Goal: Answer question/provide support: Share knowledge or assist other users

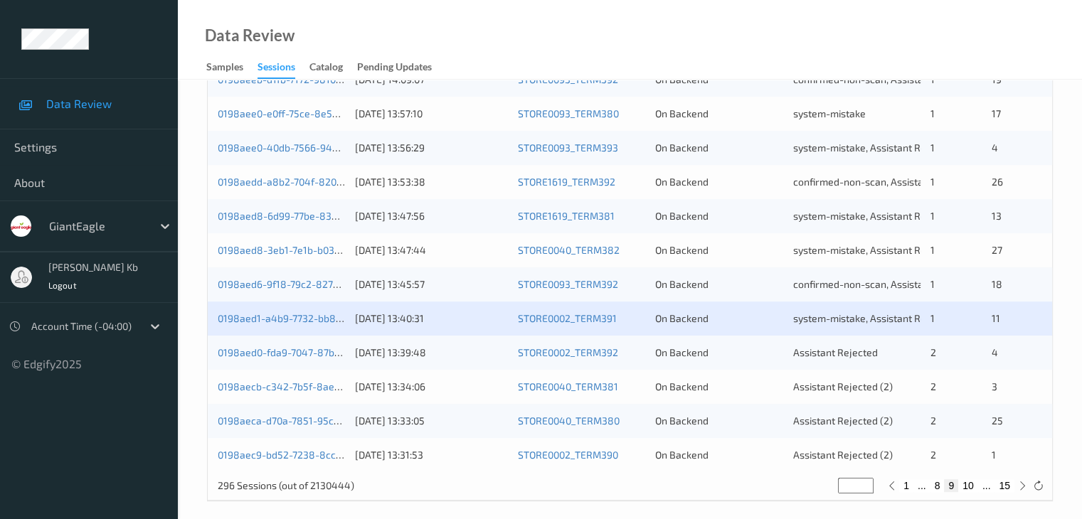
scroll to position [663, 0]
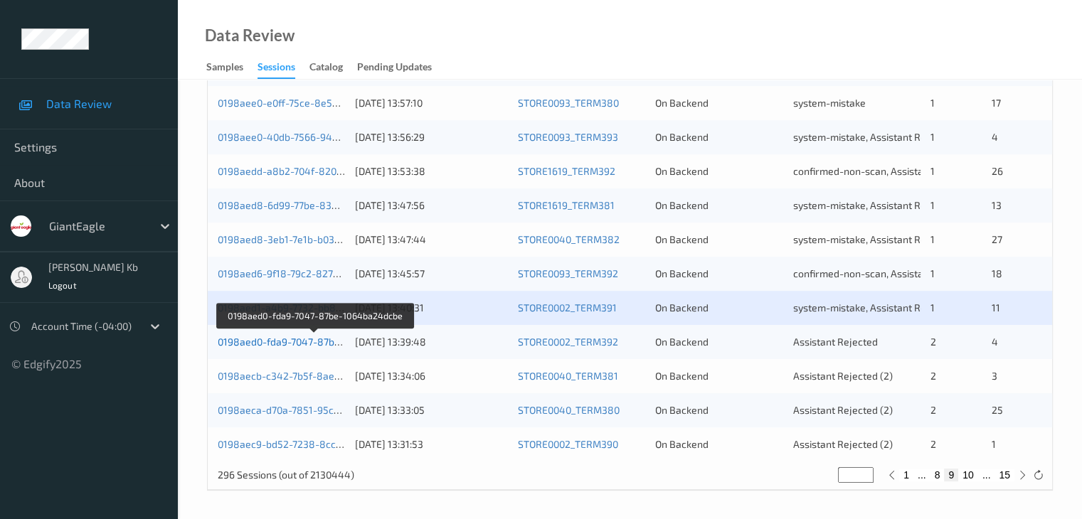
click at [294, 344] on link "0198aed0-fda9-7047-87be-1064ba24dcbe" at bounding box center [315, 342] width 194 height 12
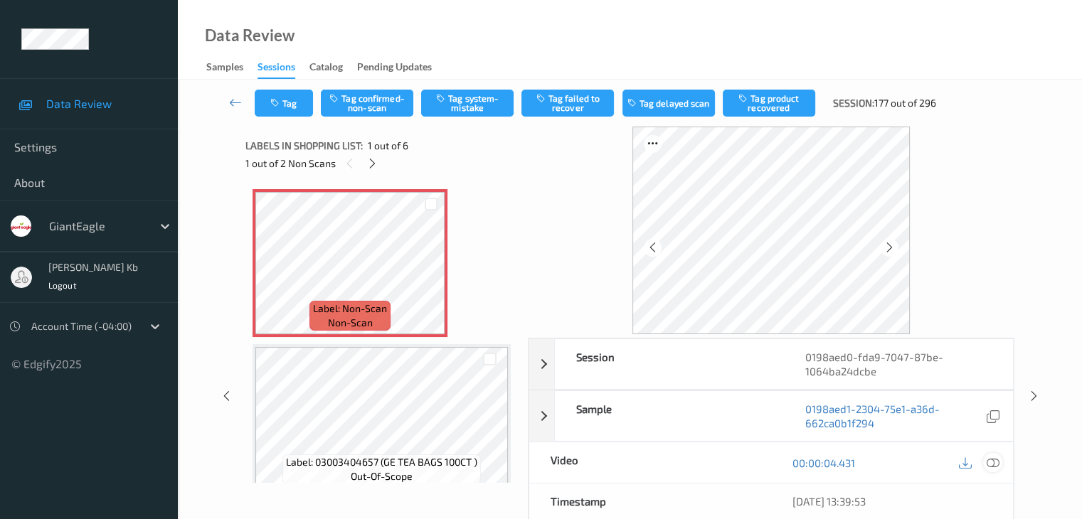
click at [995, 465] on icon at bounding box center [992, 463] width 13 height 13
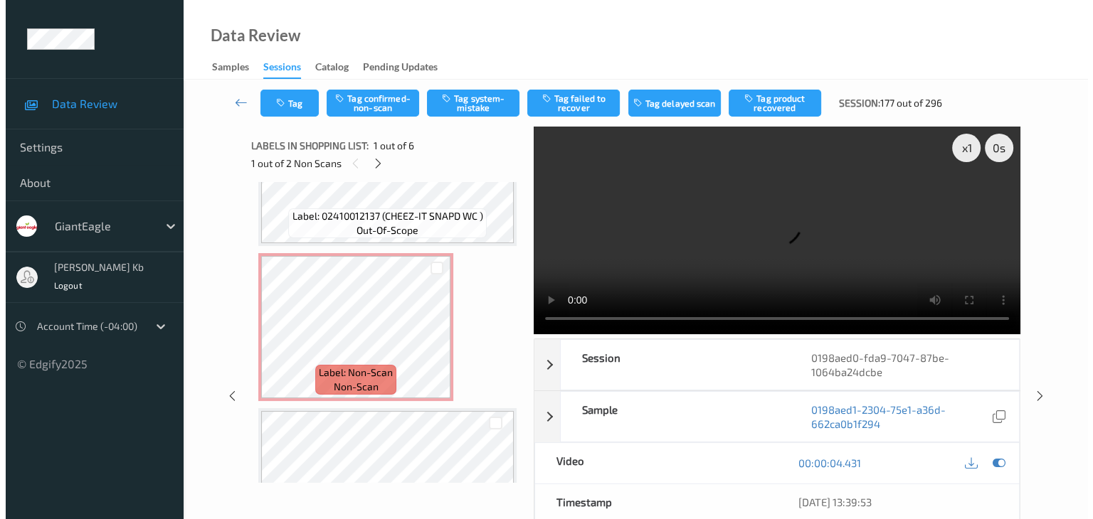
scroll to position [427, 0]
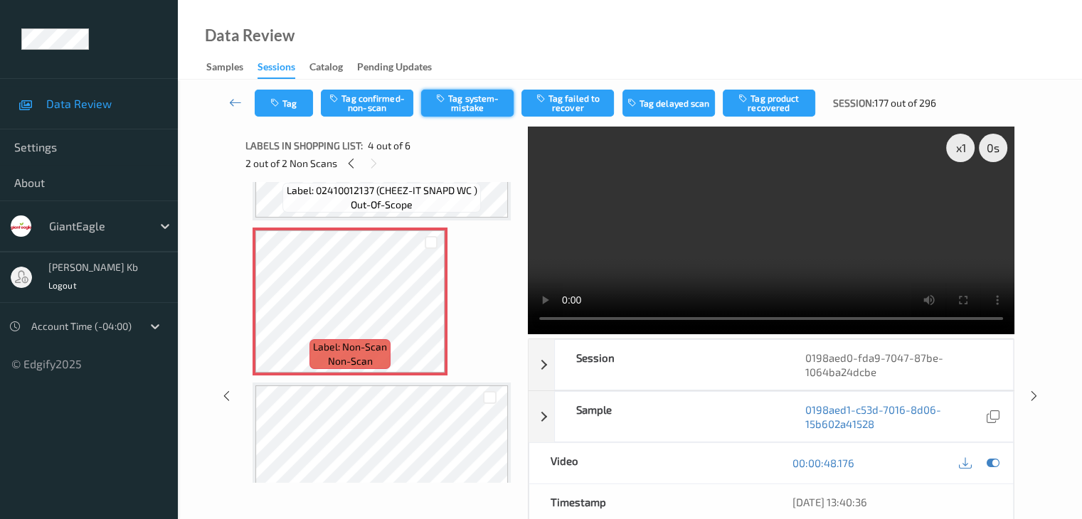
click at [470, 102] on button "Tag system-mistake" at bounding box center [467, 103] width 92 height 27
click at [302, 102] on button "Tag" at bounding box center [284, 103] width 58 height 27
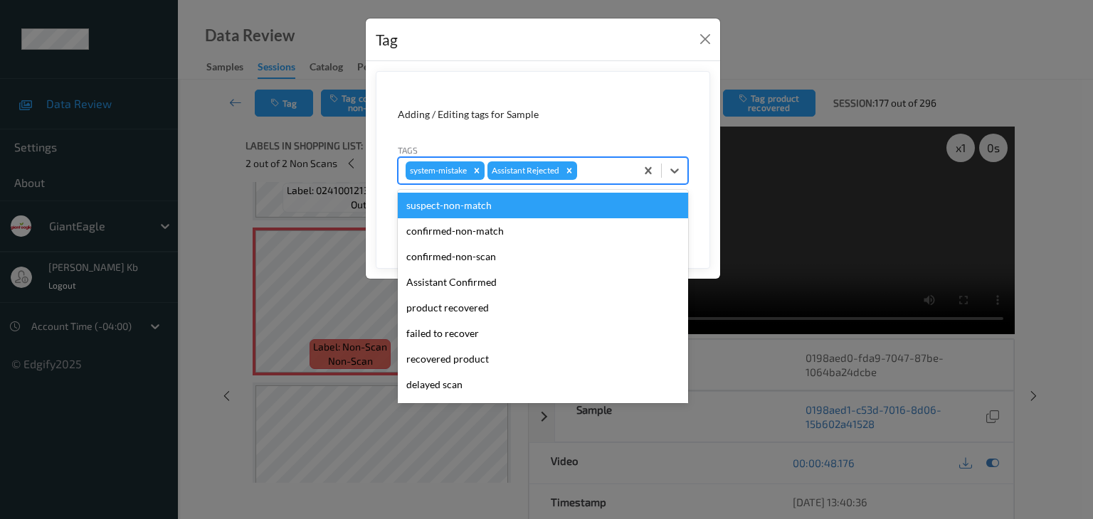
click at [604, 169] on div at bounding box center [604, 170] width 48 height 17
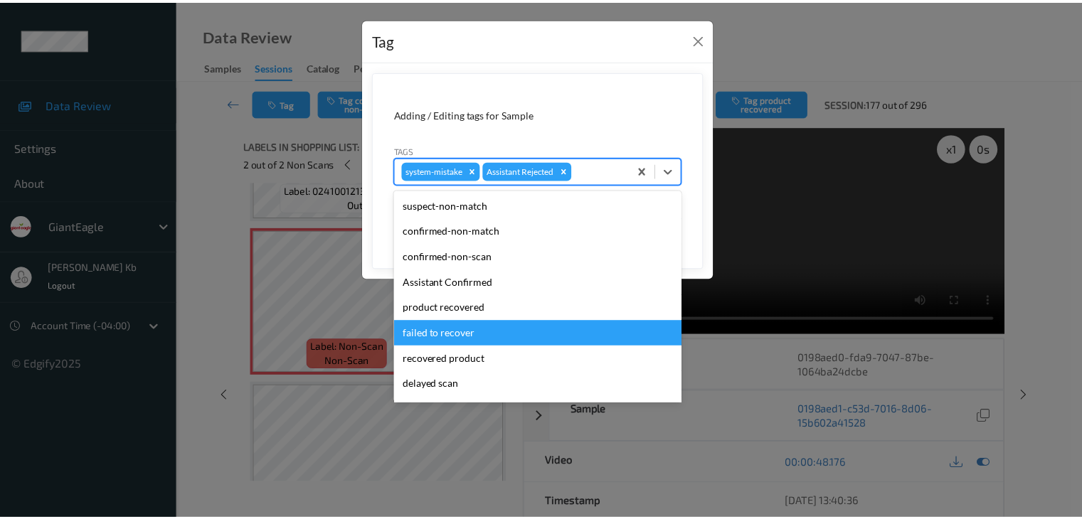
scroll to position [125, 0]
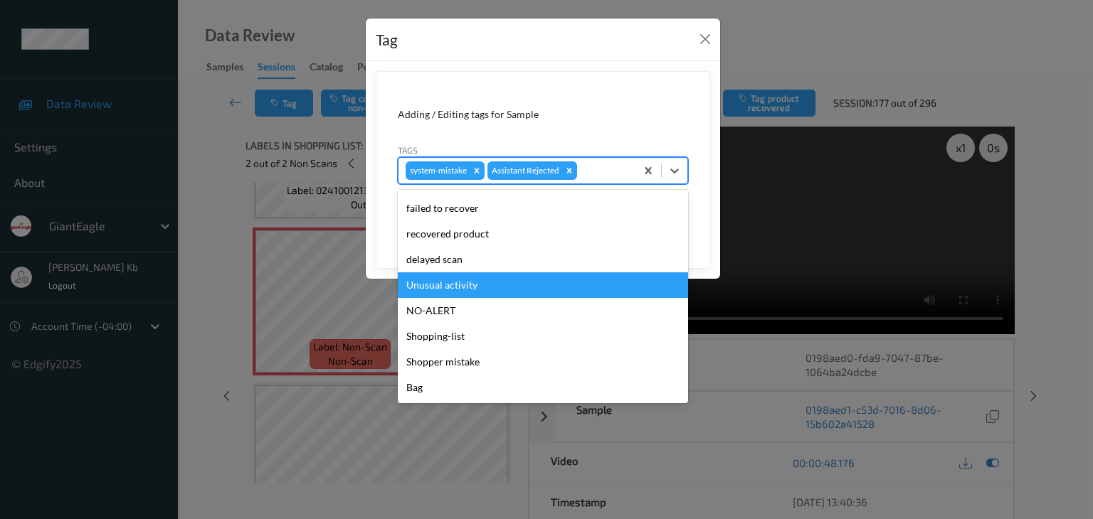
click at [445, 282] on div "Unusual activity" at bounding box center [543, 285] width 290 height 26
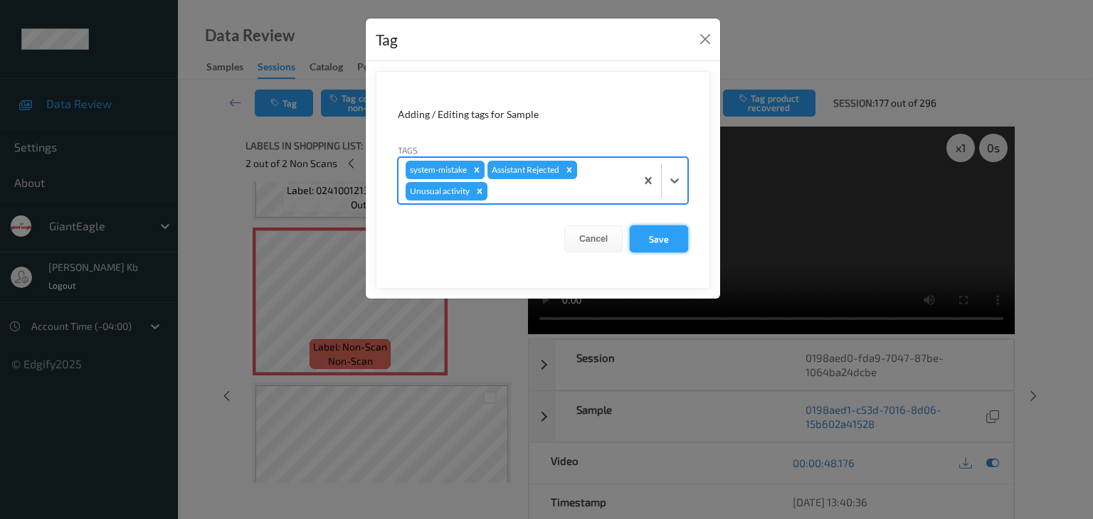
click at [659, 231] on button "Save" at bounding box center [659, 239] width 58 height 27
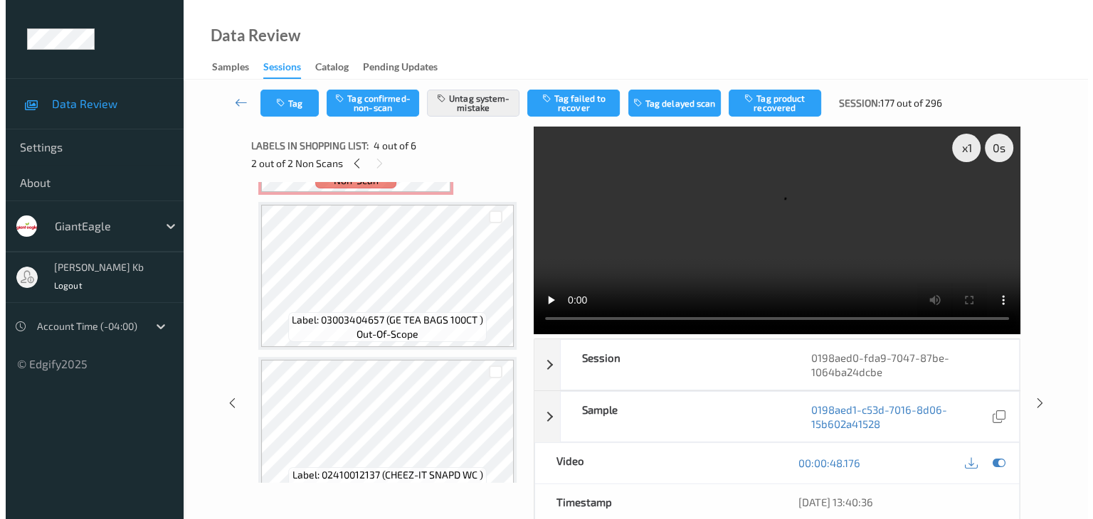
scroll to position [0, 0]
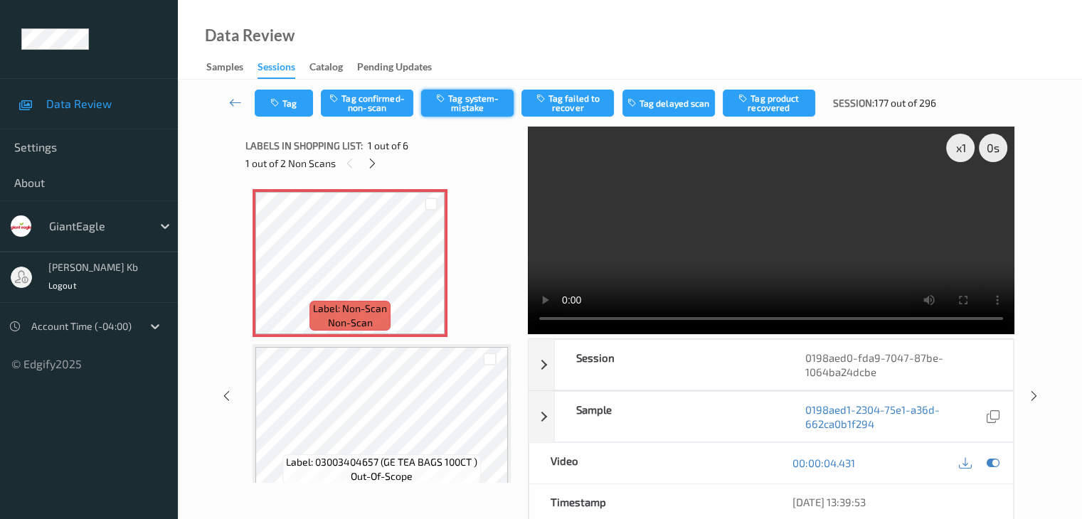
click at [481, 109] on button "Tag system-mistake" at bounding box center [467, 103] width 92 height 27
click at [293, 107] on button "Tag" at bounding box center [284, 103] width 58 height 27
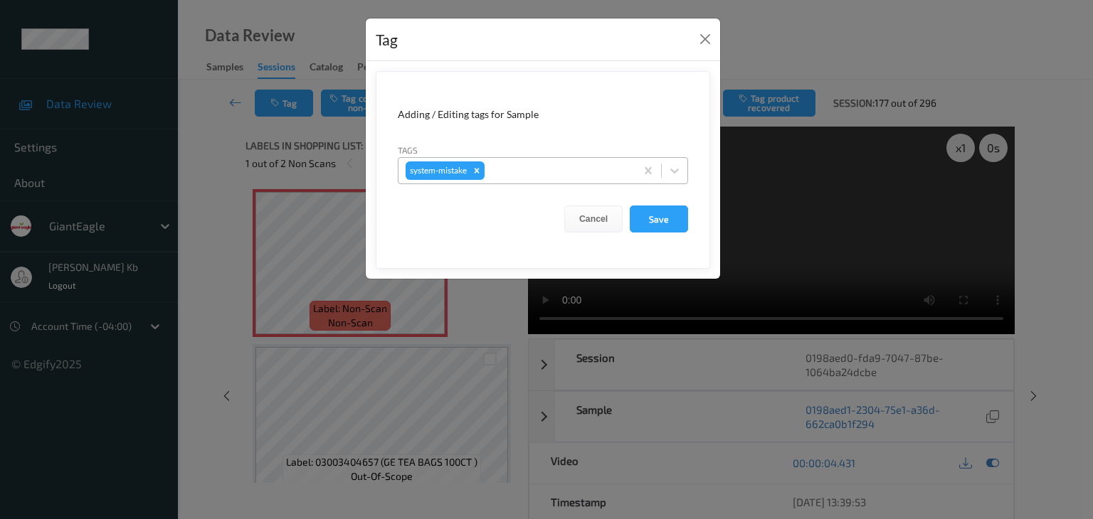
click at [531, 171] on div at bounding box center [557, 170] width 141 height 17
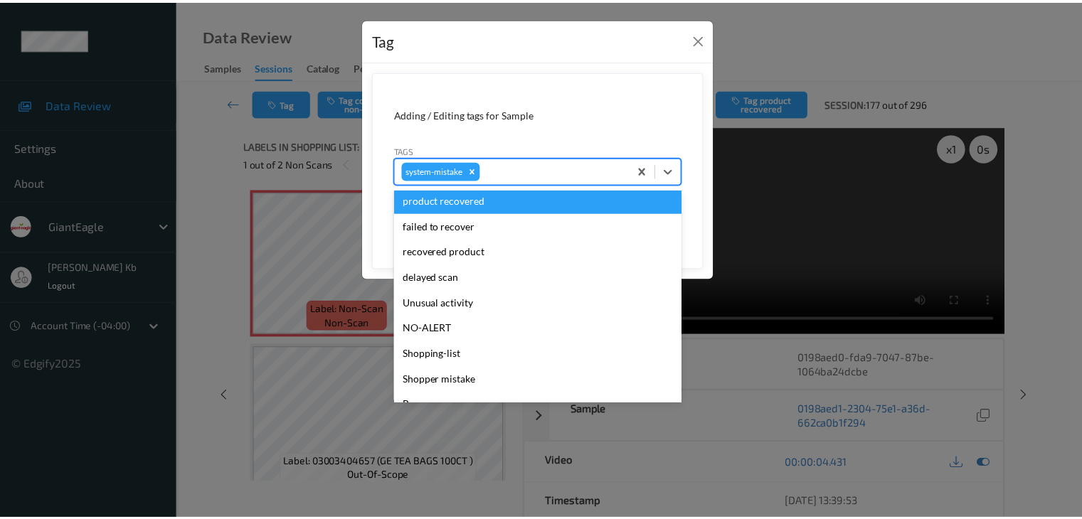
scroll to position [142, 0]
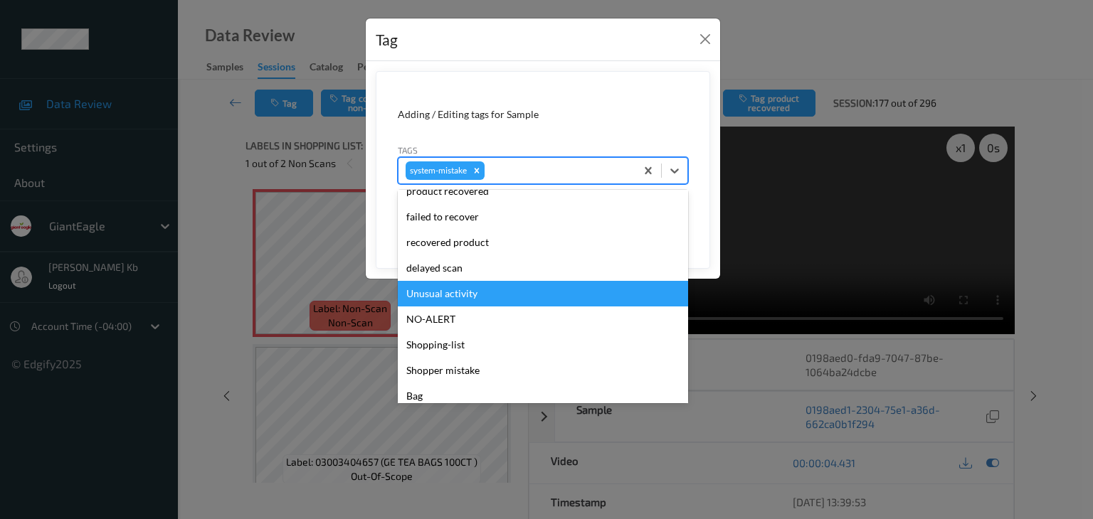
click at [470, 295] on div "Unusual activity" at bounding box center [543, 294] width 290 height 26
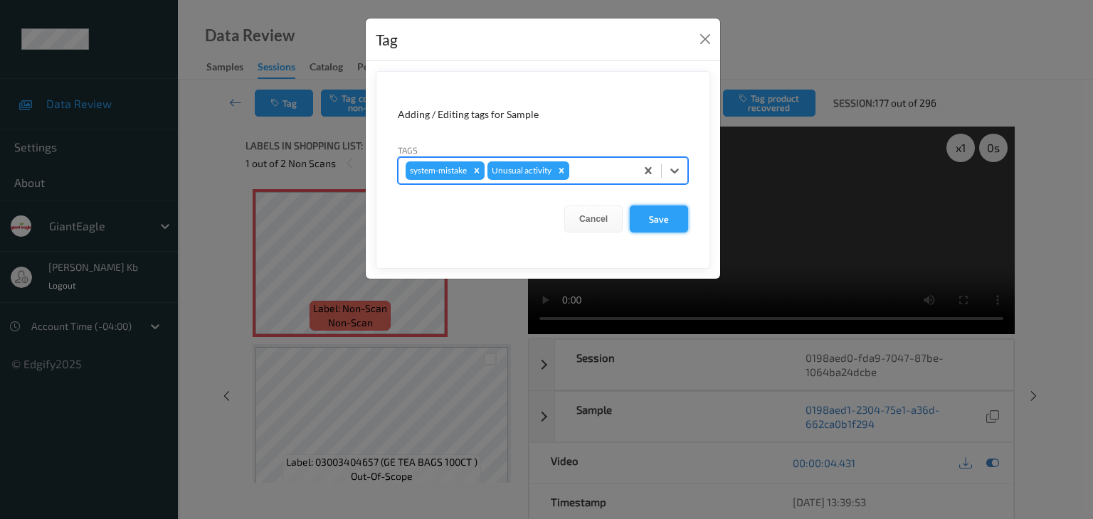
click at [651, 214] on button "Save" at bounding box center [659, 219] width 58 height 27
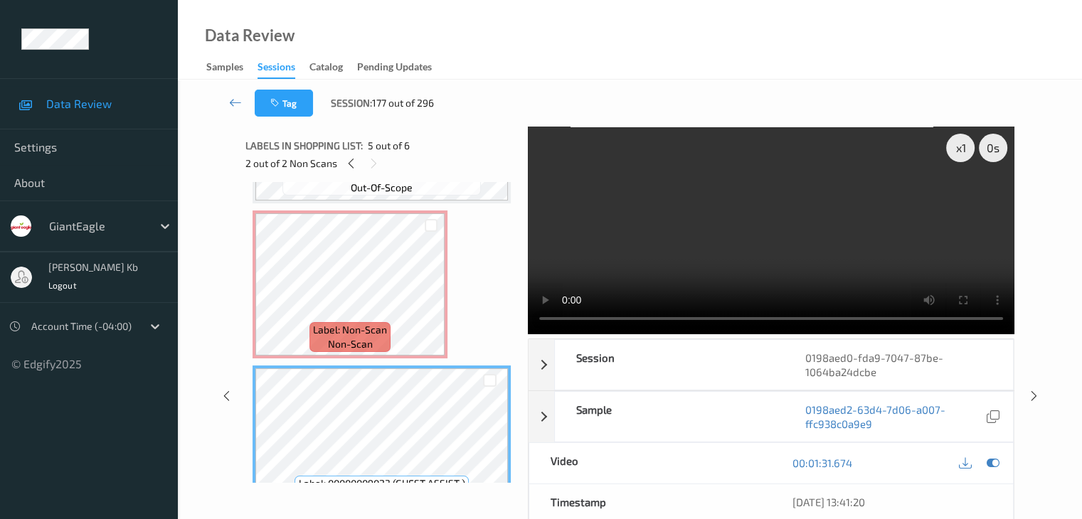
scroll to position [423, 0]
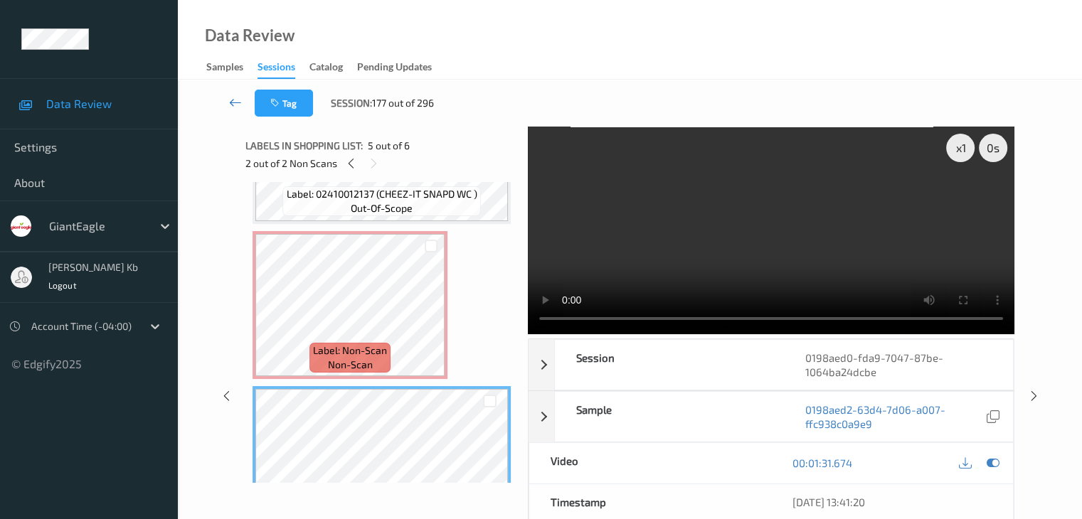
click at [236, 103] on icon at bounding box center [235, 102] width 13 height 14
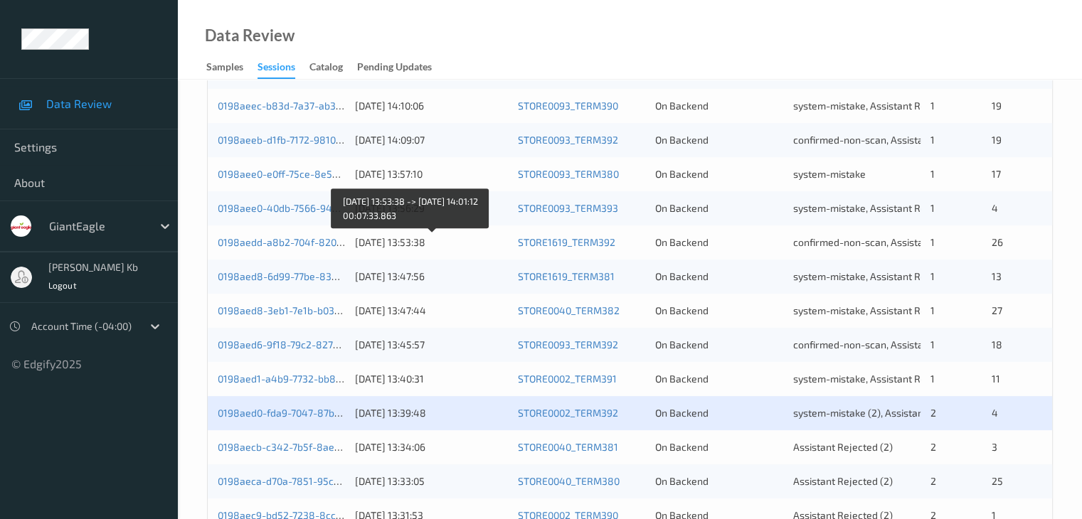
scroll to position [663, 0]
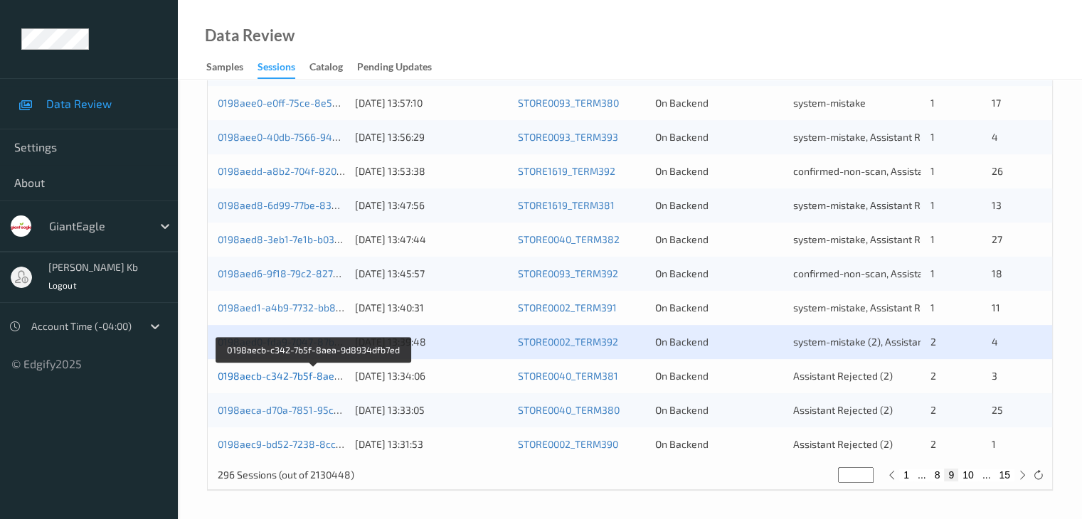
click at [290, 374] on link "0198aecb-c342-7b5f-8aea-9d8934dfb7ed" at bounding box center [314, 376] width 193 height 12
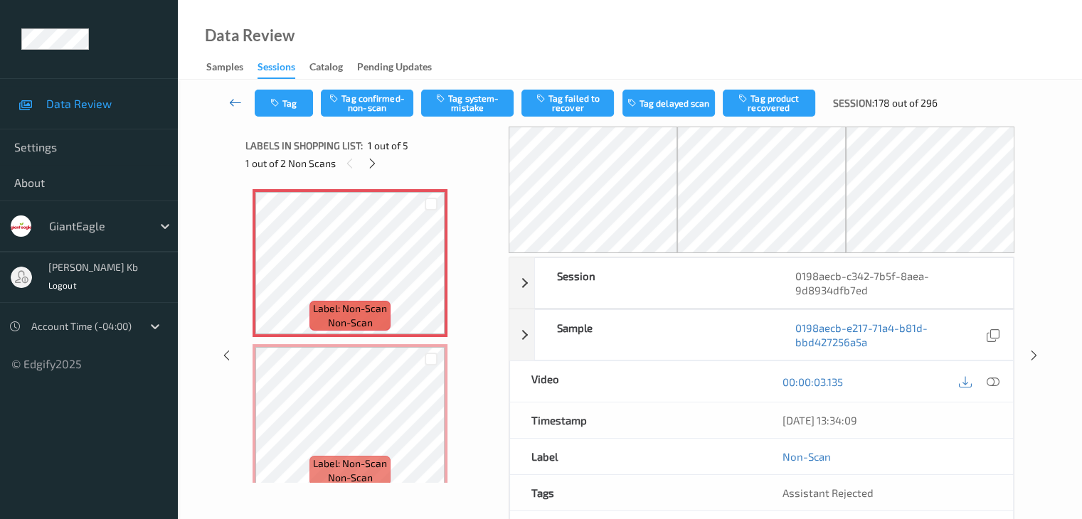
click at [233, 102] on icon at bounding box center [235, 102] width 13 height 14
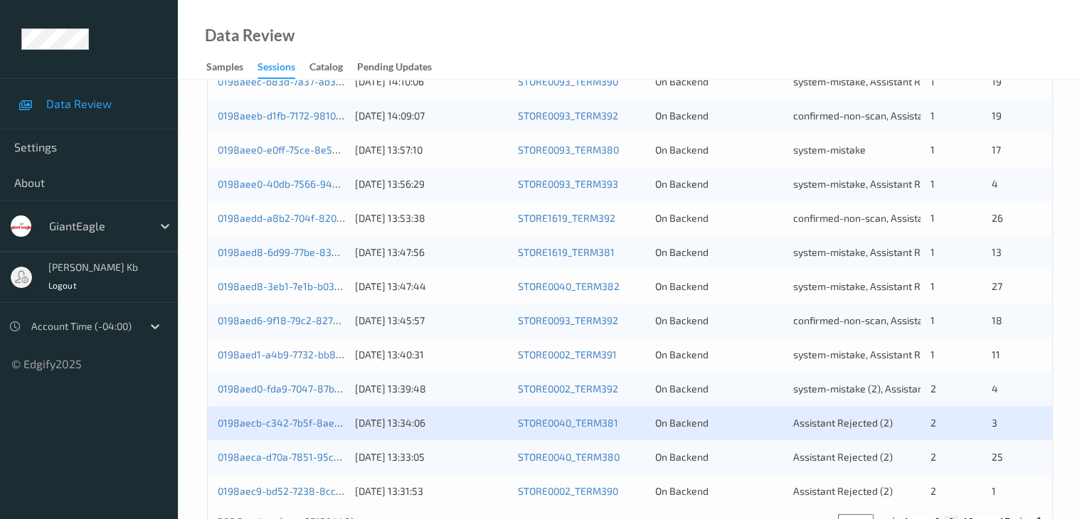
scroll to position [640, 0]
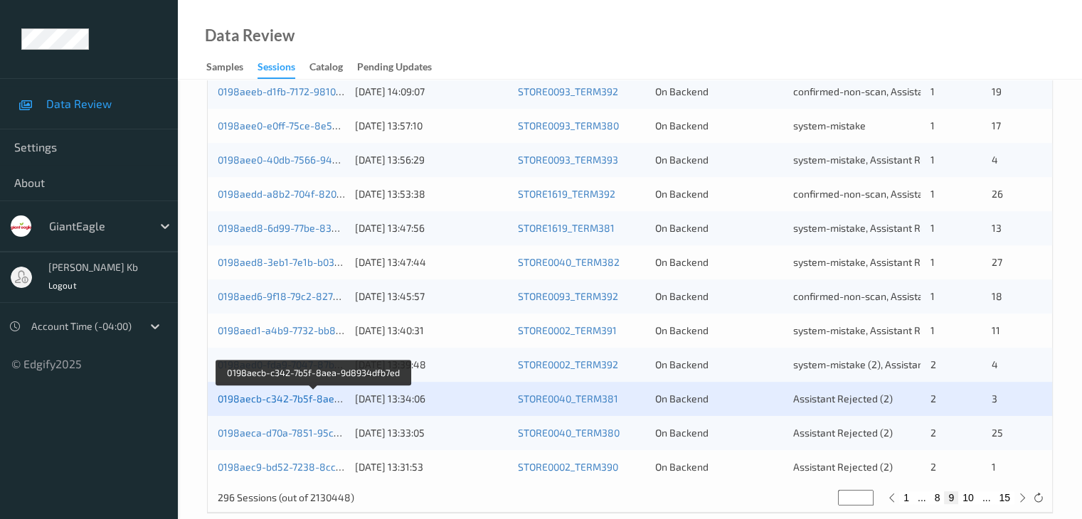
click at [284, 399] on link "0198aecb-c342-7b5f-8aea-9d8934dfb7ed" at bounding box center [314, 399] width 193 height 12
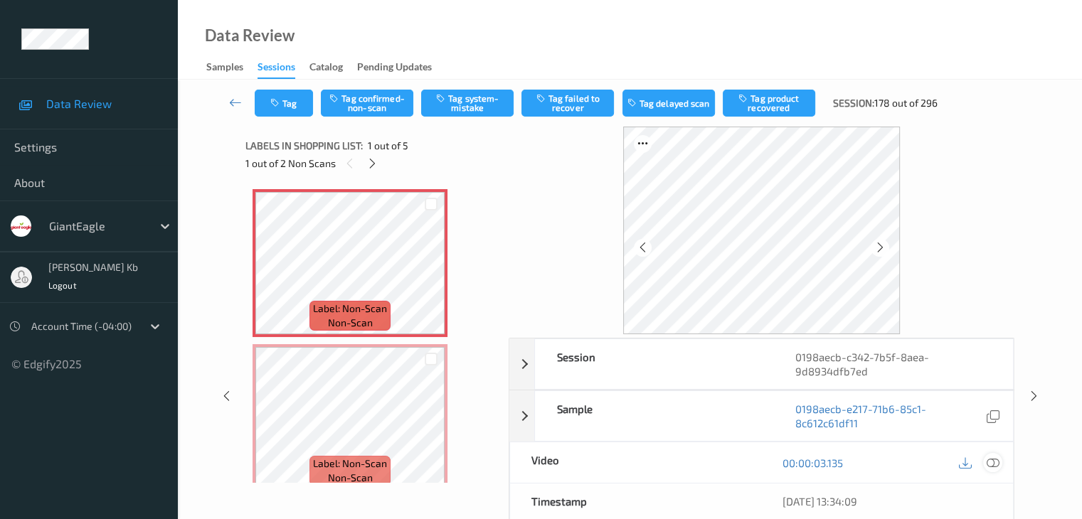
click at [990, 462] on icon at bounding box center [992, 463] width 13 height 13
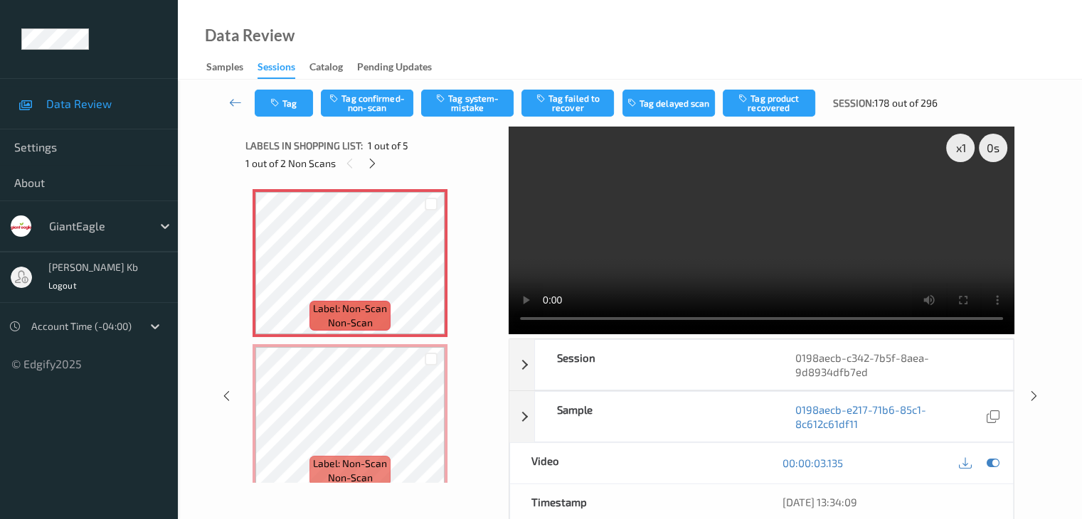
click at [559, 25] on div "Data Review Samples Sessions Catalog Pending Updates" at bounding box center [630, 40] width 904 height 80
click at [470, 98] on button "Tag system-mistake" at bounding box center [467, 103] width 92 height 27
click at [297, 105] on button "Tag" at bounding box center [284, 103] width 58 height 27
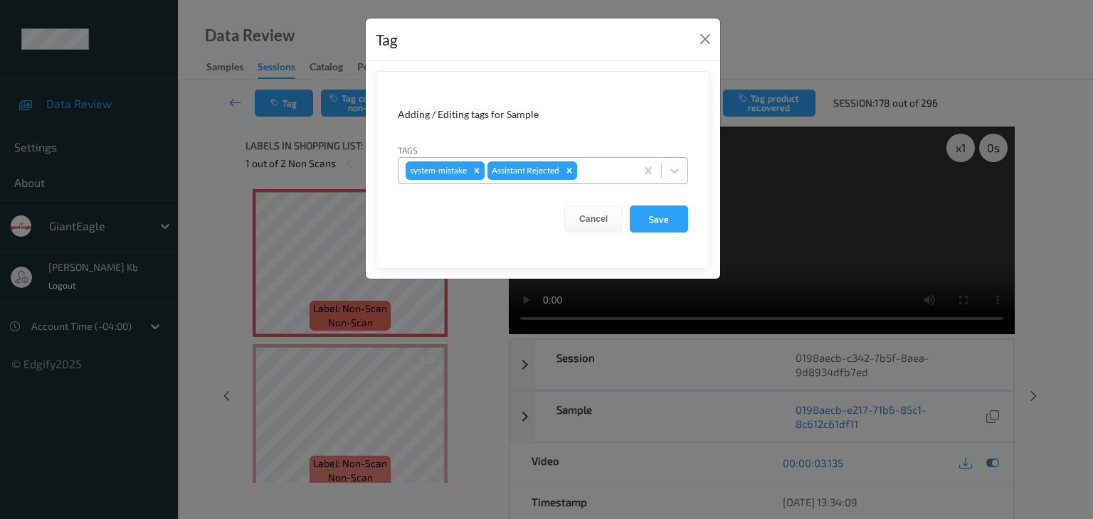
click at [595, 173] on div at bounding box center [604, 170] width 48 height 17
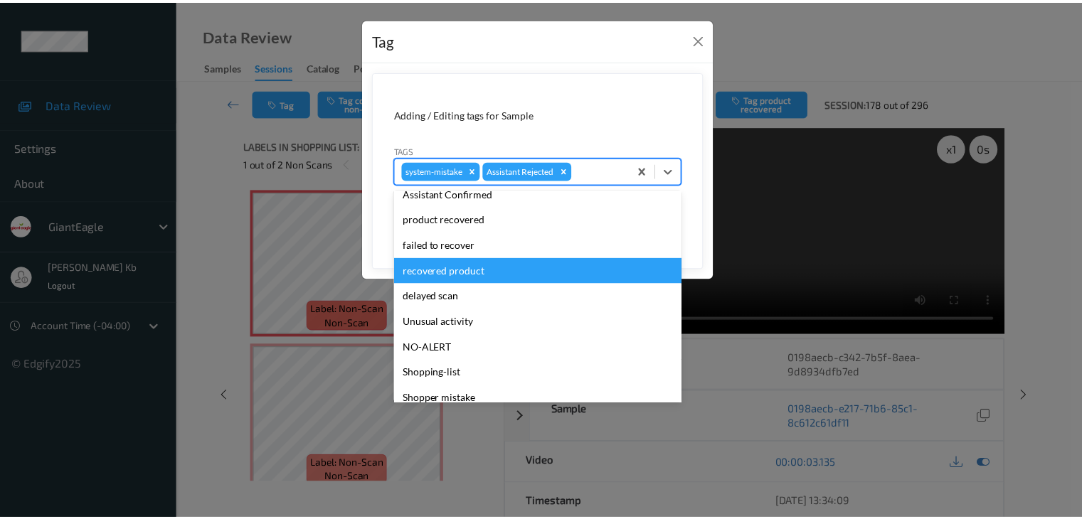
scroll to position [125, 0]
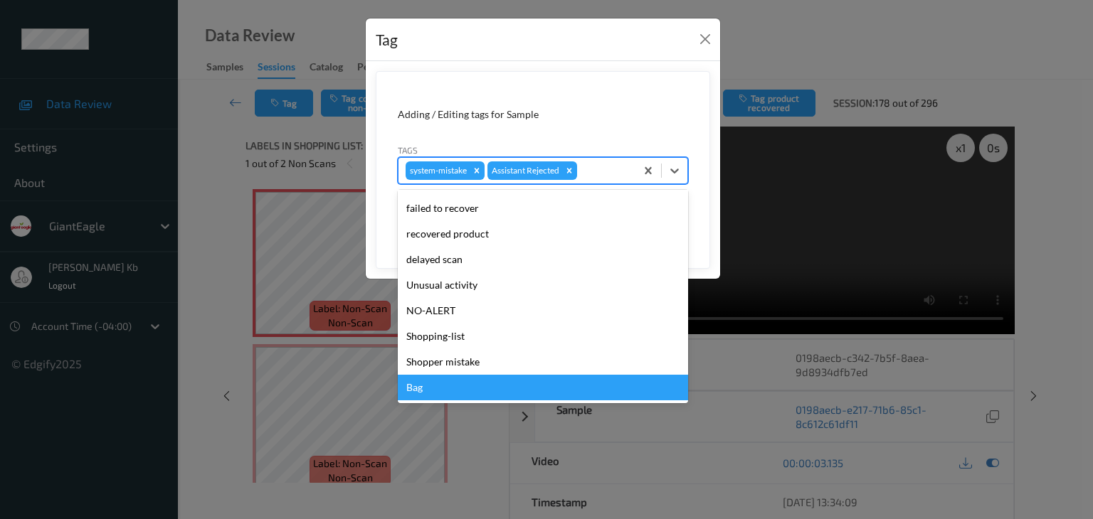
click at [449, 388] on div "Bag" at bounding box center [543, 388] width 290 height 26
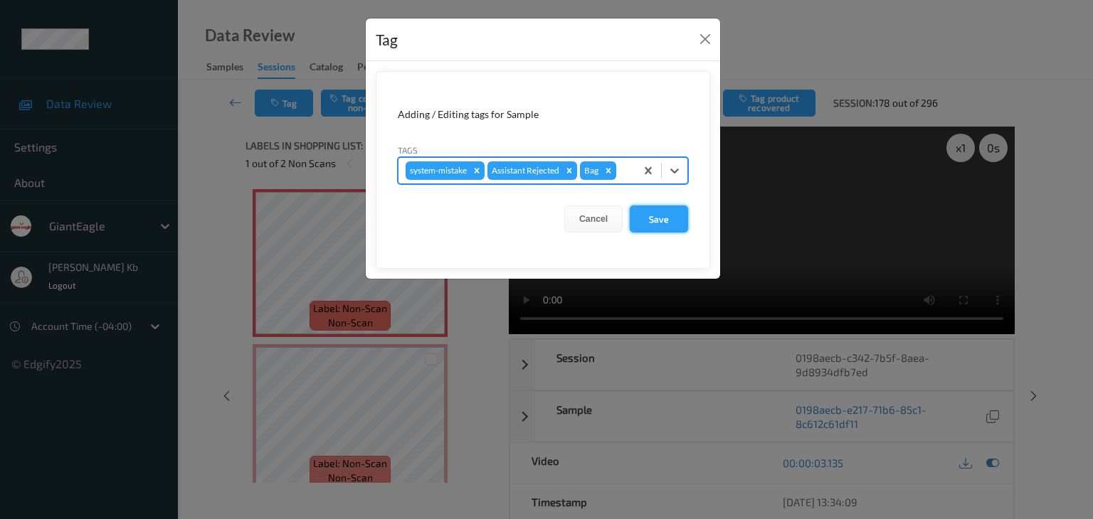
click at [655, 214] on button "Save" at bounding box center [659, 219] width 58 height 27
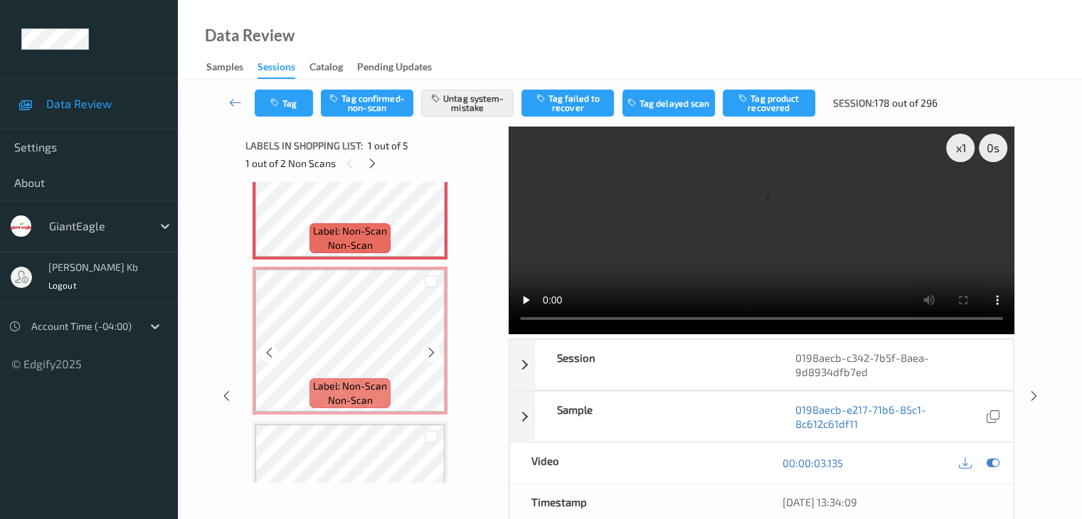
scroll to position [142, 0]
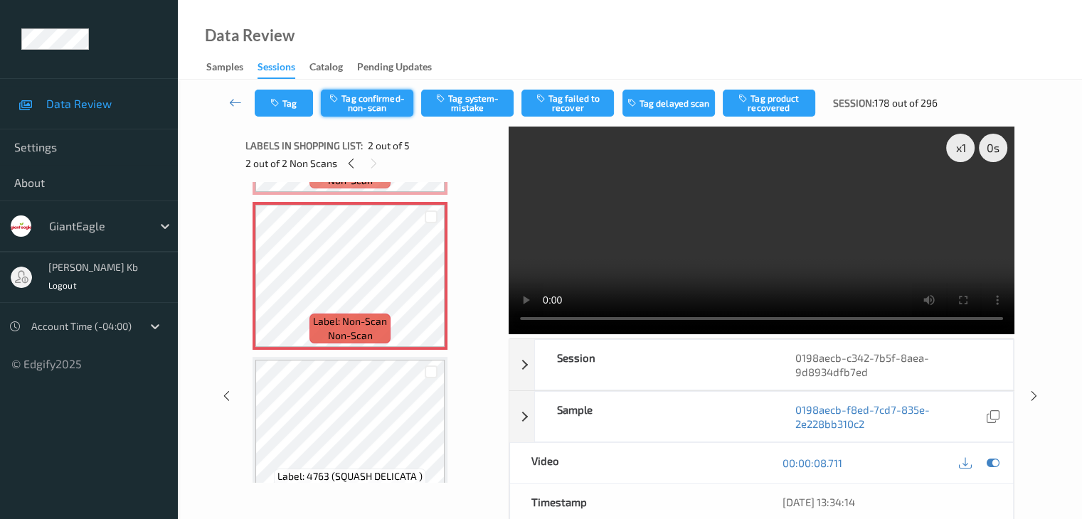
click at [394, 100] on button "Tag confirmed-non-scan" at bounding box center [367, 103] width 92 height 27
click at [767, 105] on button "Tag product recovered" at bounding box center [769, 103] width 92 height 27
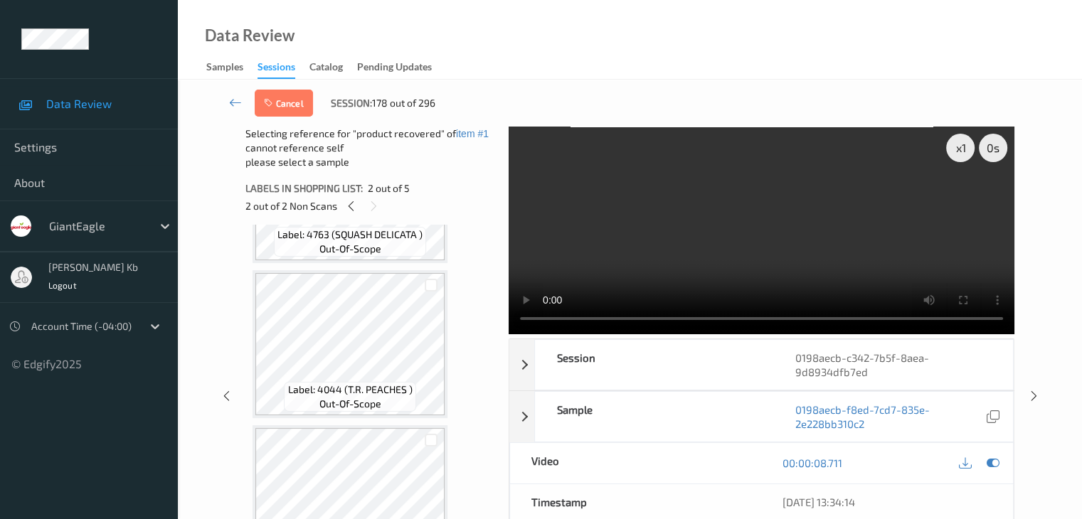
scroll to position [482, 0]
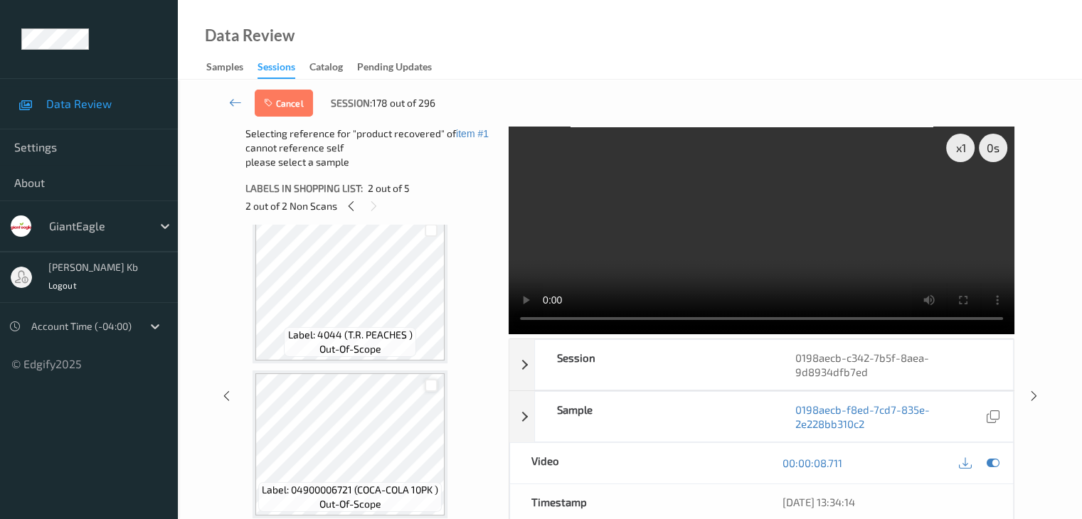
click at [430, 388] on div at bounding box center [432, 386] width 14 height 14
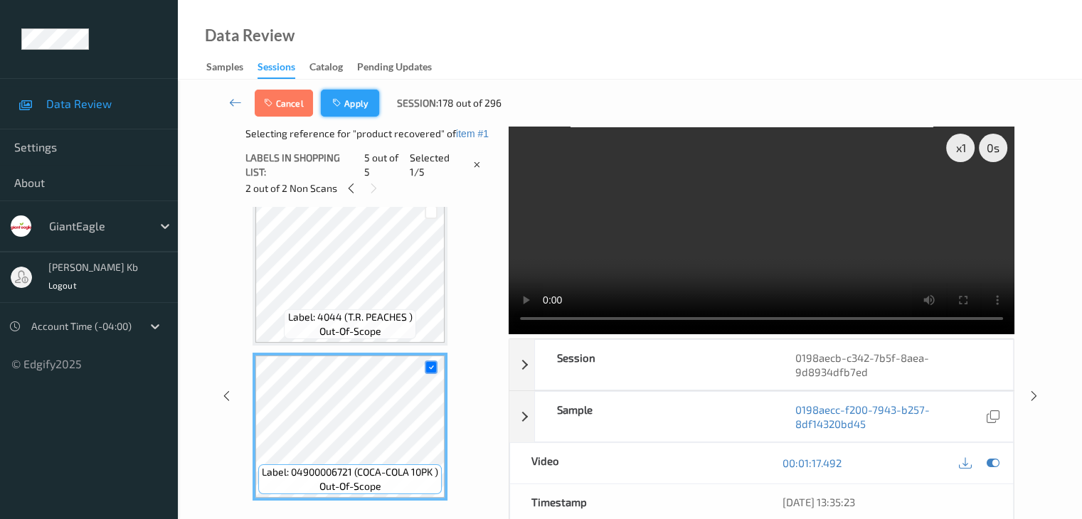
click at [364, 107] on button "Apply" at bounding box center [350, 103] width 58 height 27
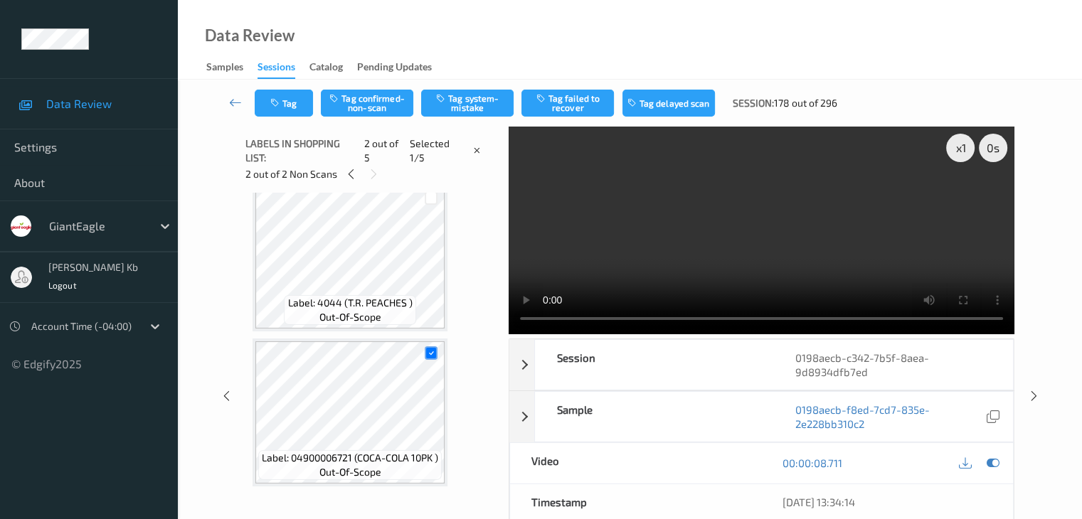
scroll to position [7, 0]
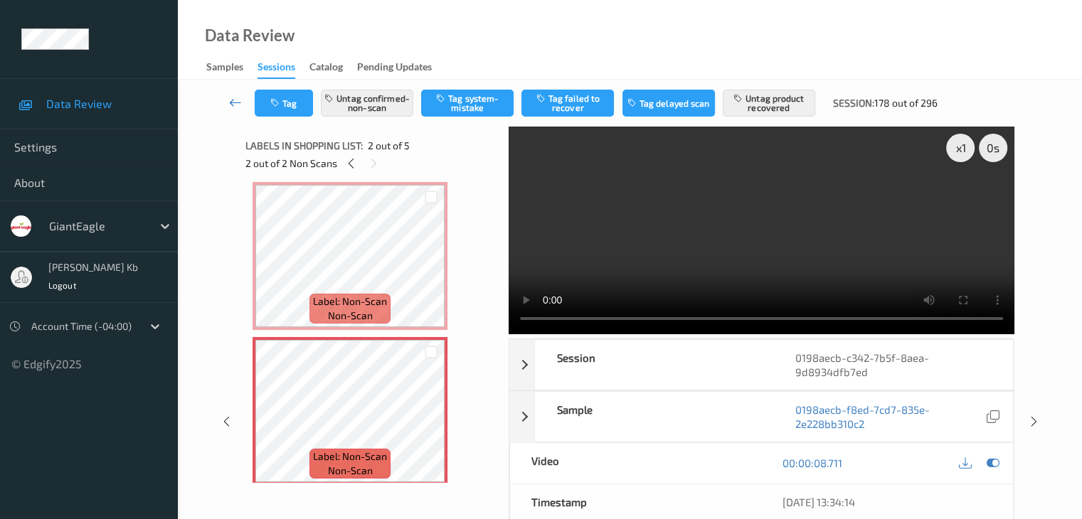
click at [233, 99] on icon at bounding box center [235, 102] width 13 height 14
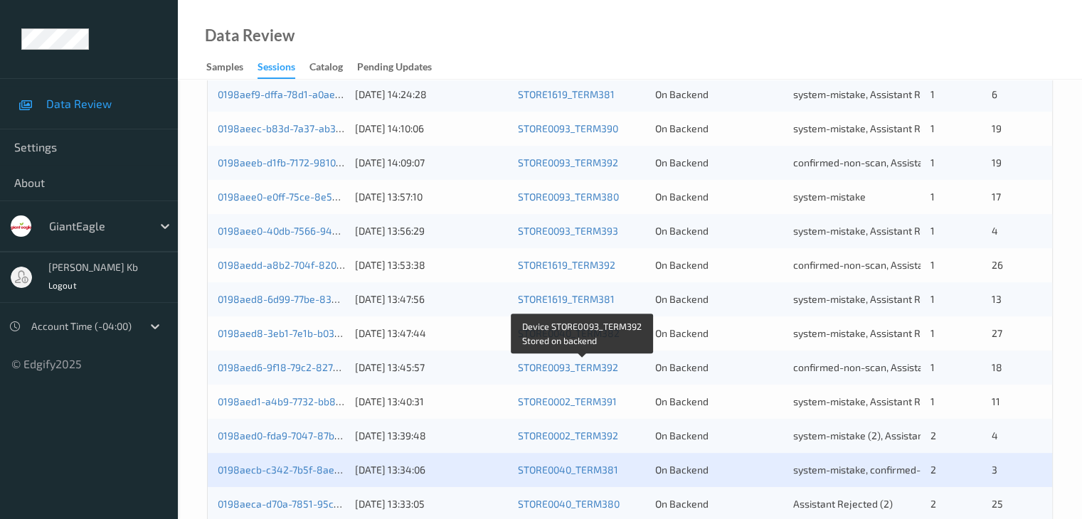
scroll to position [663, 0]
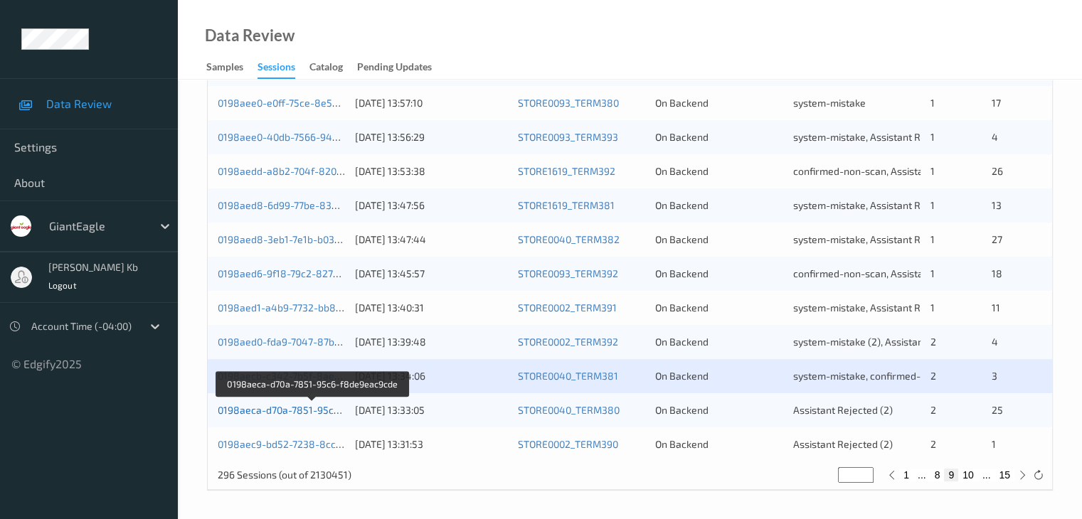
click at [295, 410] on link "0198aeca-d70a-7851-95c6-f8de9eac9cde" at bounding box center [313, 410] width 191 height 12
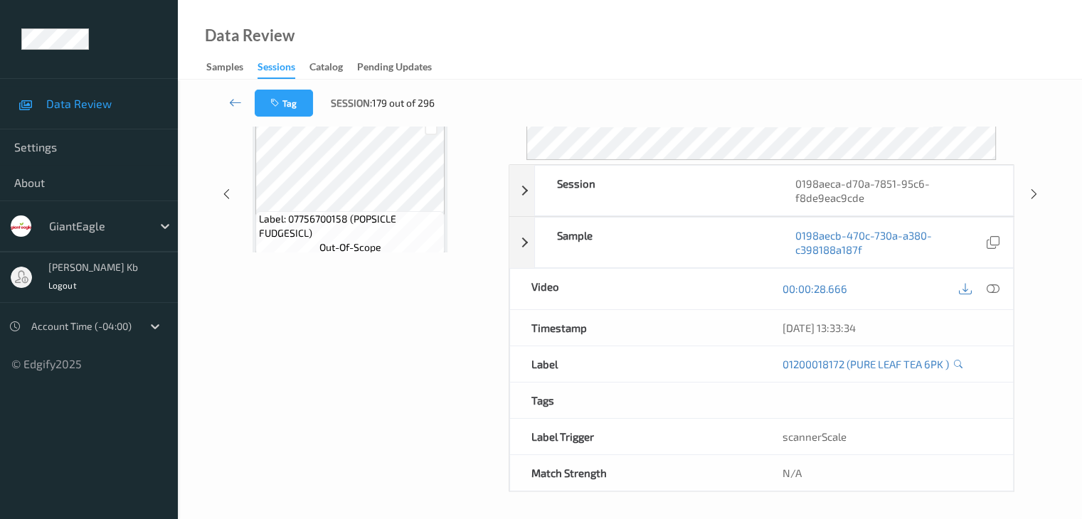
scroll to position [174, 0]
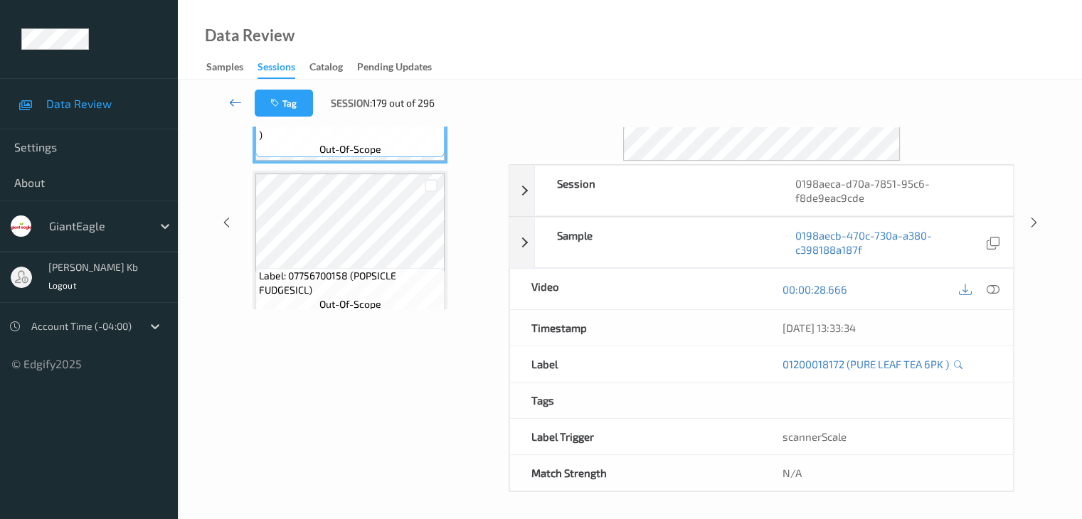
click at [230, 97] on icon at bounding box center [235, 102] width 13 height 14
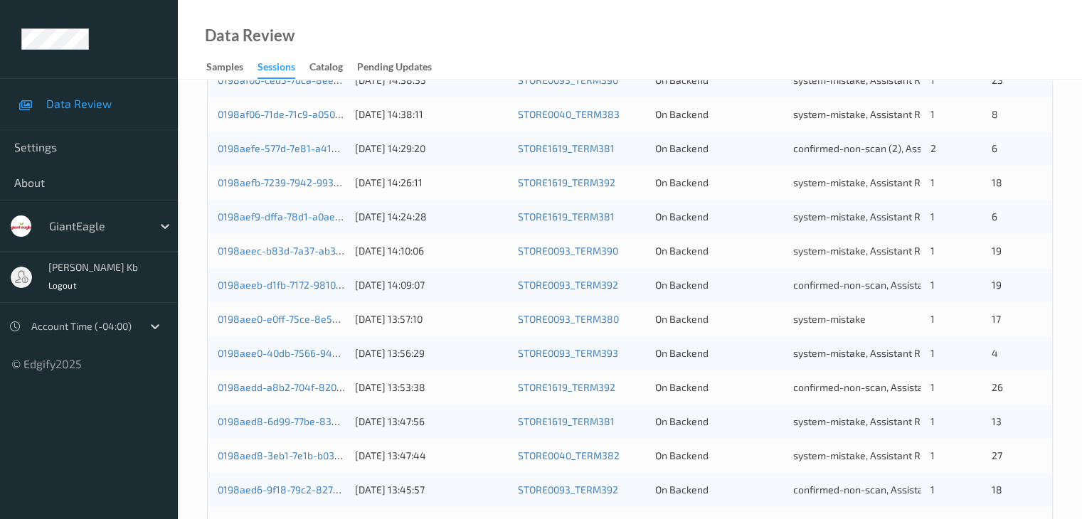
scroll to position [640, 0]
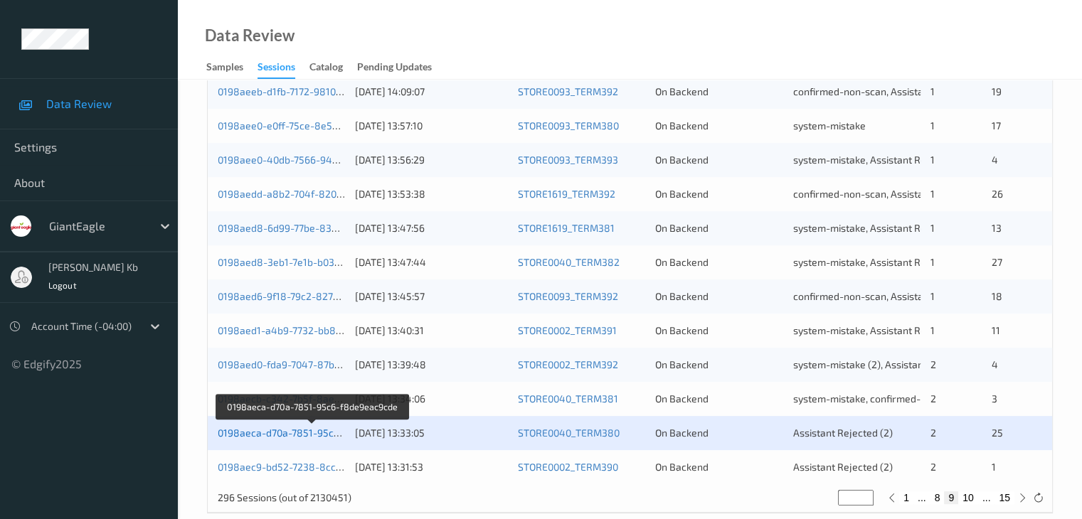
click at [288, 435] on link "0198aeca-d70a-7851-95c6-f8de9eac9cde" at bounding box center [313, 433] width 191 height 12
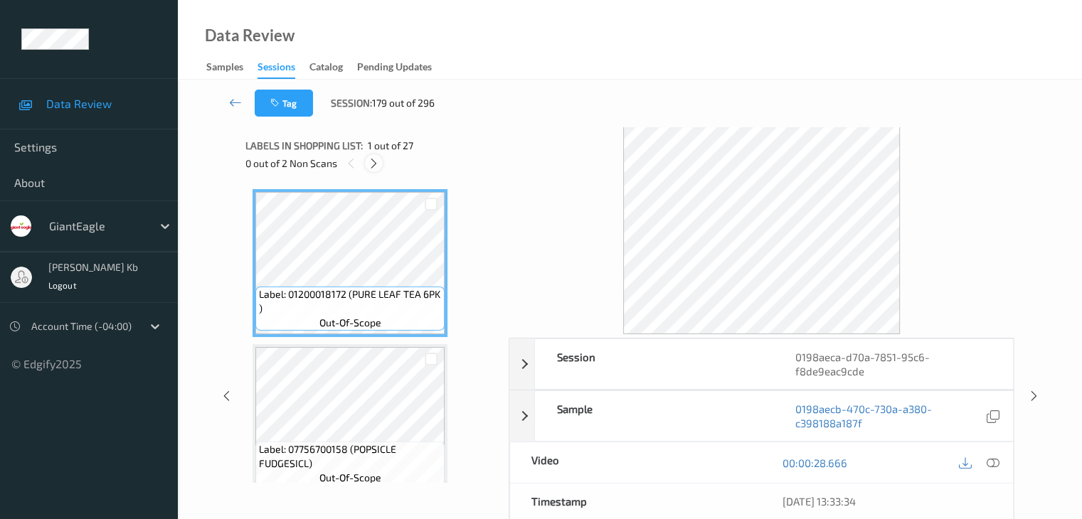
click at [373, 162] on icon at bounding box center [374, 163] width 12 height 13
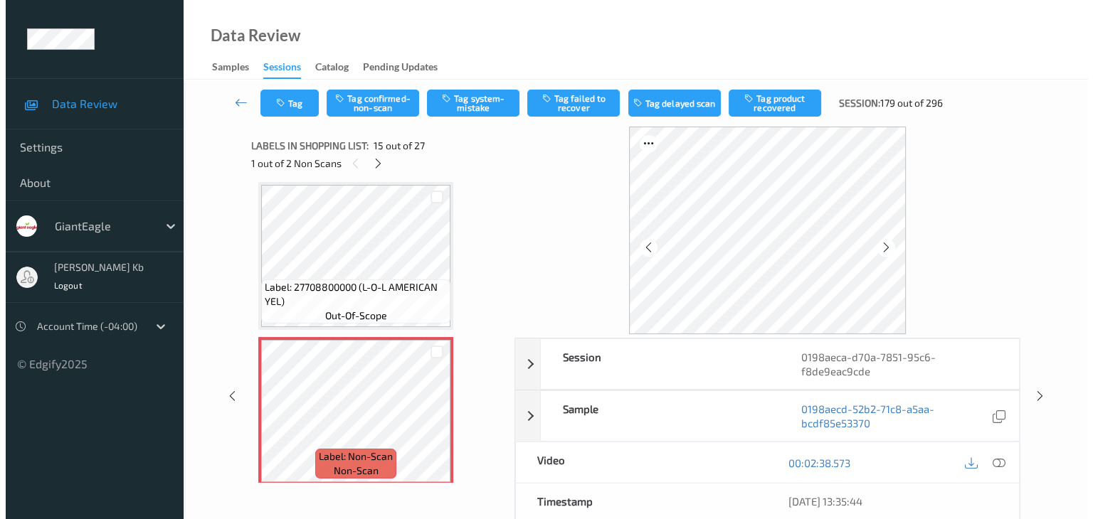
scroll to position [2094, 0]
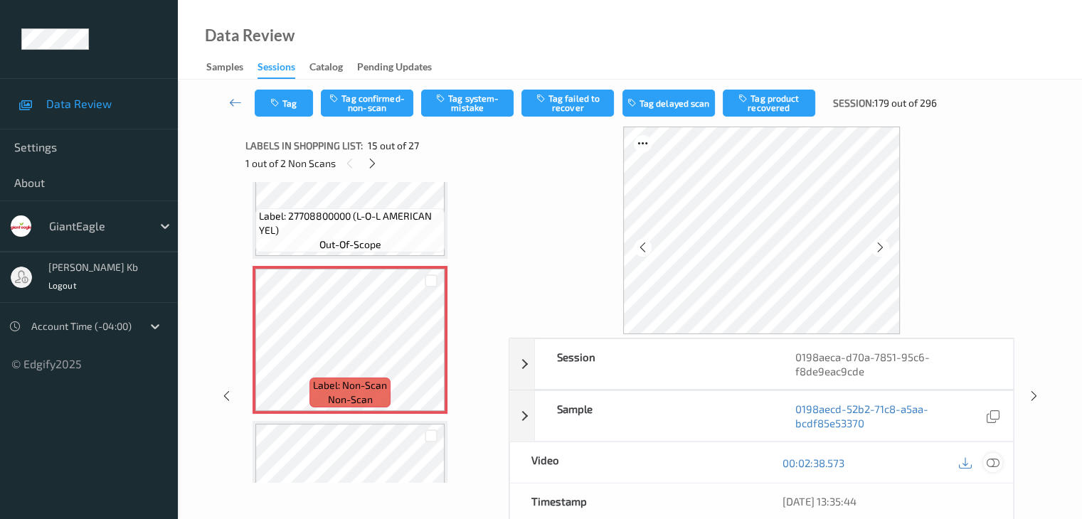
click at [995, 462] on icon at bounding box center [992, 463] width 13 height 13
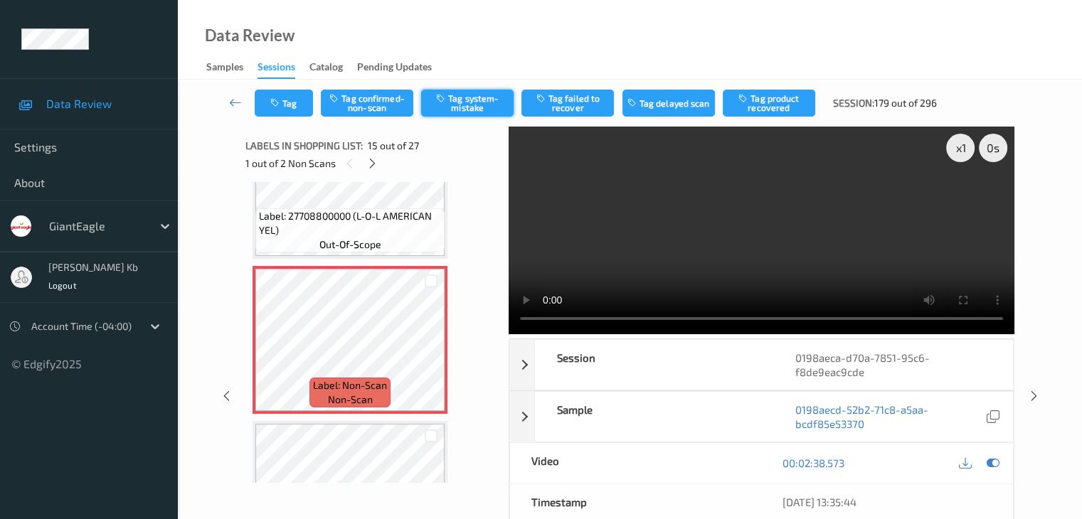
click at [467, 100] on button "Tag system-mistake" at bounding box center [467, 103] width 92 height 27
click at [296, 97] on button "Tag" at bounding box center [284, 103] width 58 height 27
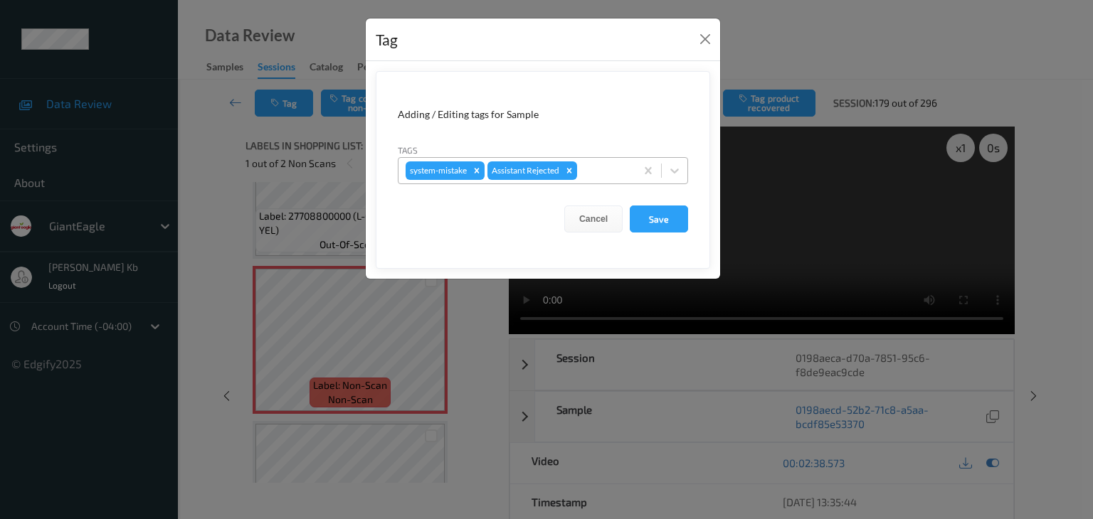
click at [600, 171] on div at bounding box center [604, 170] width 48 height 17
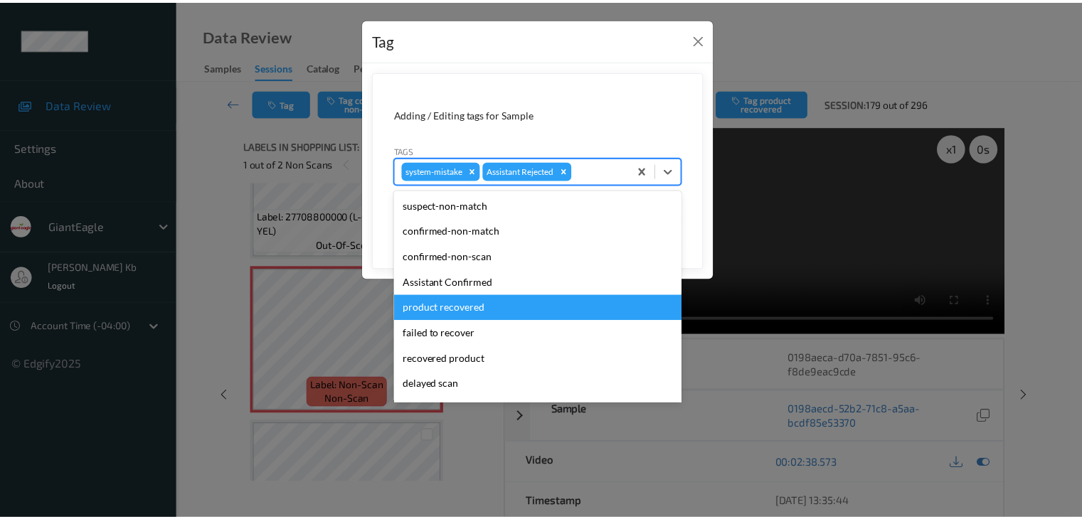
scroll to position [125, 0]
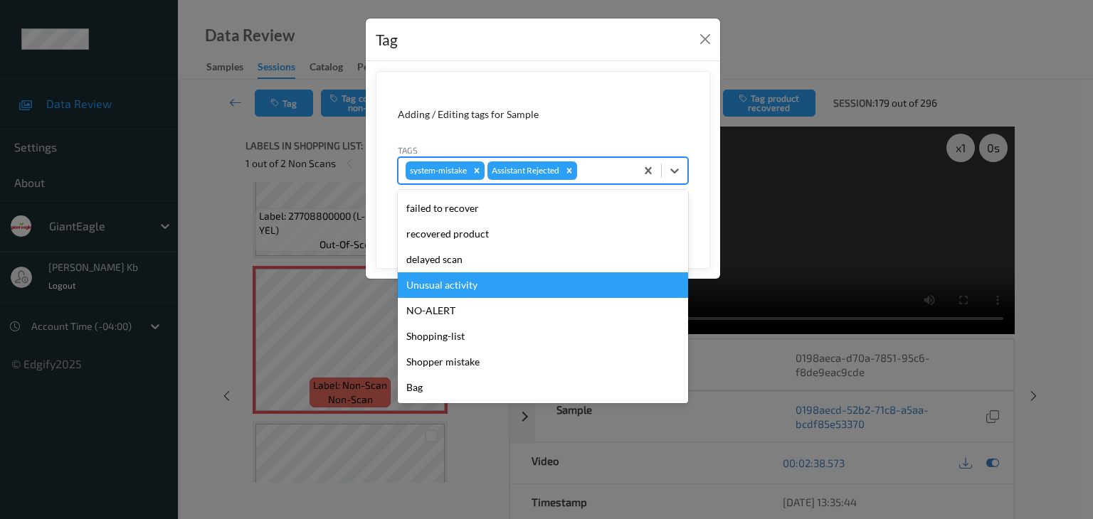
click at [447, 288] on div "Unusual activity" at bounding box center [543, 285] width 290 height 26
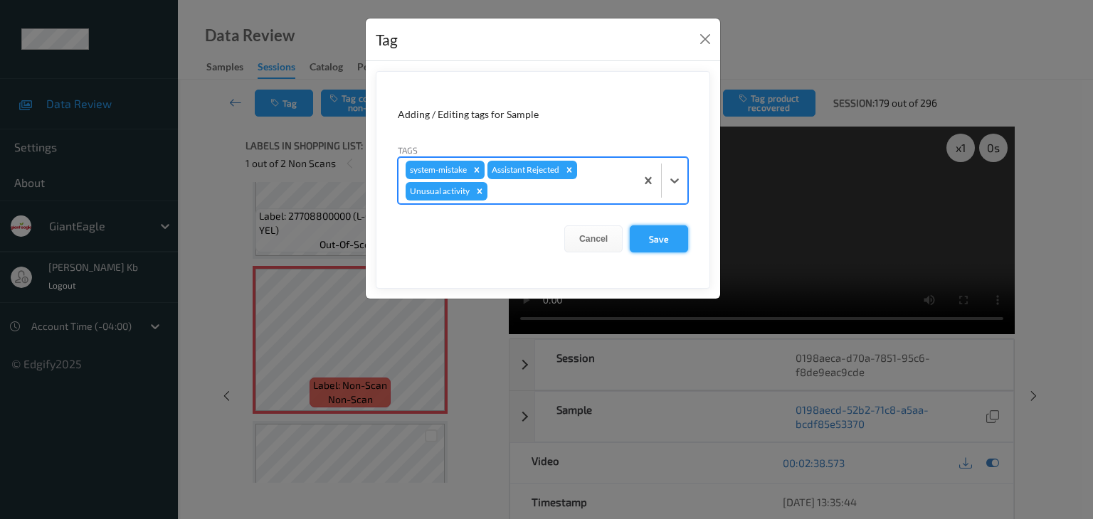
click at [669, 238] on button "Save" at bounding box center [659, 239] width 58 height 27
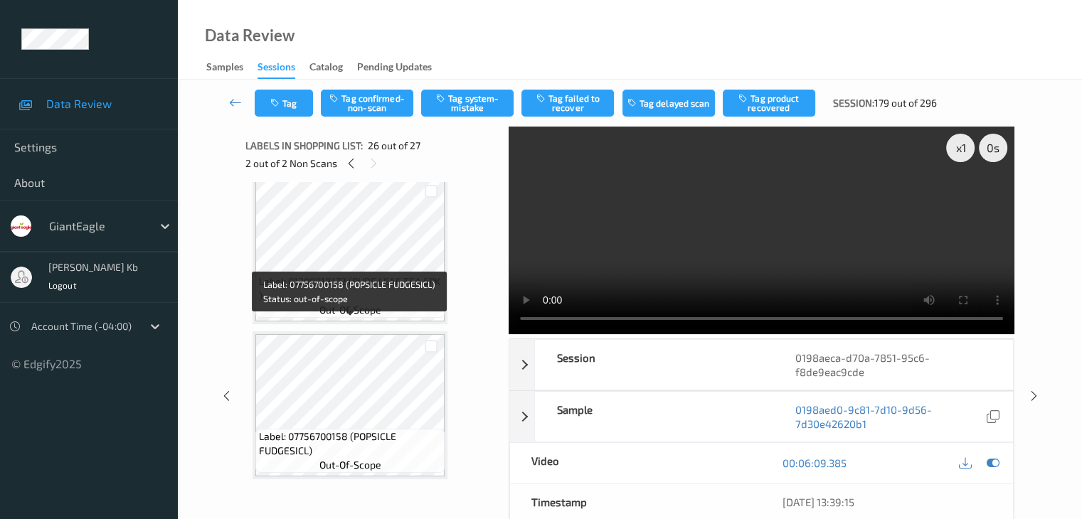
scroll to position [0, 0]
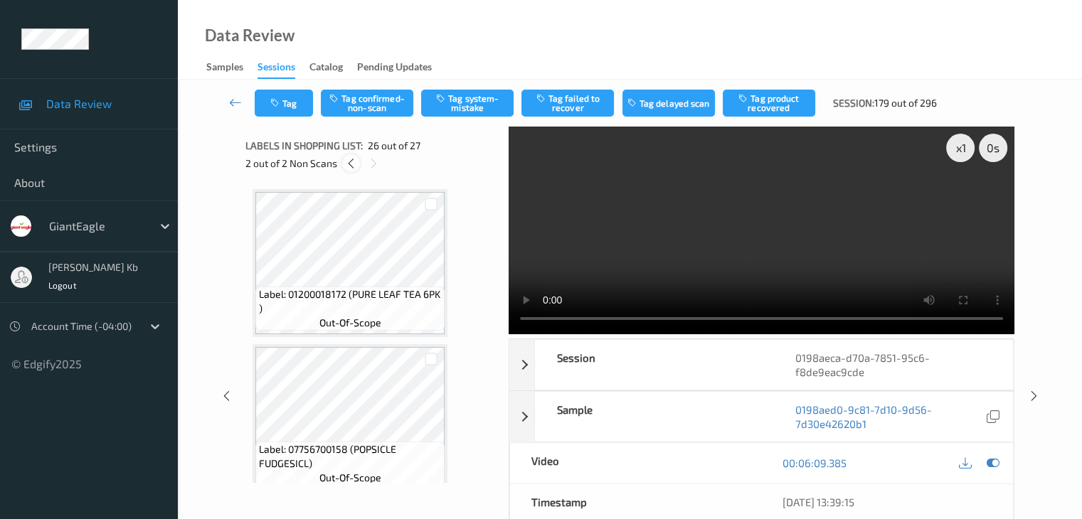
click at [350, 164] on icon at bounding box center [351, 163] width 12 height 13
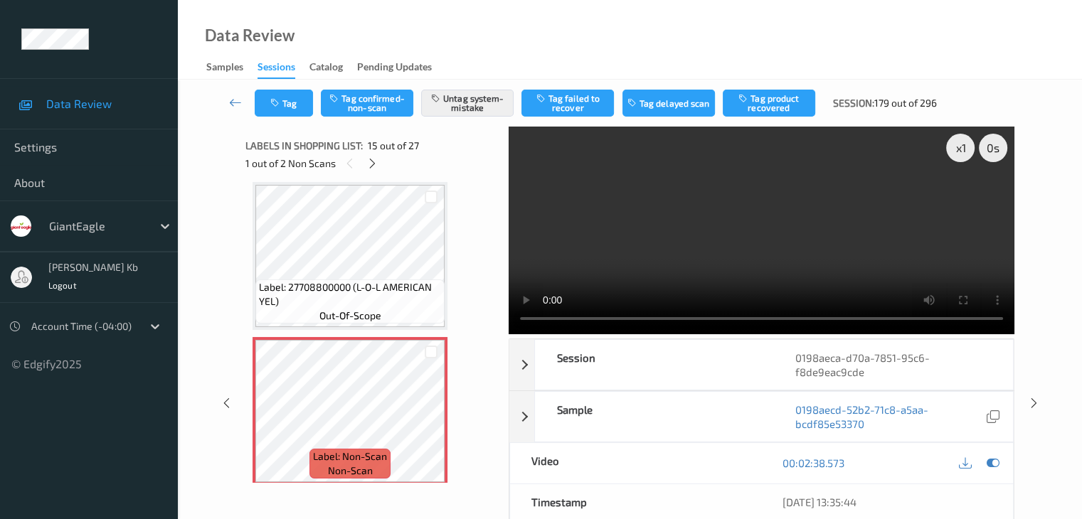
click at [679, 318] on video at bounding box center [762, 231] width 506 height 208
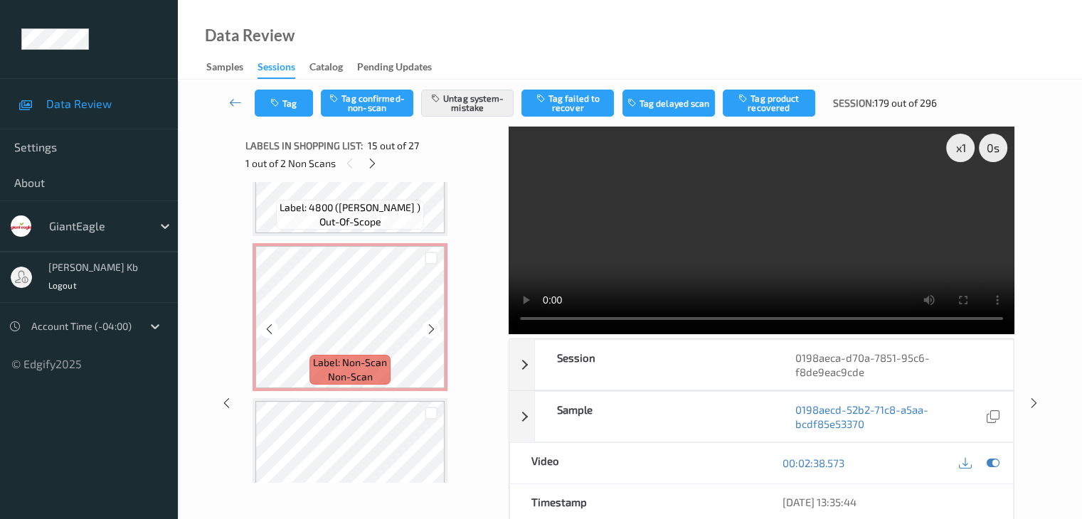
scroll to position [3822, 0]
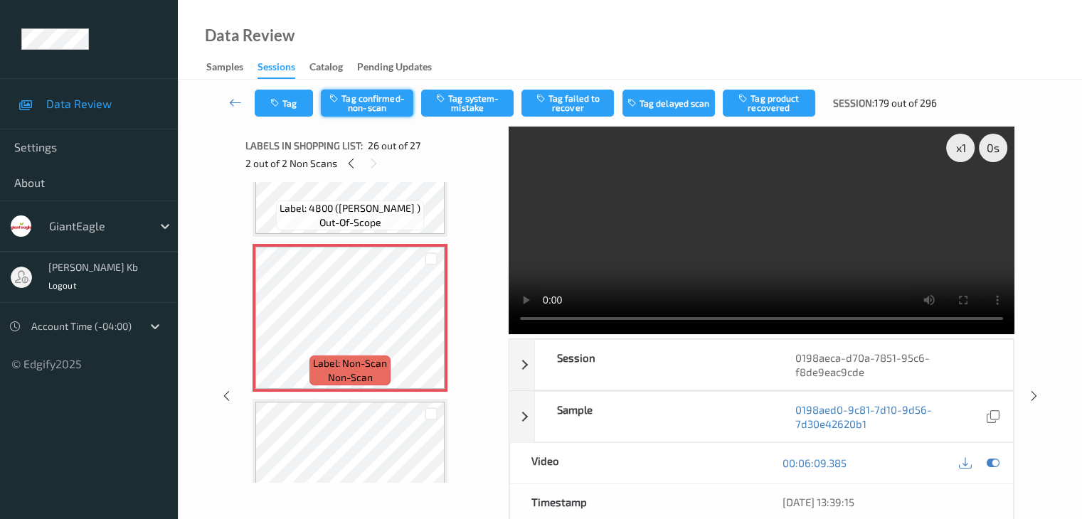
click at [379, 103] on button "Tag confirmed-non-scan" at bounding box center [367, 103] width 92 height 27
click at [581, 107] on button "Tag failed to recover" at bounding box center [567, 103] width 92 height 27
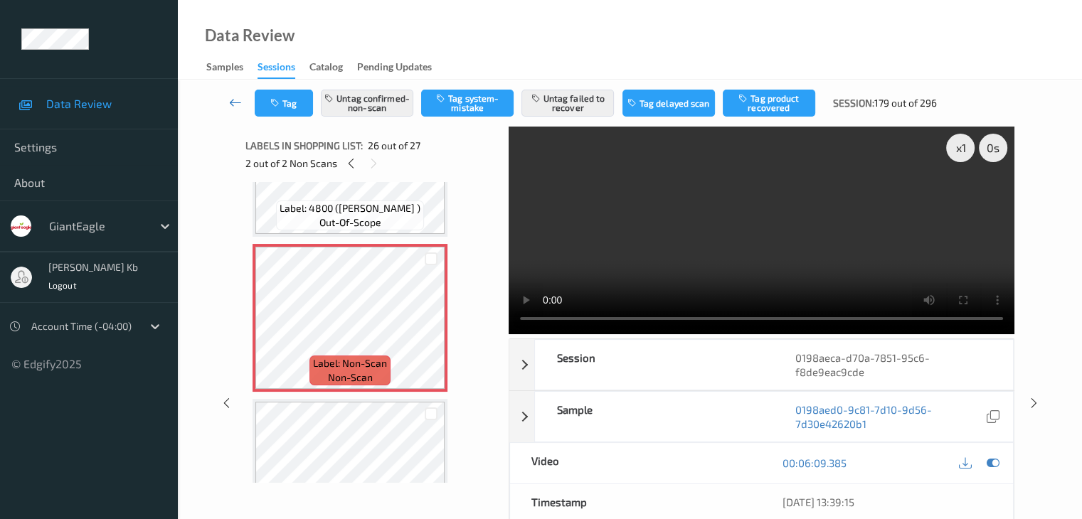
click at [236, 101] on icon at bounding box center [235, 102] width 13 height 14
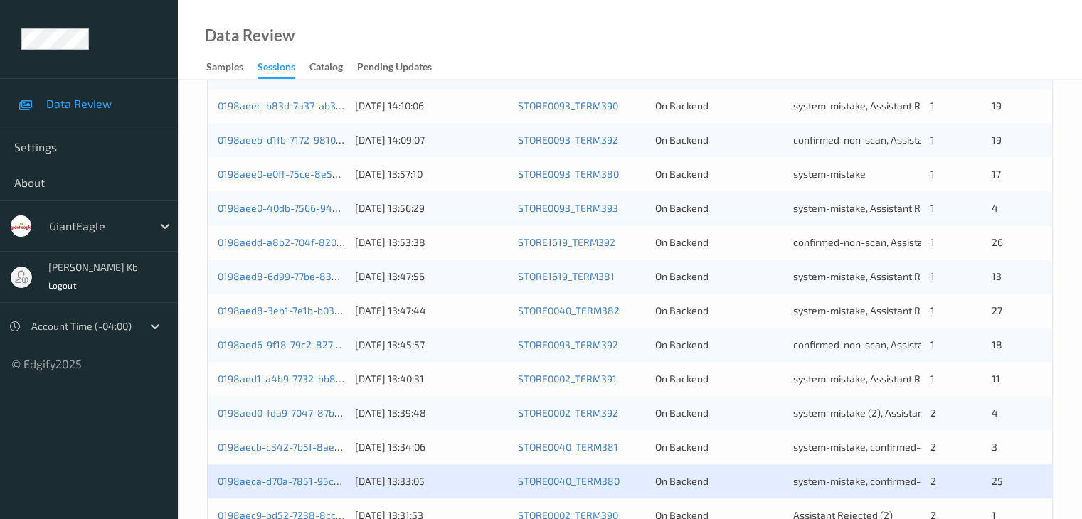
scroll to position [663, 0]
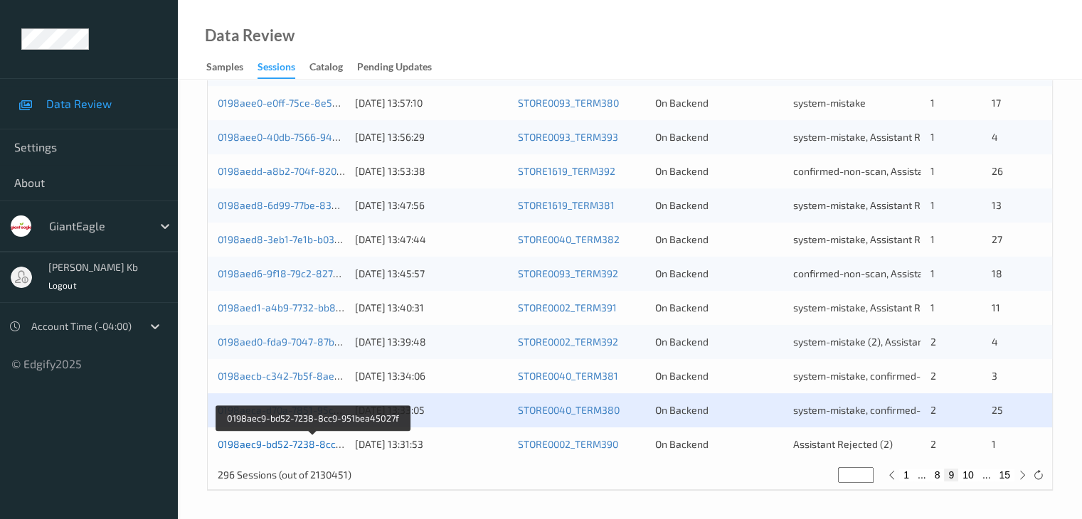
click at [309, 440] on link "0198aec9-bd52-7238-8cc9-951bea45027f" at bounding box center [314, 444] width 193 height 12
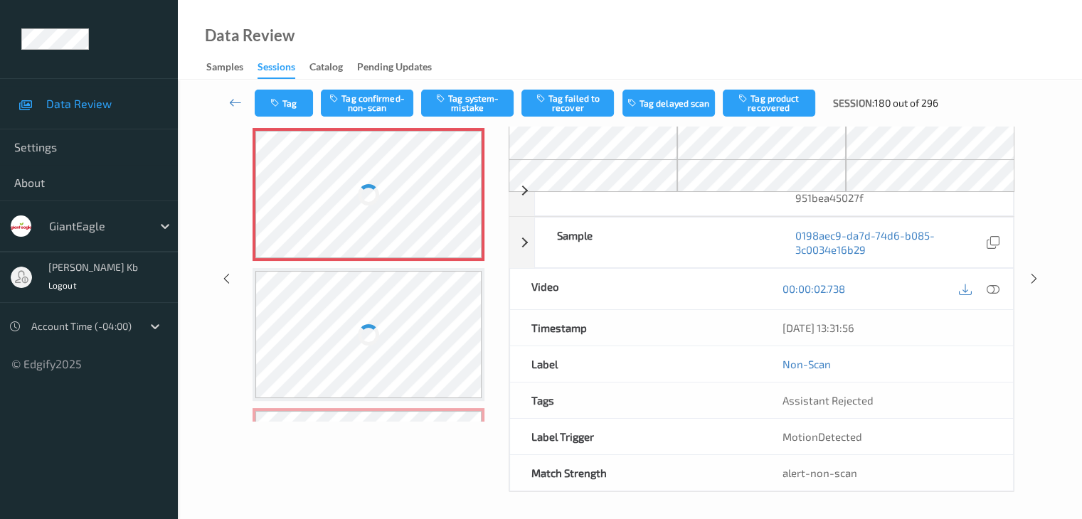
scroll to position [86, 0]
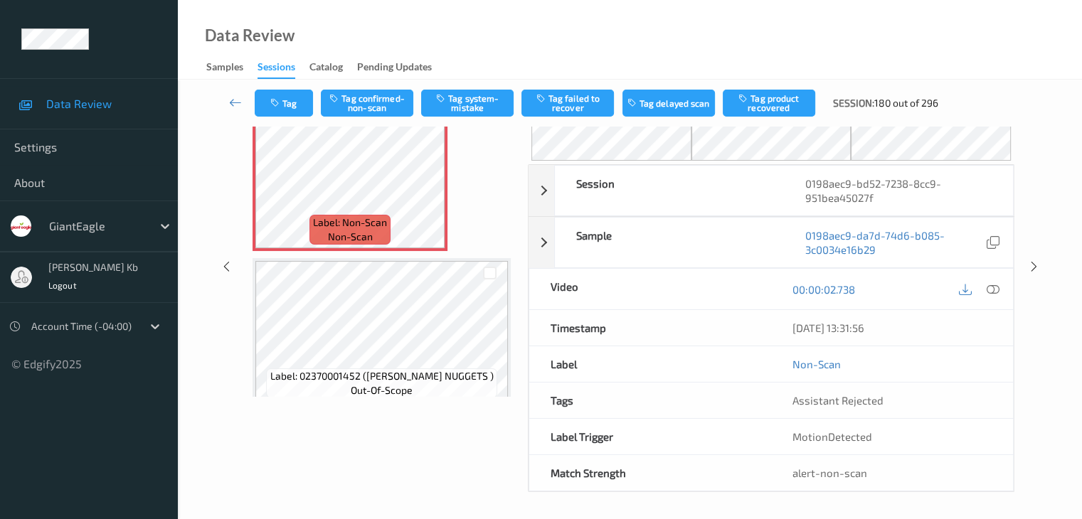
drag, startPoint x: 415, startPoint y: 5, endPoint x: 717, endPoint y: 38, distance: 303.4
click at [746, 38] on div "Data Review Samples Sessions Catalog Pending Updates" at bounding box center [630, 40] width 904 height 80
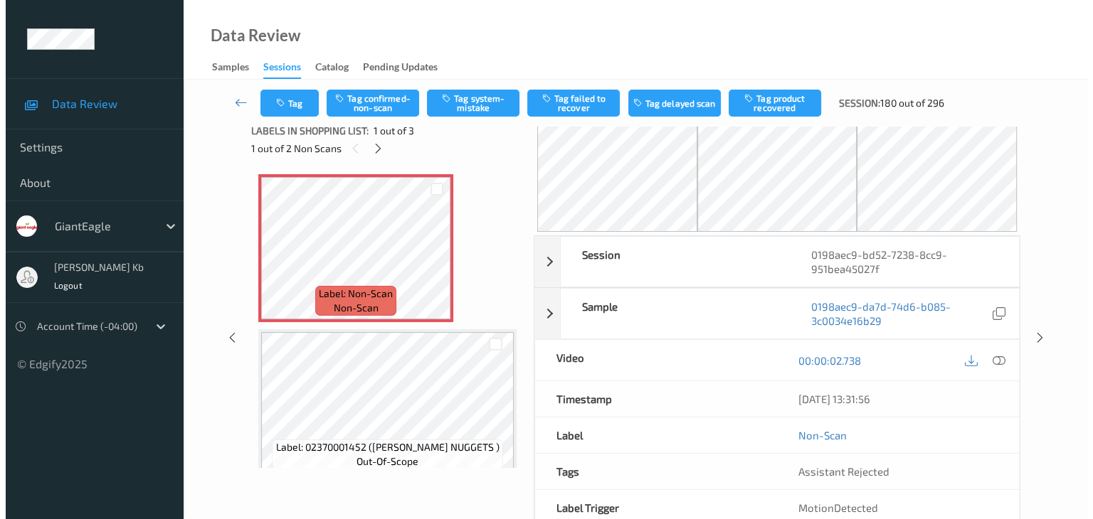
scroll to position [0, 0]
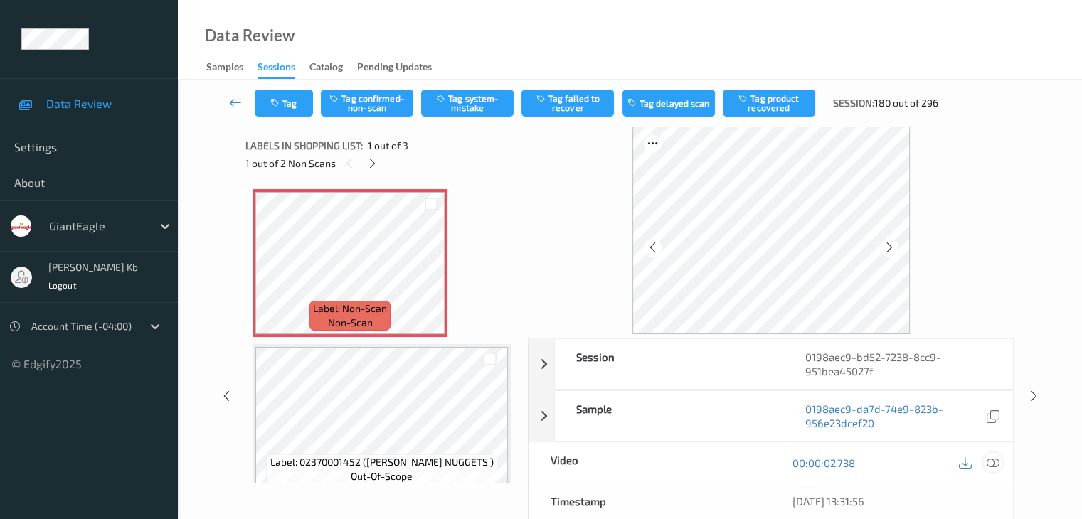
click at [996, 461] on icon at bounding box center [992, 463] width 13 height 13
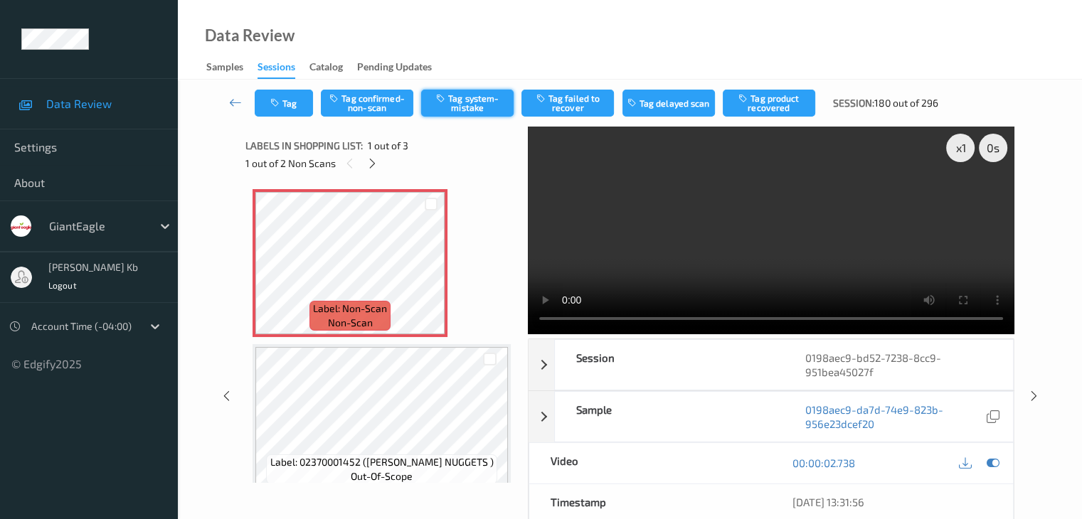
click at [474, 101] on button "Tag system-mistake" at bounding box center [467, 103] width 92 height 27
click at [295, 99] on button "Tag" at bounding box center [284, 103] width 58 height 27
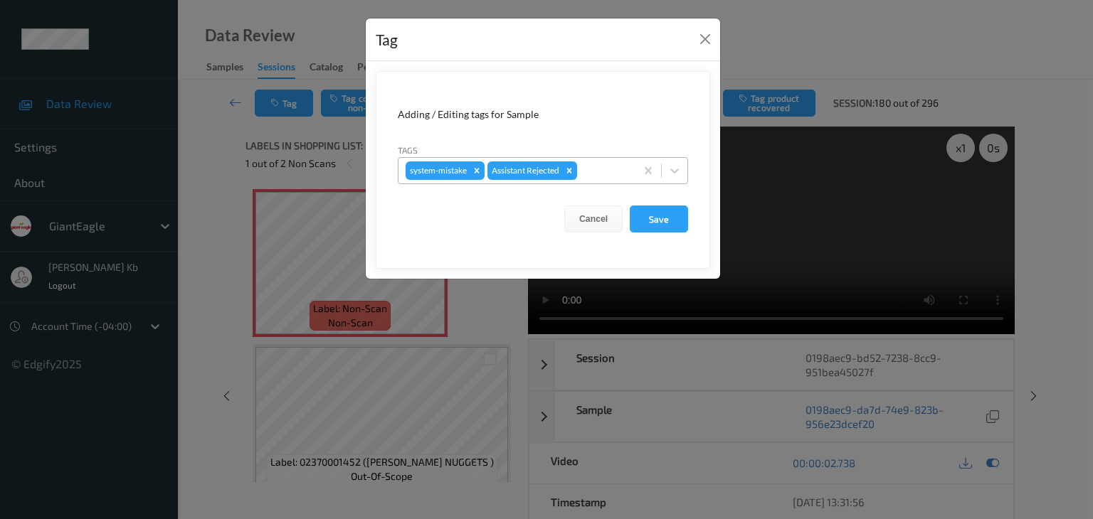
click at [617, 170] on div at bounding box center [604, 170] width 48 height 17
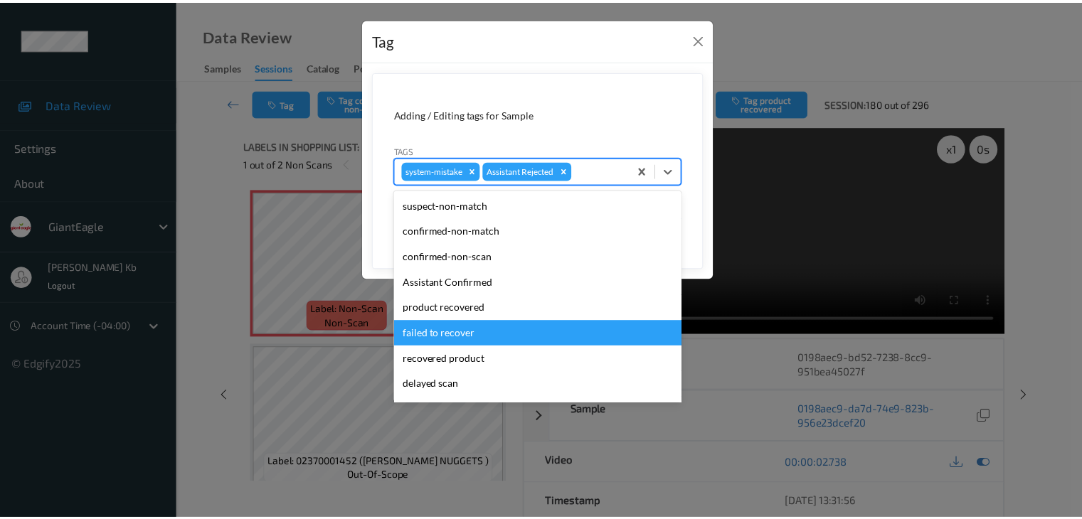
scroll to position [125, 0]
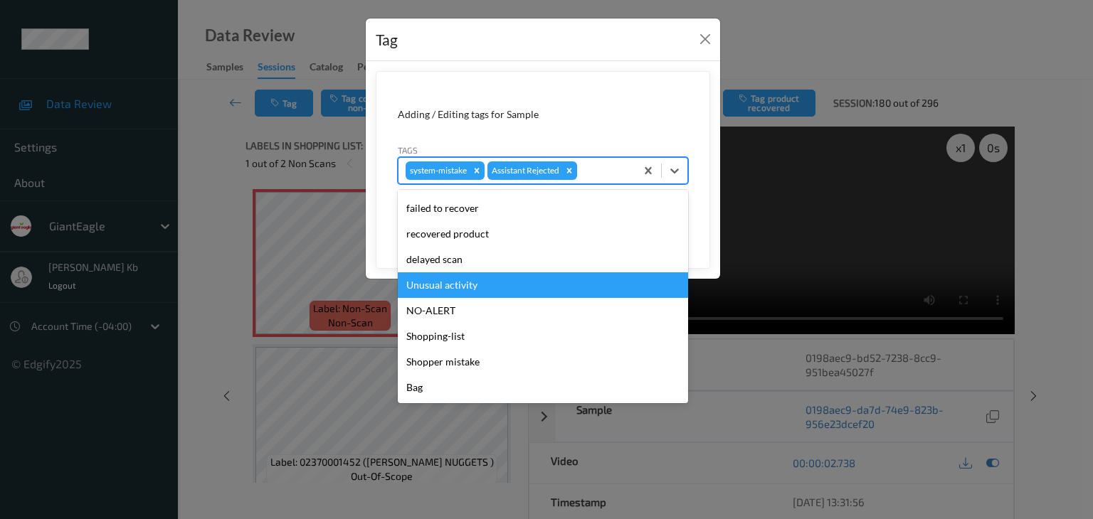
click at [472, 285] on div "Unusual activity" at bounding box center [543, 285] width 290 height 26
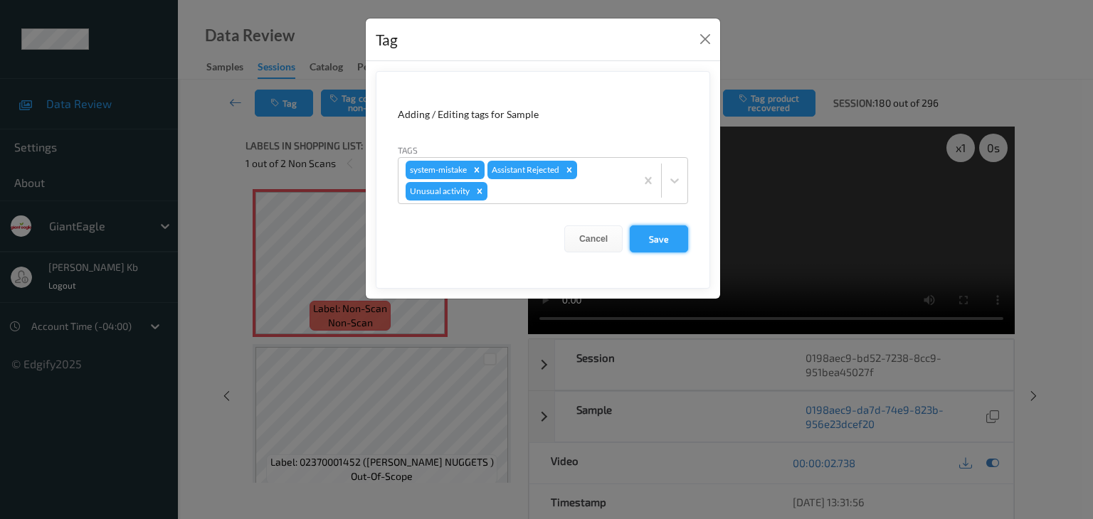
click at [663, 238] on button "Save" at bounding box center [659, 239] width 58 height 27
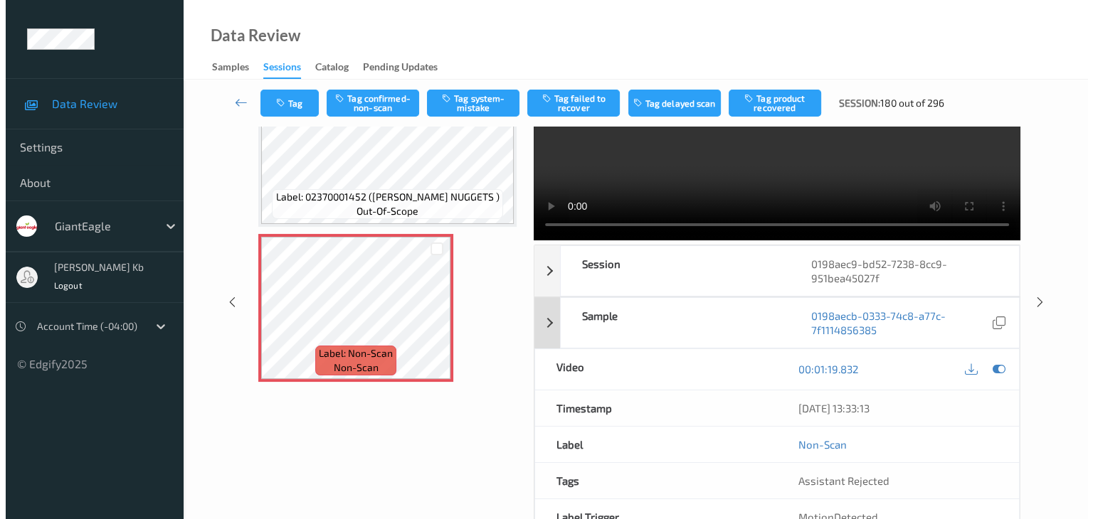
scroll to position [0, 0]
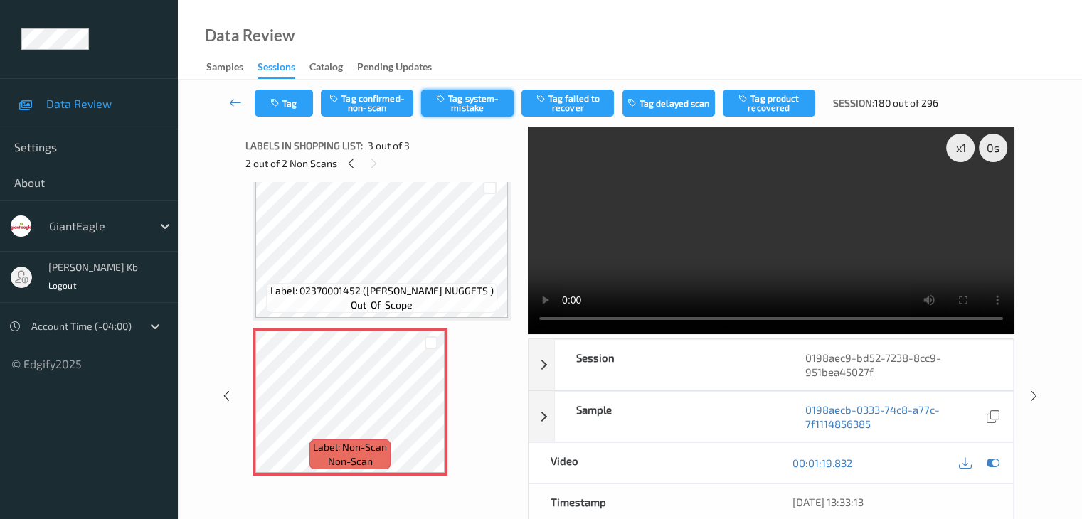
click at [469, 109] on button "Tag system-mistake" at bounding box center [467, 103] width 92 height 27
click at [301, 105] on button "Tag" at bounding box center [284, 103] width 58 height 27
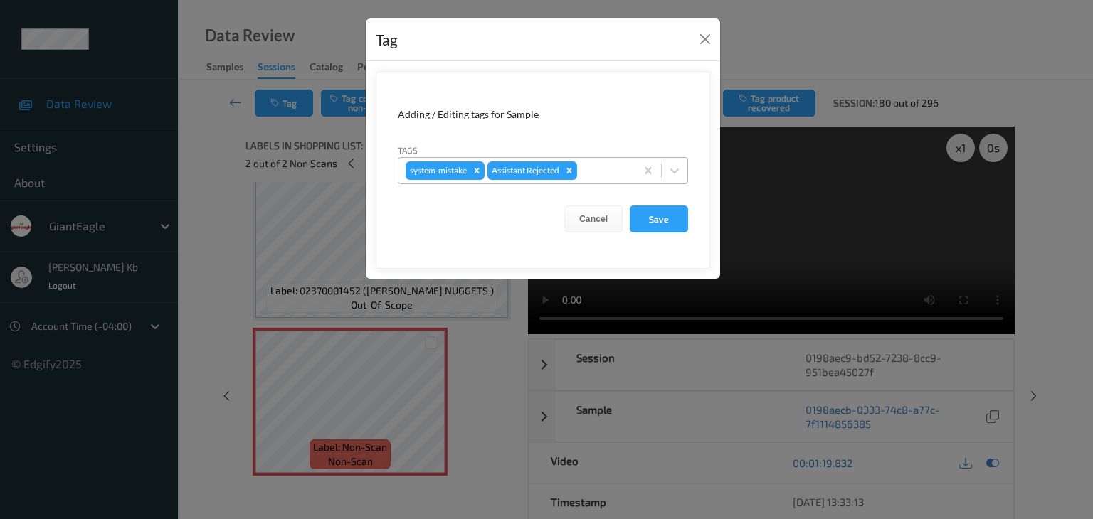
click at [608, 169] on div at bounding box center [604, 170] width 48 height 17
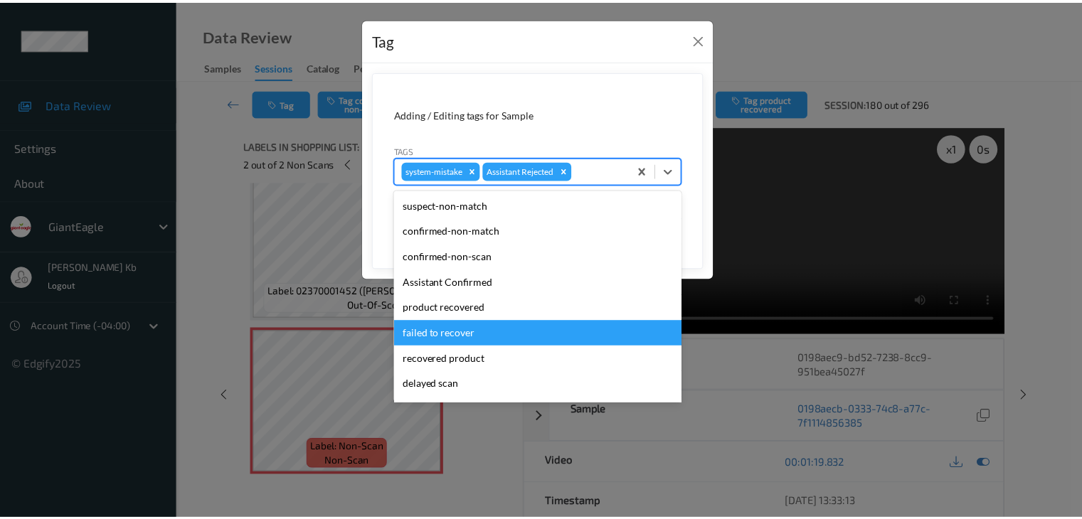
scroll to position [71, 0]
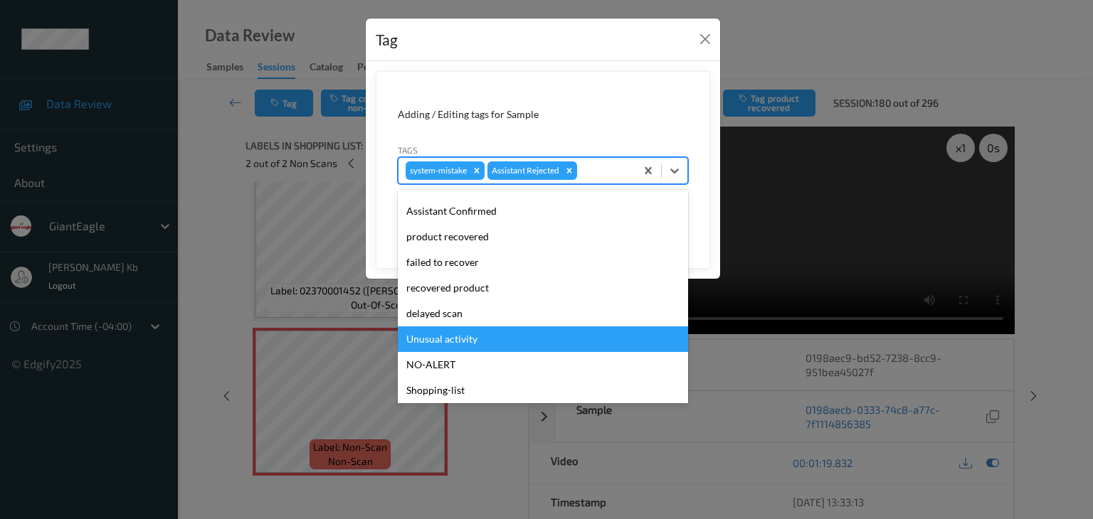
click at [485, 339] on div "Unusual activity" at bounding box center [543, 340] width 290 height 26
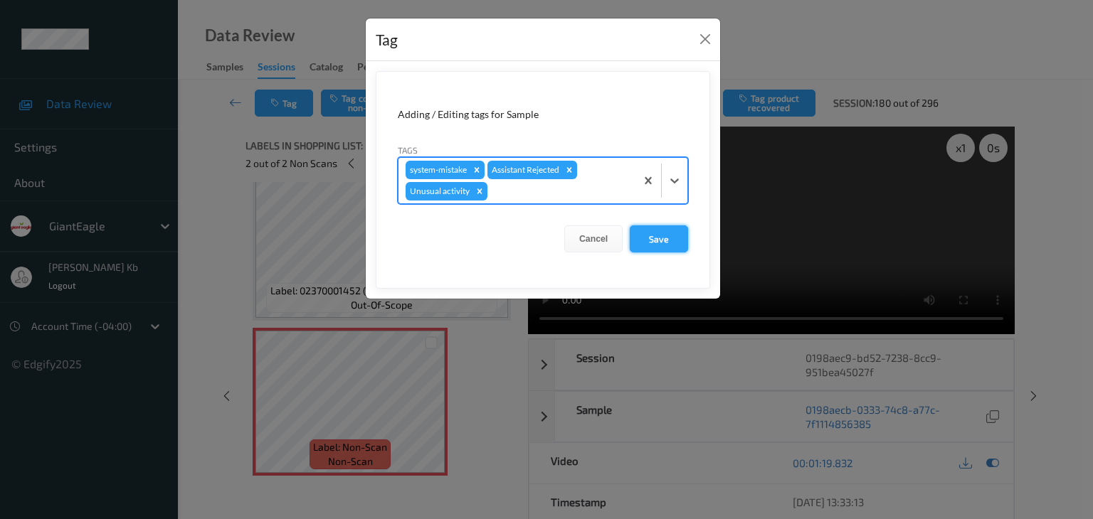
click at [657, 238] on button "Save" at bounding box center [659, 239] width 58 height 27
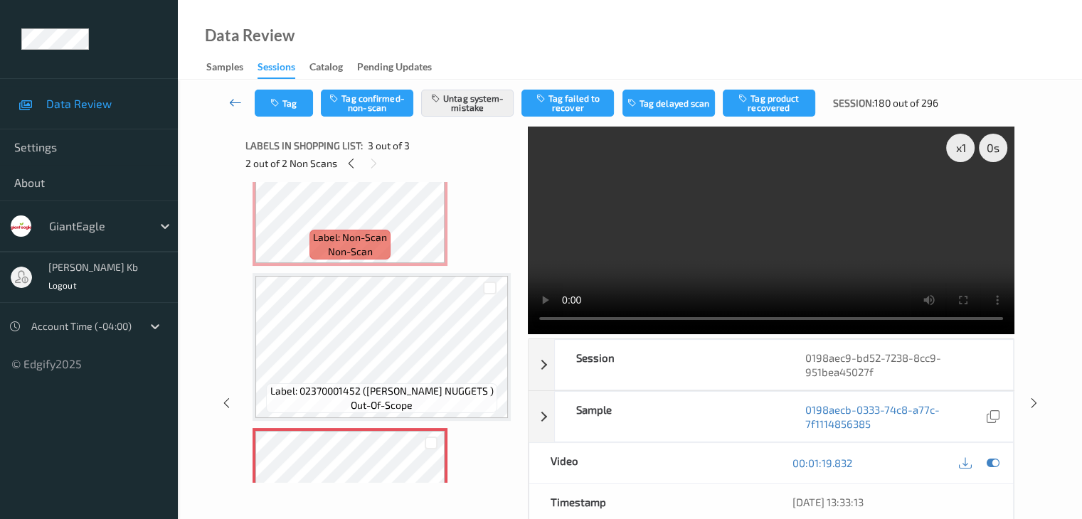
click at [238, 101] on icon at bounding box center [235, 102] width 13 height 14
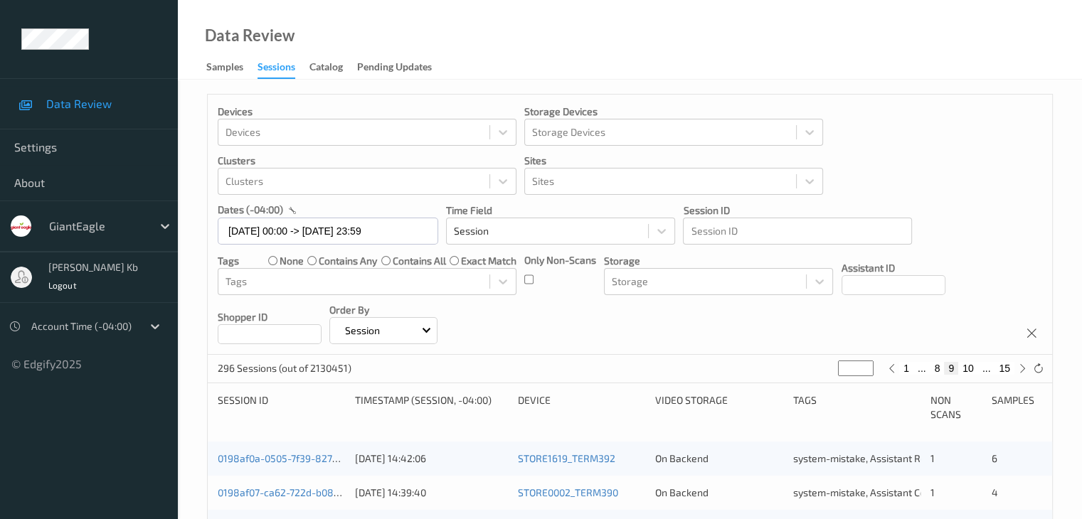
click at [970, 368] on button "10" at bounding box center [968, 368] width 20 height 13
type input "**"
click at [970, 368] on button "11" at bounding box center [968, 368] width 20 height 13
type input "**"
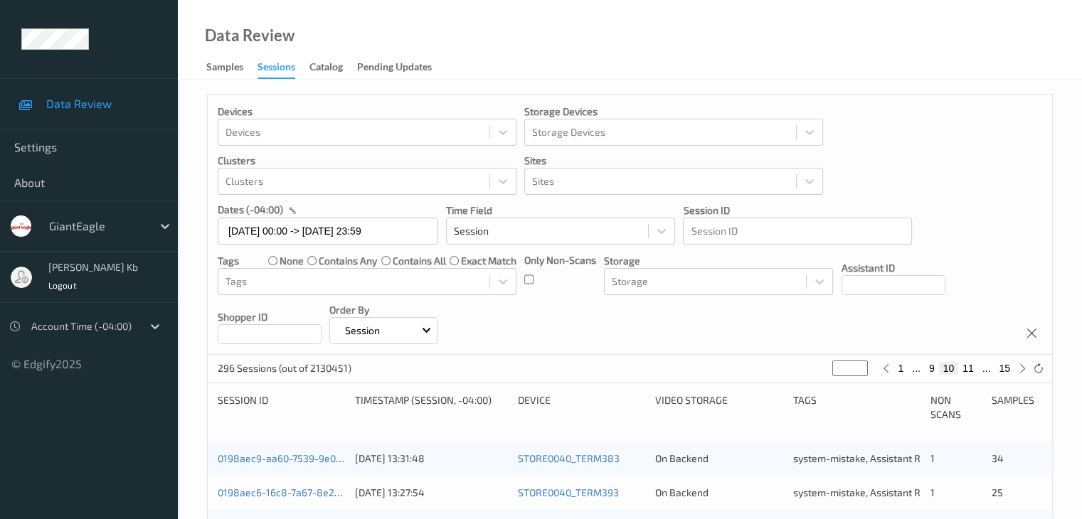
type input "**"
click at [970, 369] on button "12" at bounding box center [968, 368] width 20 height 13
type input "**"
click at [970, 369] on button "13" at bounding box center [968, 368] width 20 height 13
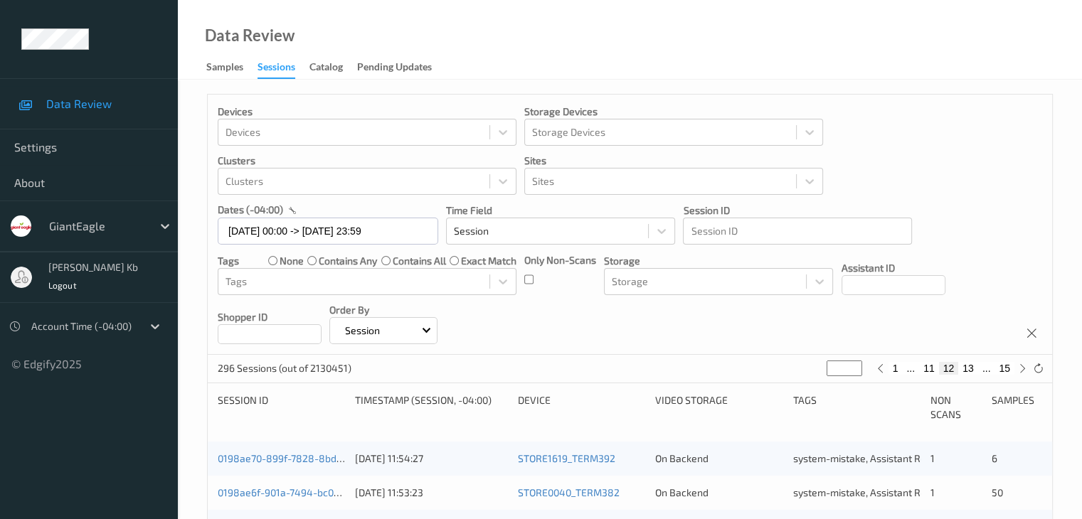
type input "**"
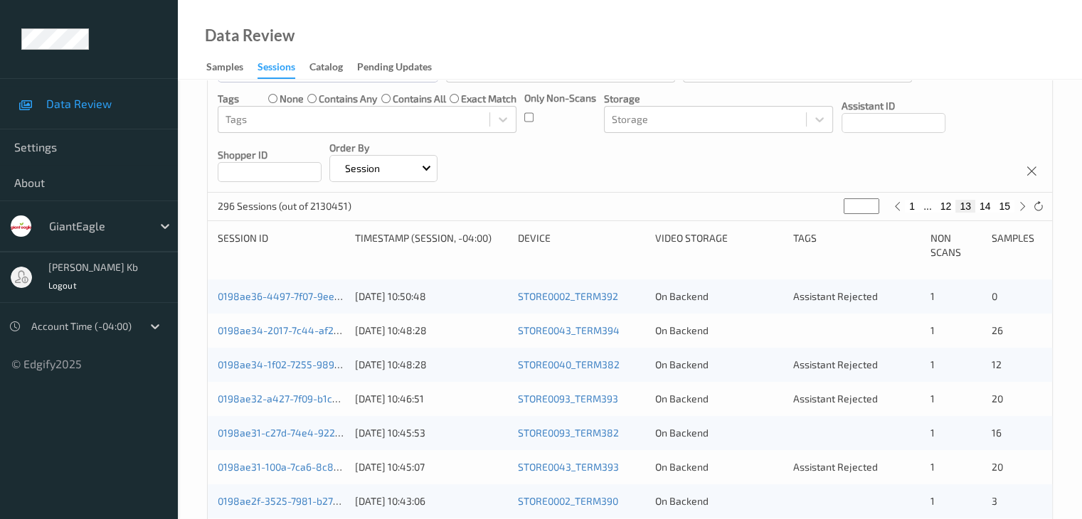
scroll to position [165, 0]
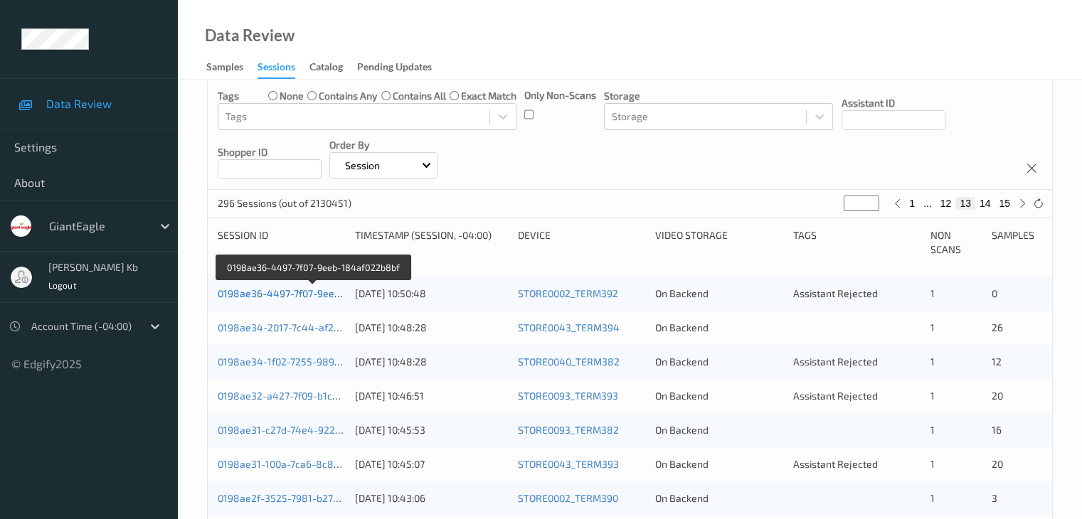
click at [280, 294] on link "0198ae36-4497-7f07-9eeb-184af022b8bf" at bounding box center [313, 293] width 191 height 12
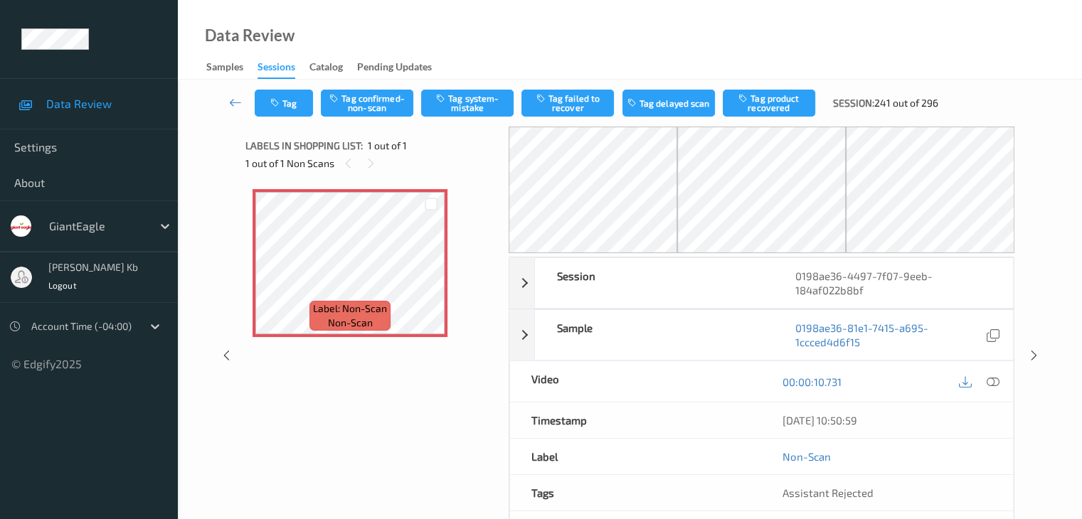
drag, startPoint x: 344, startPoint y: 0, endPoint x: 719, endPoint y: 24, distance: 375.7
click at [726, 24] on div "Data Review Samples Sessions Catalog Pending Updates" at bounding box center [630, 40] width 904 height 80
click at [236, 100] on icon at bounding box center [235, 102] width 13 height 14
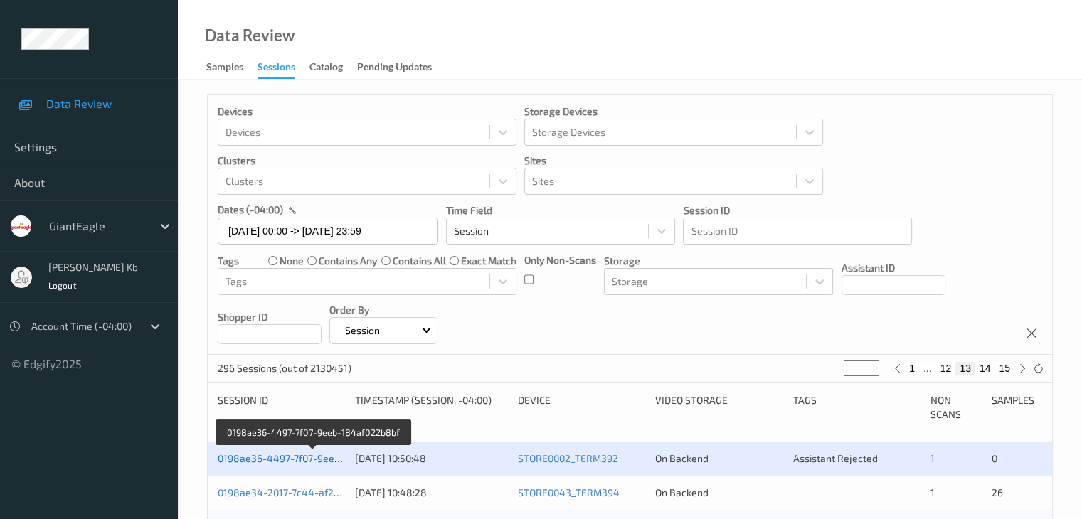
click at [307, 458] on link "0198ae36-4497-7f07-9eeb-184af022b8bf" at bounding box center [313, 458] width 191 height 12
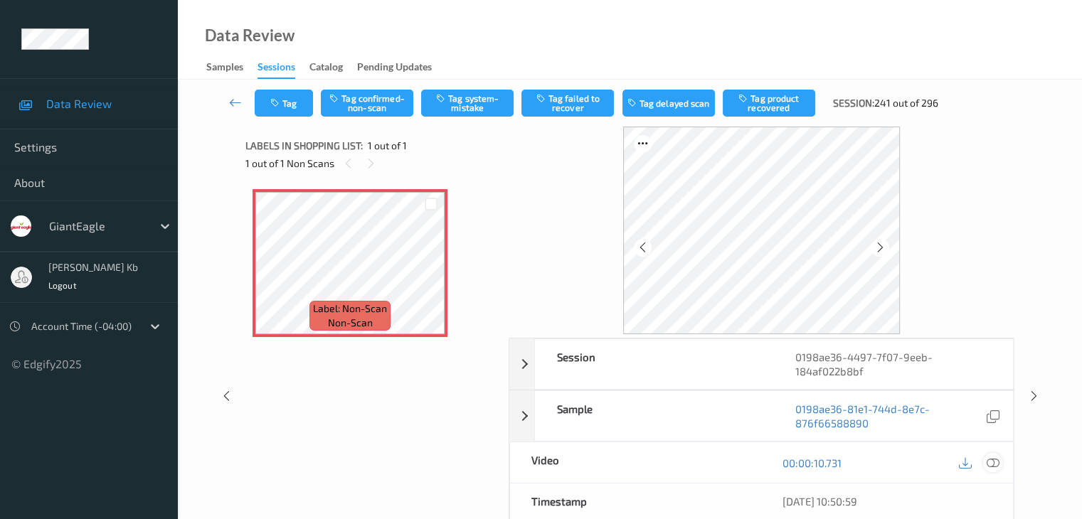
click at [994, 460] on icon at bounding box center [992, 463] width 13 height 13
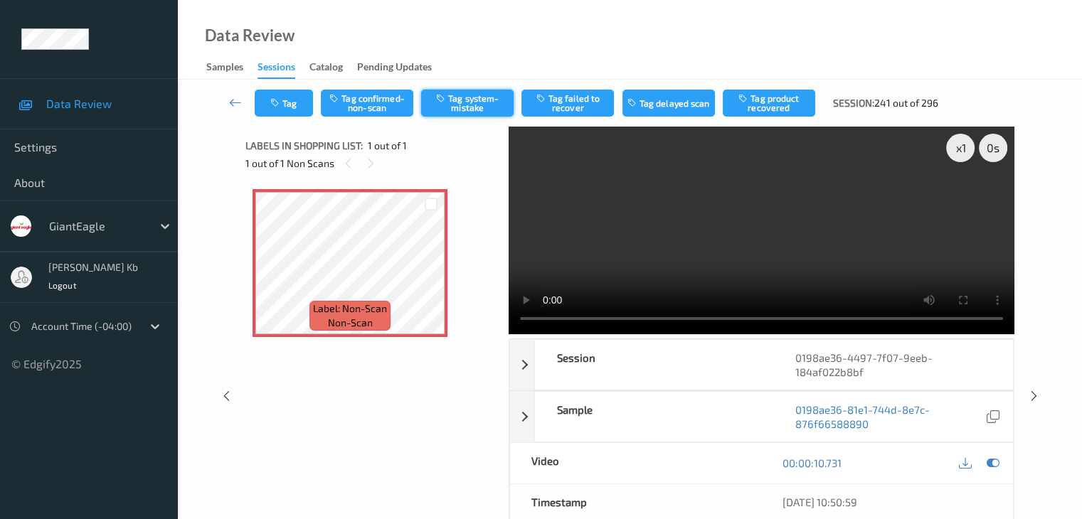
click at [470, 100] on button "Tag system-mistake" at bounding box center [467, 103] width 92 height 27
click at [235, 101] on icon at bounding box center [235, 102] width 13 height 14
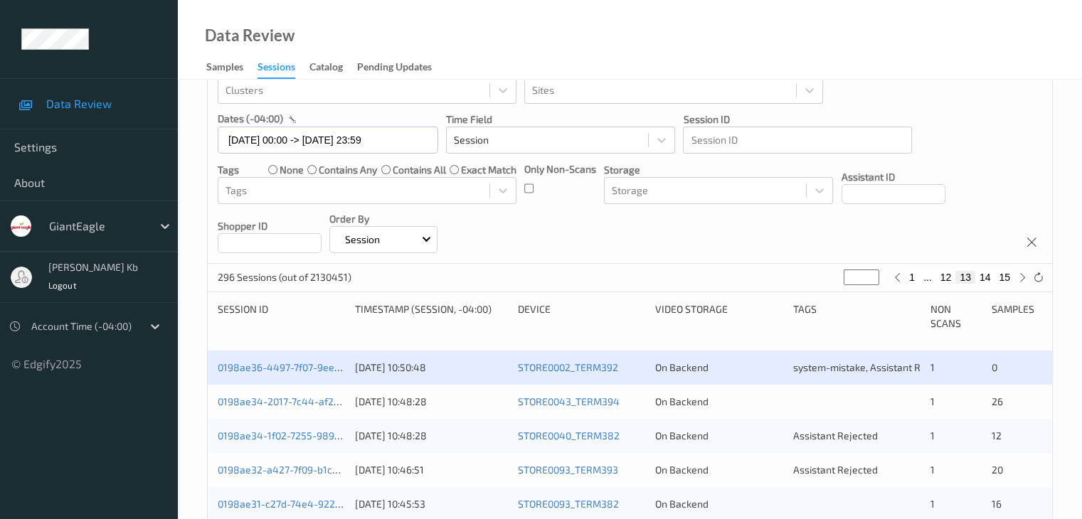
scroll to position [213, 0]
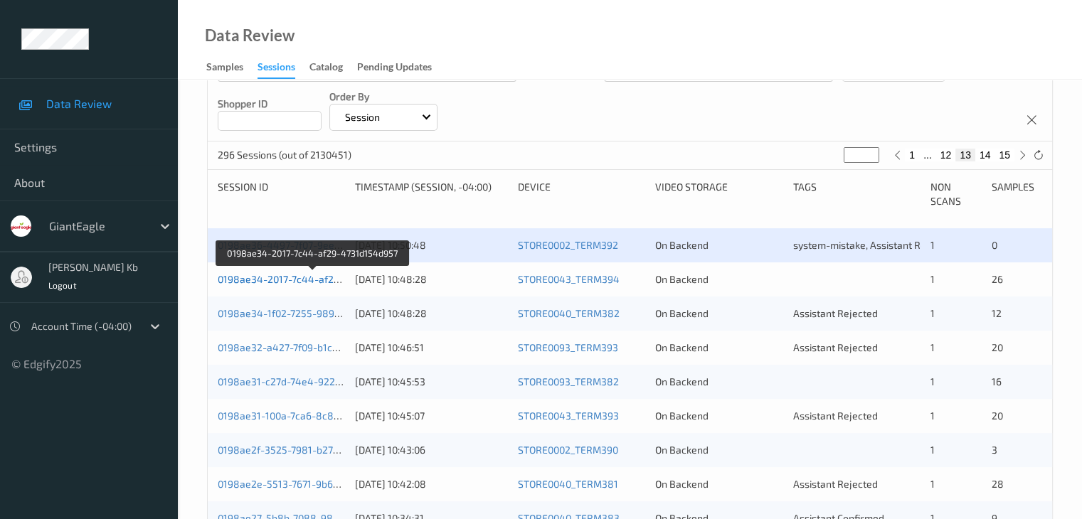
click at [290, 281] on link "0198ae34-2017-7c44-af29-4731d154d957" at bounding box center [313, 279] width 191 height 12
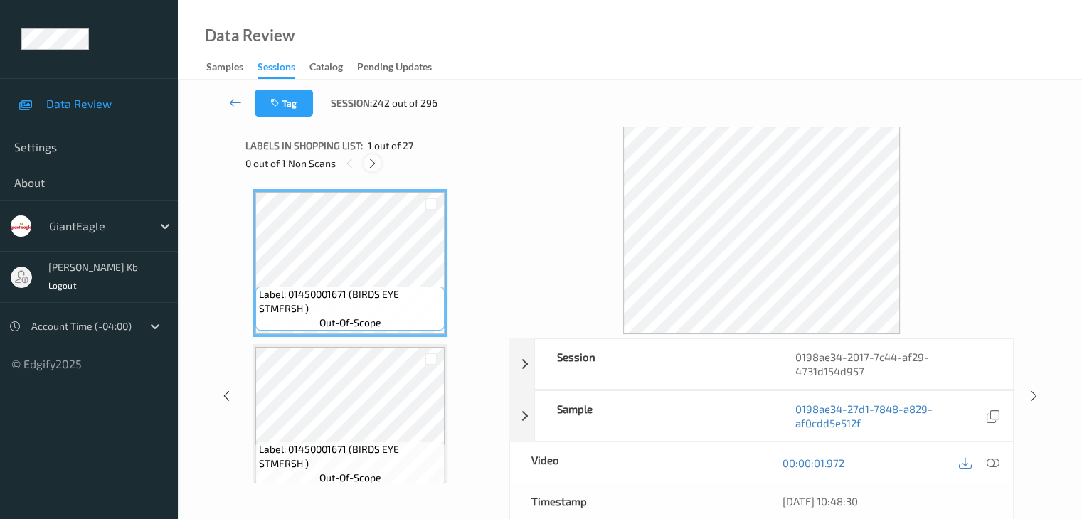
click at [378, 159] on icon at bounding box center [372, 163] width 12 height 13
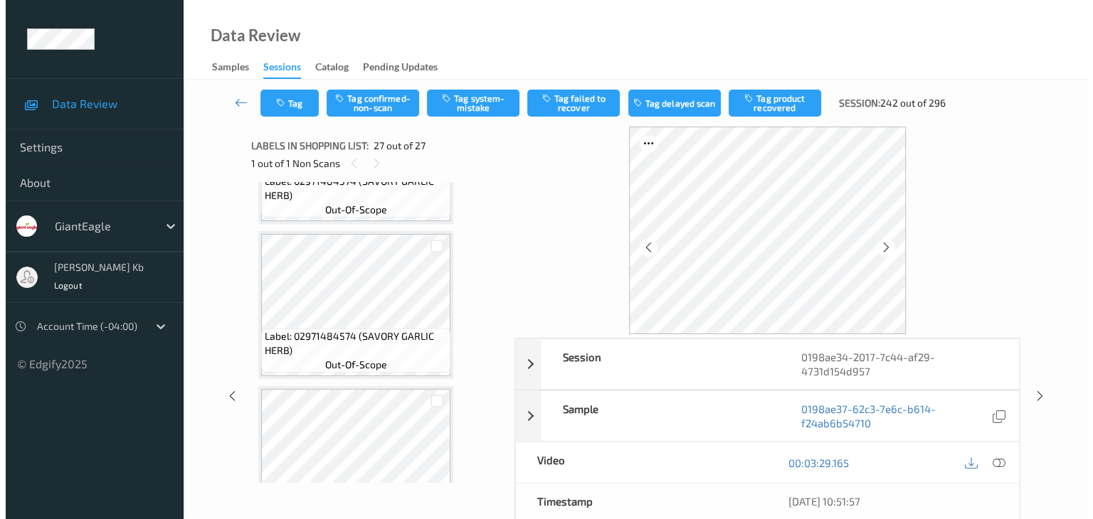
scroll to position [3893, 0]
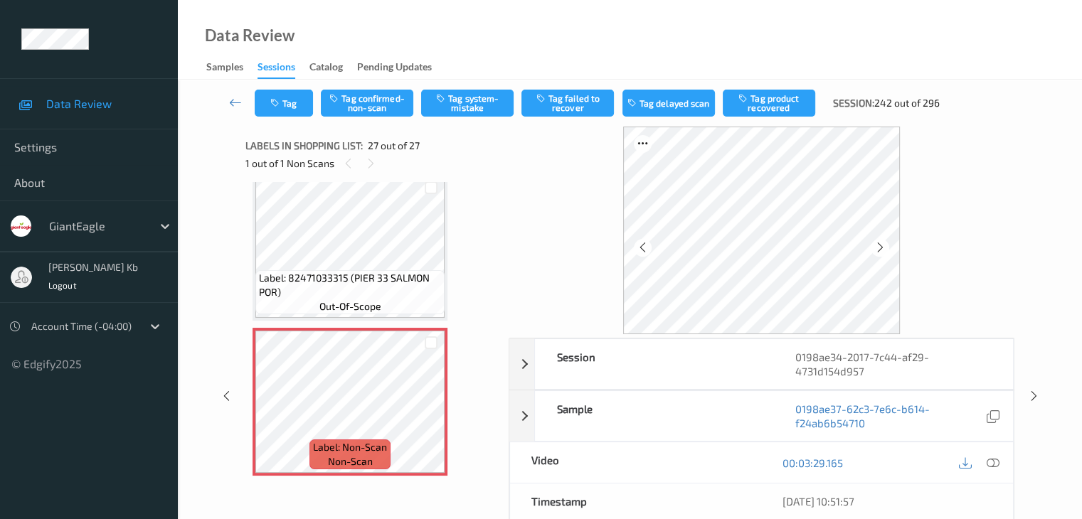
click at [996, 462] on icon at bounding box center [992, 463] width 13 height 13
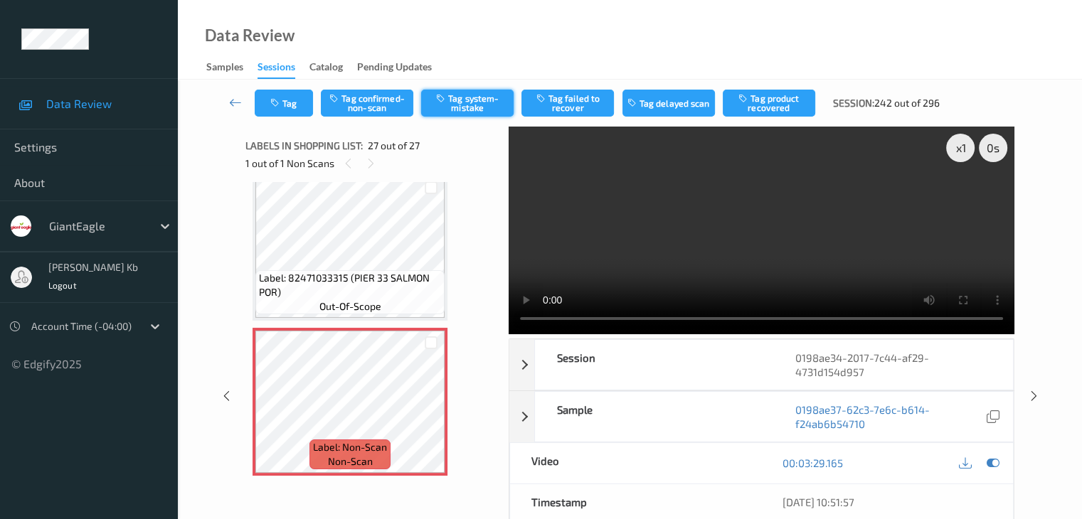
click at [481, 101] on button "Tag system-mistake" at bounding box center [467, 103] width 92 height 27
click at [295, 99] on button "Tag" at bounding box center [284, 103] width 58 height 27
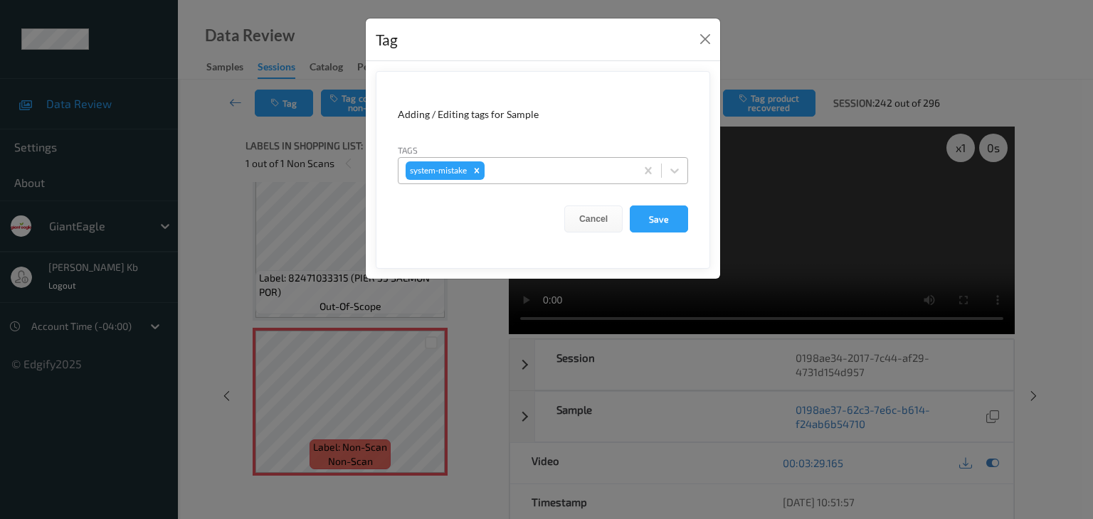
click at [518, 171] on div at bounding box center [557, 170] width 141 height 17
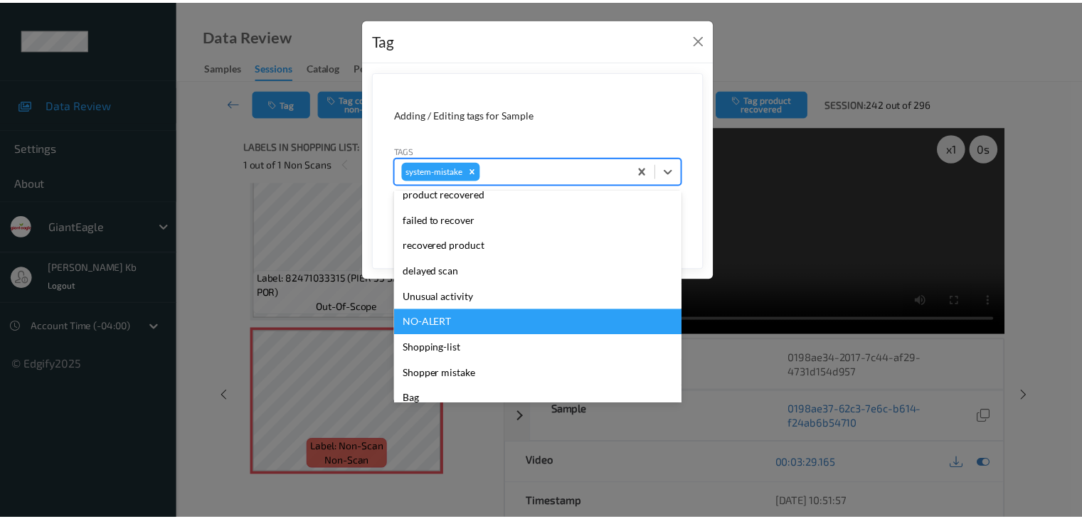
scroll to position [142, 0]
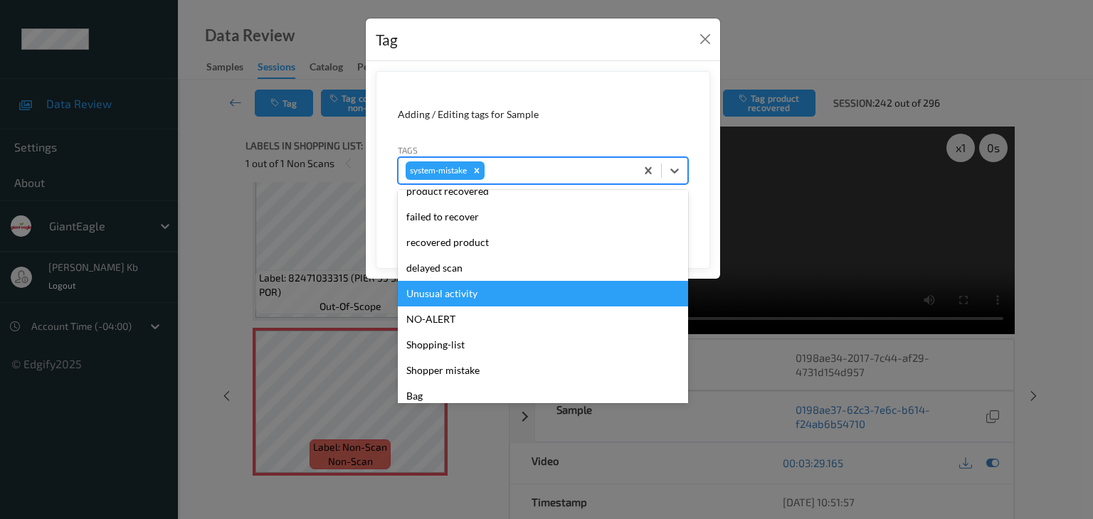
click at [463, 291] on div "Unusual activity" at bounding box center [543, 294] width 290 height 26
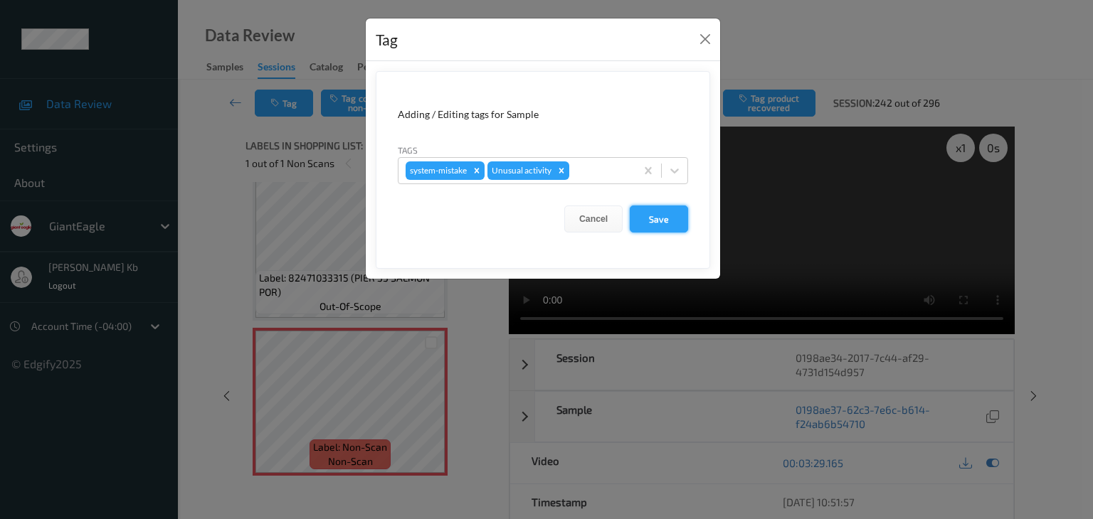
click at [664, 217] on button "Save" at bounding box center [659, 219] width 58 height 27
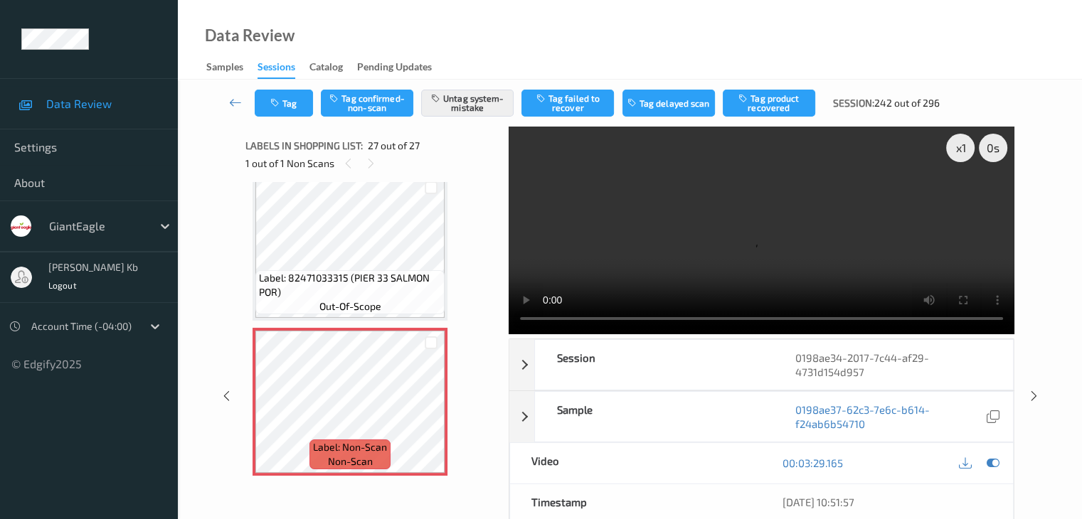
drag, startPoint x: 236, startPoint y: 100, endPoint x: 242, endPoint y: 89, distance: 12.7
click at [236, 100] on icon at bounding box center [235, 102] width 13 height 14
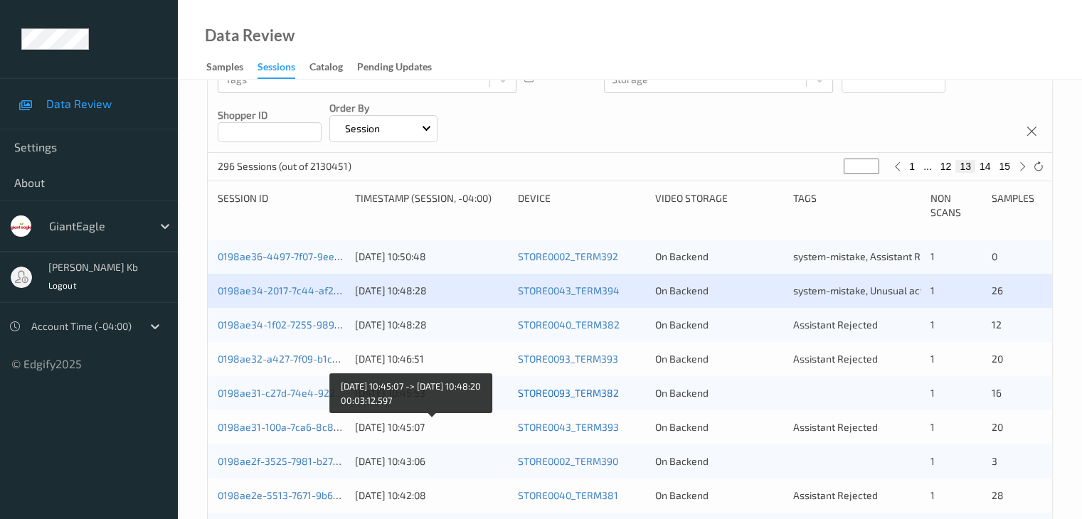
scroll to position [213, 0]
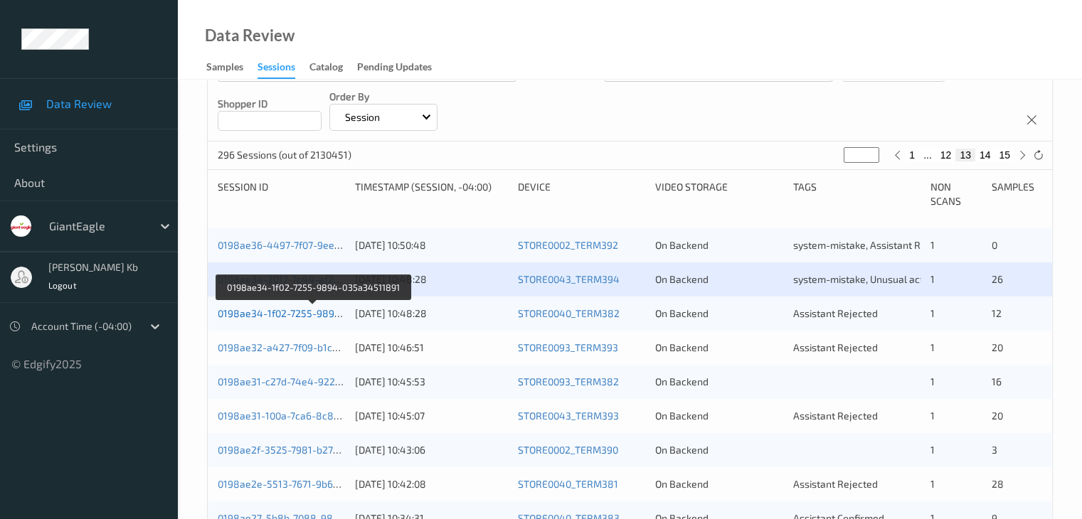
click at [287, 314] on link "0198ae34-1f02-7255-9894-035a34511891" at bounding box center [314, 313] width 193 height 12
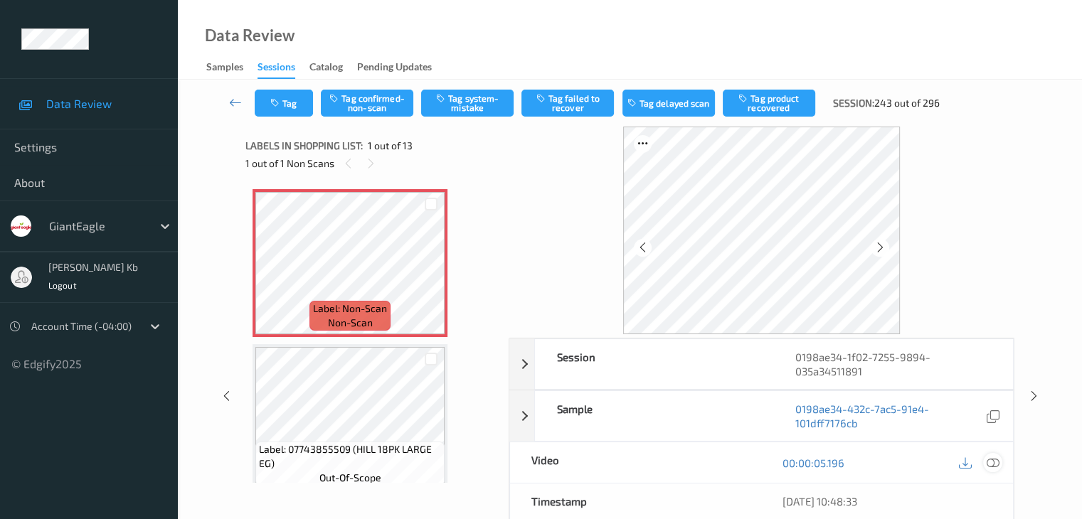
click at [995, 462] on icon at bounding box center [992, 463] width 13 height 13
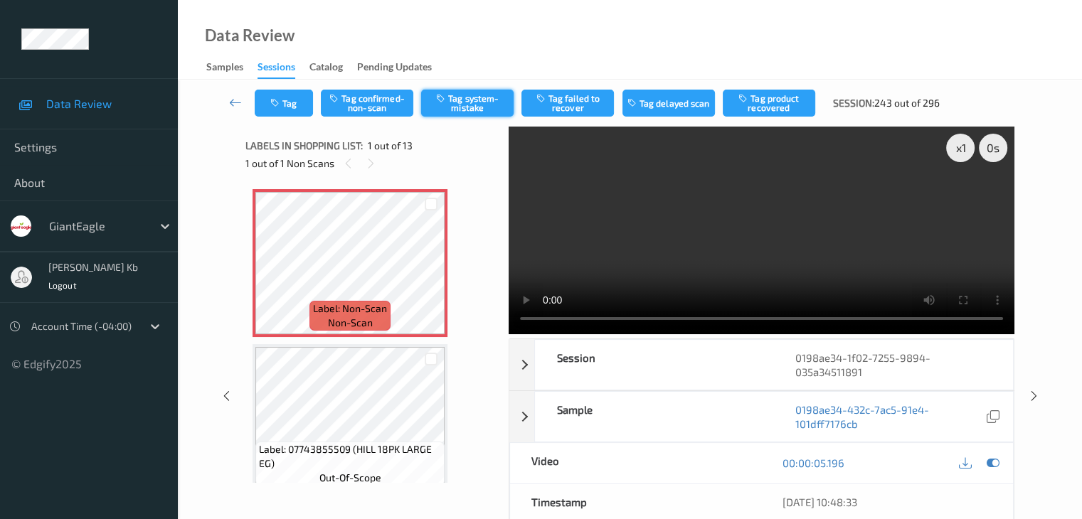
click at [477, 103] on button "Tag system-mistake" at bounding box center [467, 103] width 92 height 27
click at [233, 100] on icon at bounding box center [235, 102] width 13 height 14
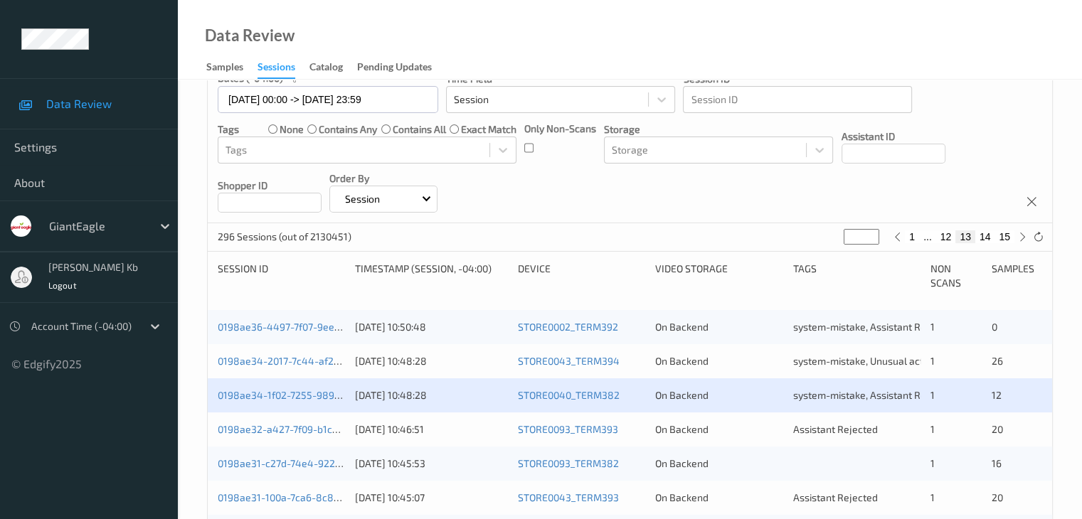
scroll to position [285, 0]
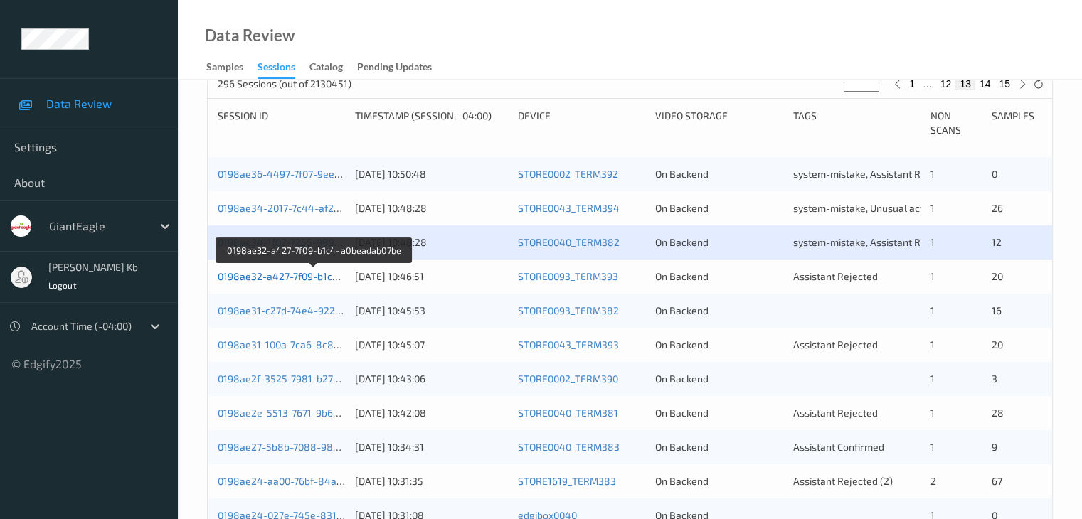
click at [287, 276] on link "0198ae32-a427-7f09-b1c4-a0beadab07be" at bounding box center [314, 276] width 193 height 12
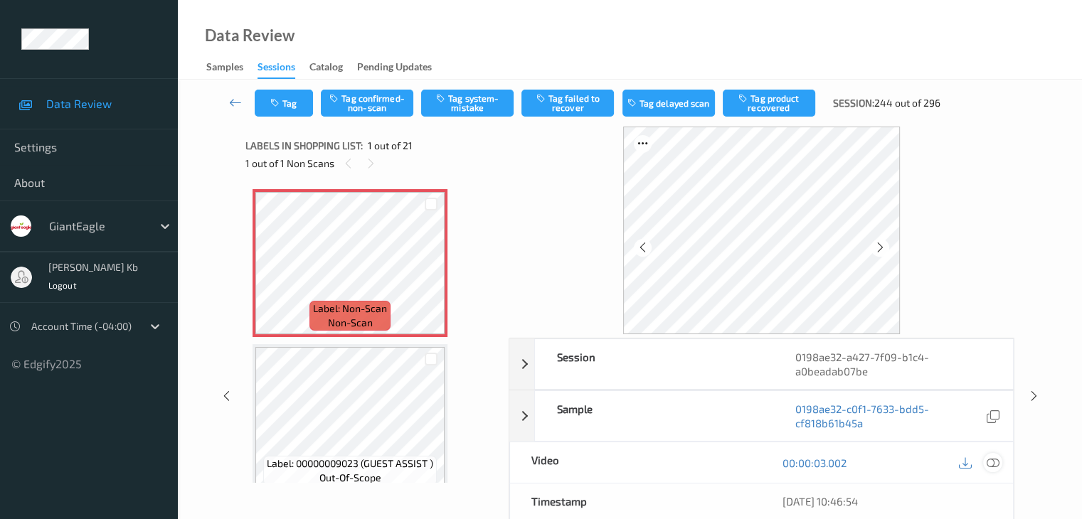
click at [995, 464] on icon at bounding box center [992, 463] width 13 height 13
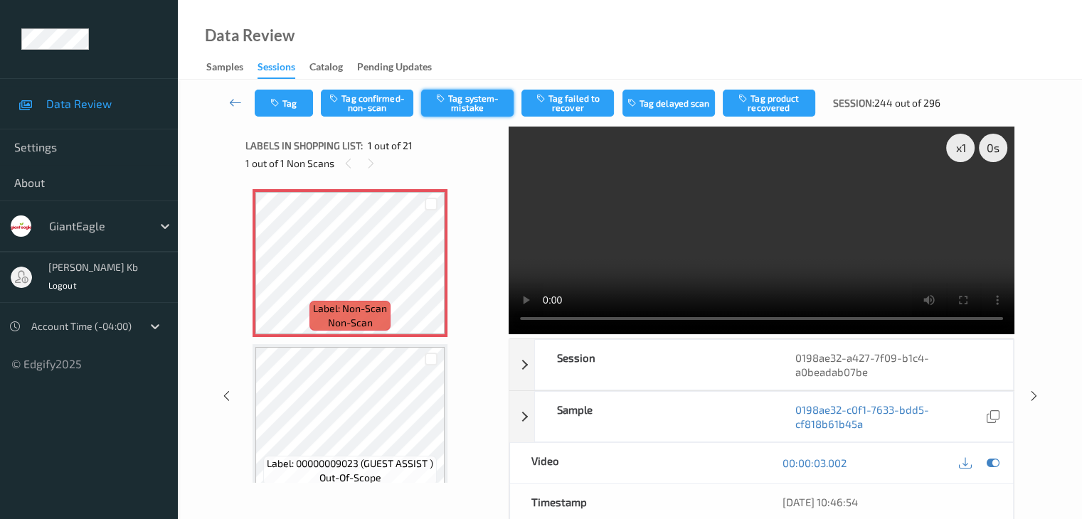
click at [470, 100] on button "Tag system-mistake" at bounding box center [467, 103] width 92 height 27
click at [240, 100] on icon at bounding box center [235, 102] width 13 height 14
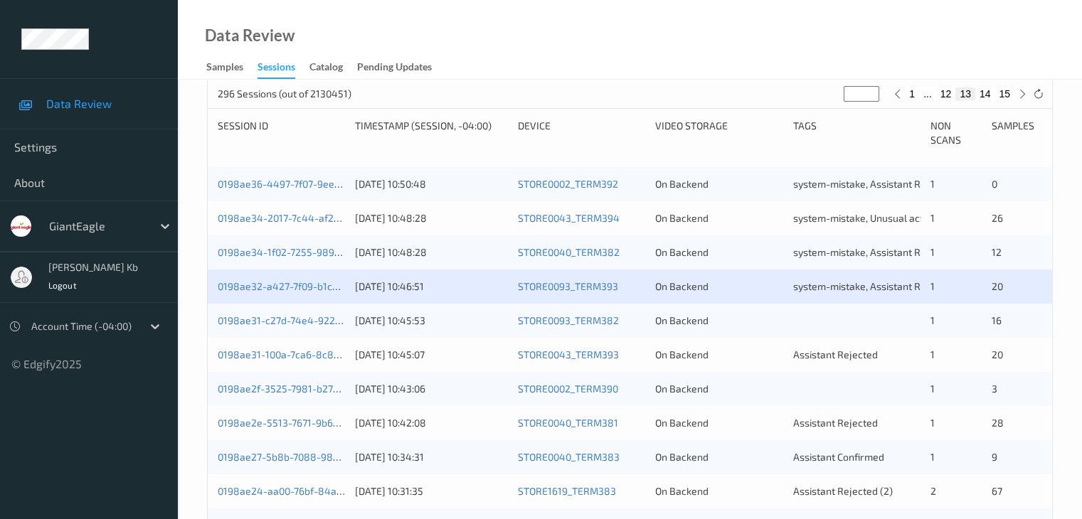
scroll to position [285, 0]
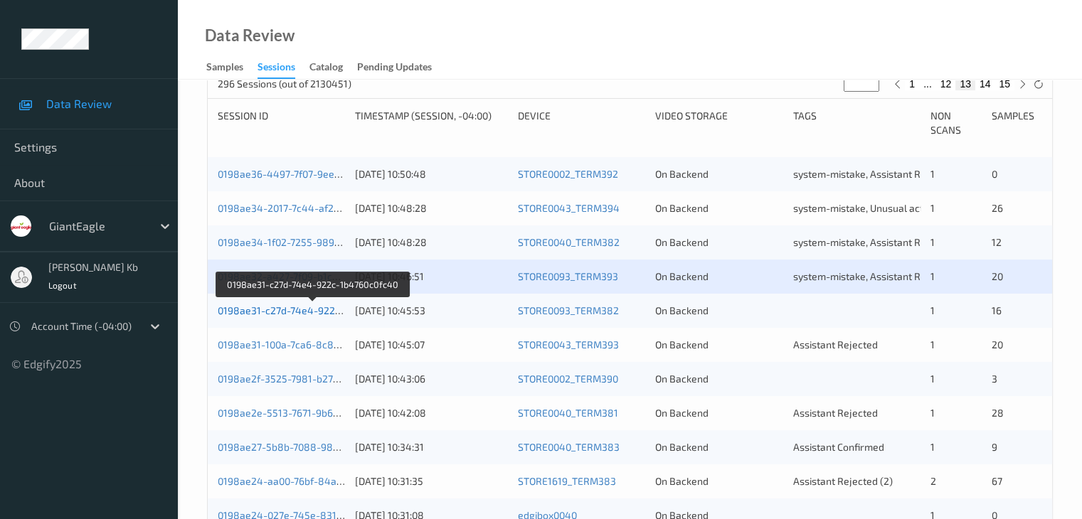
click at [300, 311] on link "0198ae31-c27d-74e4-922c-1b4760c0fc40" at bounding box center [313, 310] width 191 height 12
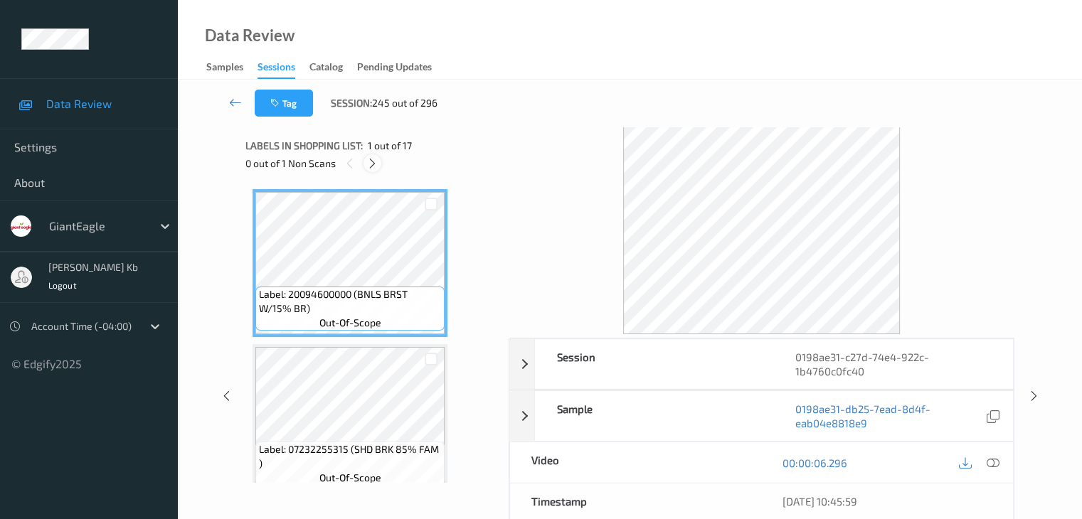
click at [376, 164] on icon at bounding box center [372, 163] width 12 height 13
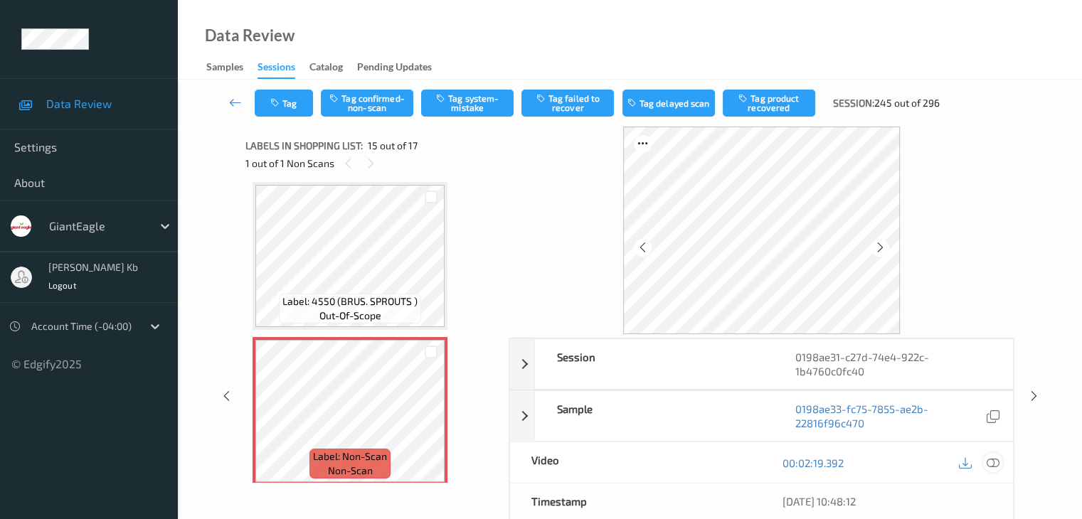
click at [991, 462] on icon at bounding box center [992, 463] width 13 height 13
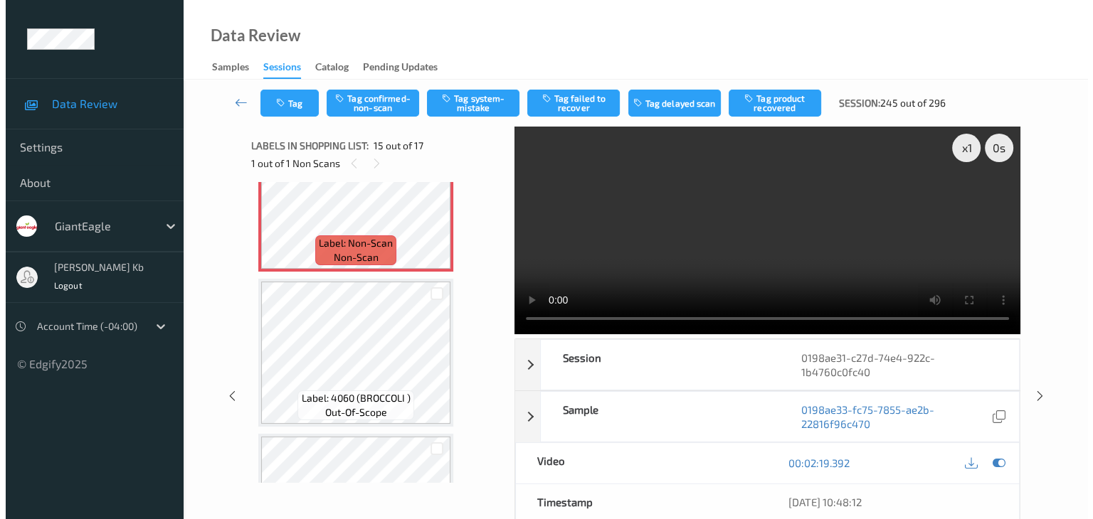
scroll to position [2308, 0]
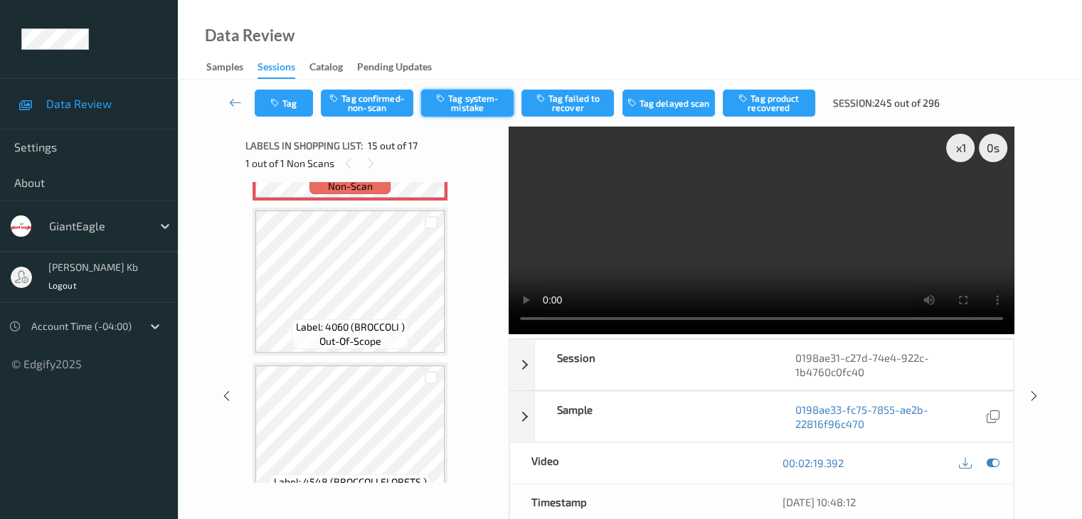
click at [470, 101] on button "Tag system-mistake" at bounding box center [467, 103] width 92 height 27
click at [293, 97] on button "Tag" at bounding box center [284, 103] width 58 height 27
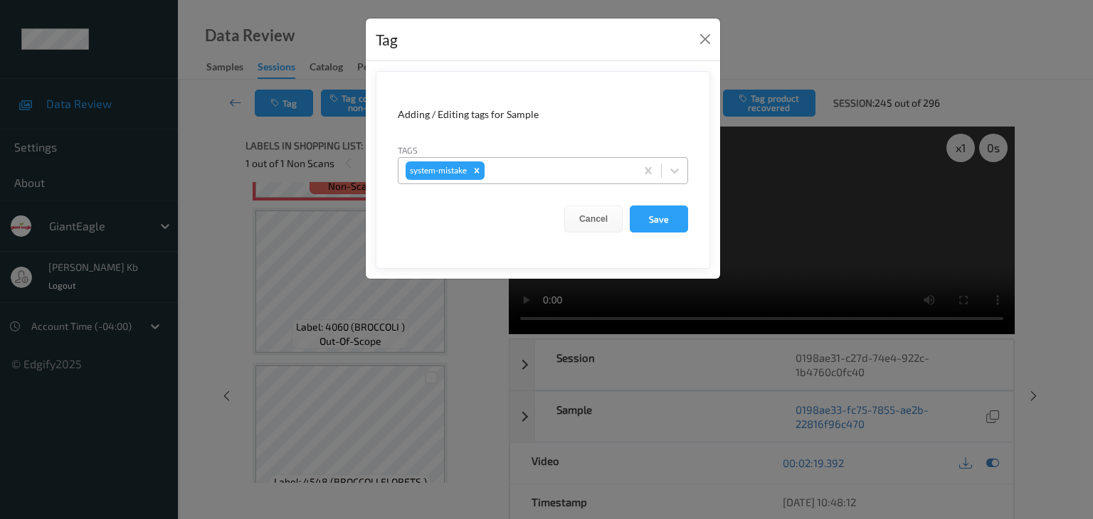
click at [515, 164] on div at bounding box center [557, 170] width 141 height 17
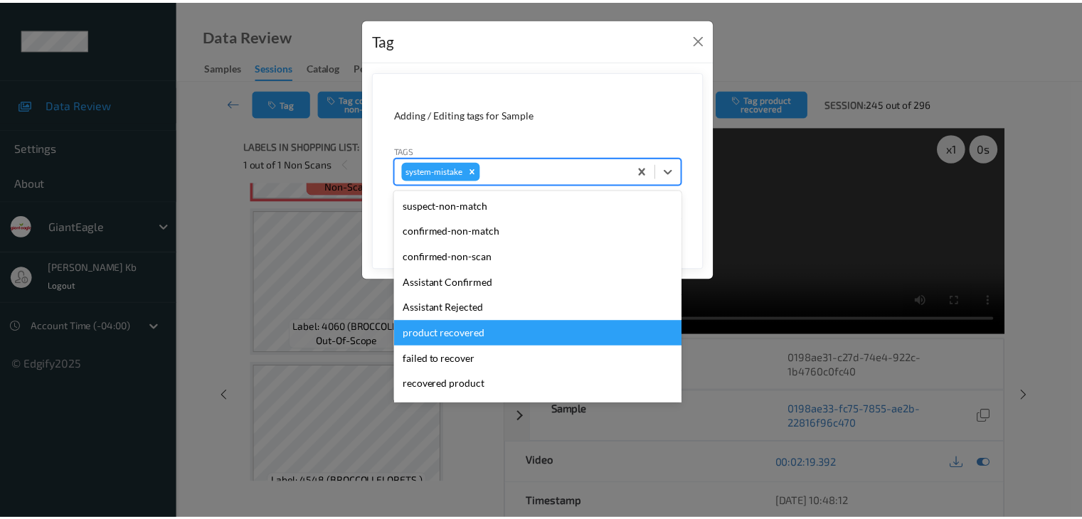
scroll to position [142, 0]
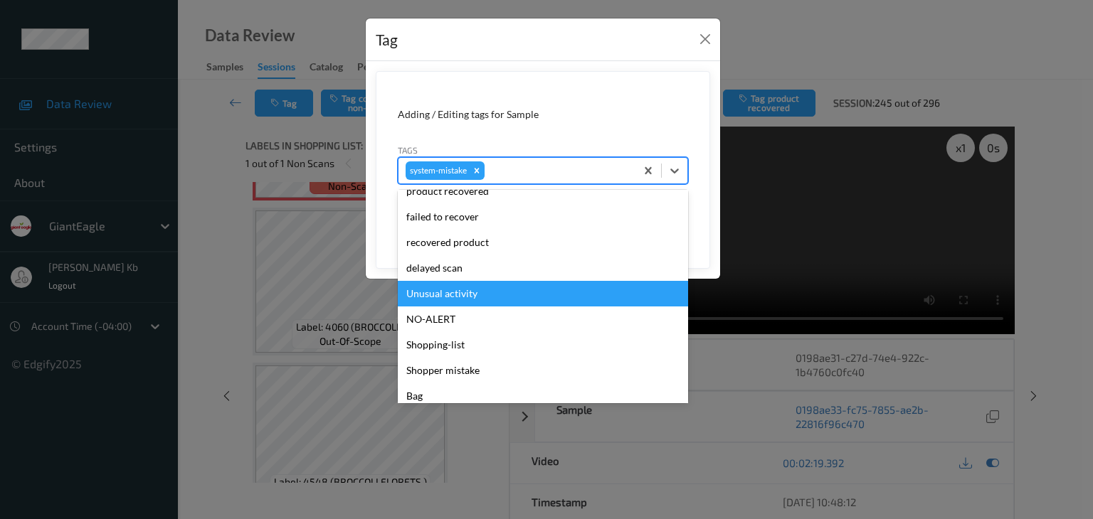
click at [468, 294] on div "Unusual activity" at bounding box center [543, 294] width 290 height 26
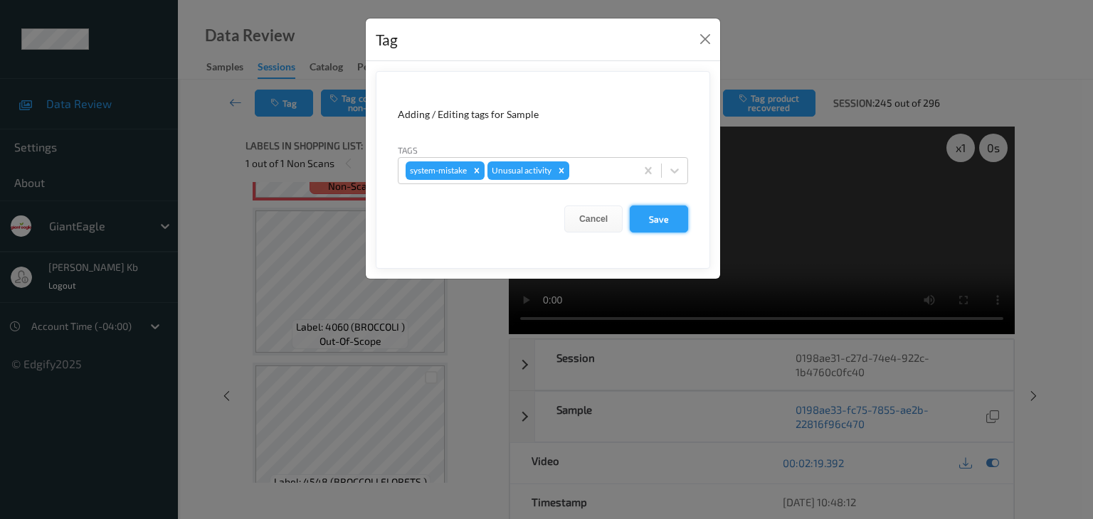
click at [670, 220] on button "Save" at bounding box center [659, 219] width 58 height 27
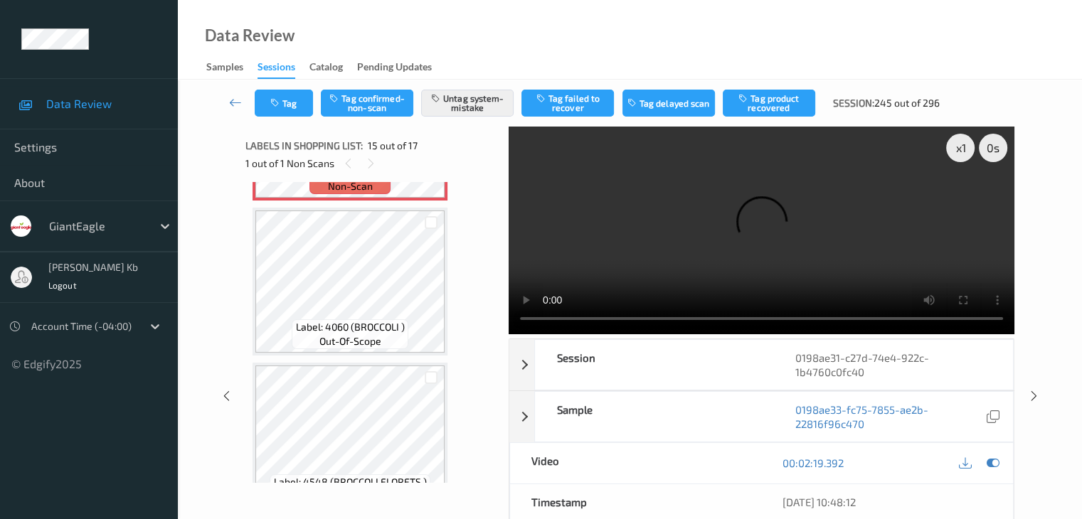
scroll to position [71, 0]
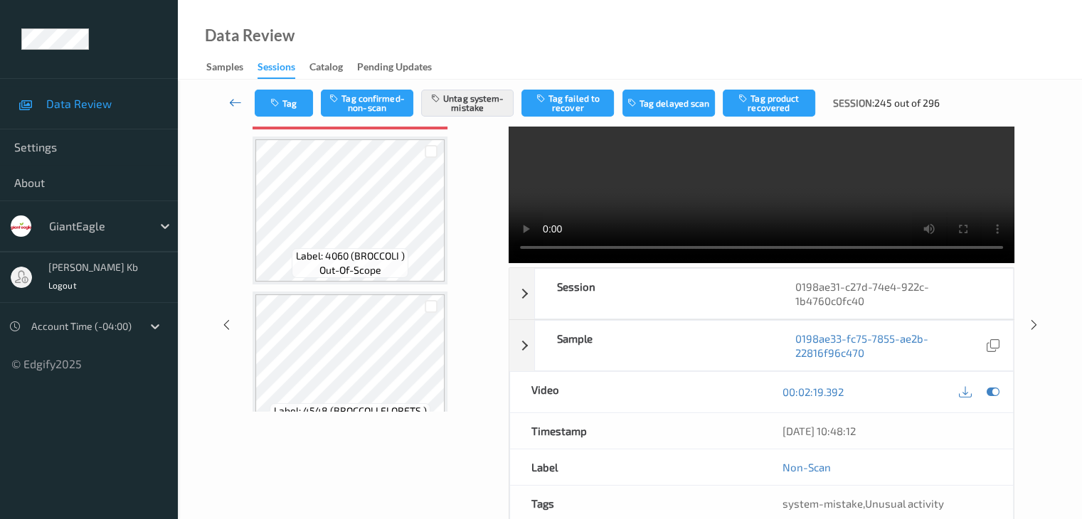
click at [233, 100] on icon at bounding box center [235, 102] width 13 height 14
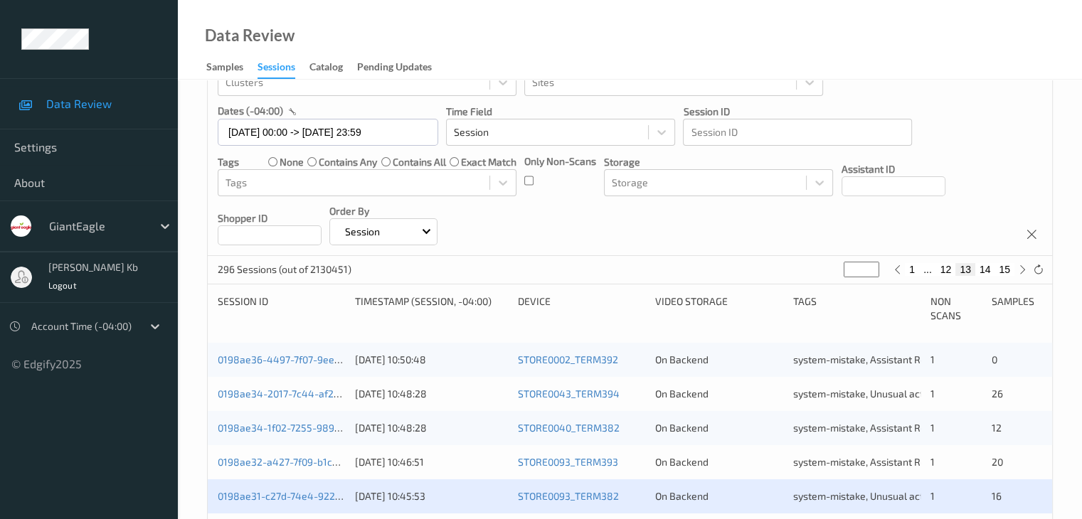
scroll to position [285, 0]
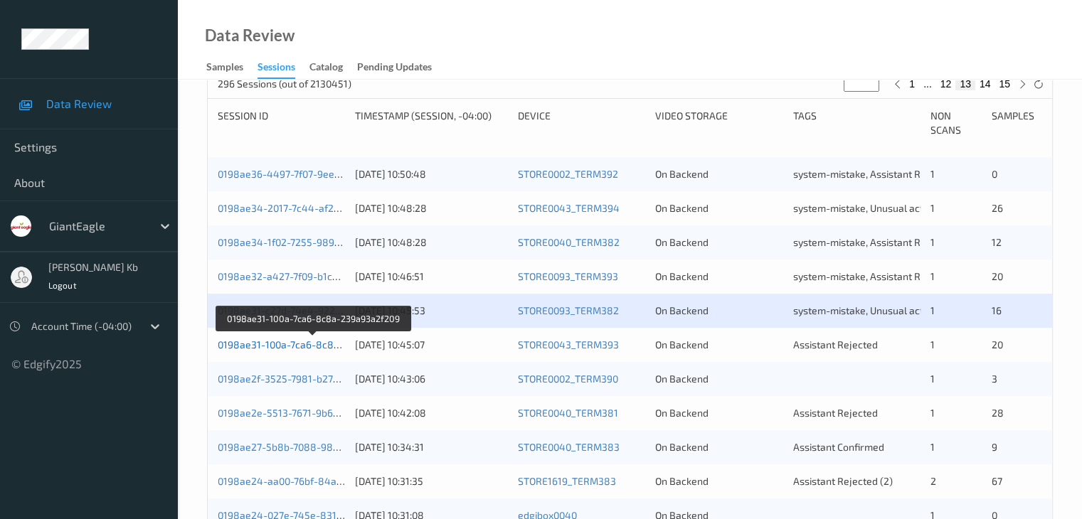
click at [287, 345] on link "0198ae31-100a-7ca6-8c8a-239a93a2f209" at bounding box center [314, 345] width 192 height 12
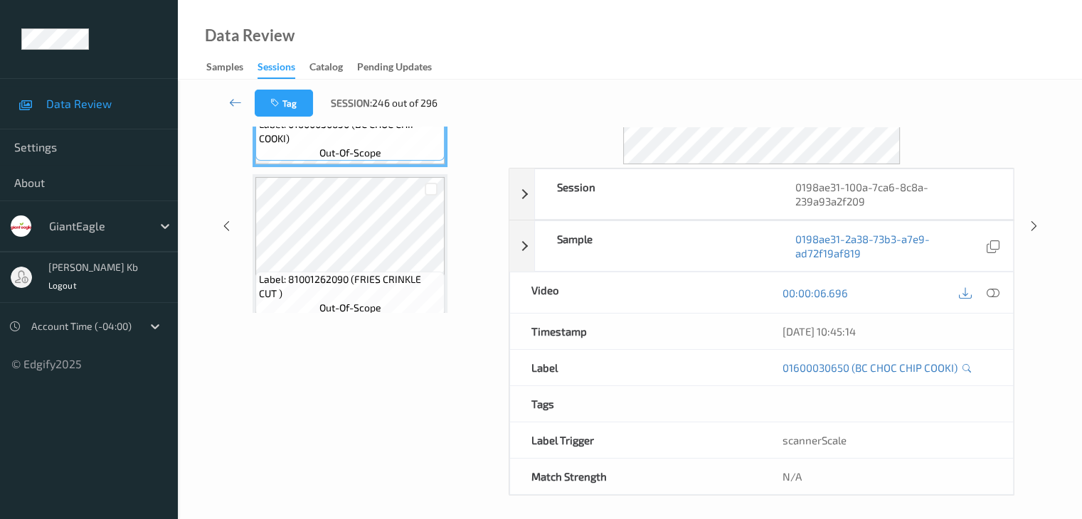
scroll to position [31, 0]
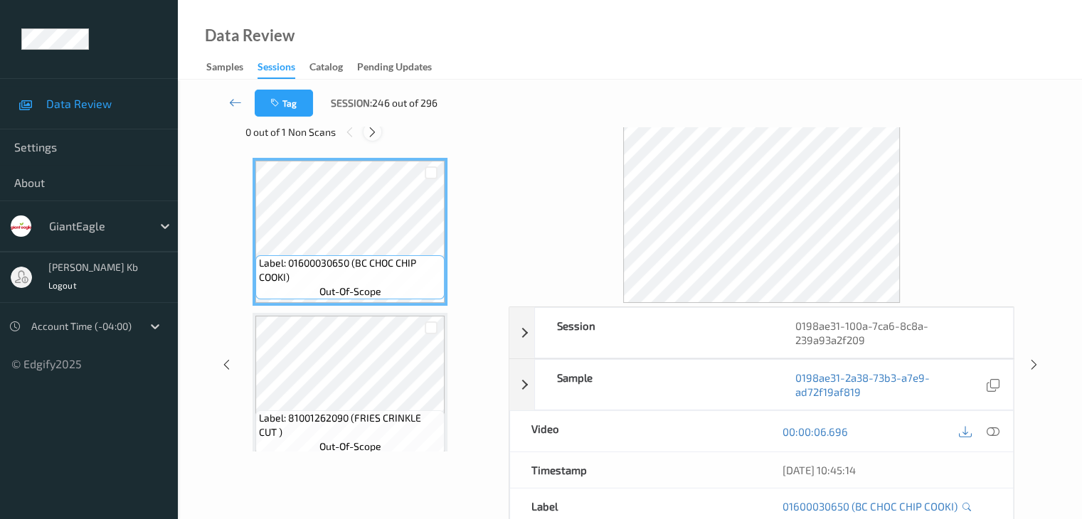
drag, startPoint x: 370, startPoint y: 129, endPoint x: 396, endPoint y: 149, distance: 32.9
click at [371, 129] on icon at bounding box center [372, 132] width 12 height 13
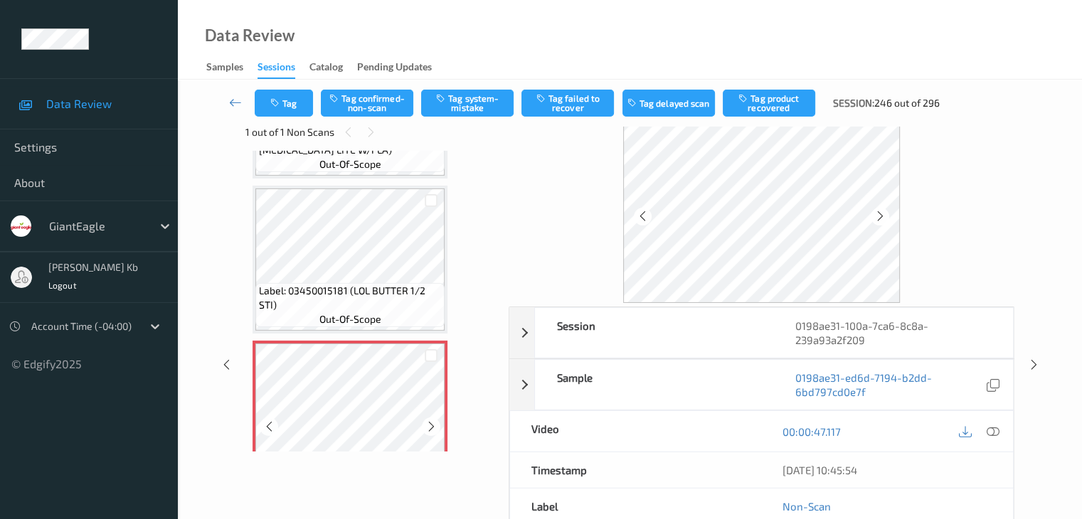
scroll to position [783, 0]
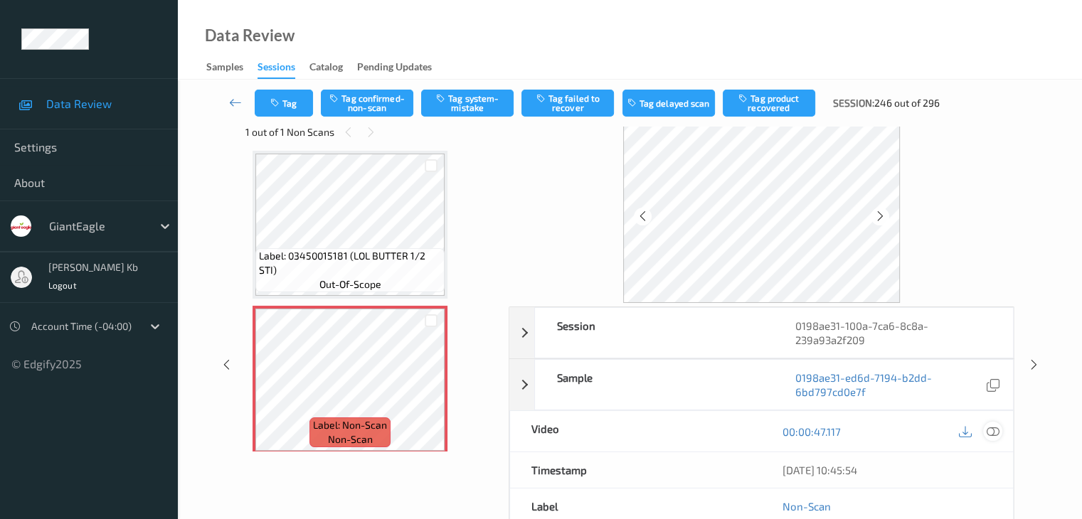
click at [995, 428] on icon at bounding box center [992, 431] width 13 height 13
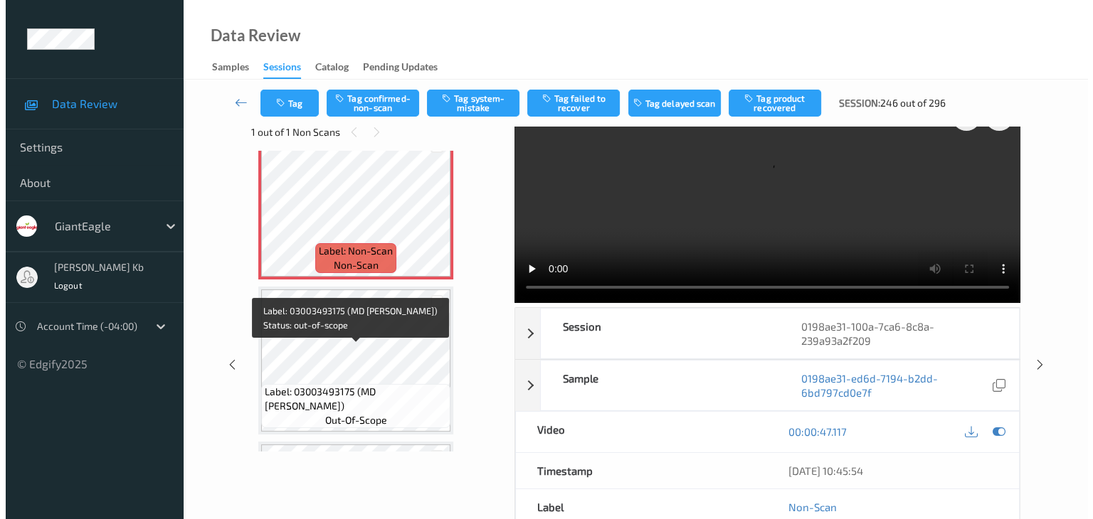
scroll to position [925, 0]
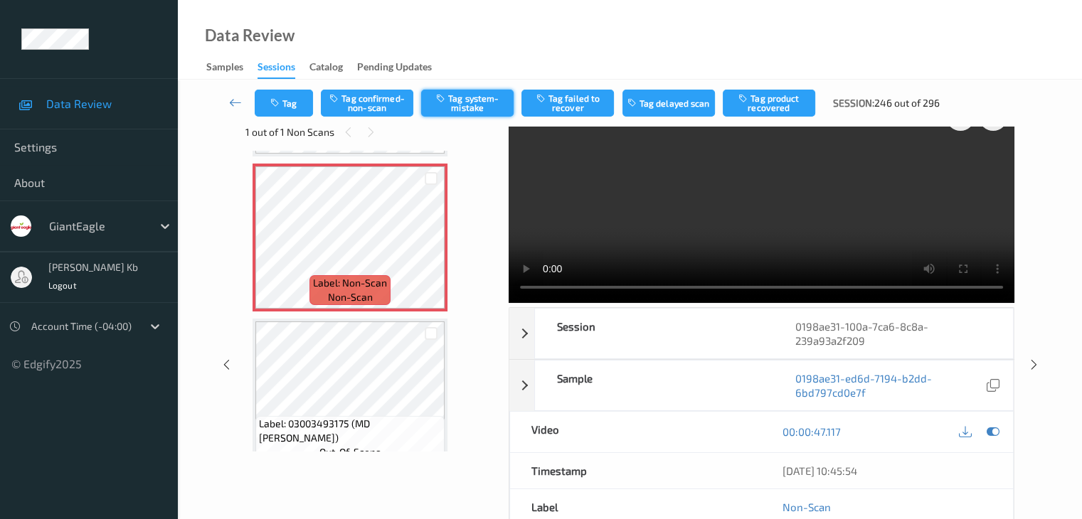
click at [467, 101] on button "Tag system-mistake" at bounding box center [467, 103] width 92 height 27
click at [296, 100] on button "Tag" at bounding box center [284, 103] width 58 height 27
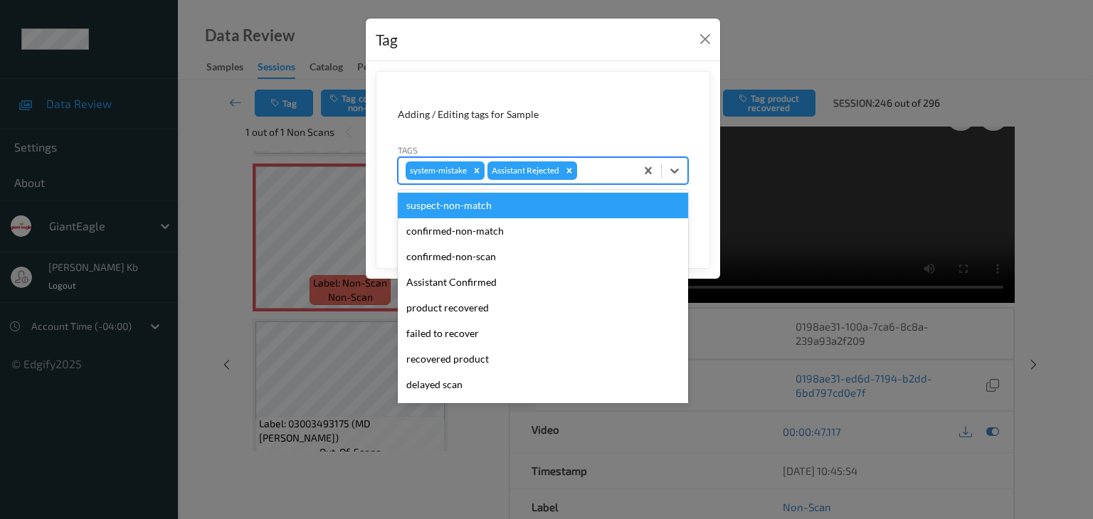
click at [607, 170] on div at bounding box center [604, 170] width 48 height 17
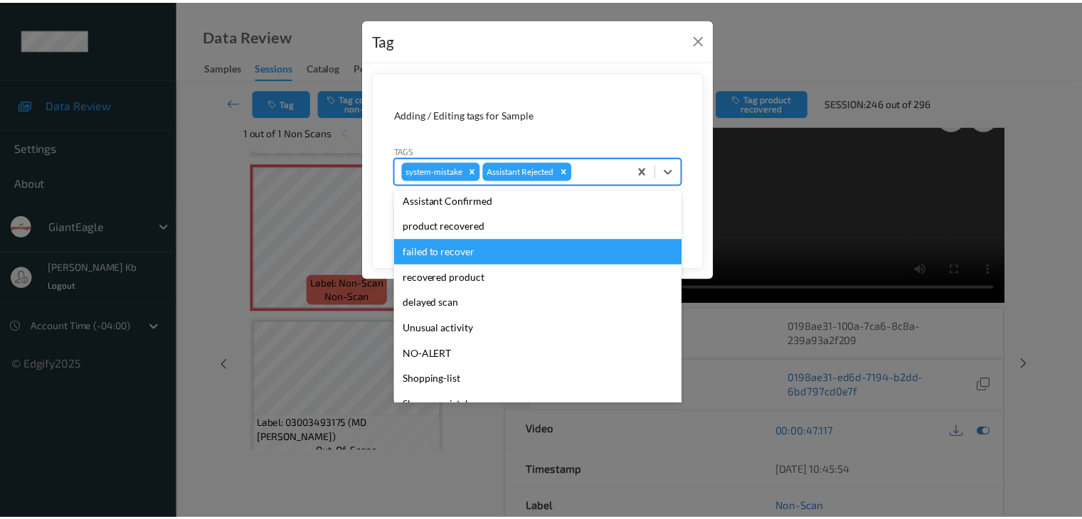
scroll to position [125, 0]
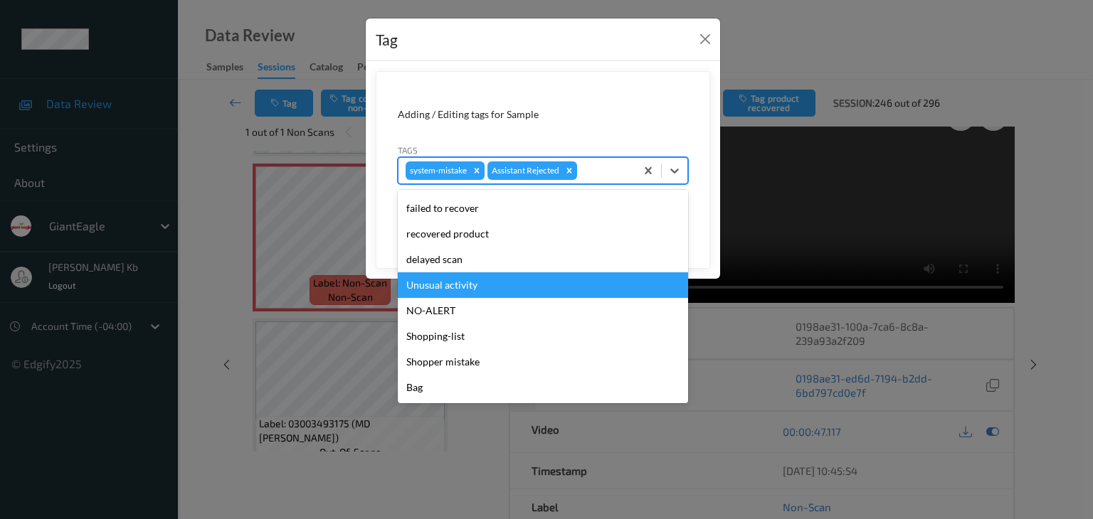
click at [467, 285] on div "Unusual activity" at bounding box center [543, 285] width 290 height 26
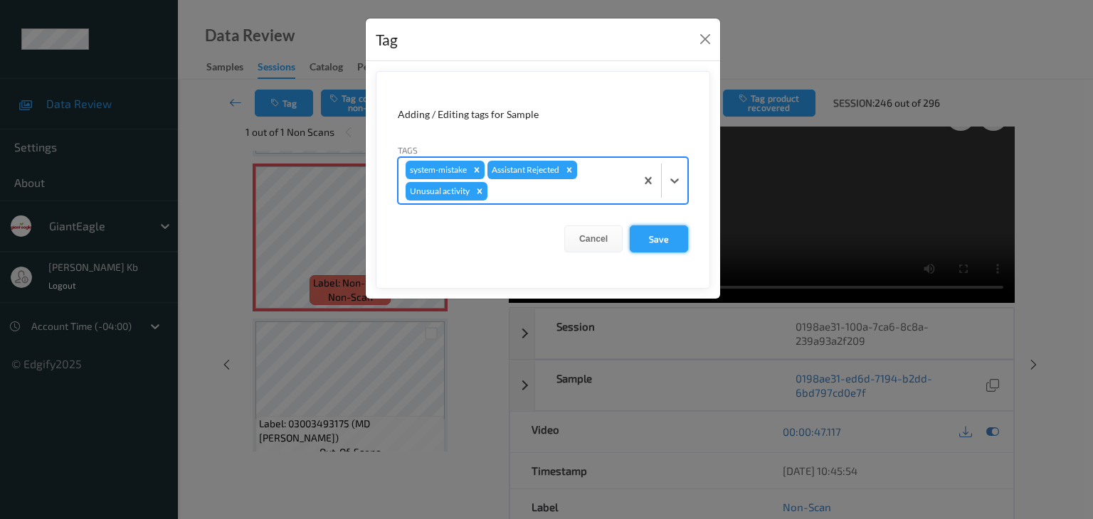
click at [667, 238] on button "Save" at bounding box center [659, 239] width 58 height 27
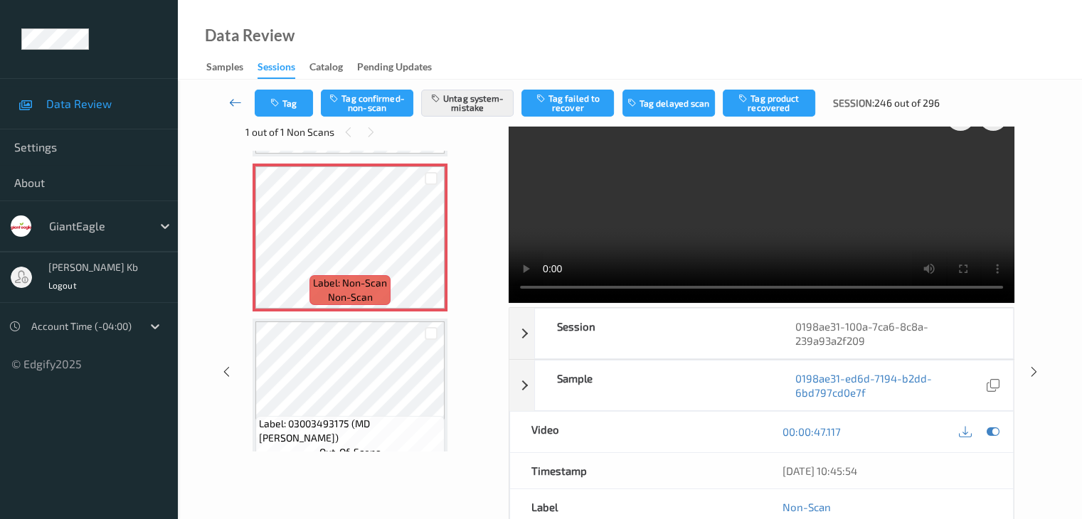
click at [236, 101] on icon at bounding box center [235, 102] width 13 height 14
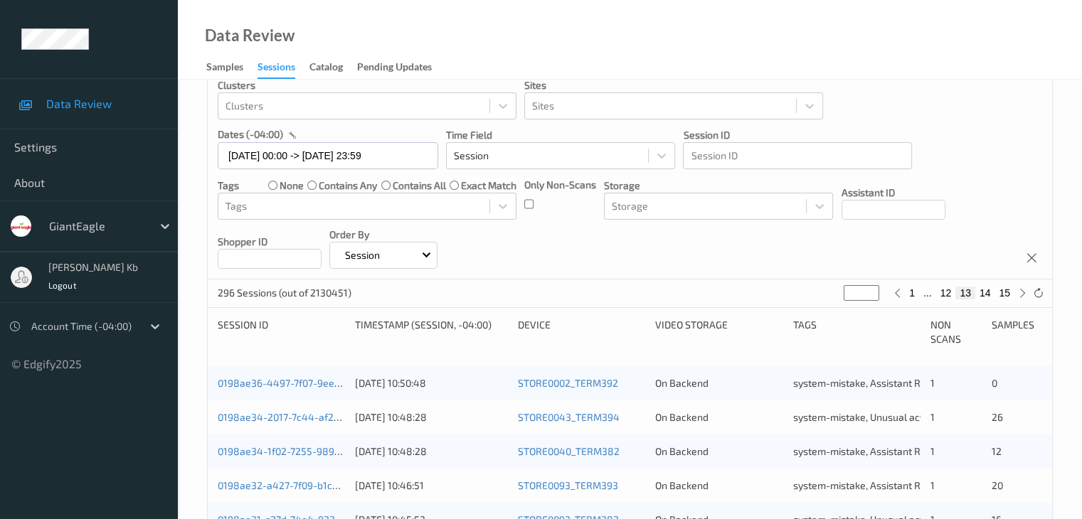
scroll to position [285, 0]
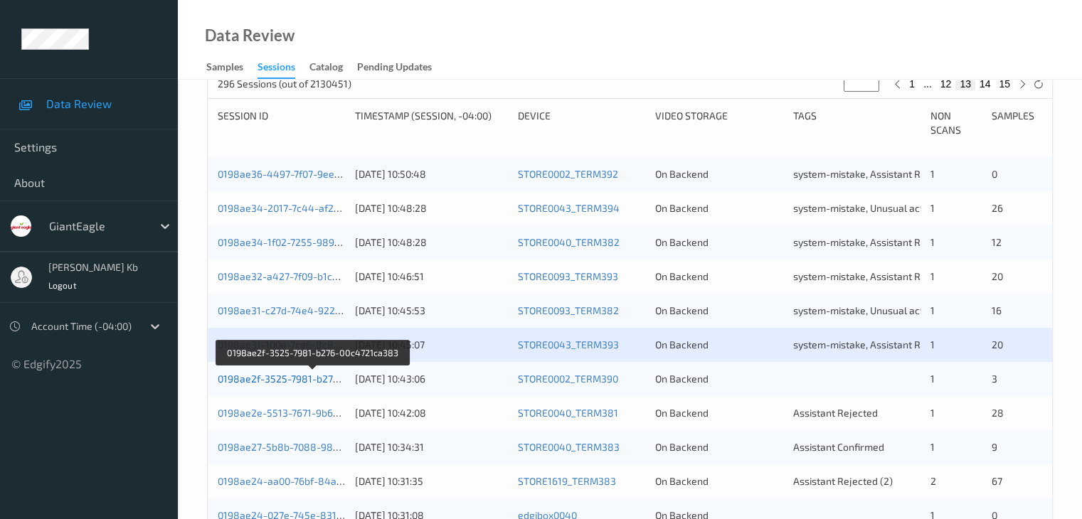
click at [279, 379] on link "0198ae2f-3525-7981-b276-00c4721ca383" at bounding box center [313, 379] width 191 height 12
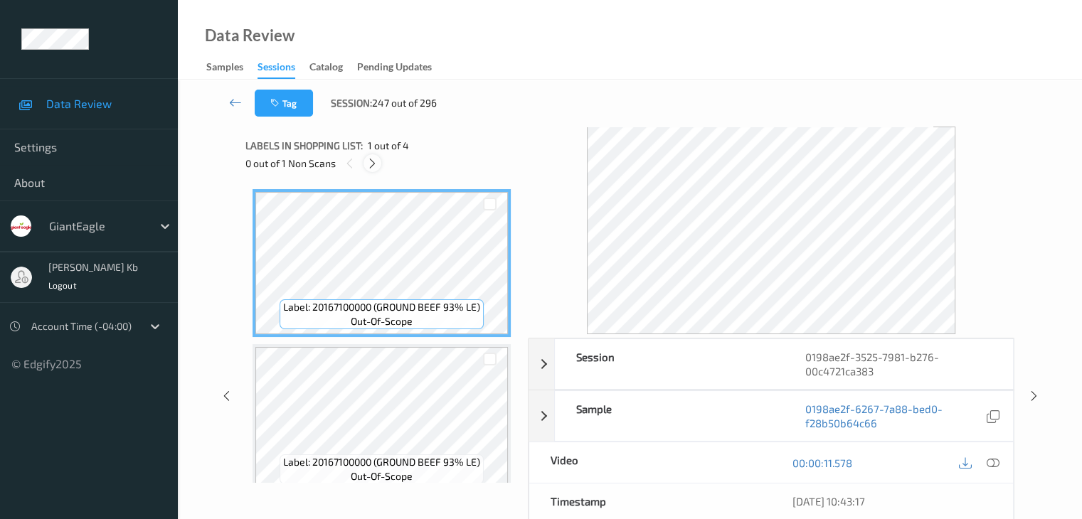
click at [373, 164] on icon at bounding box center [372, 163] width 12 height 13
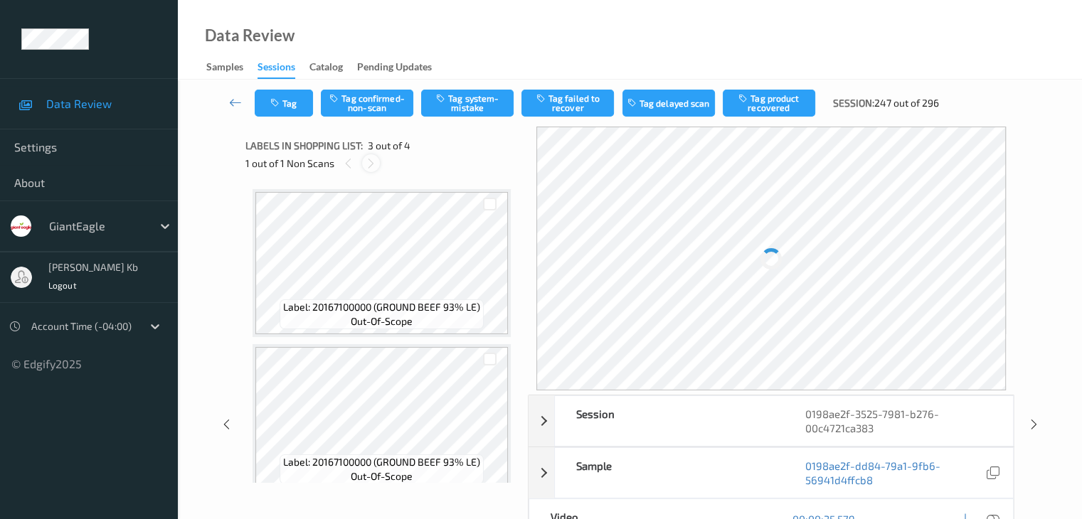
scroll to position [162, 0]
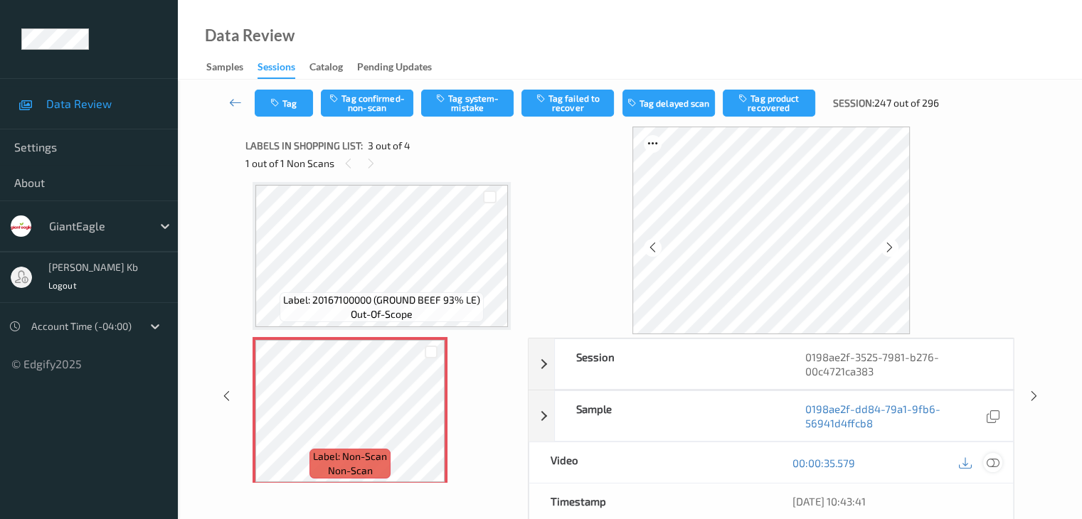
click at [995, 462] on icon at bounding box center [992, 463] width 13 height 13
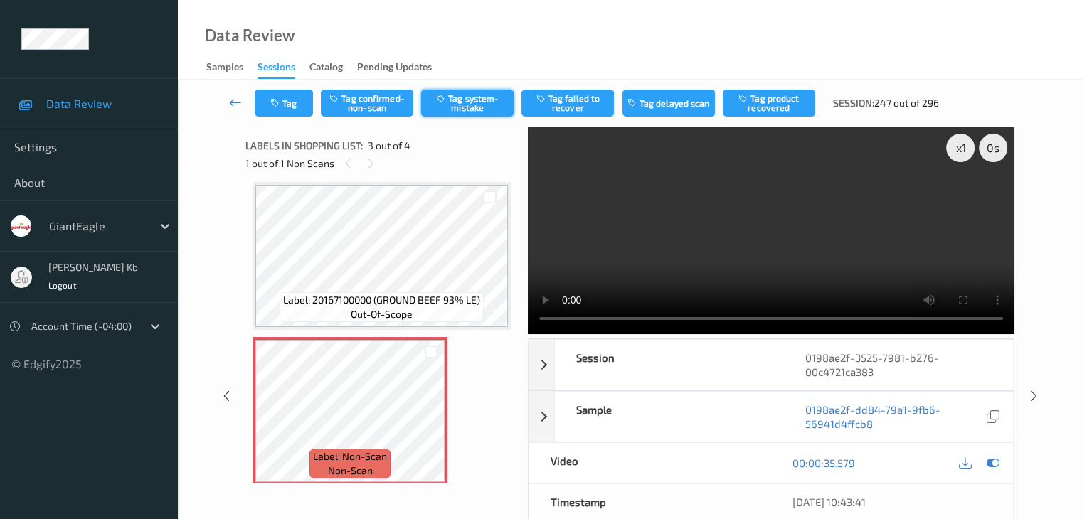
click at [478, 103] on button "Tag system-mistake" at bounding box center [467, 103] width 92 height 27
click at [238, 102] on icon at bounding box center [235, 102] width 13 height 14
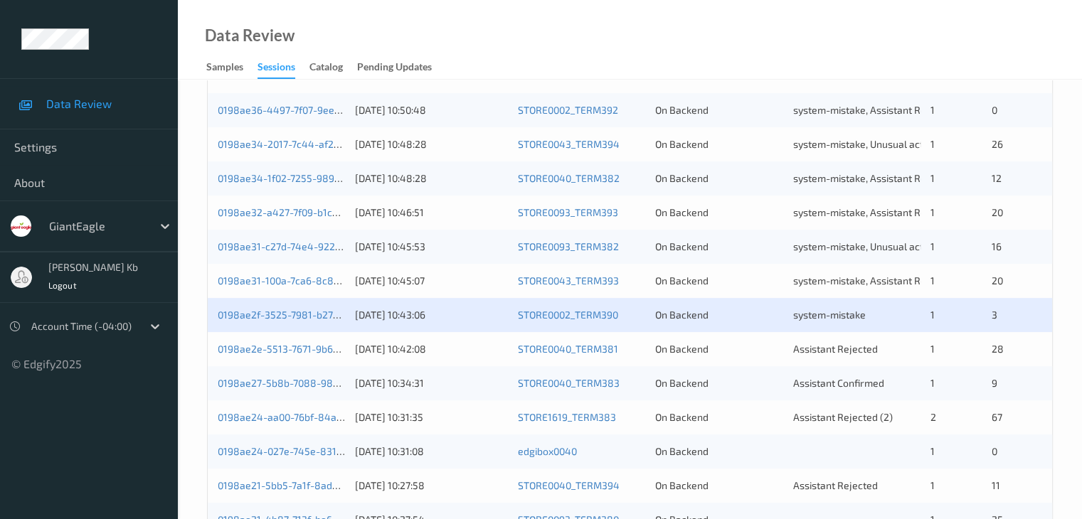
scroll to position [356, 0]
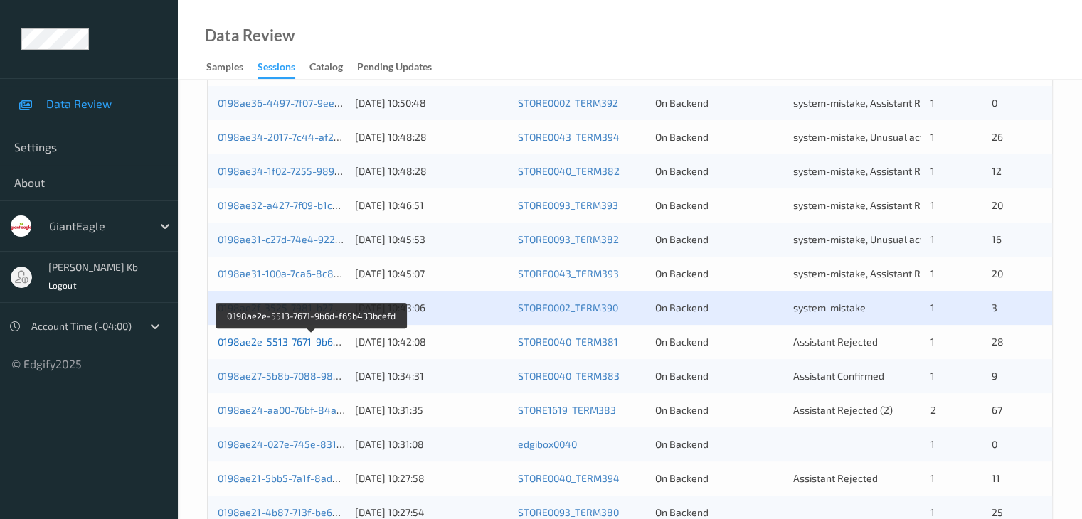
click at [290, 342] on link "0198ae2e-5513-7671-9b6d-f65b433bcefd" at bounding box center [312, 342] width 189 height 12
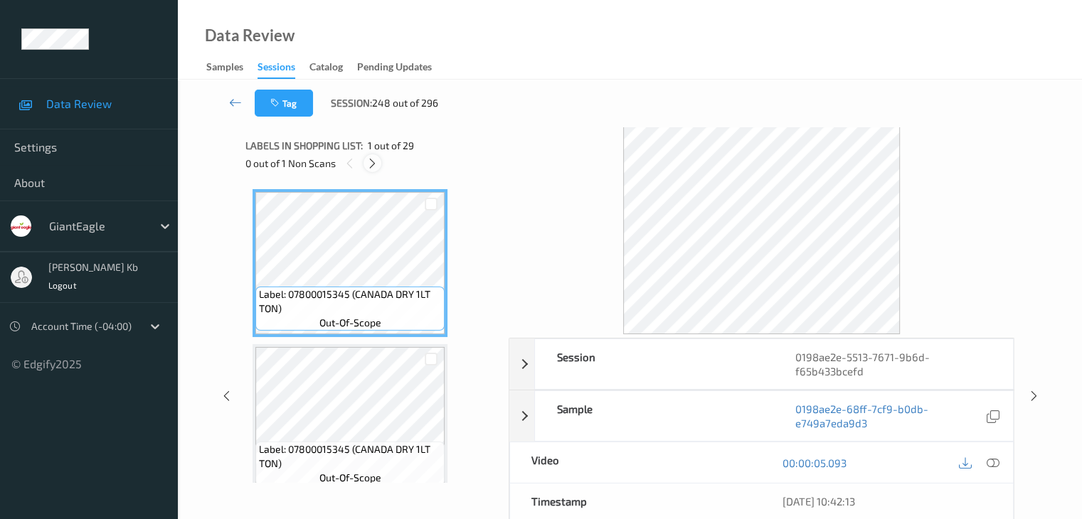
click at [376, 163] on icon at bounding box center [372, 163] width 12 height 13
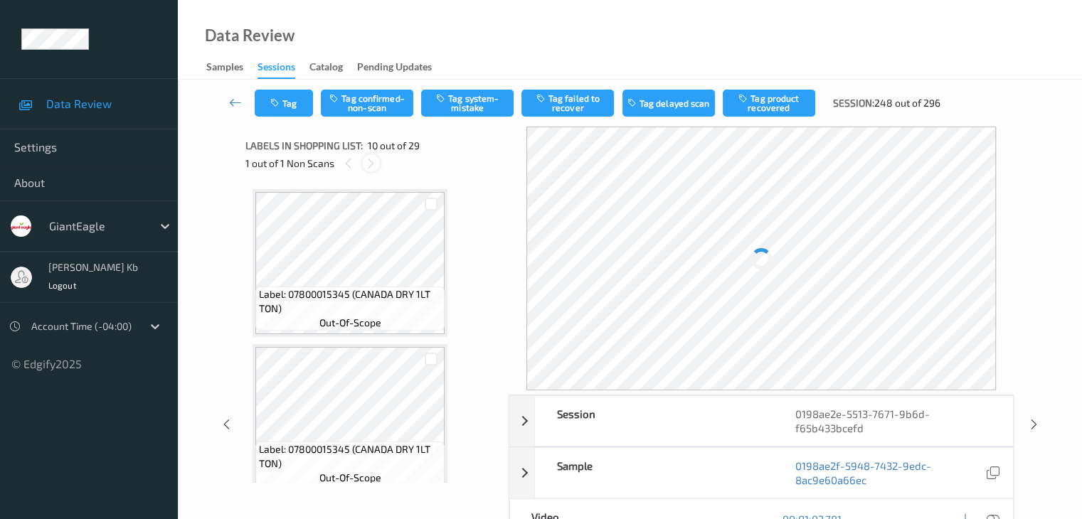
scroll to position [1248, 0]
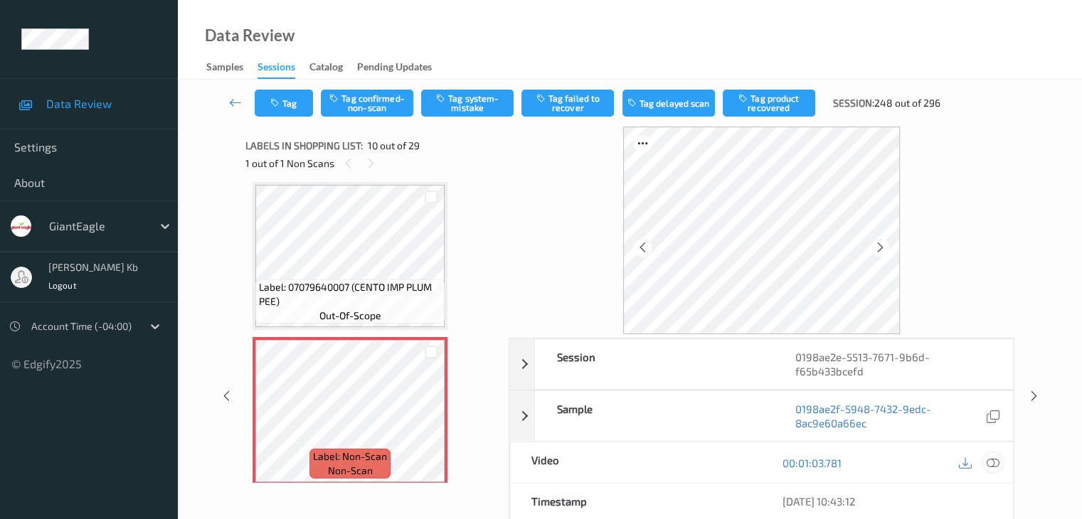
click at [992, 462] on icon at bounding box center [992, 463] width 13 height 13
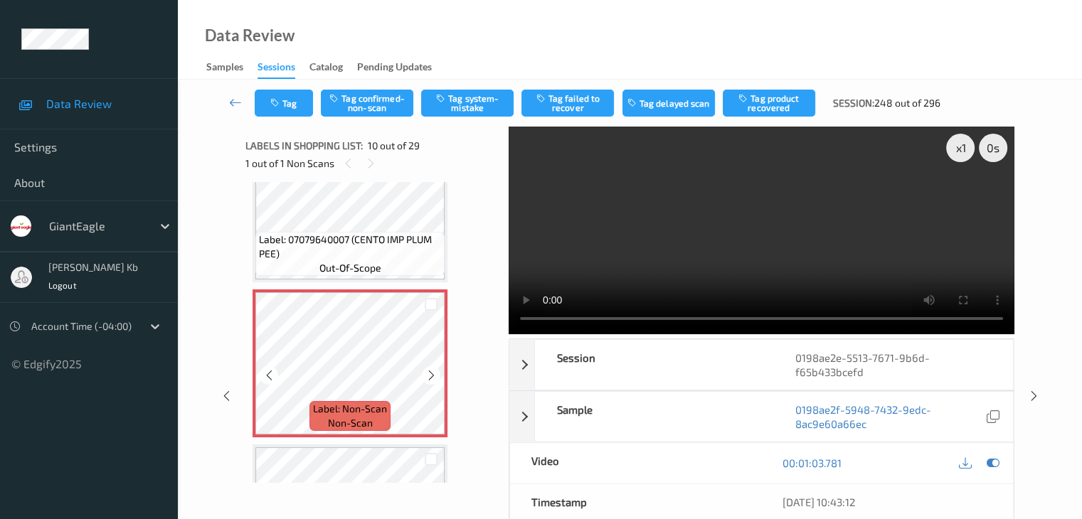
scroll to position [1319, 0]
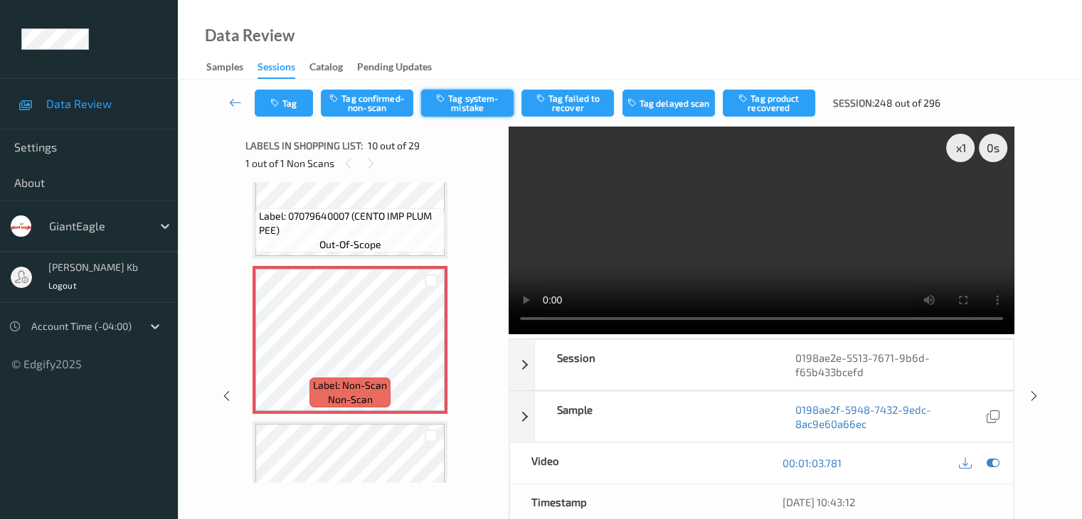
click at [465, 104] on button "Tag system-mistake" at bounding box center [467, 103] width 92 height 27
click at [235, 101] on icon at bounding box center [235, 102] width 13 height 14
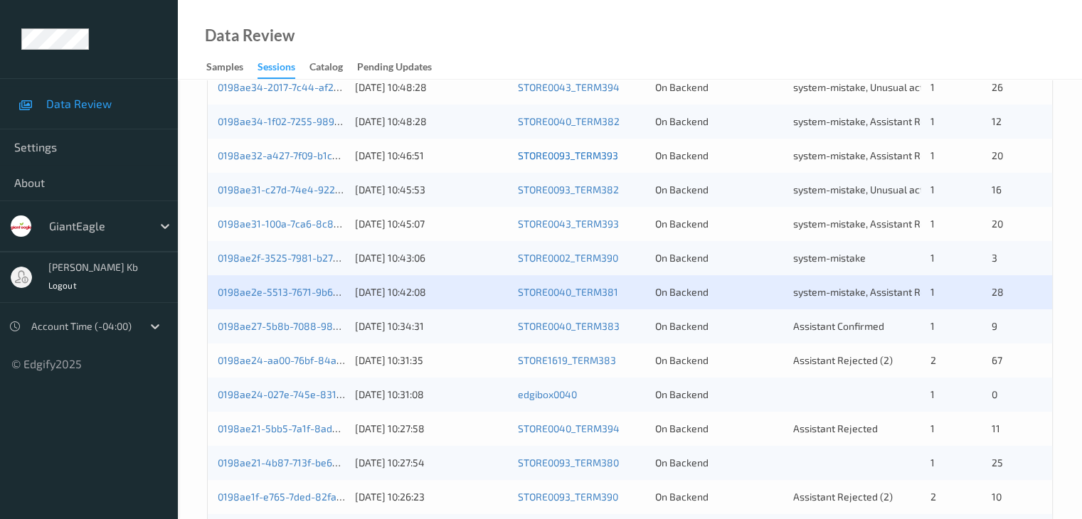
scroll to position [427, 0]
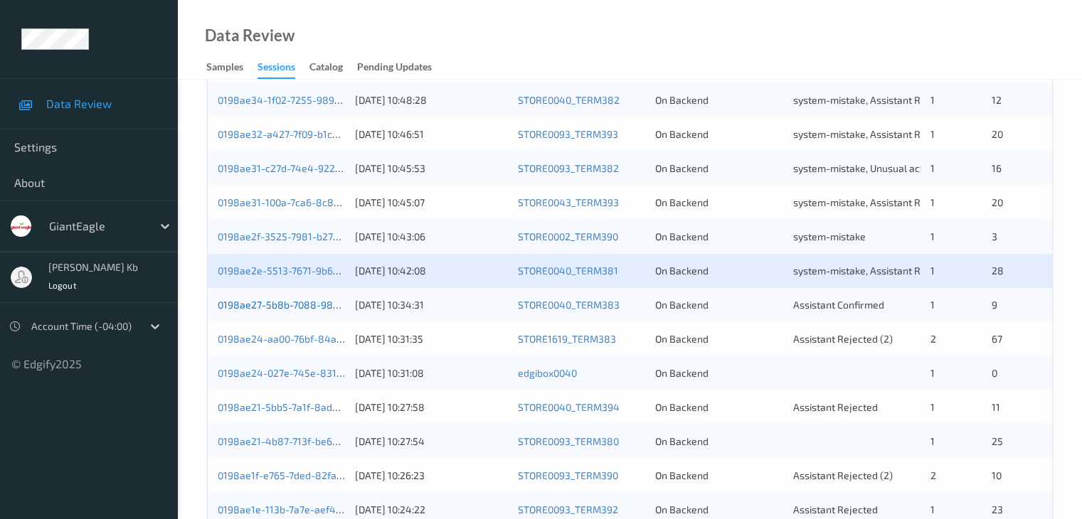
click at [302, 309] on link "0198ae27-5b8b-7088-982a-ca7cf6f74df7" at bounding box center [313, 305] width 190 height 12
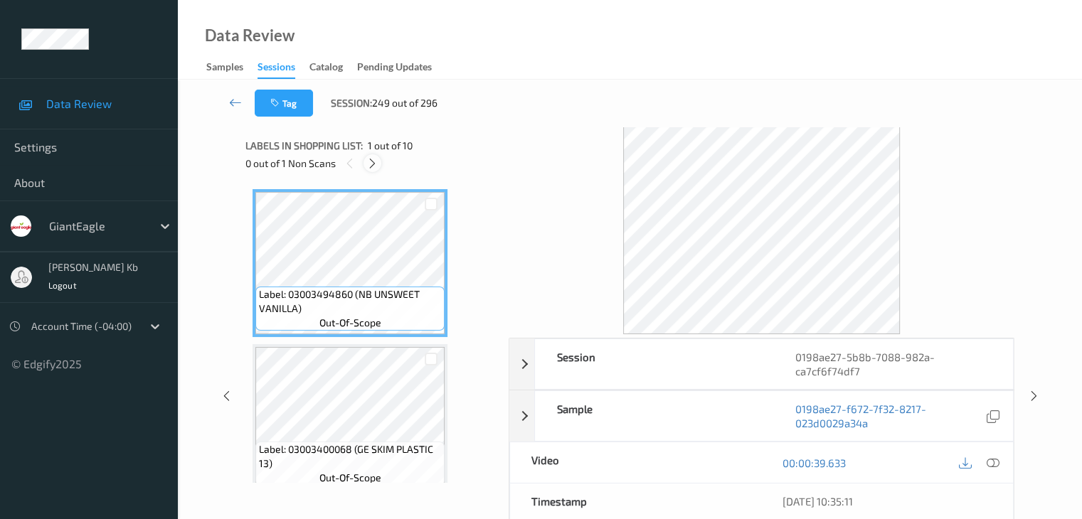
click at [373, 162] on icon at bounding box center [372, 163] width 12 height 13
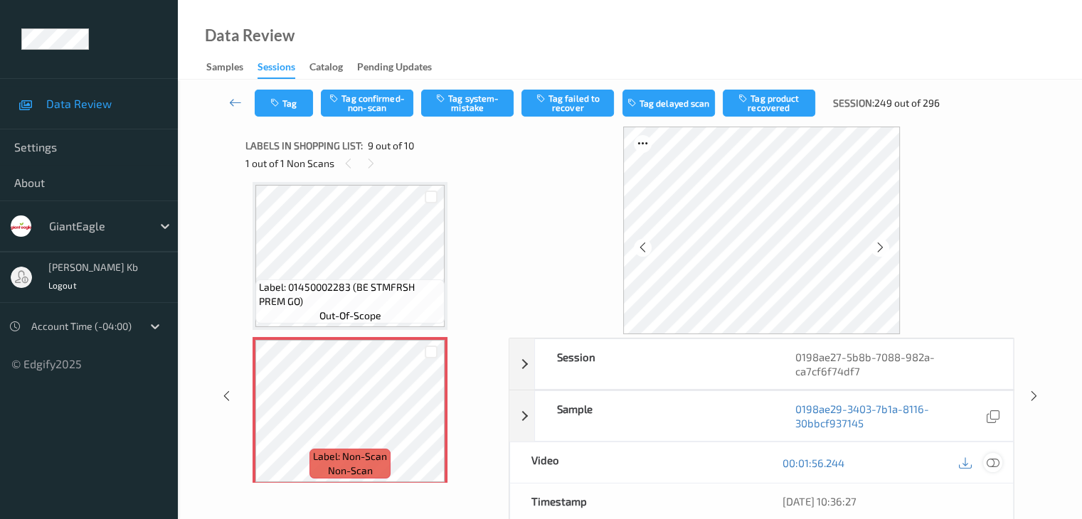
click at [993, 465] on icon at bounding box center [992, 463] width 13 height 13
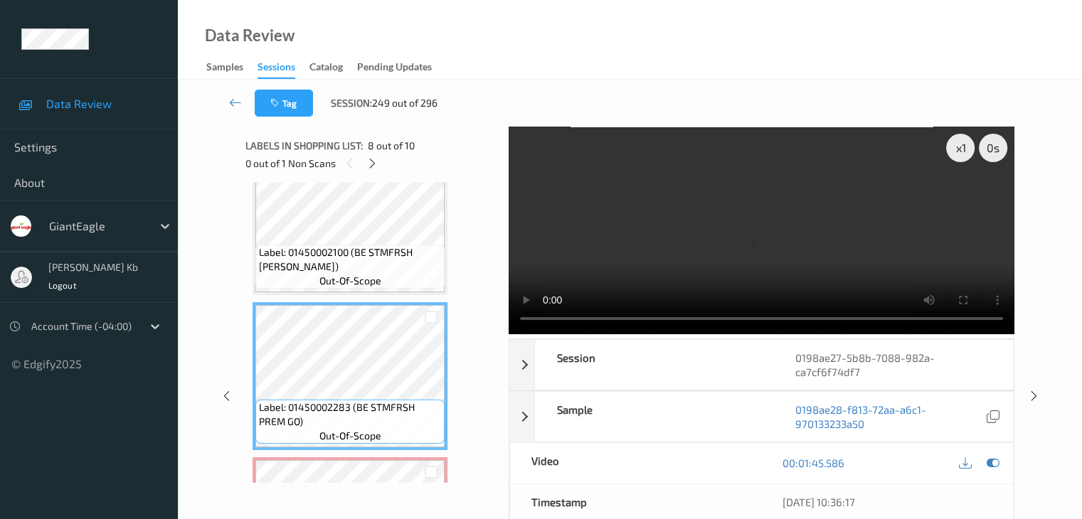
scroll to position [1044, 0]
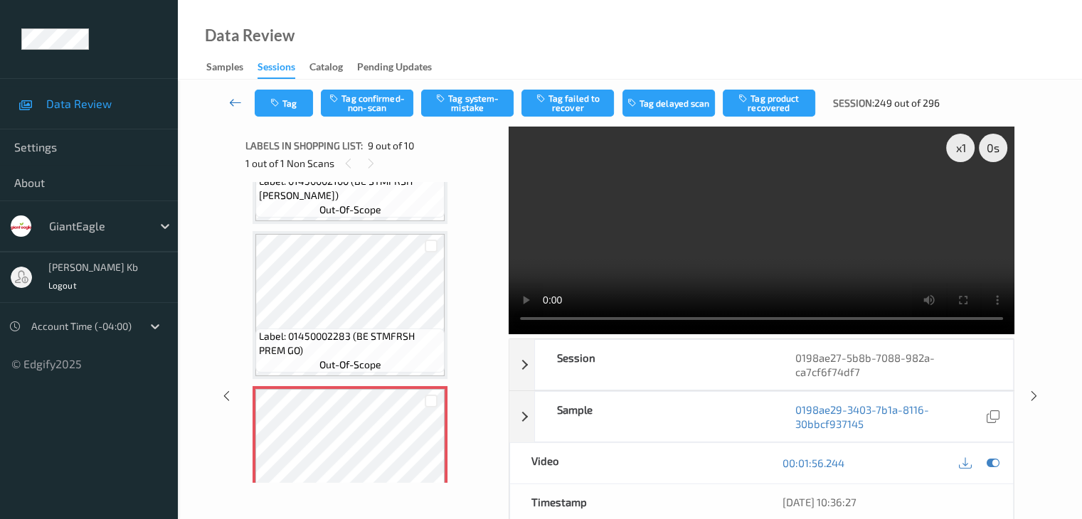
click at [237, 100] on icon at bounding box center [235, 102] width 13 height 14
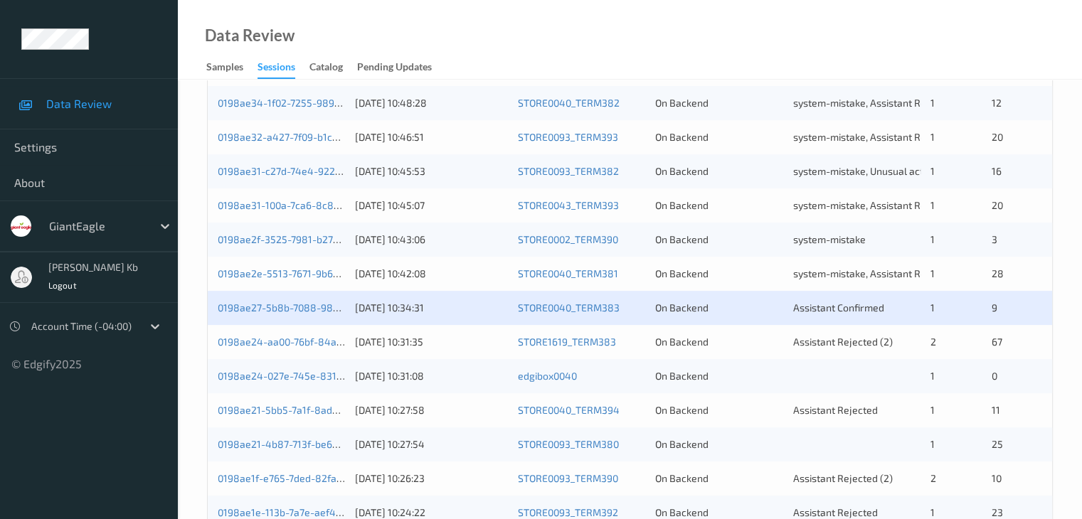
scroll to position [498, 0]
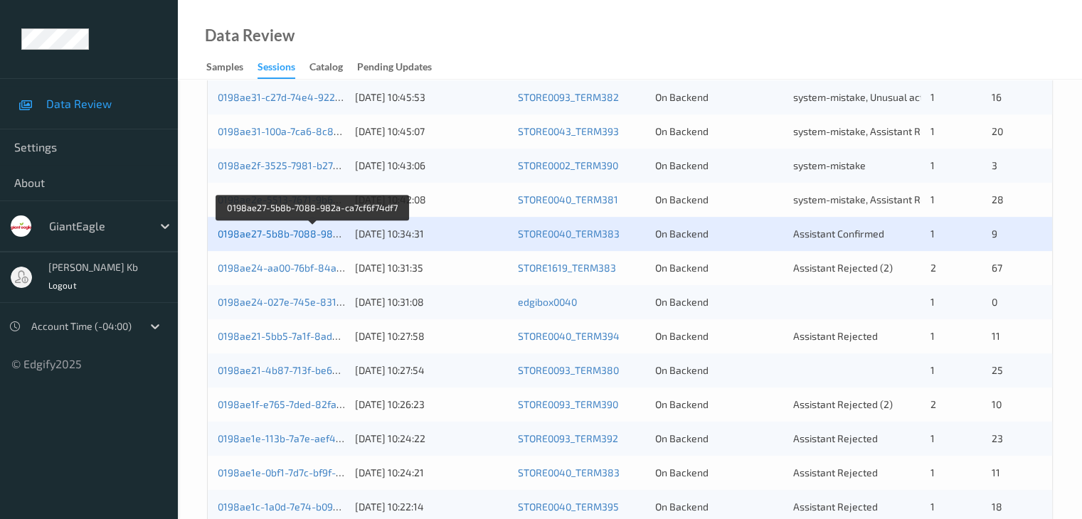
click at [282, 235] on link "0198ae27-5b8b-7088-982a-ca7cf6f74df7" at bounding box center [313, 234] width 190 height 12
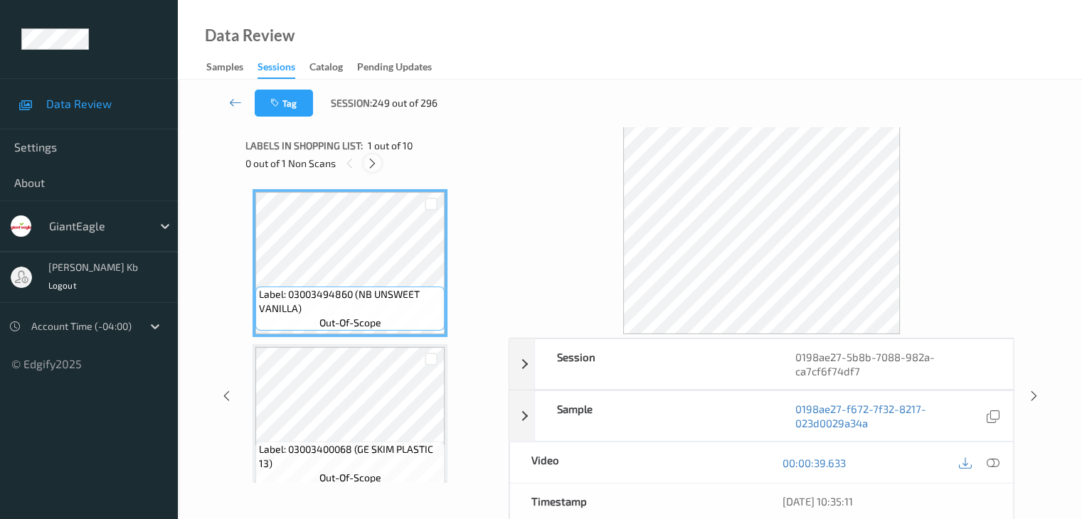
click at [374, 166] on icon at bounding box center [372, 163] width 12 height 13
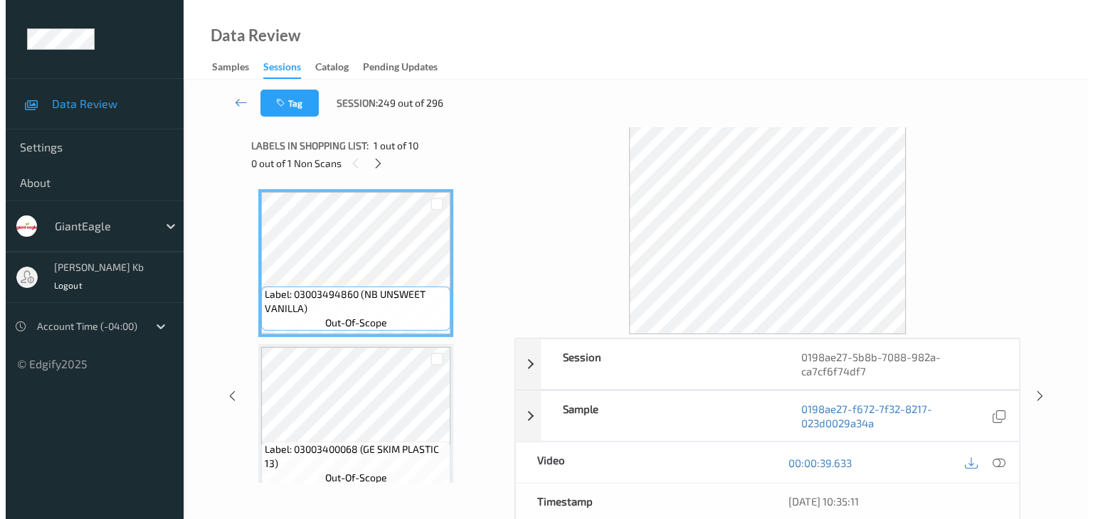
scroll to position [1093, 0]
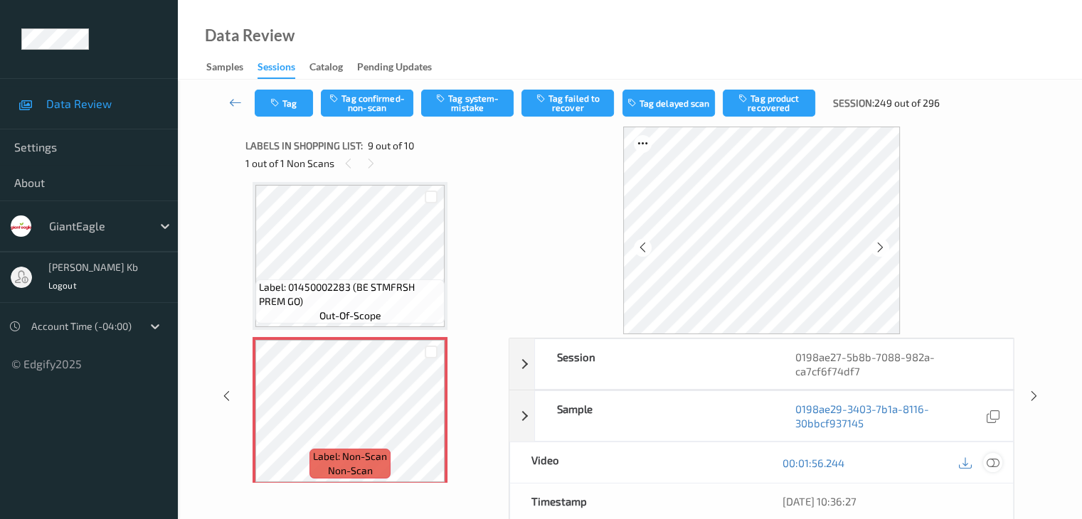
click at [995, 463] on icon at bounding box center [992, 463] width 13 height 13
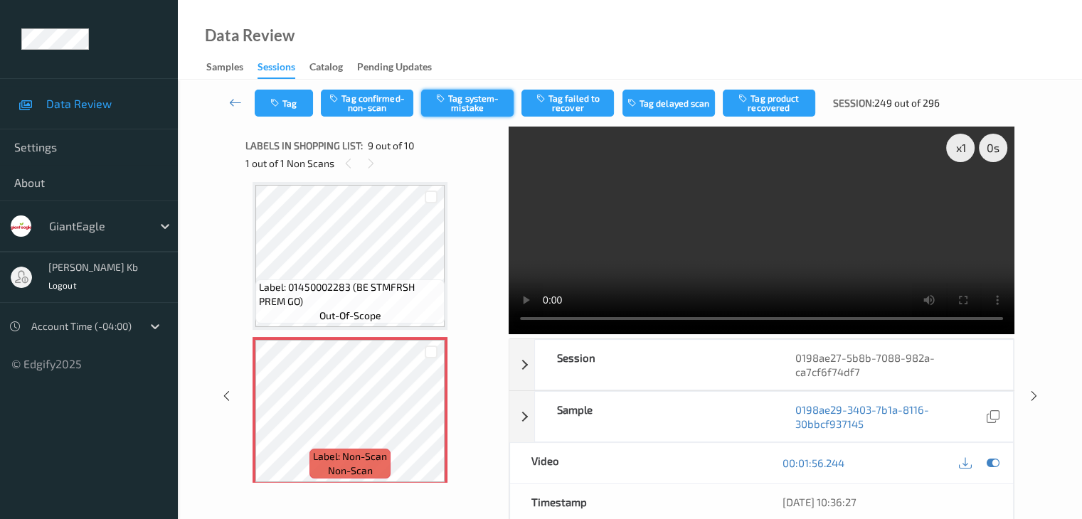
click at [478, 105] on button "Tag system-mistake" at bounding box center [467, 103] width 92 height 27
click at [297, 105] on button "Tag" at bounding box center [284, 103] width 58 height 27
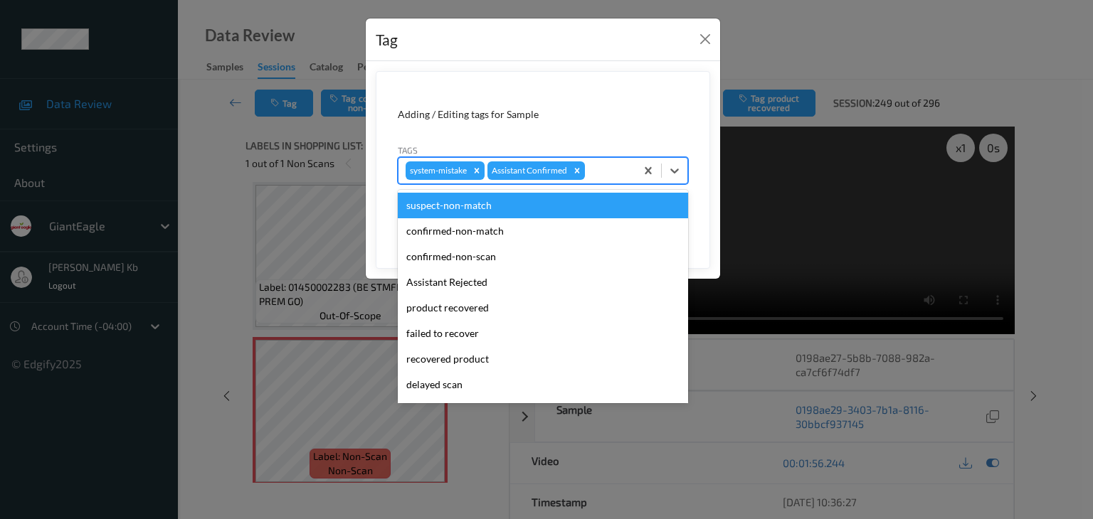
click at [600, 169] on div at bounding box center [608, 170] width 41 height 17
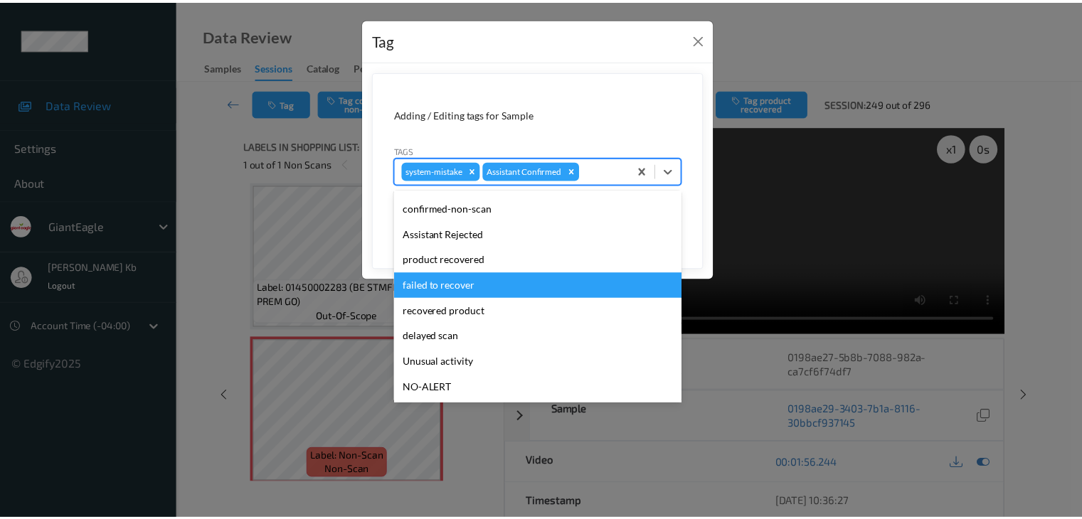
scroll to position [71, 0]
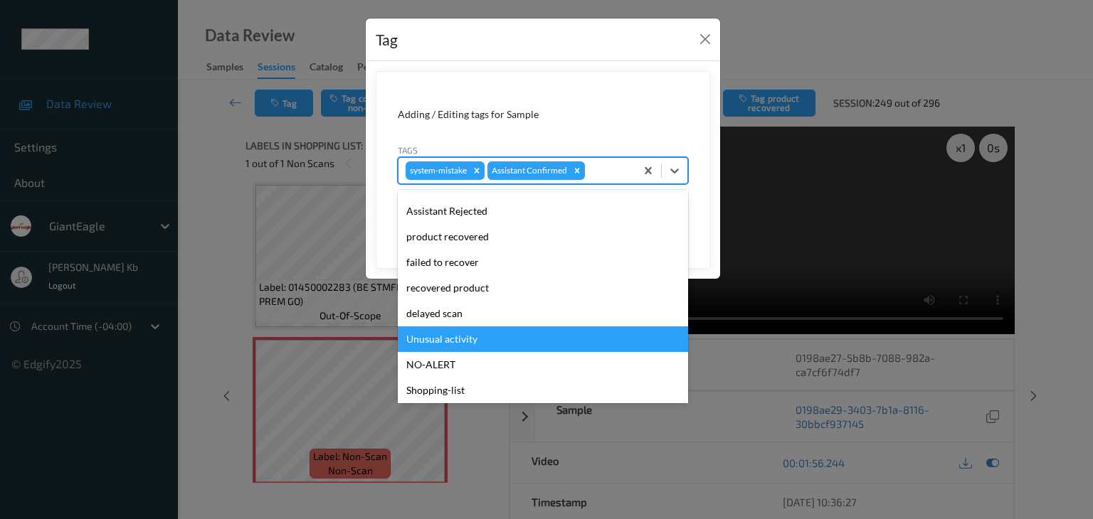
click at [452, 339] on div "Unusual activity" at bounding box center [543, 340] width 290 height 26
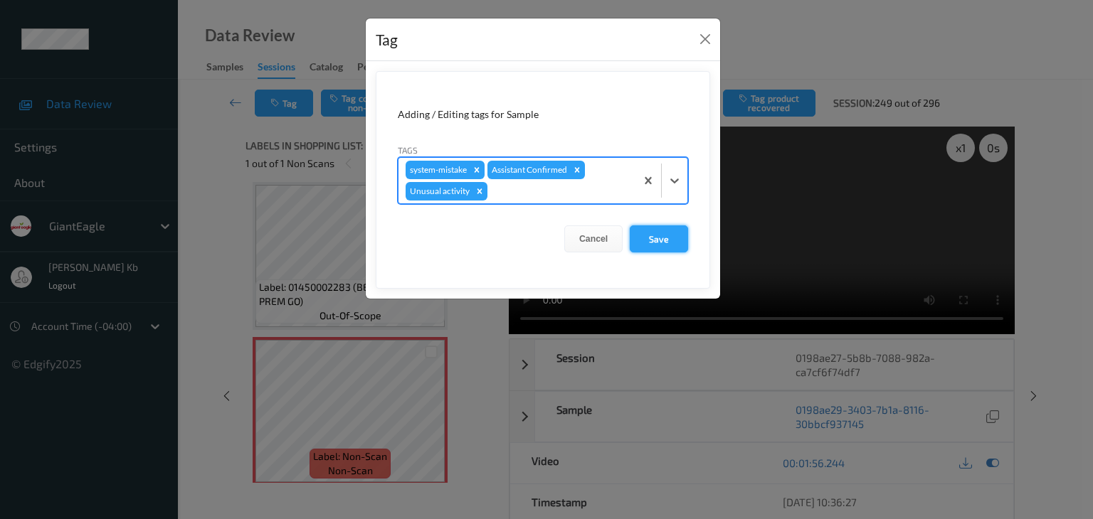
click at [667, 238] on button "Save" at bounding box center [659, 239] width 58 height 27
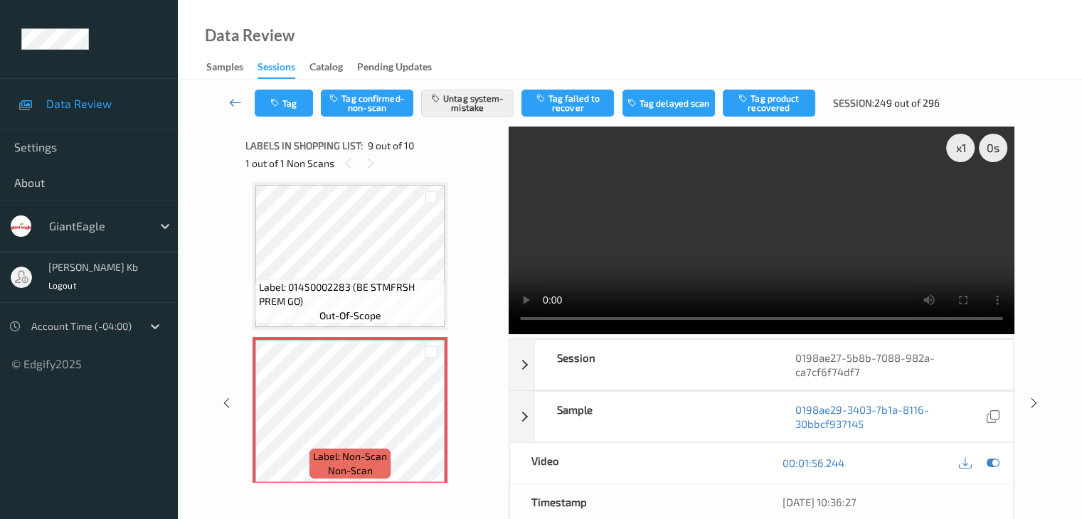
click at [234, 104] on icon at bounding box center [235, 102] width 13 height 14
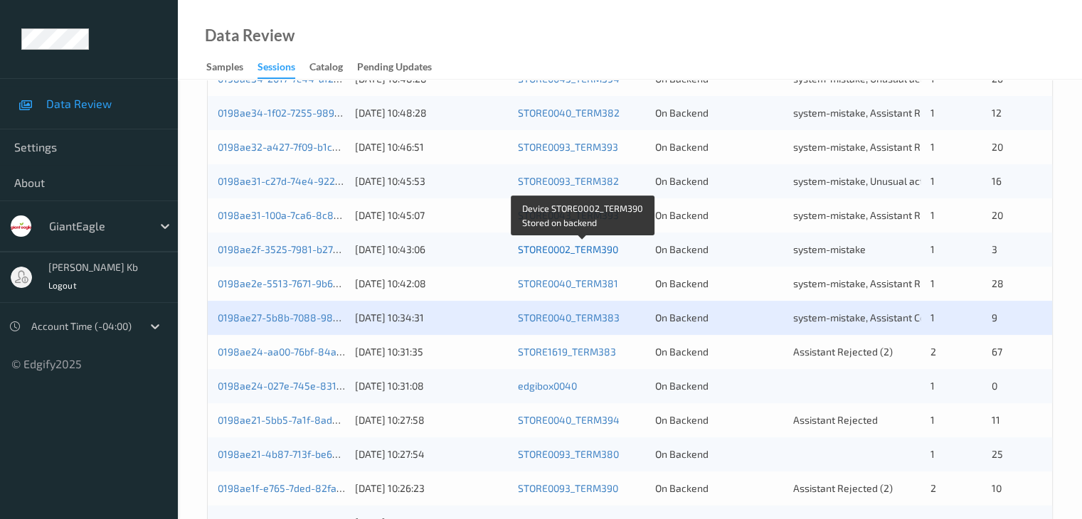
scroll to position [498, 0]
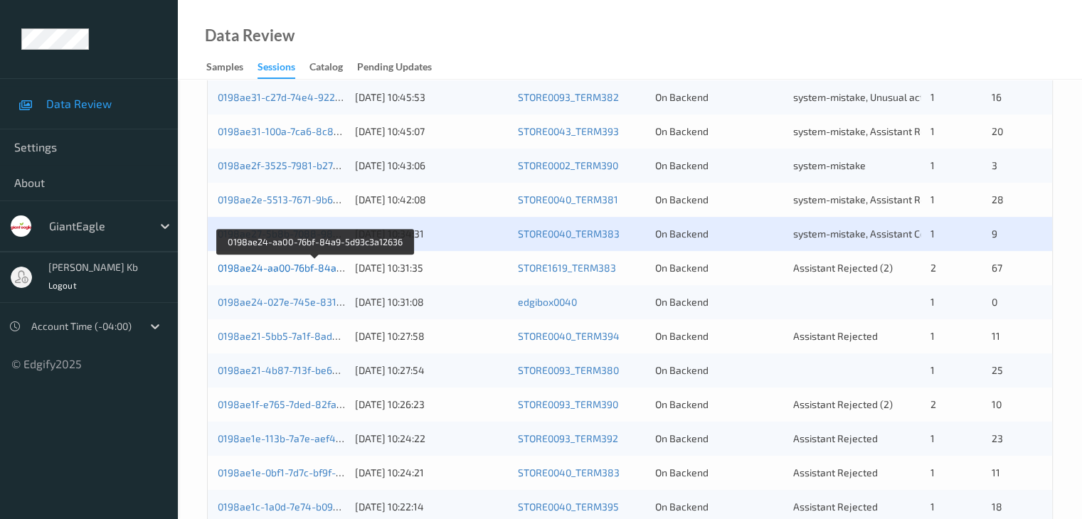
click at [287, 270] on link "0198ae24-aa00-76bf-84a9-5d93c3a12636" at bounding box center [315, 268] width 195 height 12
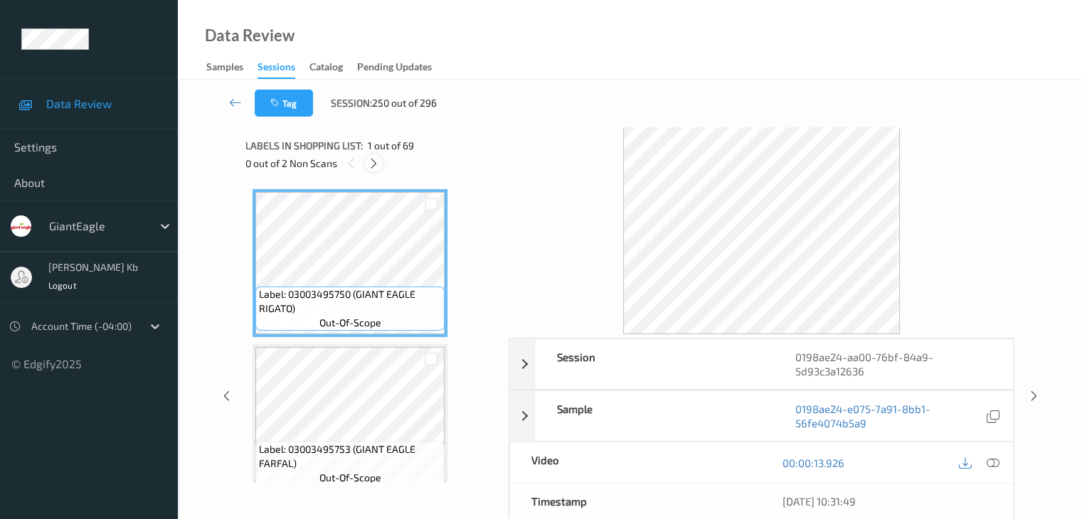
click at [373, 160] on icon at bounding box center [374, 163] width 12 height 13
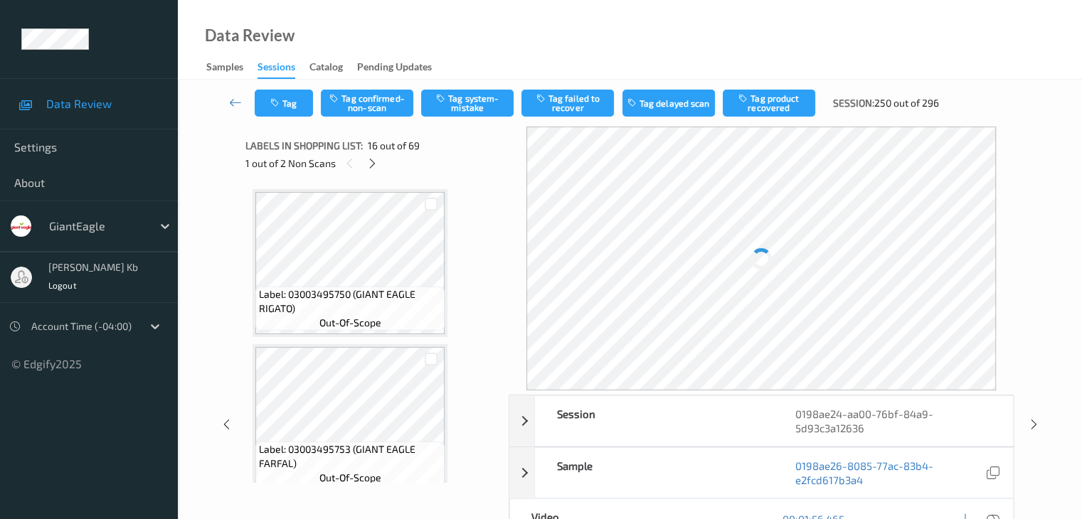
scroll to position [2178, 0]
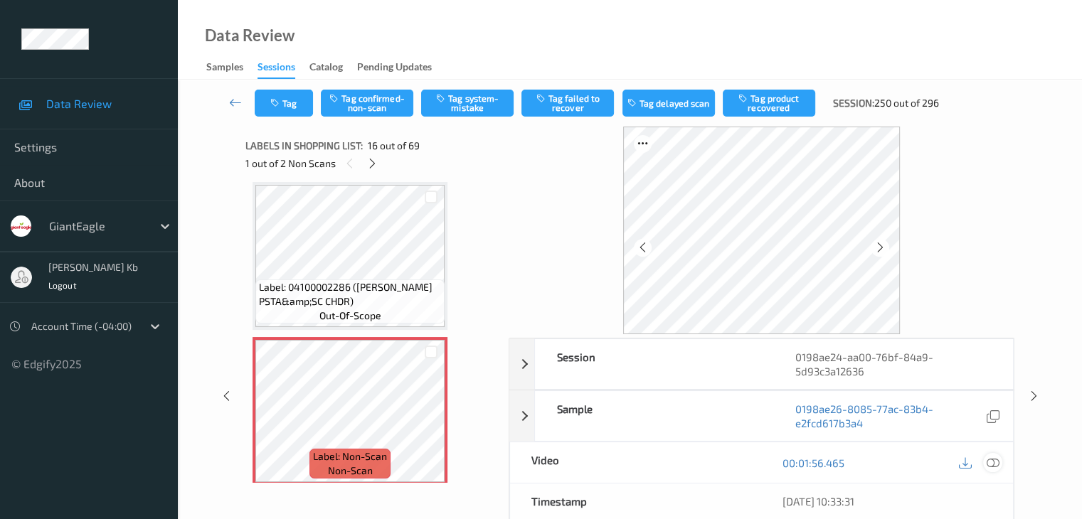
click at [994, 462] on icon at bounding box center [992, 463] width 13 height 13
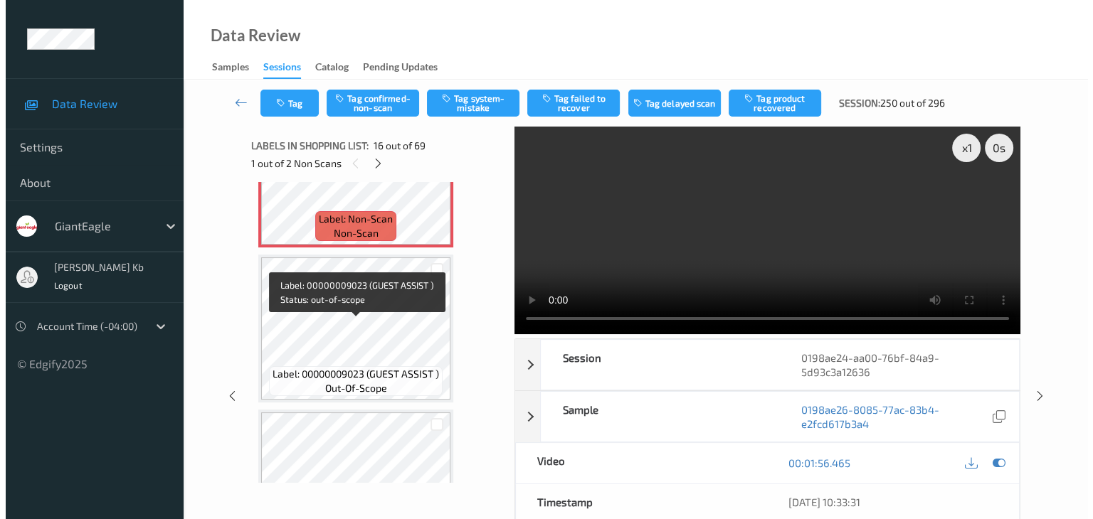
scroll to position [2392, 0]
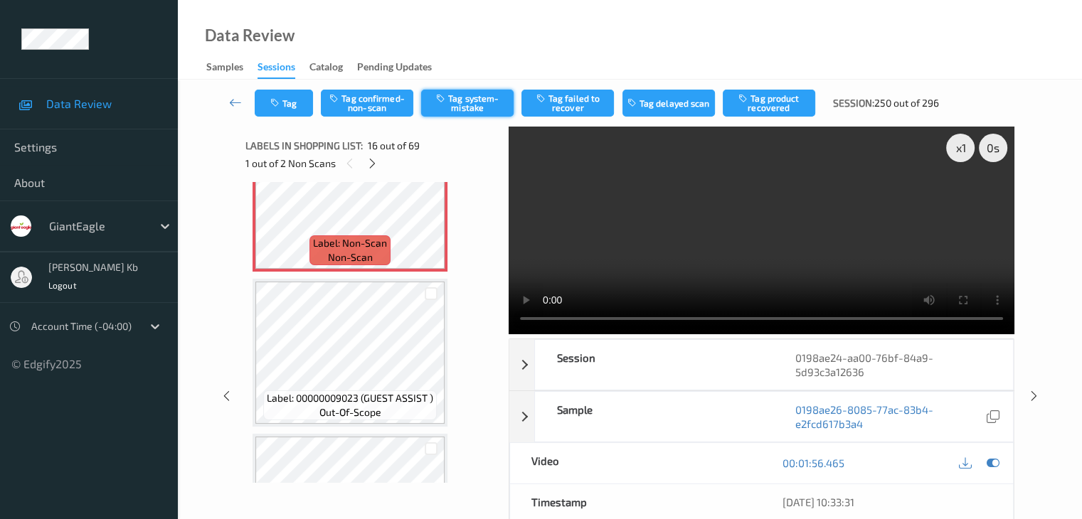
click at [484, 99] on button "Tag system-mistake" at bounding box center [467, 103] width 92 height 27
click at [300, 96] on button "Tag" at bounding box center [284, 103] width 58 height 27
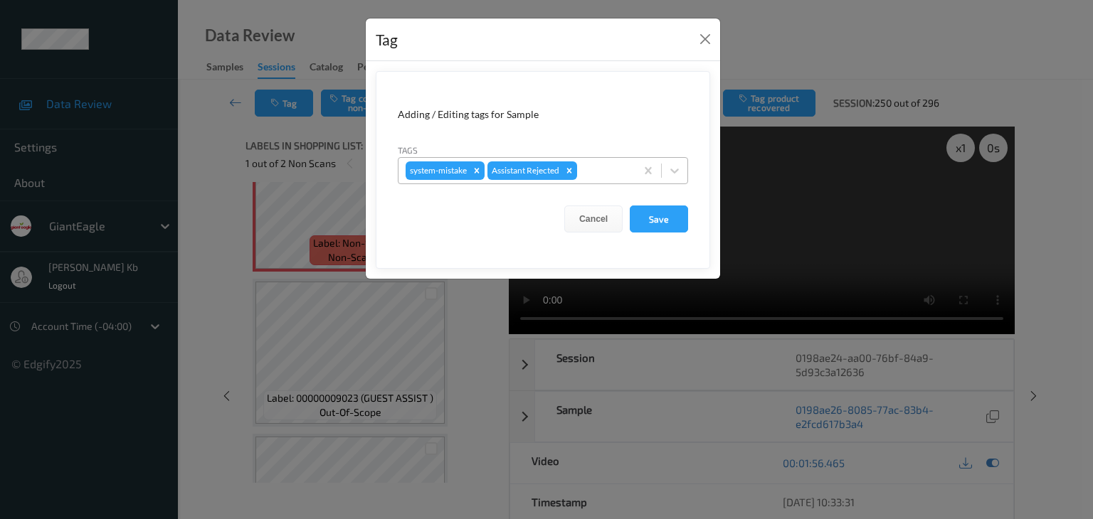
click at [593, 170] on div at bounding box center [604, 170] width 48 height 17
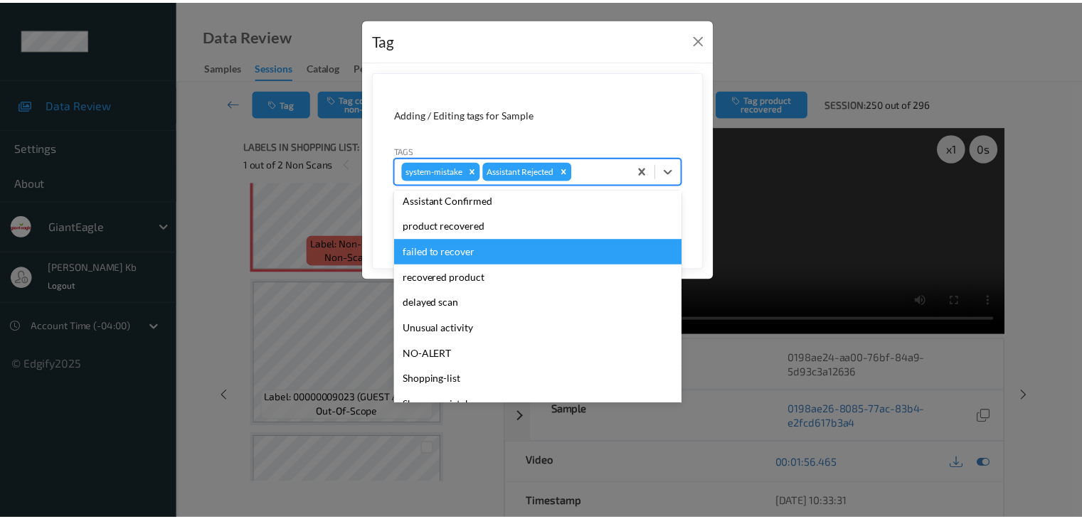
scroll to position [125, 0]
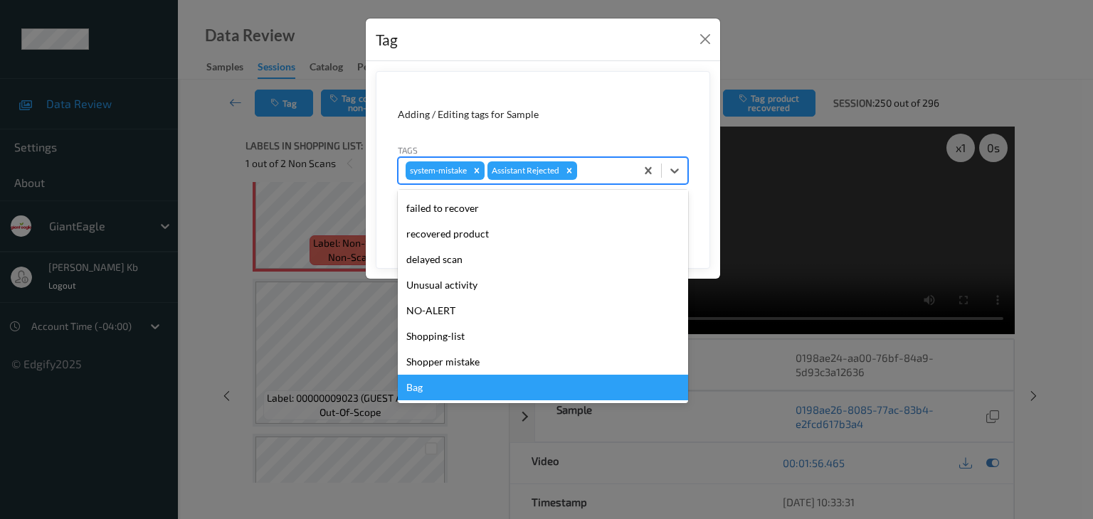
click at [437, 389] on div "Bag" at bounding box center [543, 388] width 290 height 26
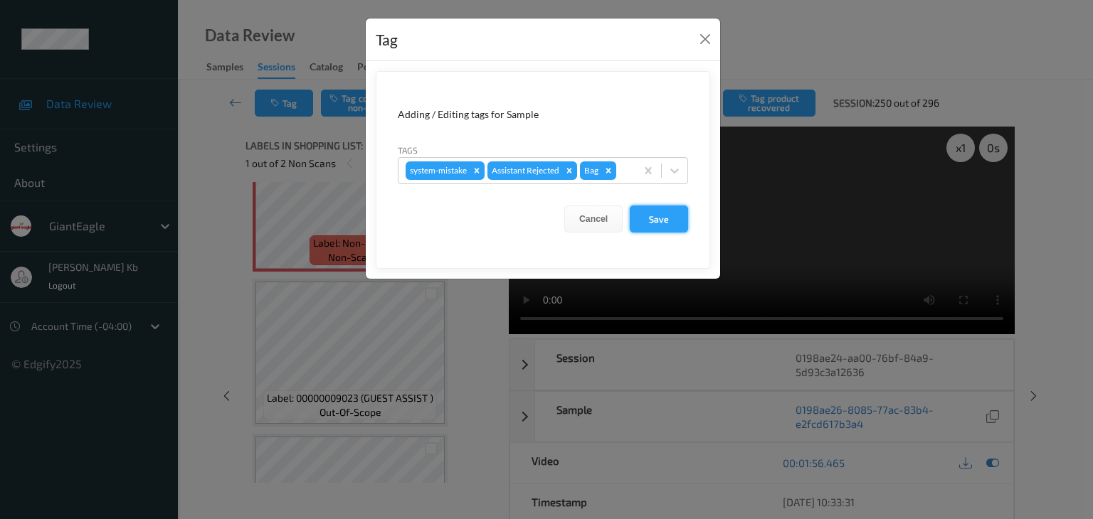
click at [654, 216] on button "Save" at bounding box center [659, 219] width 58 height 27
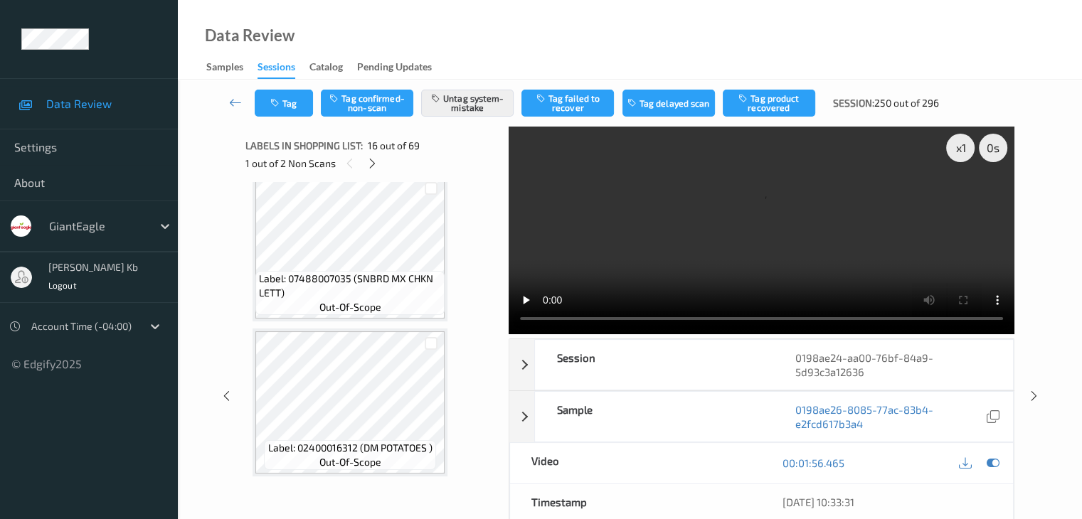
scroll to position [4953, 0]
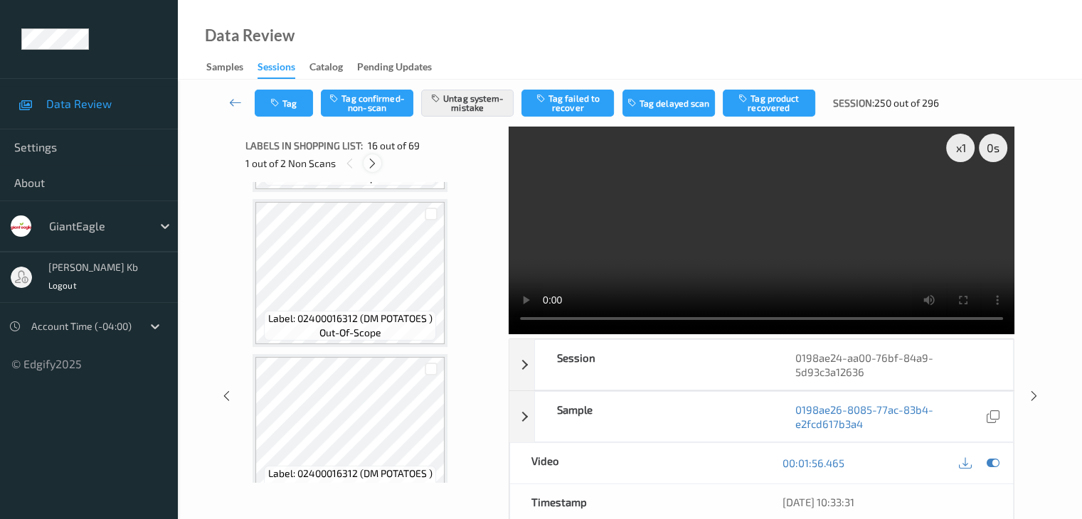
click at [372, 166] on icon at bounding box center [372, 163] width 12 height 13
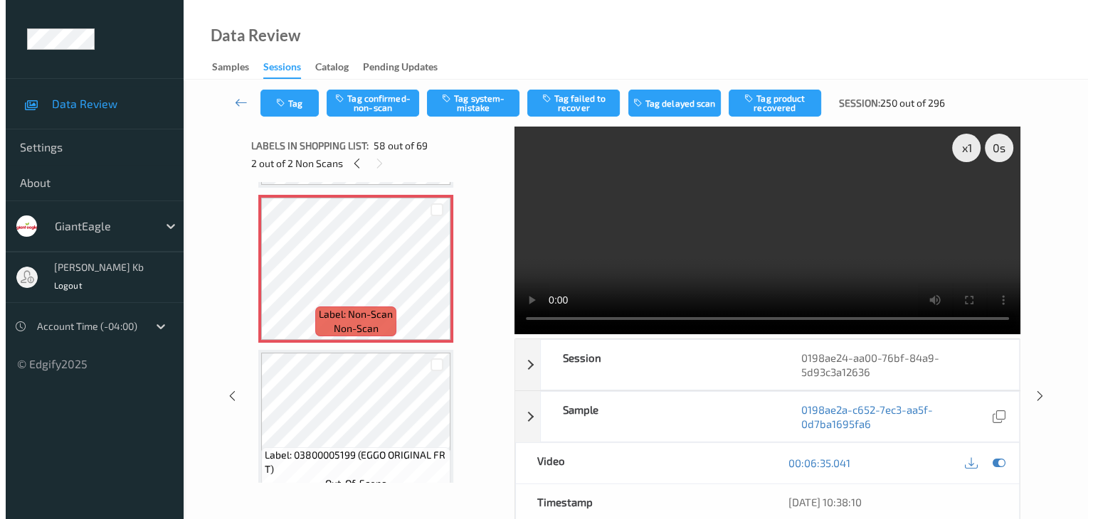
scroll to position [8905, 0]
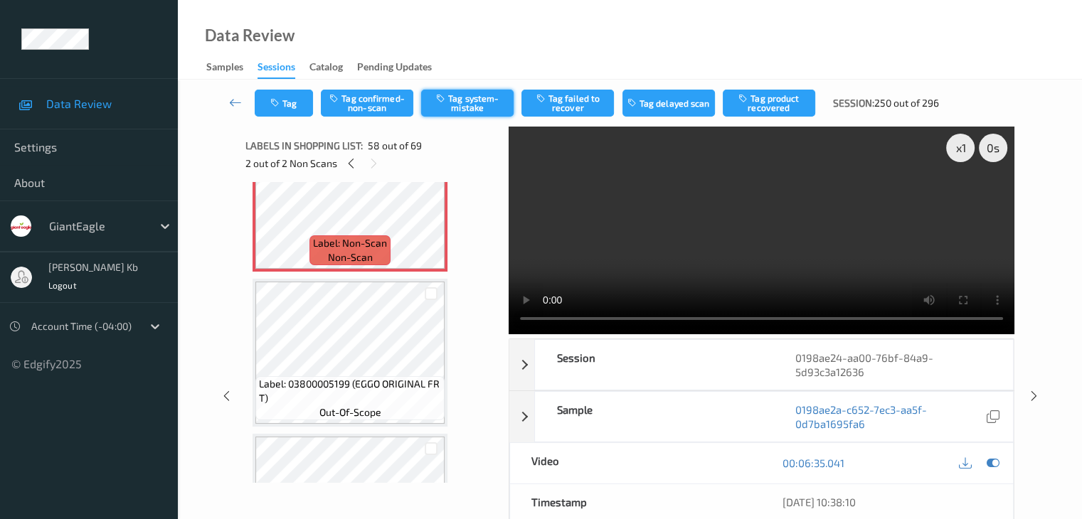
click at [474, 101] on button "Tag system-mistake" at bounding box center [467, 103] width 92 height 27
click at [304, 100] on button "Tag" at bounding box center [284, 103] width 58 height 27
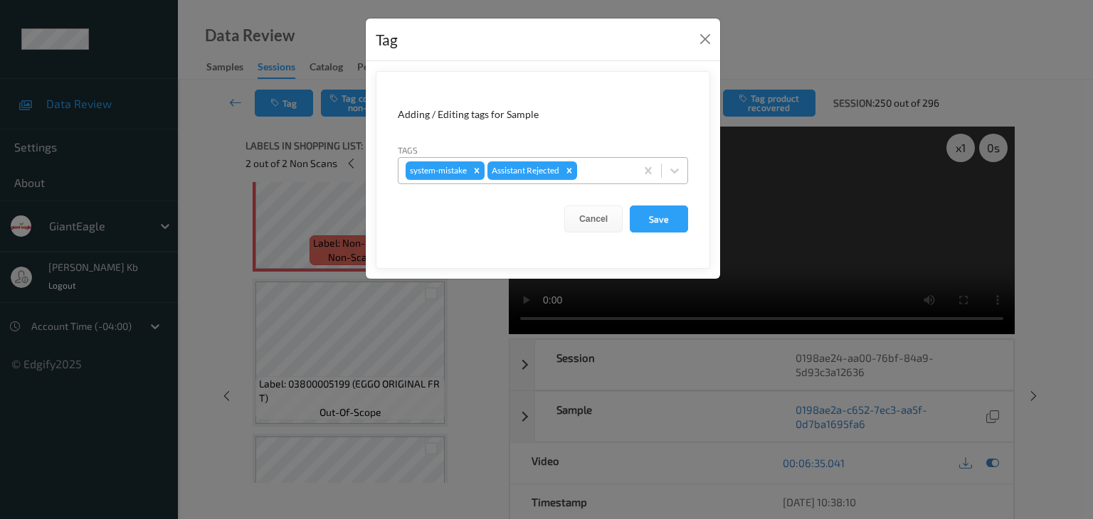
click at [604, 173] on div at bounding box center [604, 170] width 48 height 17
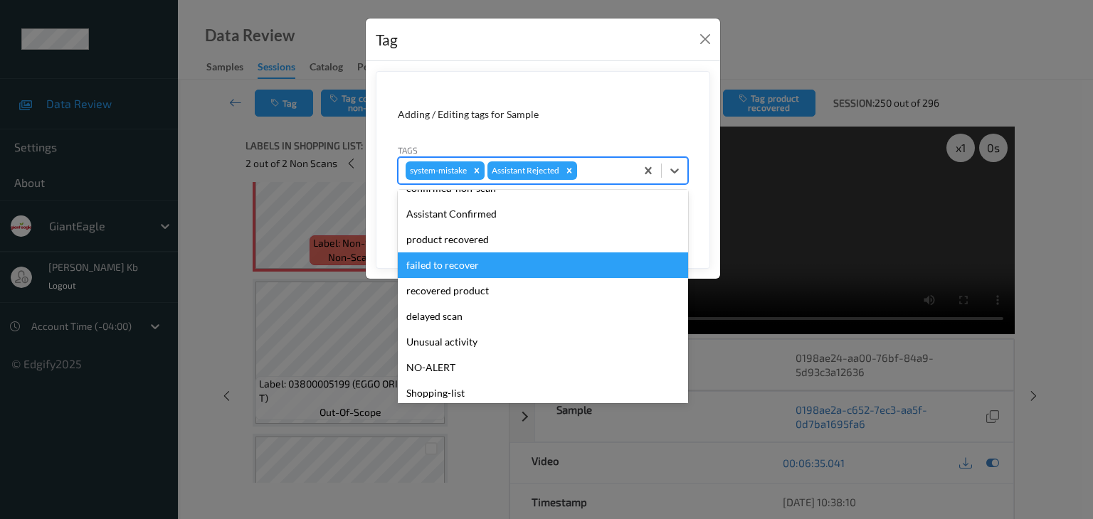
scroll to position [125, 0]
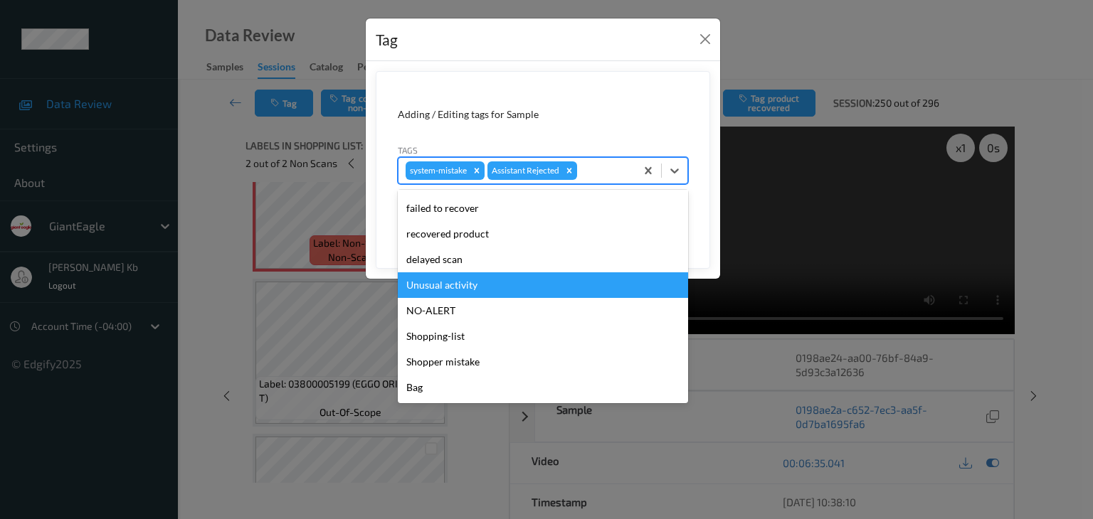
click at [455, 285] on div "Unusual activity" at bounding box center [543, 285] width 290 height 26
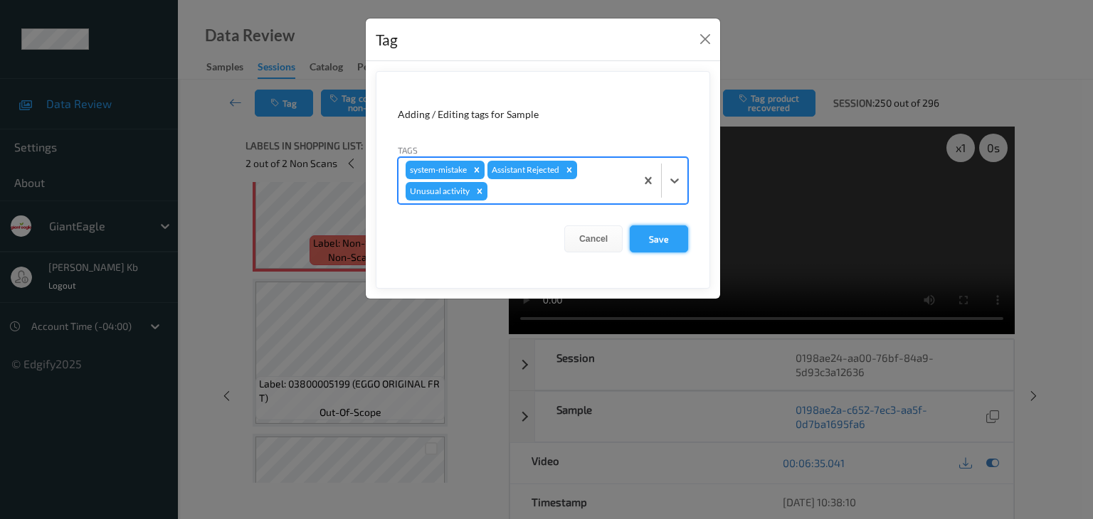
click at [670, 238] on button "Save" at bounding box center [659, 239] width 58 height 27
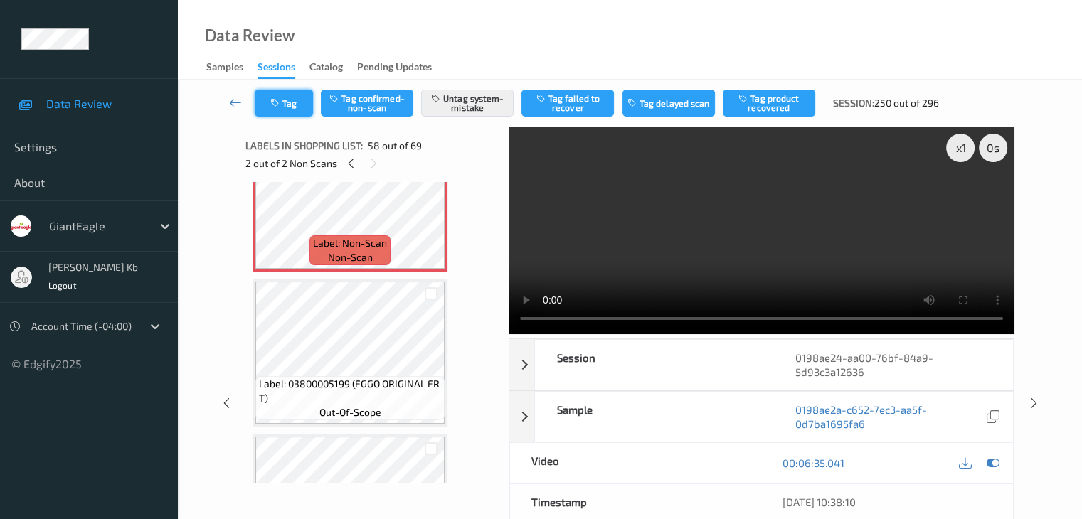
click at [303, 97] on button "Tag" at bounding box center [284, 103] width 58 height 27
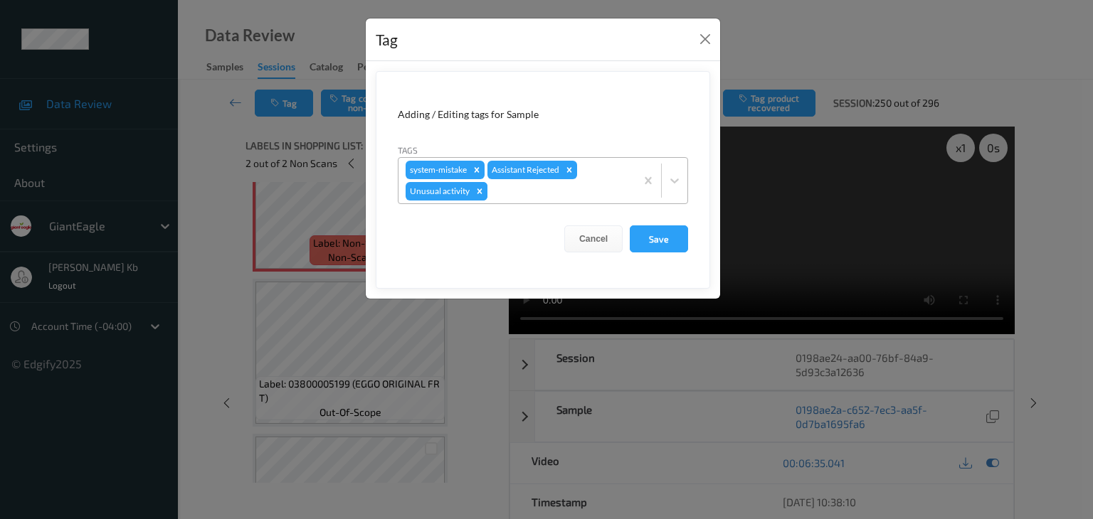
click at [482, 189] on icon "Remove Unusual activity" at bounding box center [479, 191] width 10 height 10
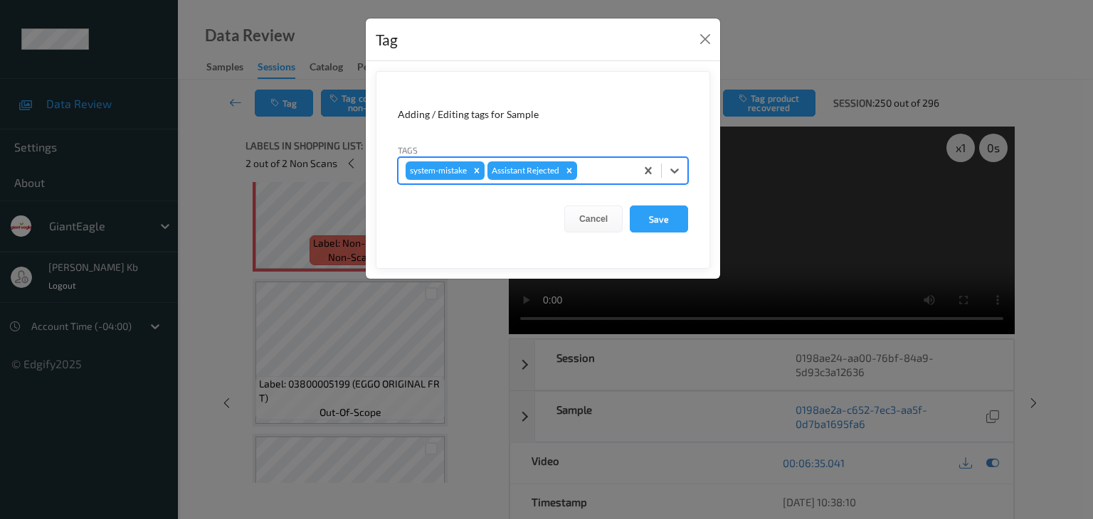
click at [608, 167] on div at bounding box center [604, 170] width 48 height 17
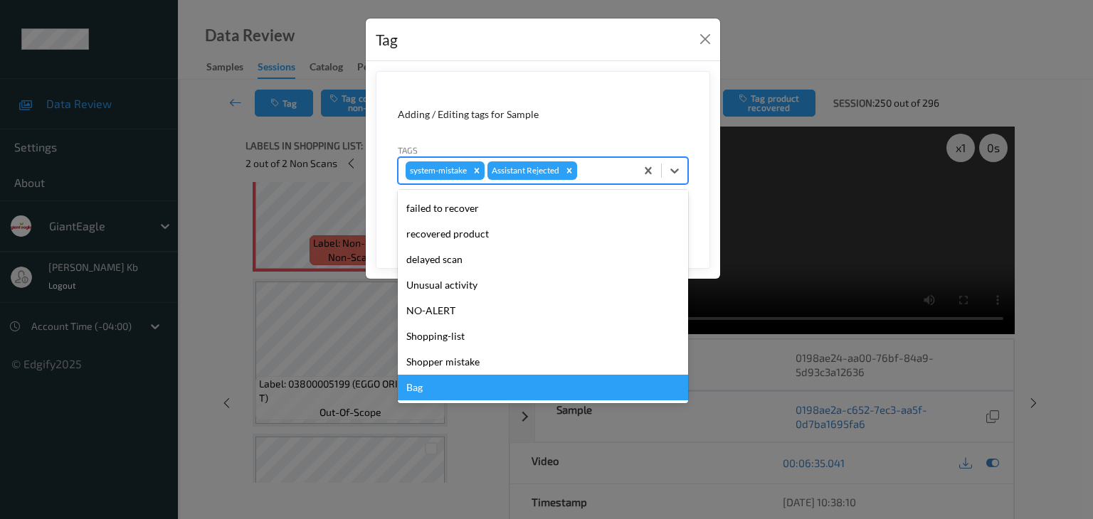
click at [437, 391] on div "Bag" at bounding box center [543, 388] width 290 height 26
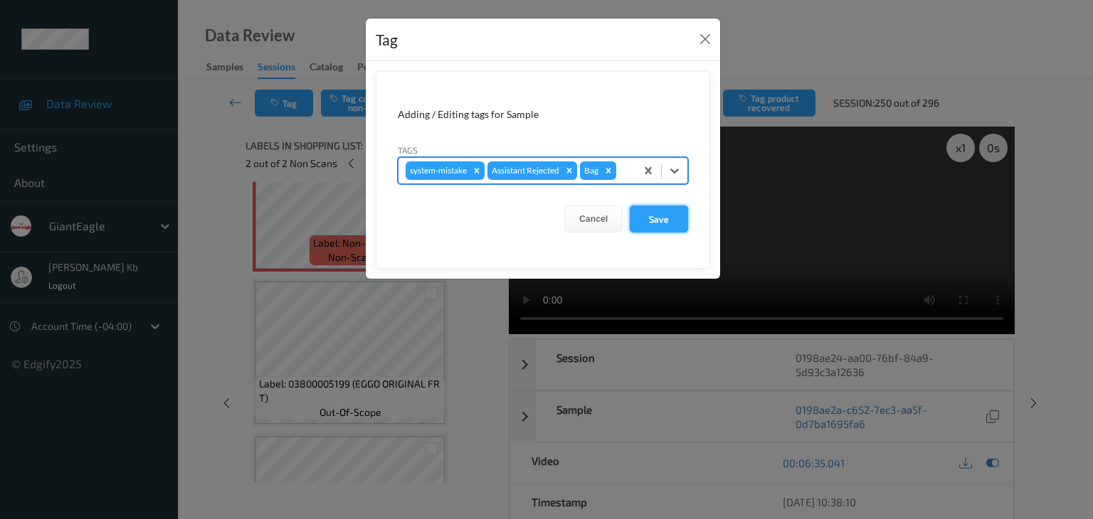
click at [663, 217] on button "Save" at bounding box center [659, 219] width 58 height 27
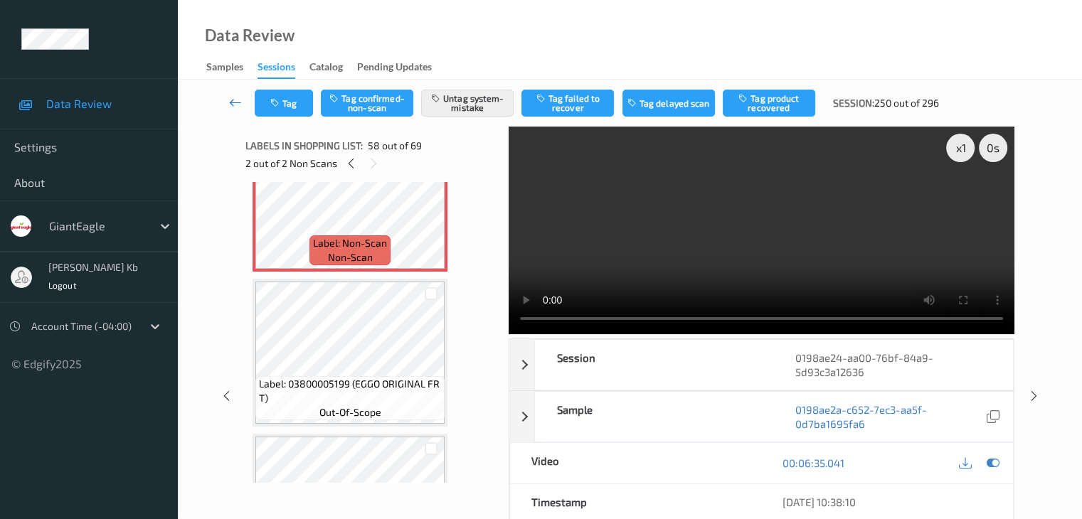
click at [229, 101] on icon at bounding box center [235, 102] width 13 height 14
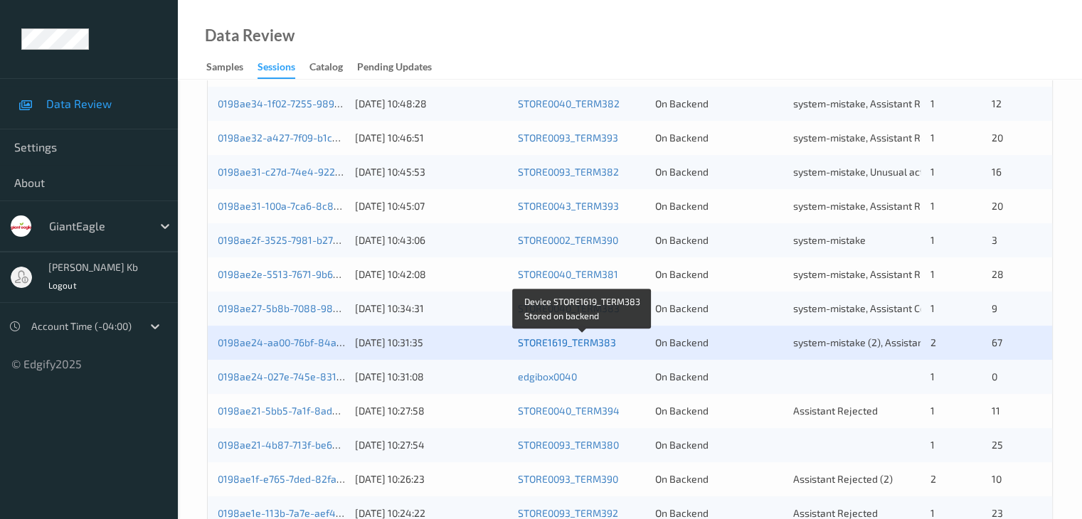
scroll to position [498, 0]
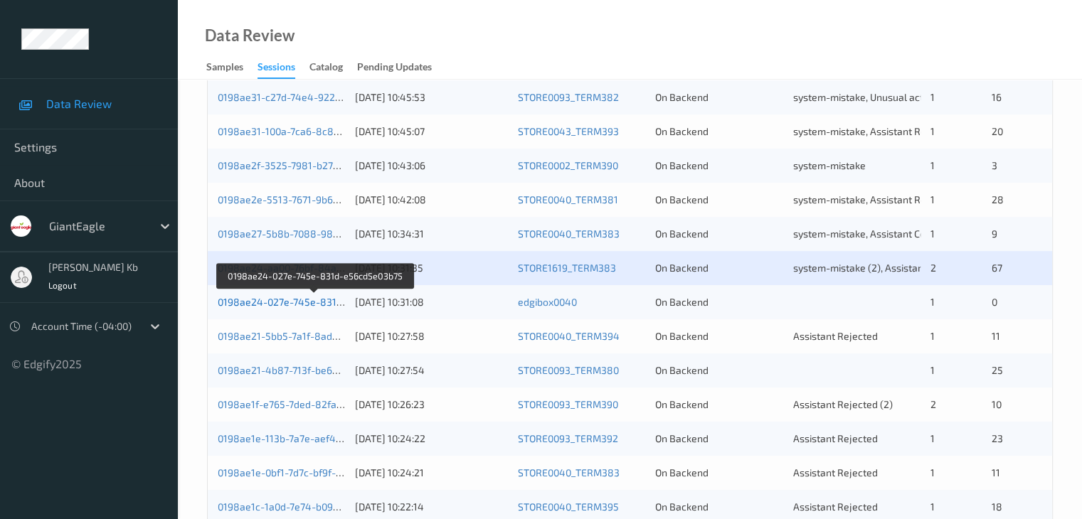
click at [302, 304] on link "0198ae24-027e-745e-831d-e56cd5e03b75" at bounding box center [316, 302] width 196 height 12
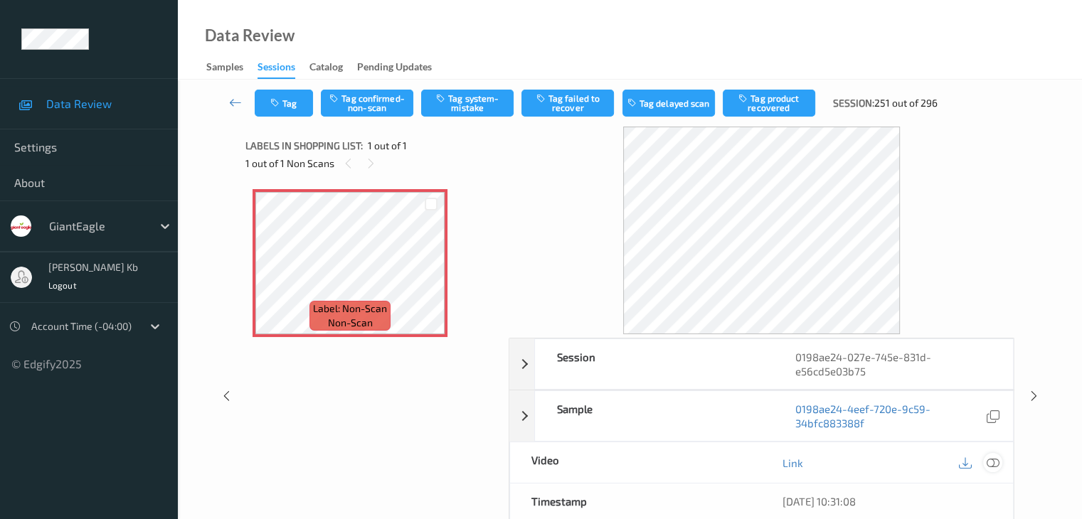
click at [993, 461] on icon at bounding box center [992, 463] width 13 height 13
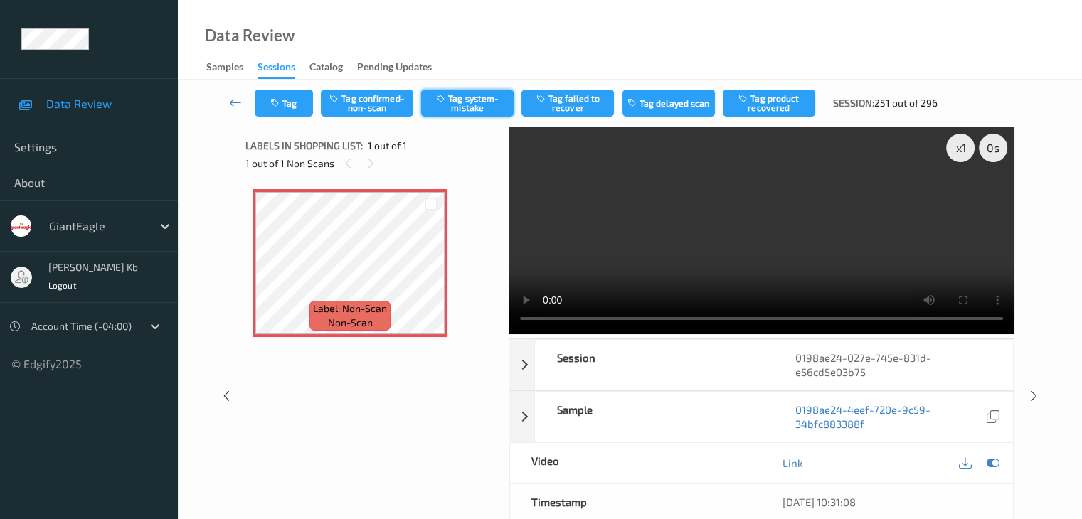
click at [497, 102] on button "Tag system-mistake" at bounding box center [467, 103] width 92 height 27
click at [239, 102] on icon at bounding box center [235, 102] width 13 height 14
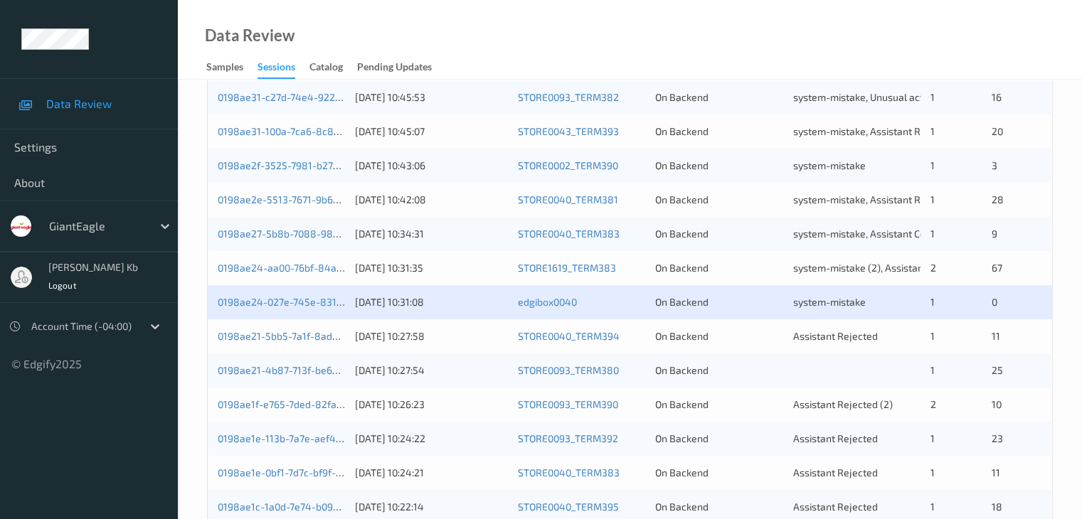
scroll to position [569, 0]
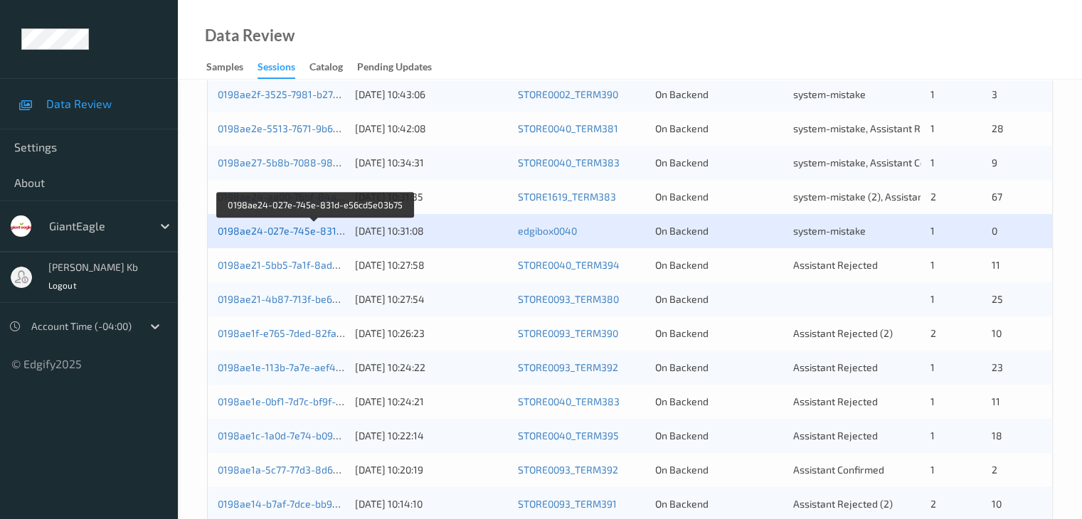
click at [291, 230] on link "0198ae24-027e-745e-831d-e56cd5e03b75" at bounding box center [316, 231] width 196 height 12
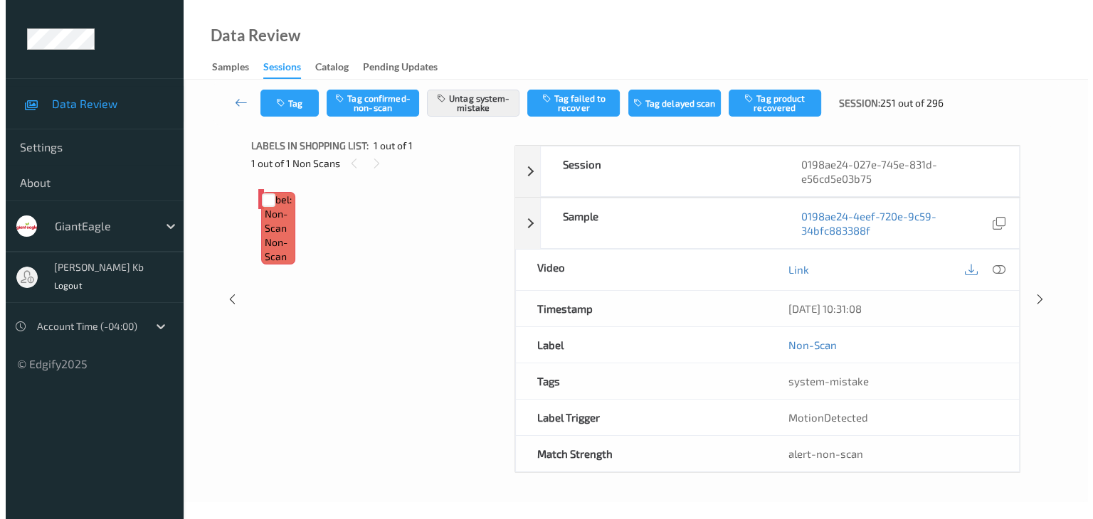
scroll to position [174, 0]
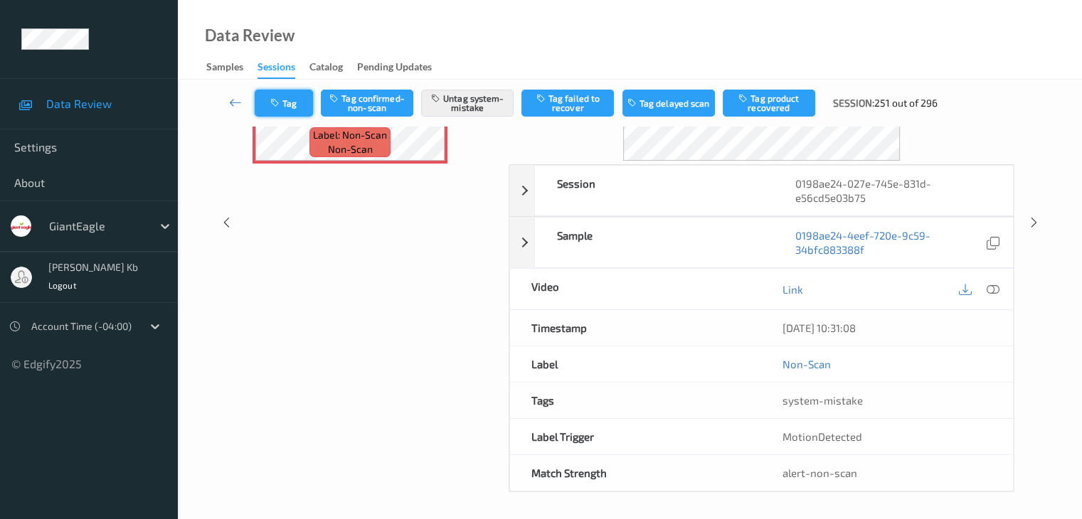
click at [288, 103] on button "Tag" at bounding box center [284, 103] width 58 height 27
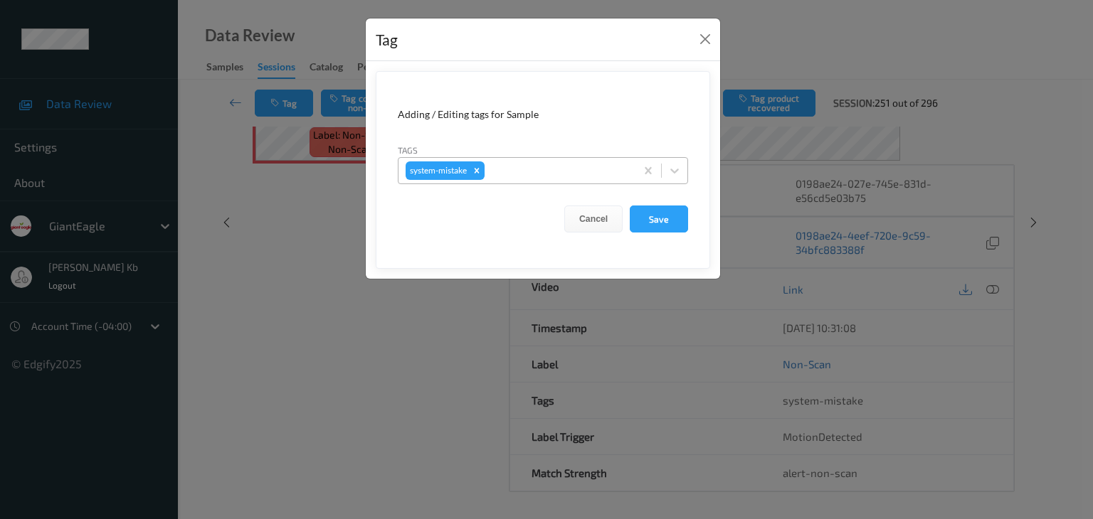
click at [518, 170] on div at bounding box center [557, 170] width 141 height 17
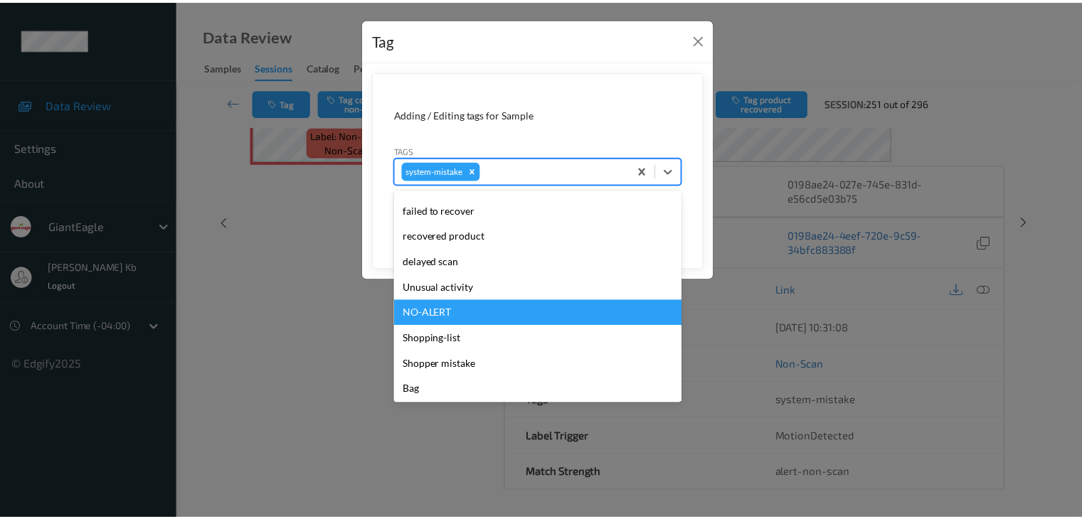
scroll to position [151, 0]
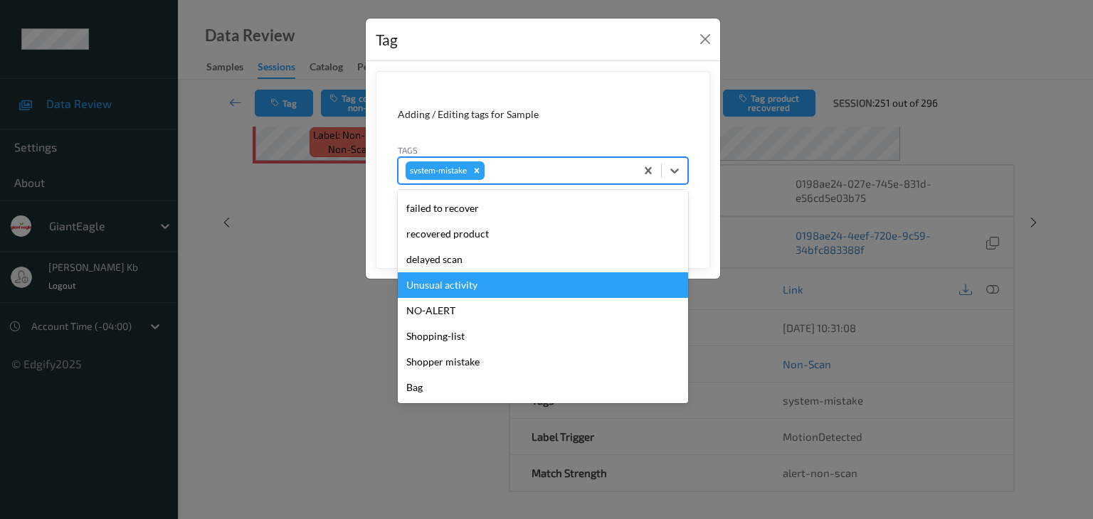
click at [447, 285] on div "Unusual activity" at bounding box center [543, 285] width 290 height 26
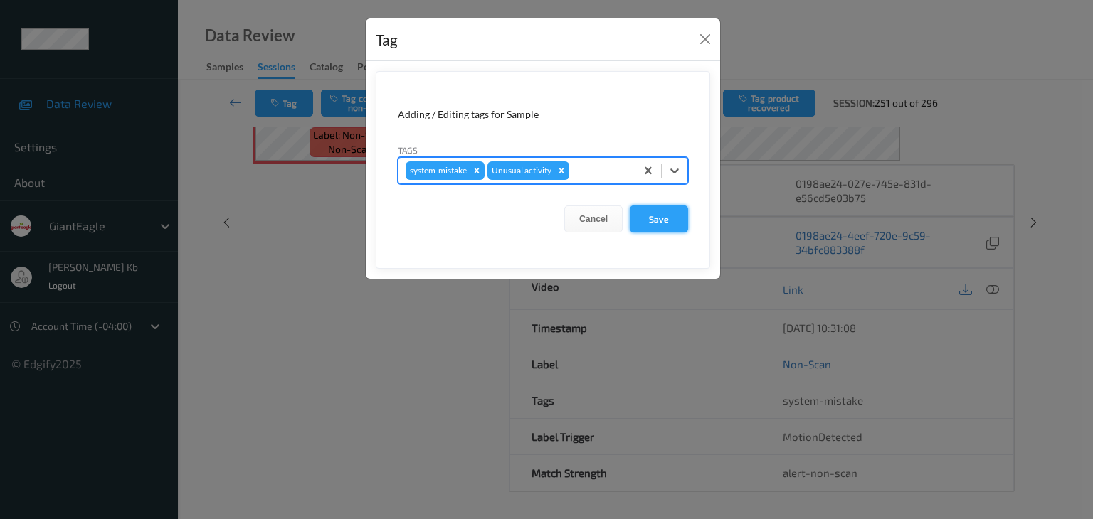
click at [654, 218] on button "Save" at bounding box center [659, 219] width 58 height 27
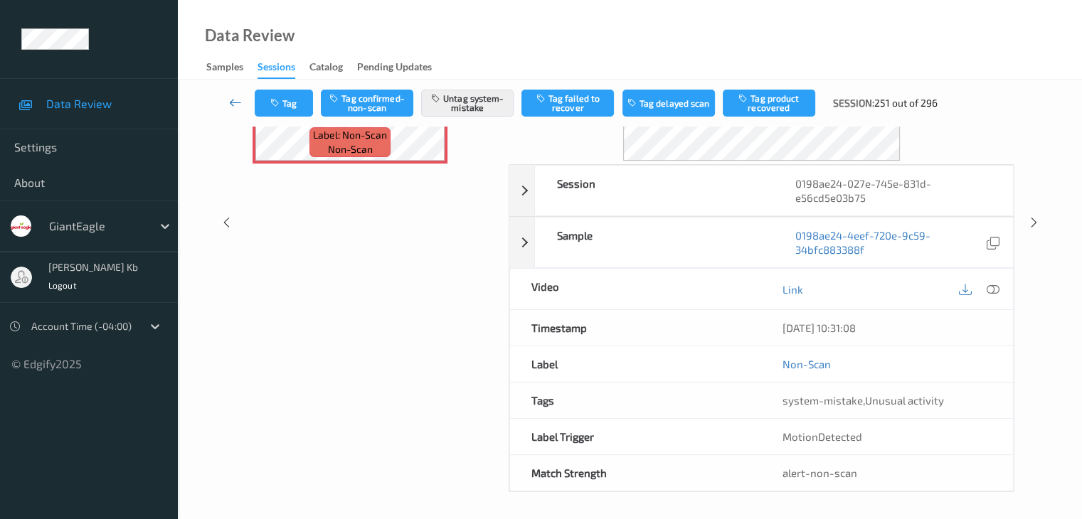
click at [233, 100] on icon at bounding box center [235, 102] width 13 height 14
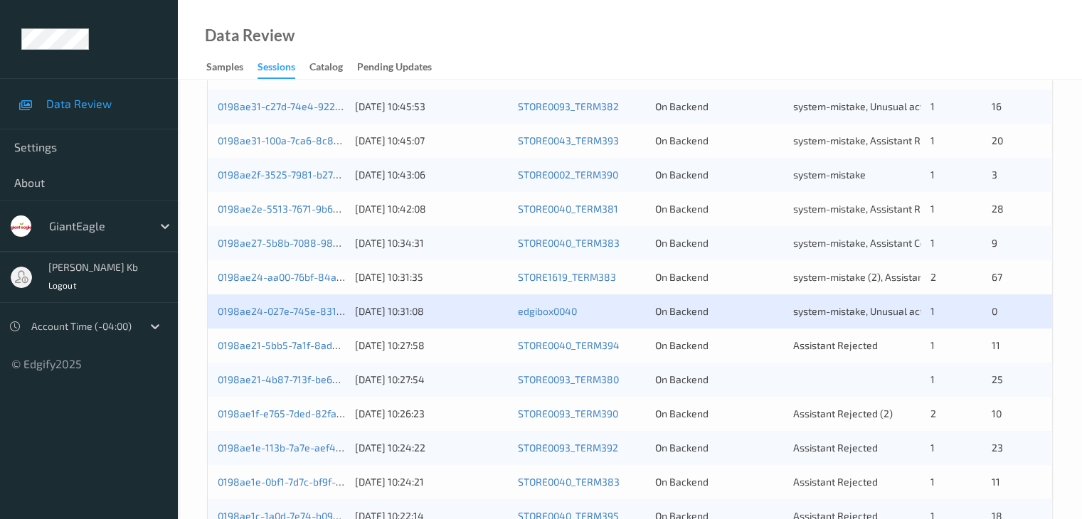
scroll to position [498, 0]
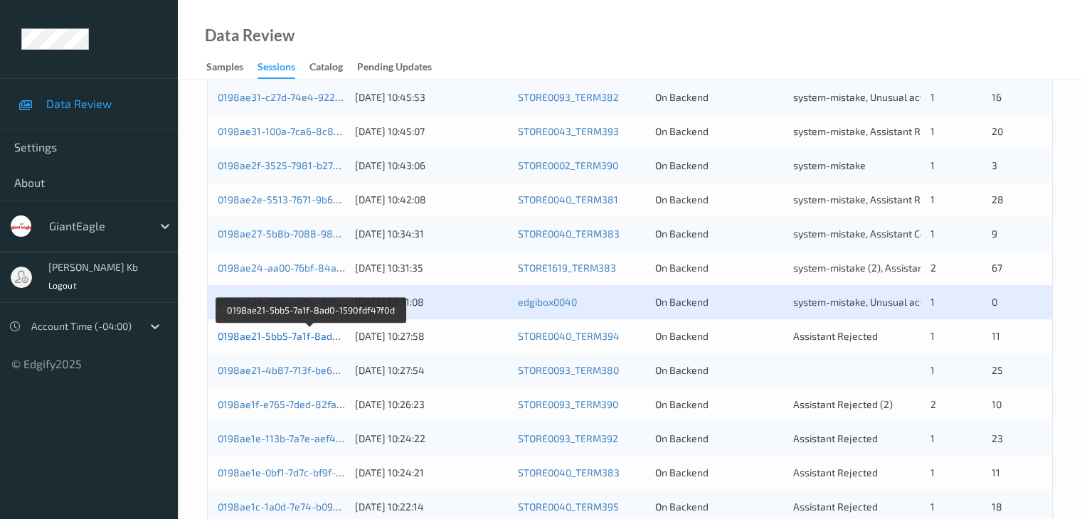
click at [306, 337] on link "0198ae21-5bb5-7a1f-8ad0-1590fdf47f0d" at bounding box center [310, 336] width 185 height 12
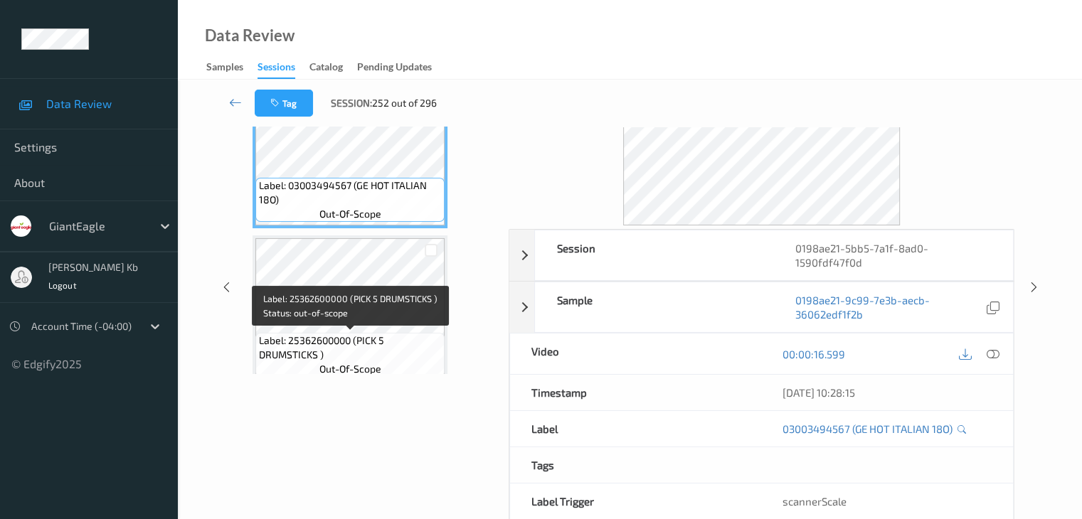
scroll to position [31, 0]
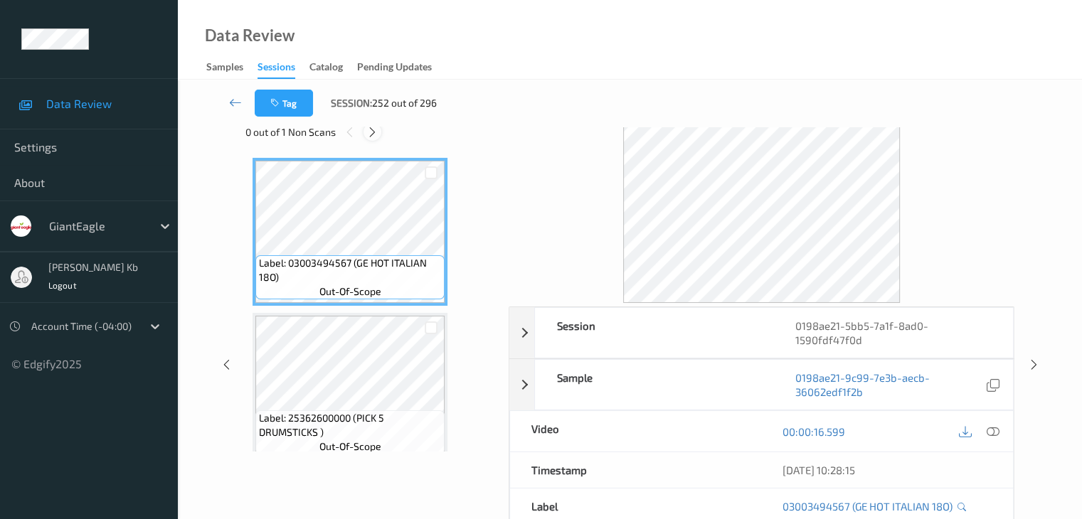
click at [372, 134] on icon at bounding box center [372, 132] width 12 height 13
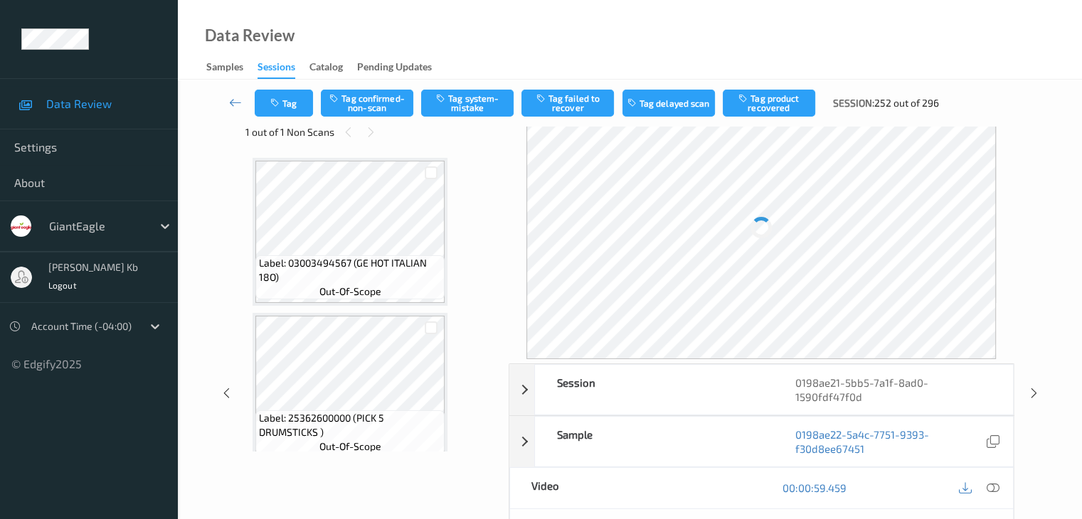
scroll to position [783, 0]
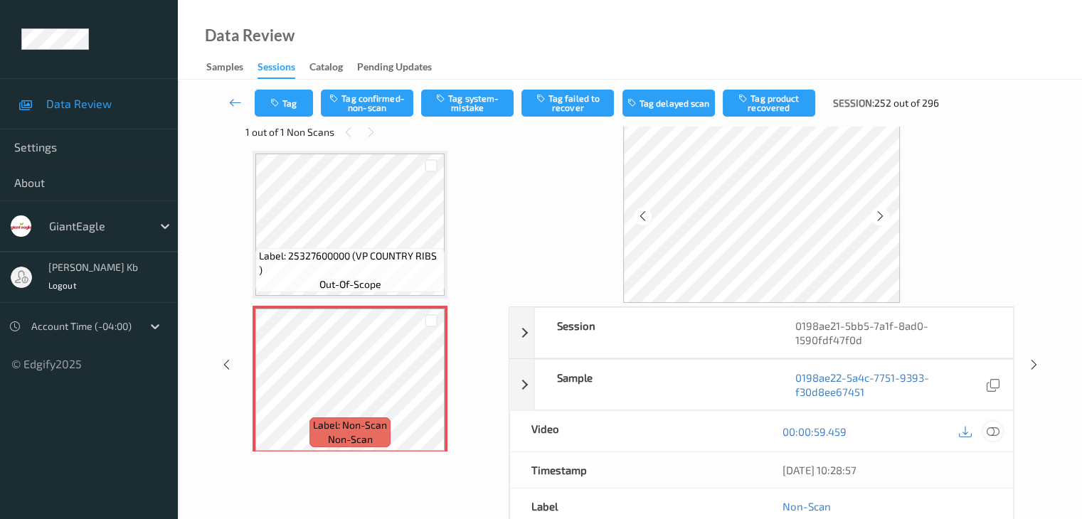
click at [996, 428] on icon at bounding box center [992, 431] width 13 height 13
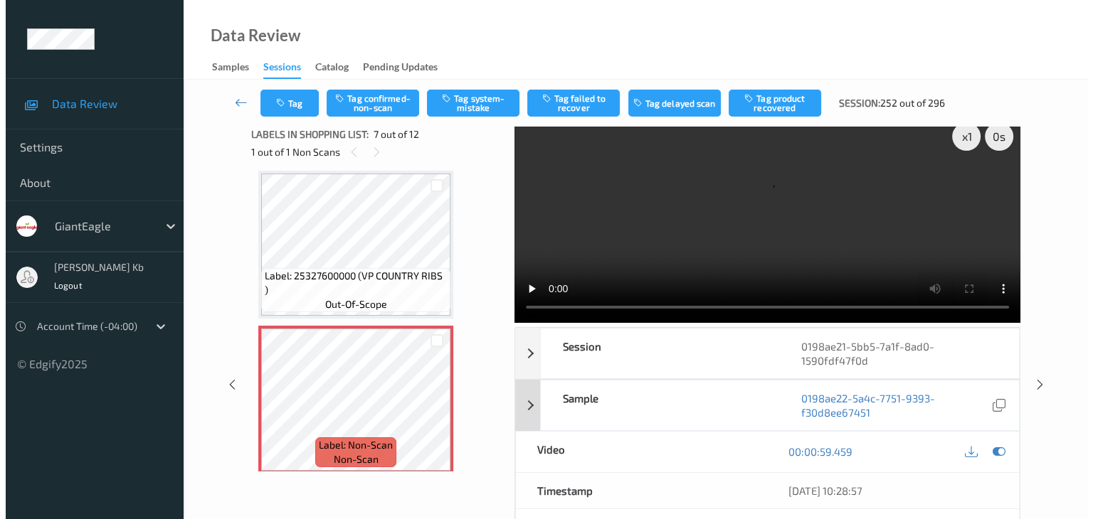
scroll to position [0, 0]
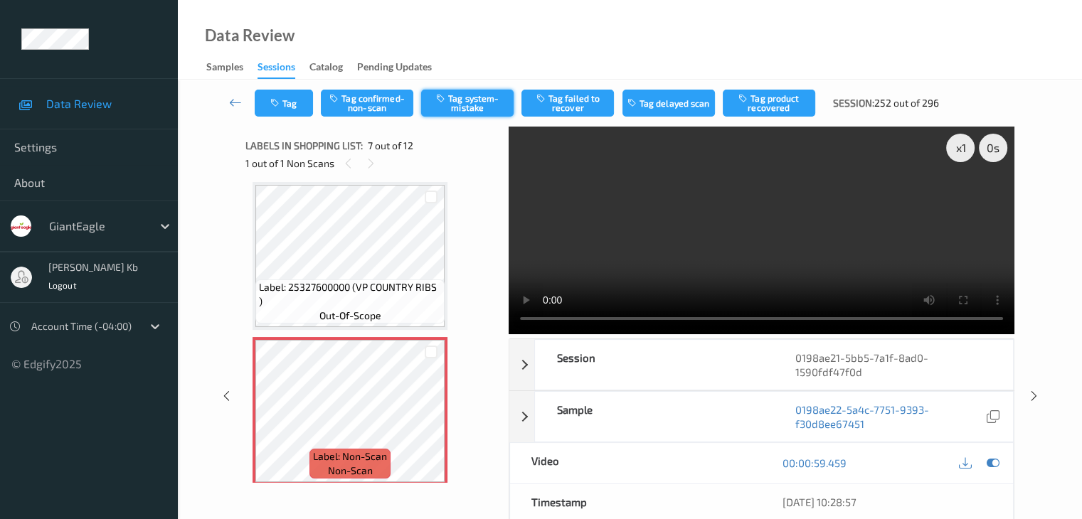
click at [484, 105] on button "Tag system-mistake" at bounding box center [467, 103] width 92 height 27
click at [298, 97] on button "Tag" at bounding box center [284, 103] width 58 height 27
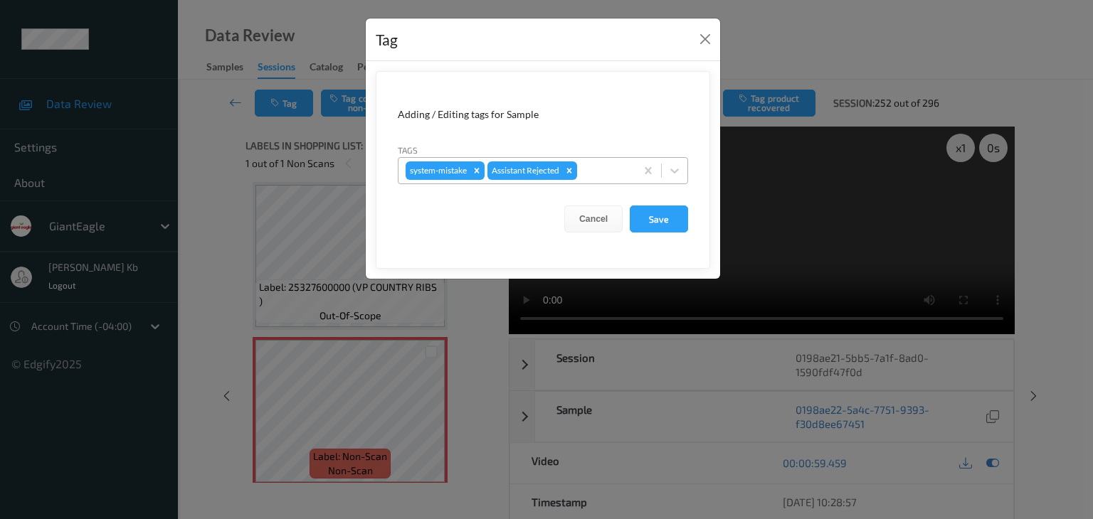
click at [613, 169] on div at bounding box center [604, 170] width 48 height 17
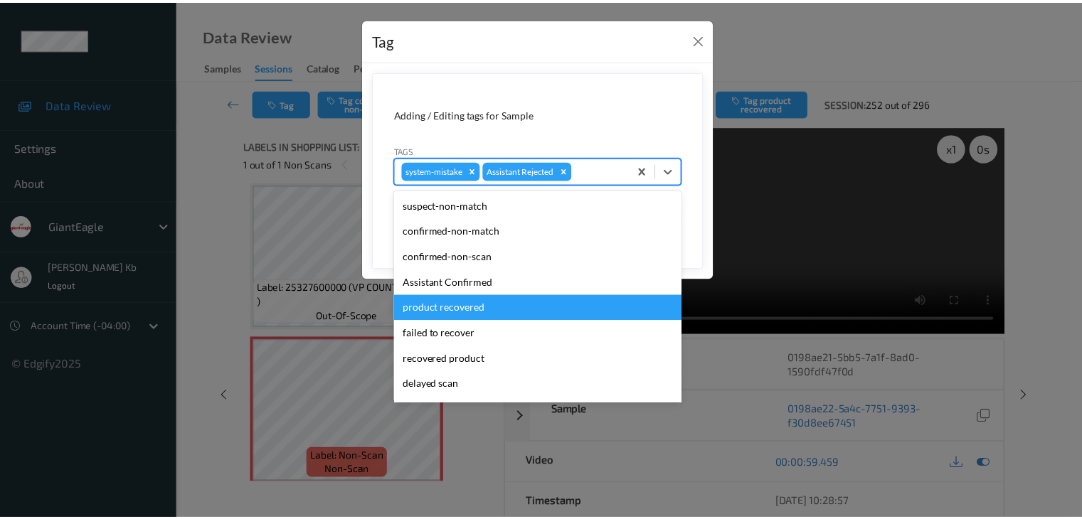
scroll to position [71, 0]
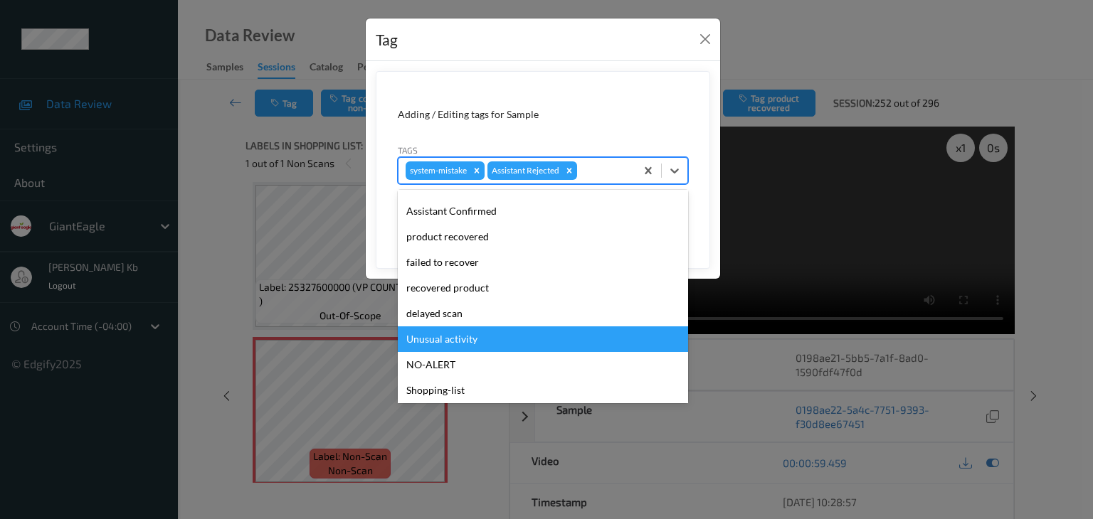
click at [460, 344] on div "Unusual activity" at bounding box center [543, 340] width 290 height 26
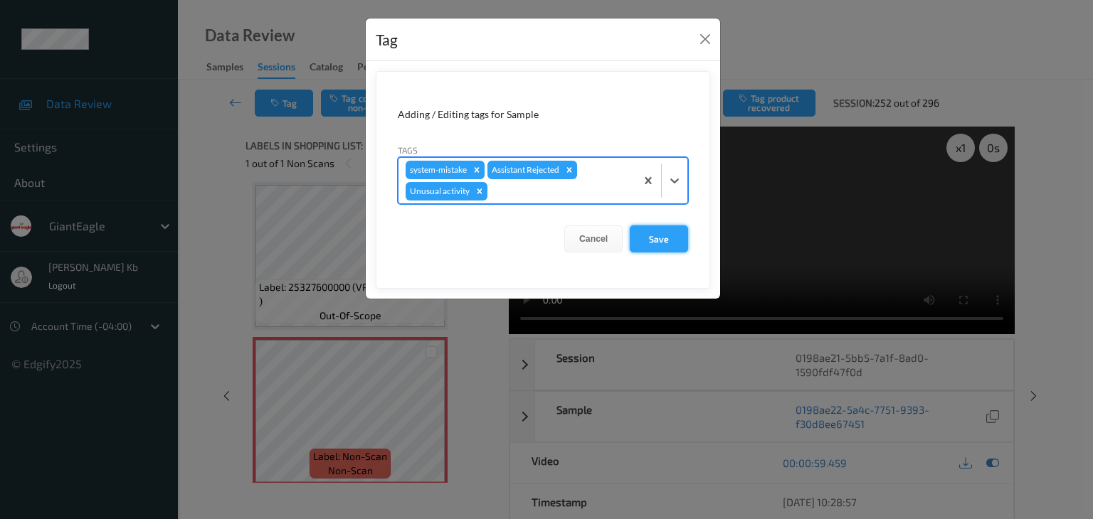
click at [666, 242] on button "Save" at bounding box center [659, 239] width 58 height 27
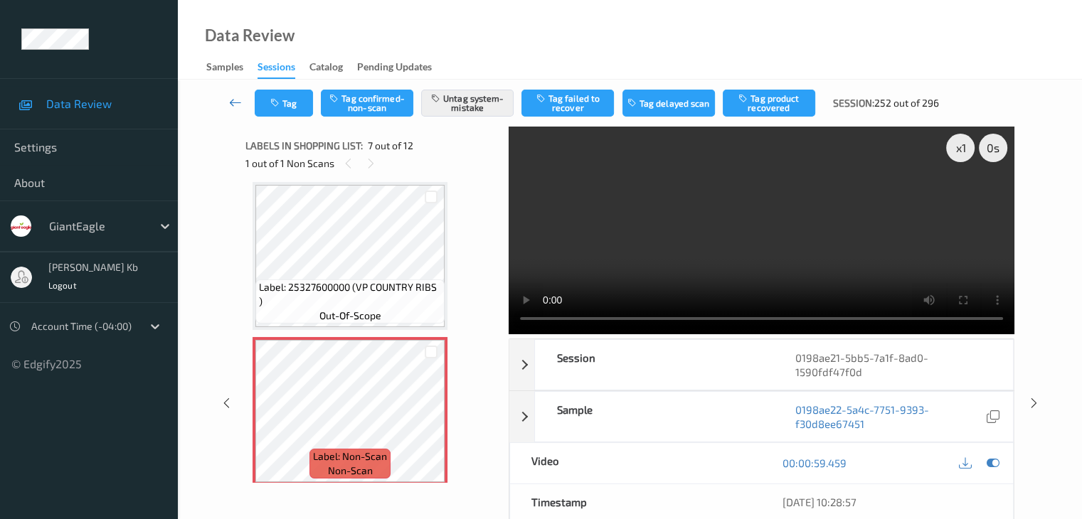
click at [238, 100] on icon at bounding box center [235, 102] width 13 height 14
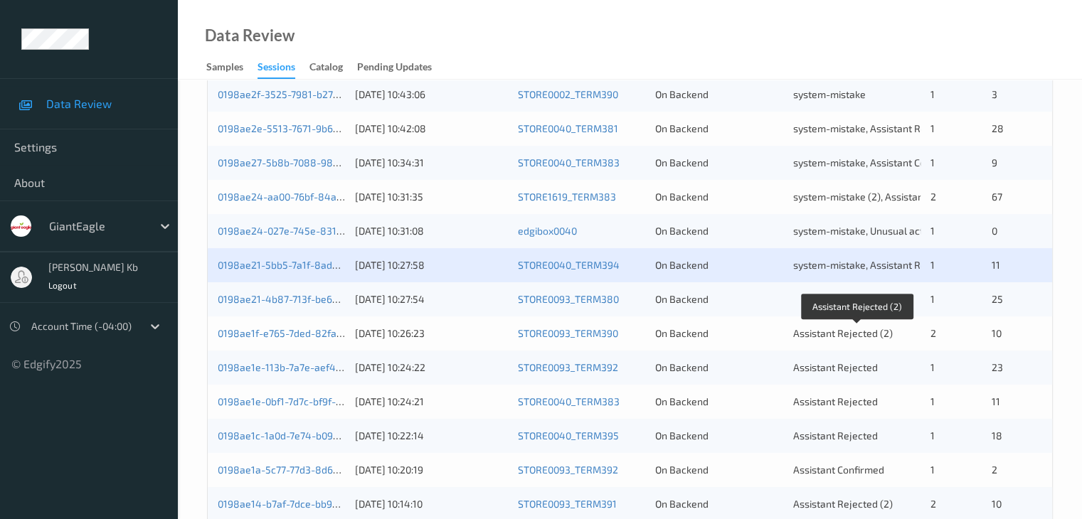
scroll to position [640, 0]
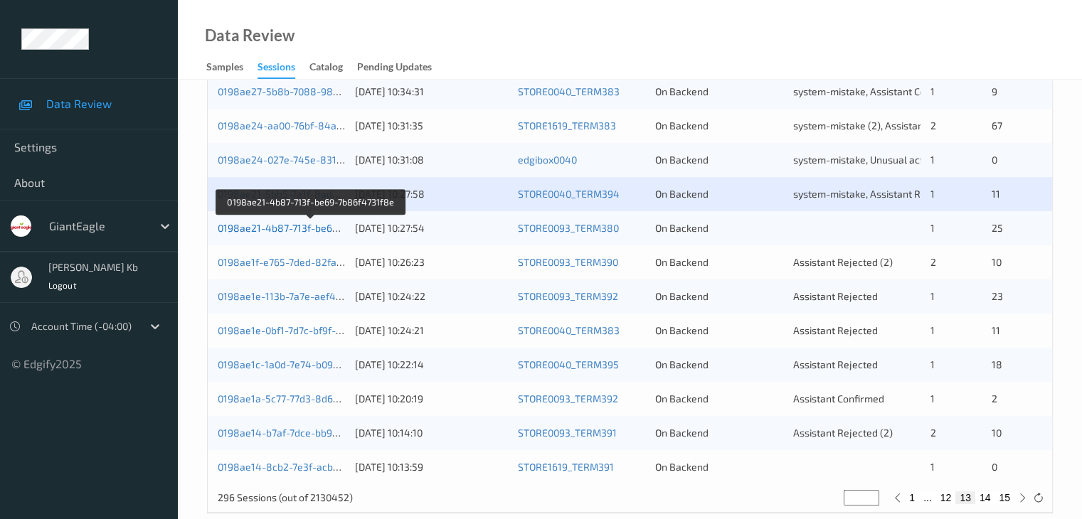
click at [302, 232] on link "0198ae21-4b87-713f-be69-7b86f4731f8e" at bounding box center [311, 228] width 187 height 12
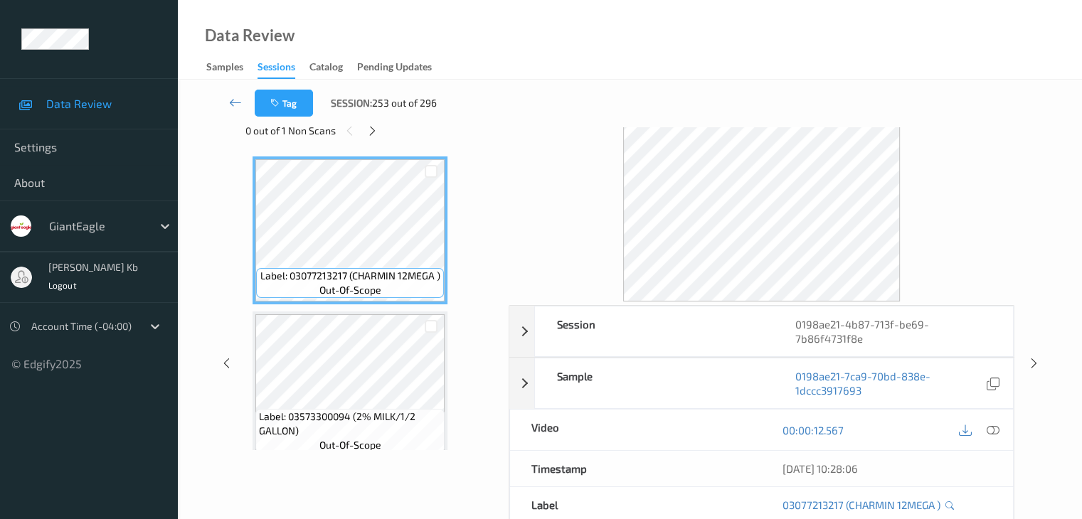
scroll to position [31, 0]
click at [376, 129] on icon at bounding box center [372, 132] width 12 height 13
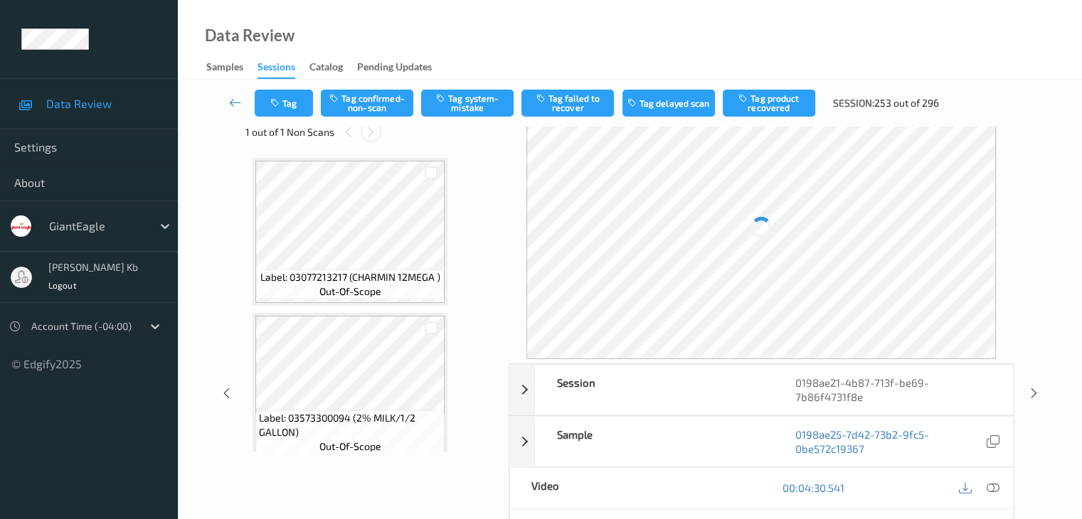
scroll to position [3109, 0]
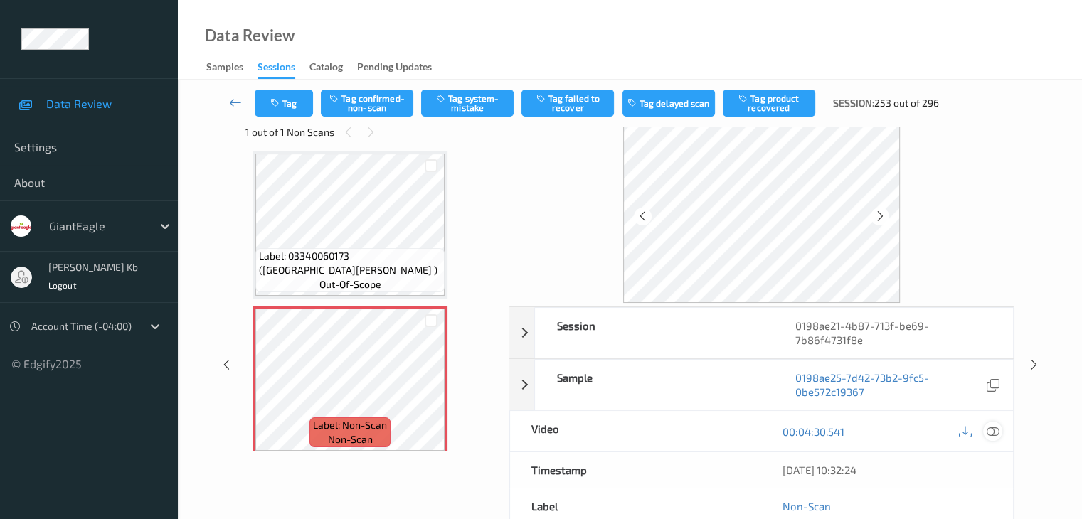
click at [994, 428] on icon at bounding box center [992, 431] width 13 height 13
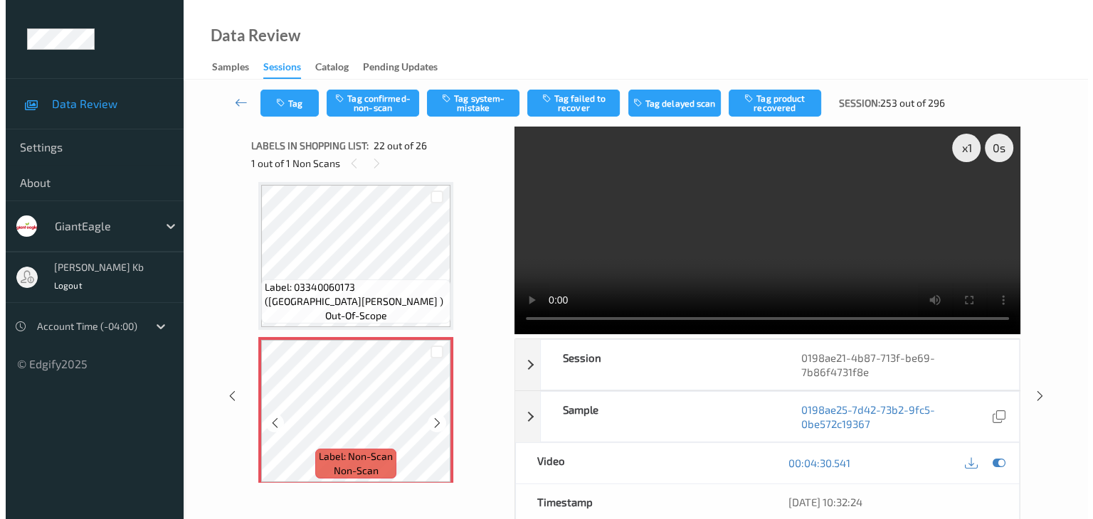
scroll to position [3180, 0]
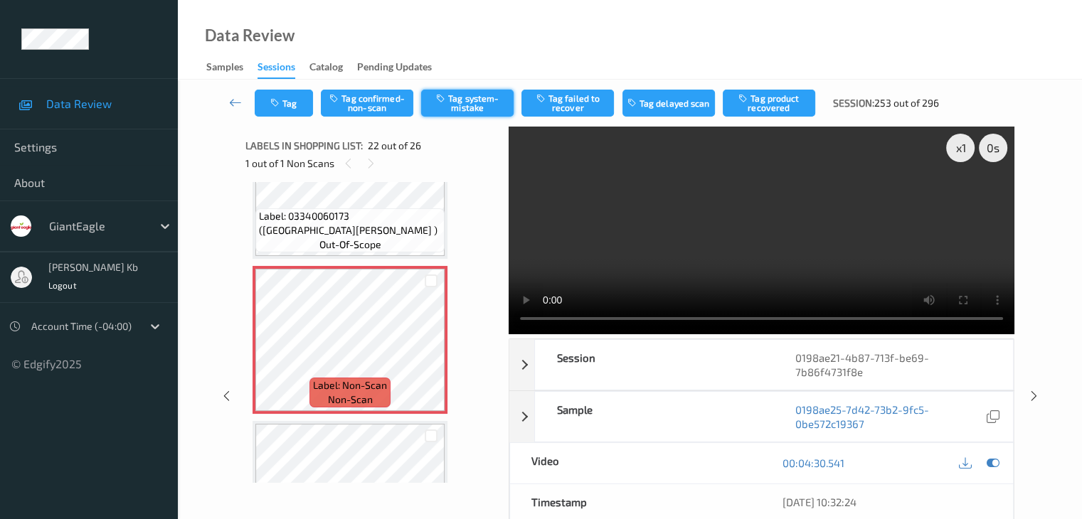
click at [467, 99] on button "Tag system-mistake" at bounding box center [467, 103] width 92 height 27
click at [294, 101] on button "Tag" at bounding box center [284, 103] width 58 height 27
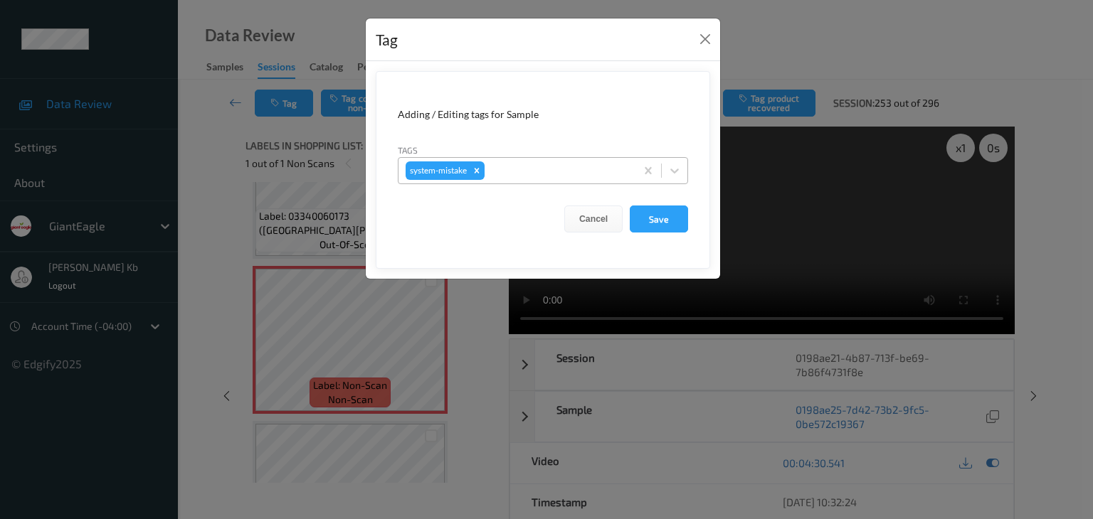
click at [520, 168] on div at bounding box center [557, 170] width 141 height 17
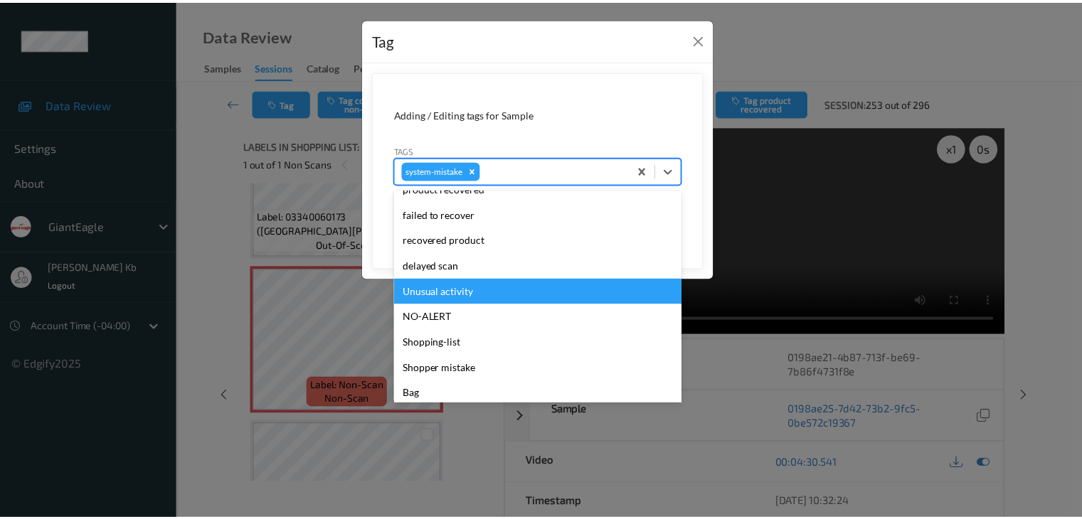
scroll to position [151, 0]
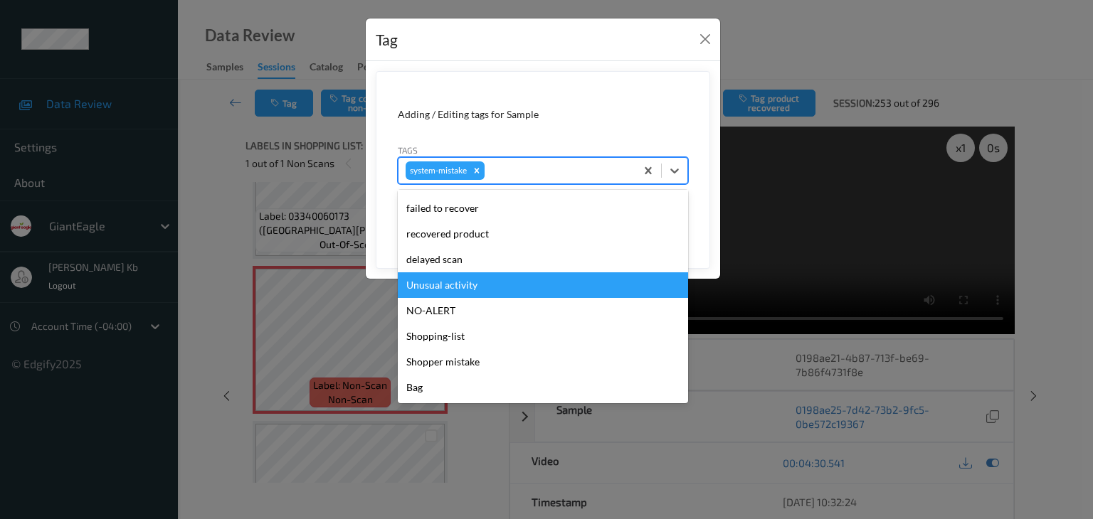
click at [485, 288] on div "Unusual activity" at bounding box center [543, 285] width 290 height 26
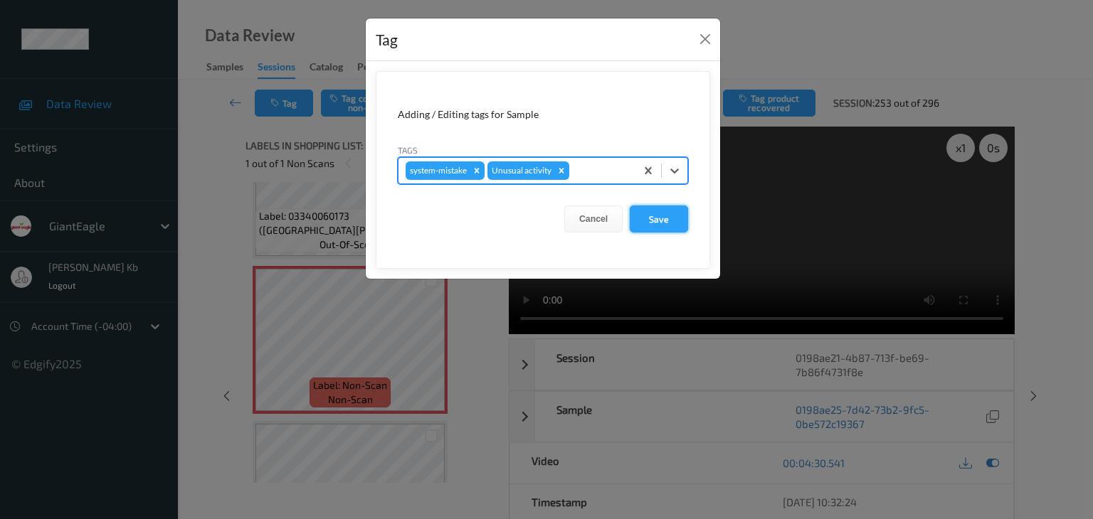
click at [660, 216] on button "Save" at bounding box center [659, 219] width 58 height 27
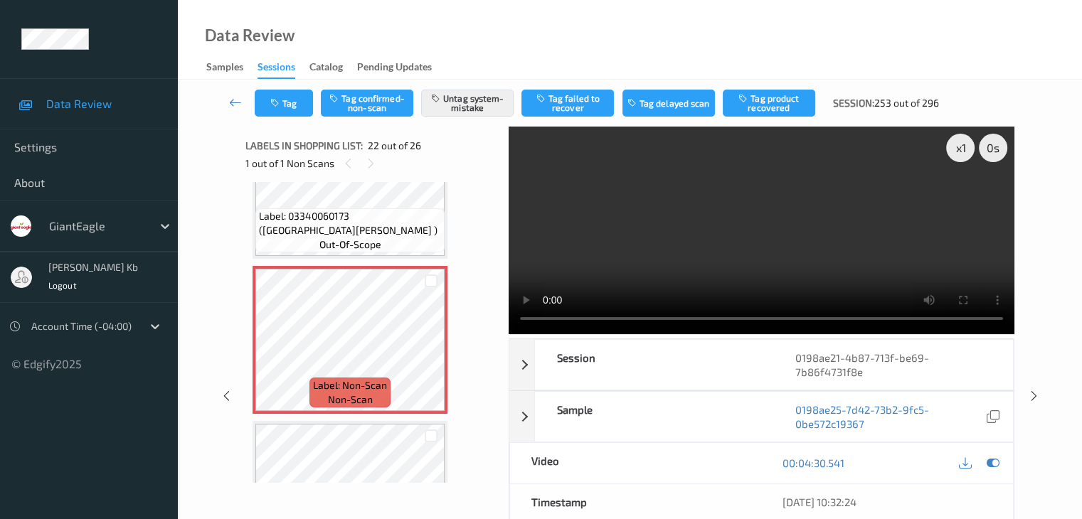
drag, startPoint x: 233, startPoint y: 105, endPoint x: 277, endPoint y: 35, distance: 82.5
click at [233, 105] on icon at bounding box center [235, 102] width 13 height 14
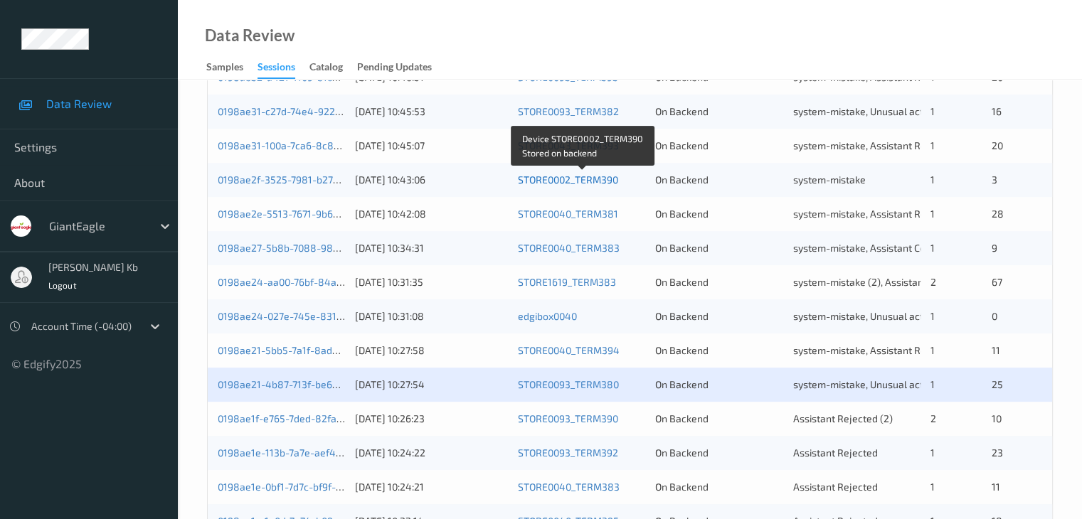
scroll to position [569, 0]
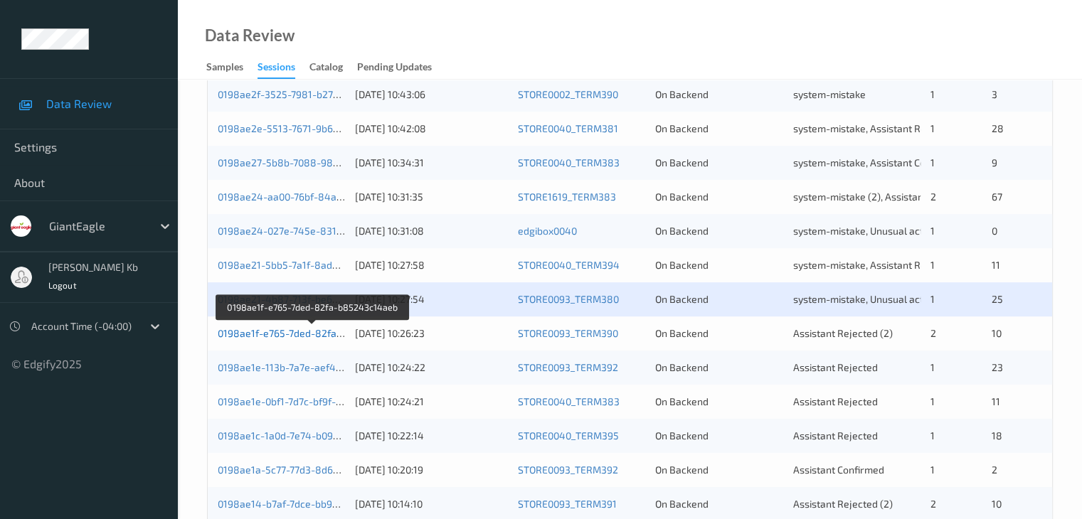
click at [282, 332] on link "0198ae1f-e765-7ded-82fa-b85243c14aeb" at bounding box center [313, 333] width 191 height 12
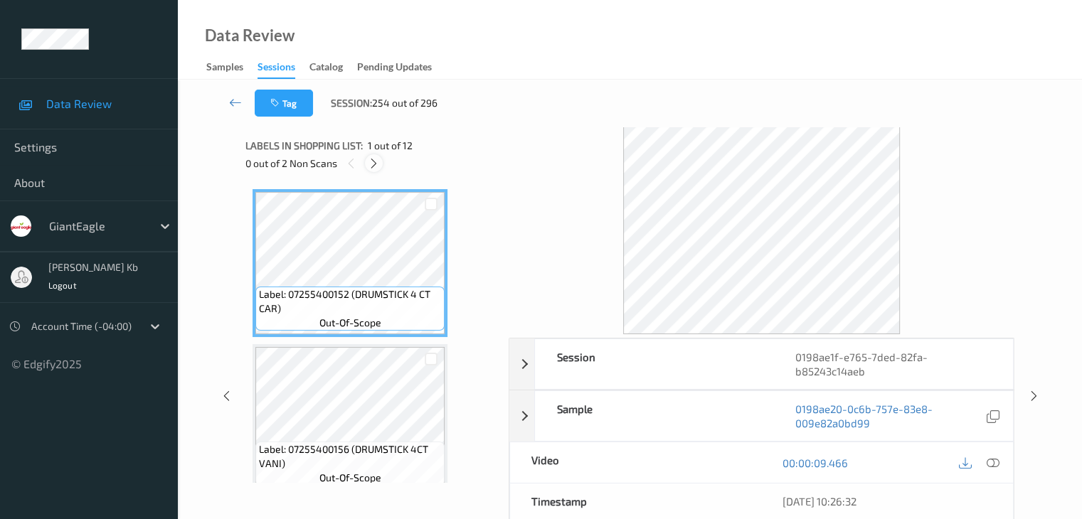
click at [378, 163] on icon at bounding box center [374, 163] width 12 height 13
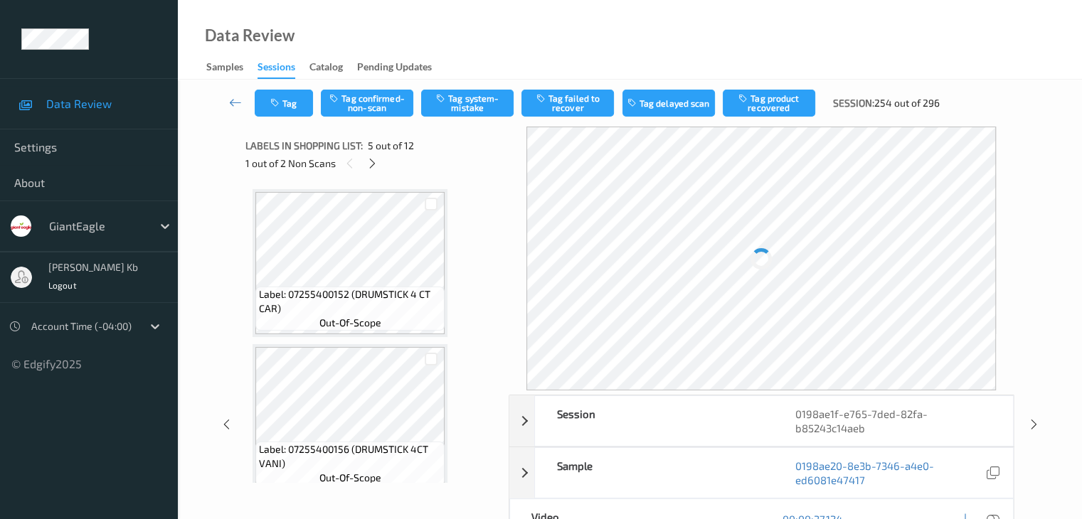
scroll to position [472, 0]
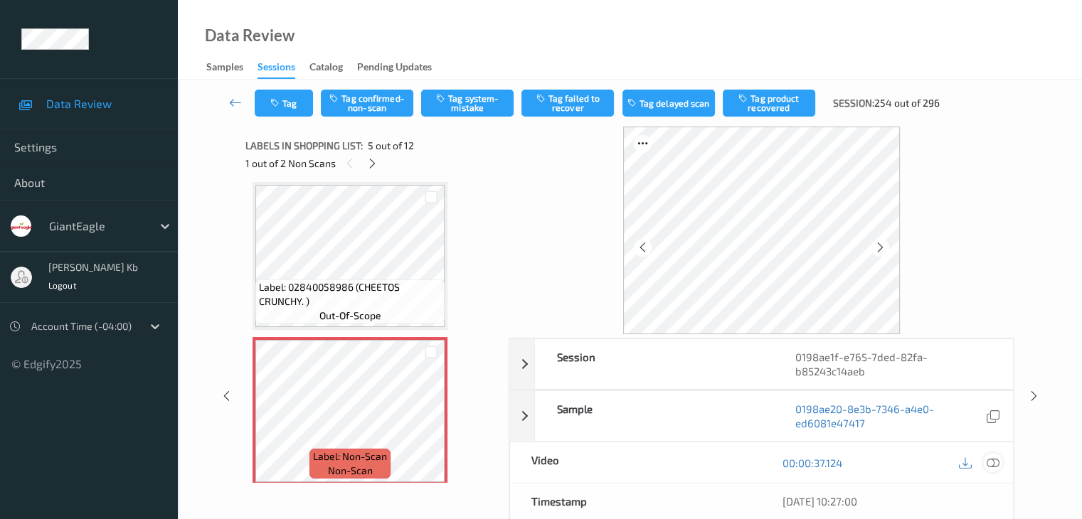
click at [996, 464] on icon at bounding box center [992, 463] width 13 height 13
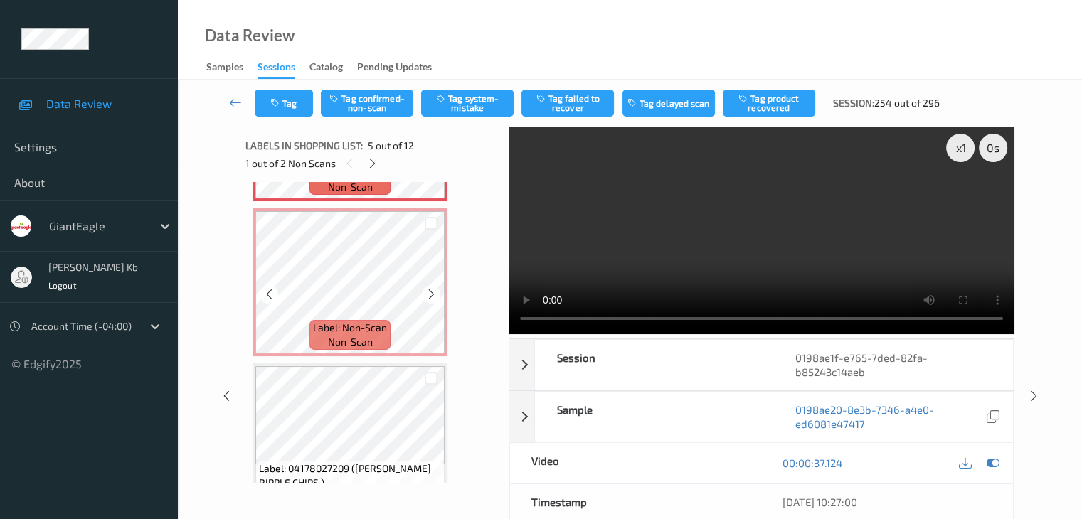
scroll to position [757, 0]
click at [381, 103] on button "Tag confirmed-non-scan" at bounding box center [367, 103] width 92 height 27
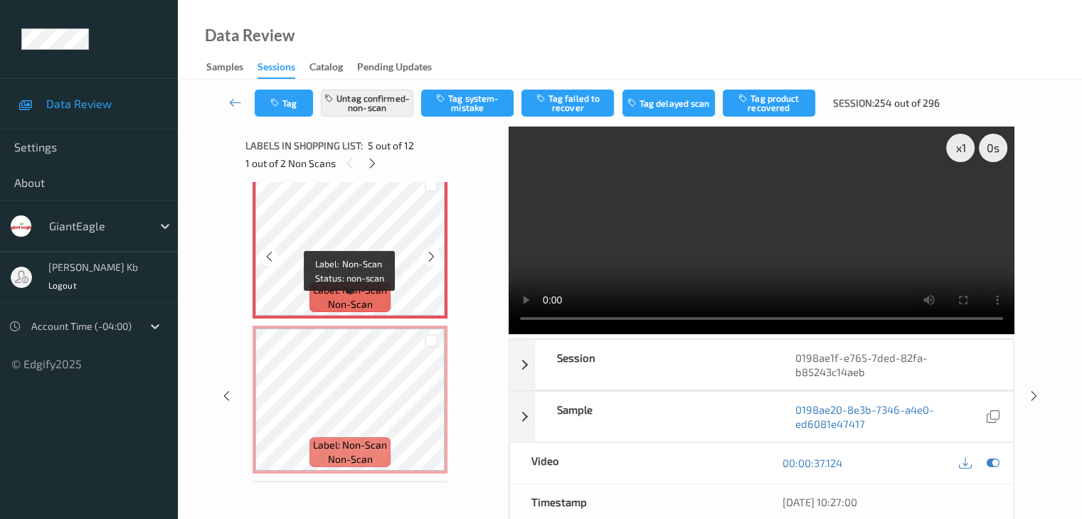
scroll to position [615, 0]
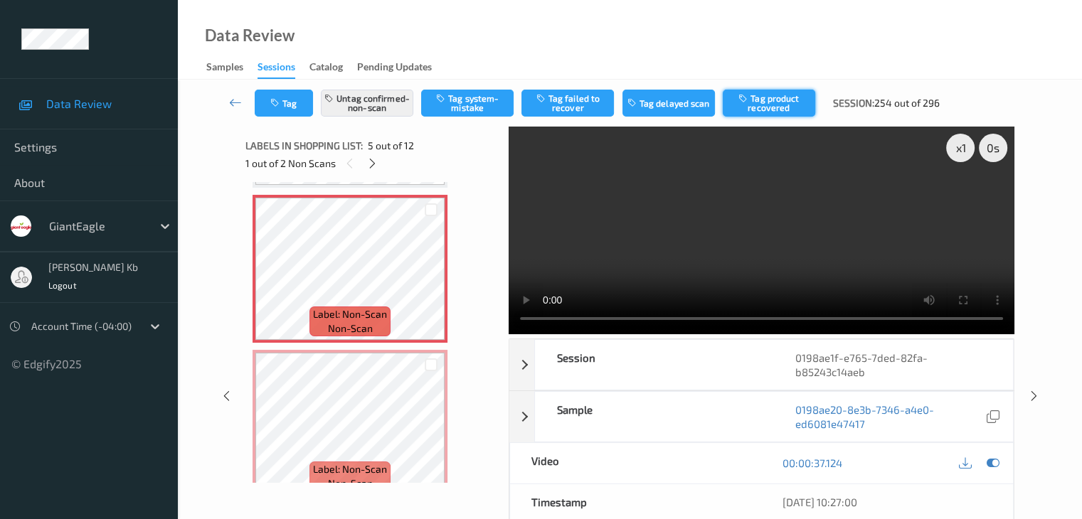
click at [759, 103] on button "Tag product recovered" at bounding box center [769, 103] width 92 height 27
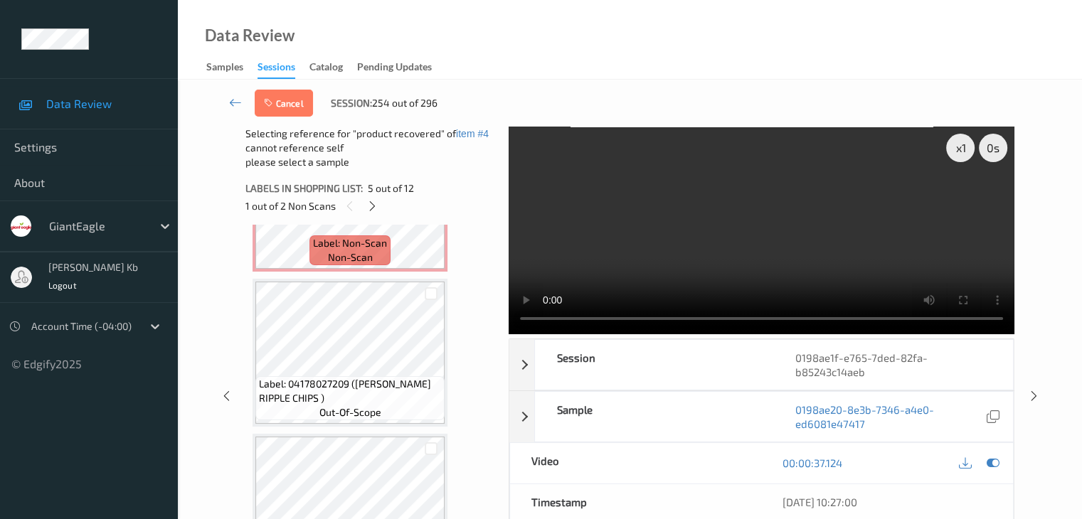
scroll to position [899, 0]
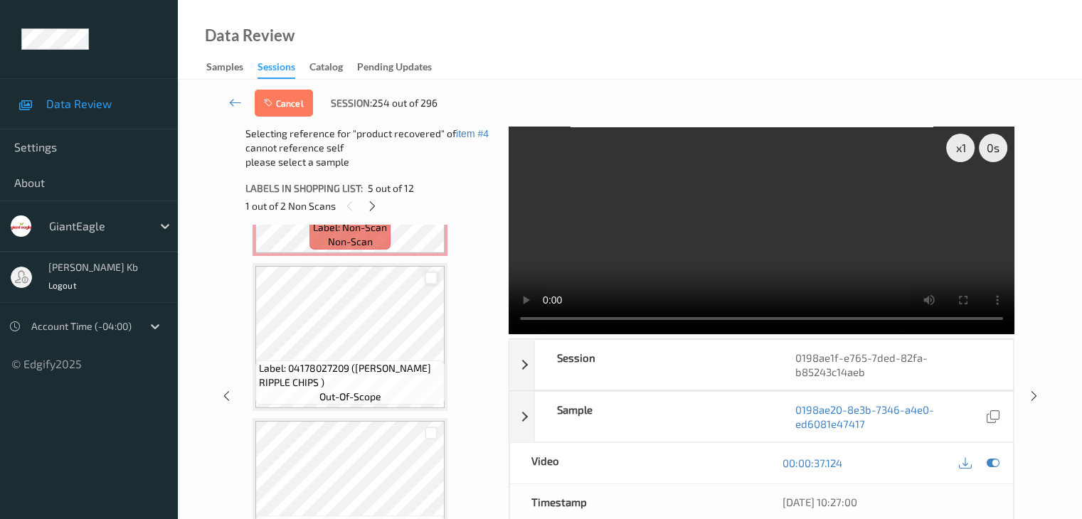
click at [430, 280] on div at bounding box center [432, 279] width 14 height 14
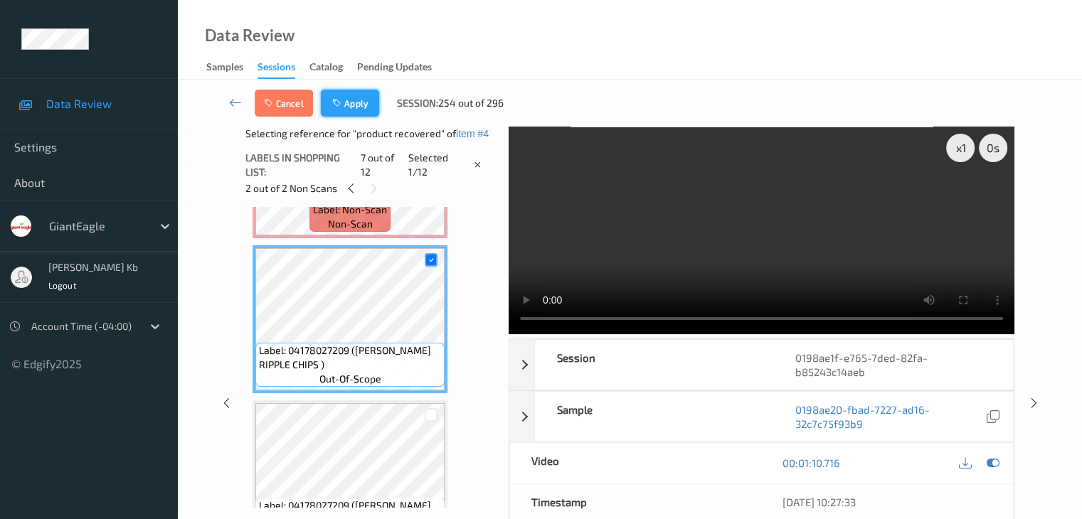
click at [356, 115] on button "Apply" at bounding box center [350, 103] width 58 height 27
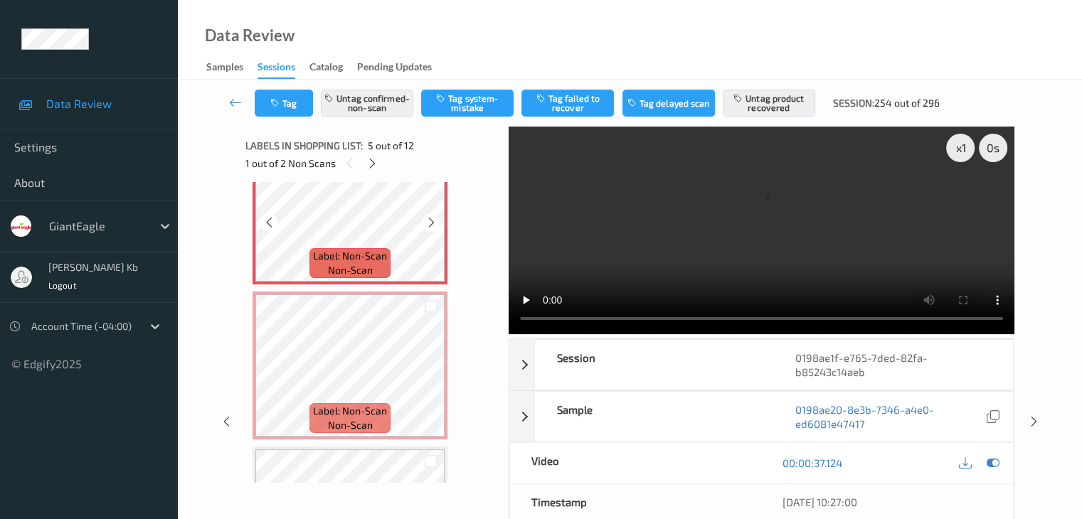
scroll to position [686, 0]
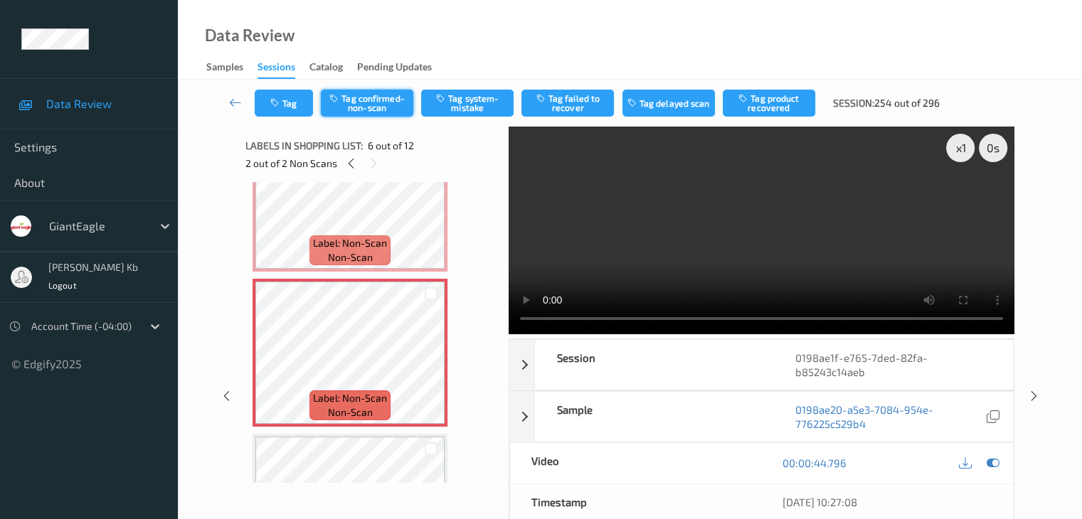
click at [372, 103] on button "Tag confirmed-non-scan" at bounding box center [367, 103] width 92 height 27
click at [782, 100] on button "Tag product recovered" at bounding box center [769, 103] width 92 height 27
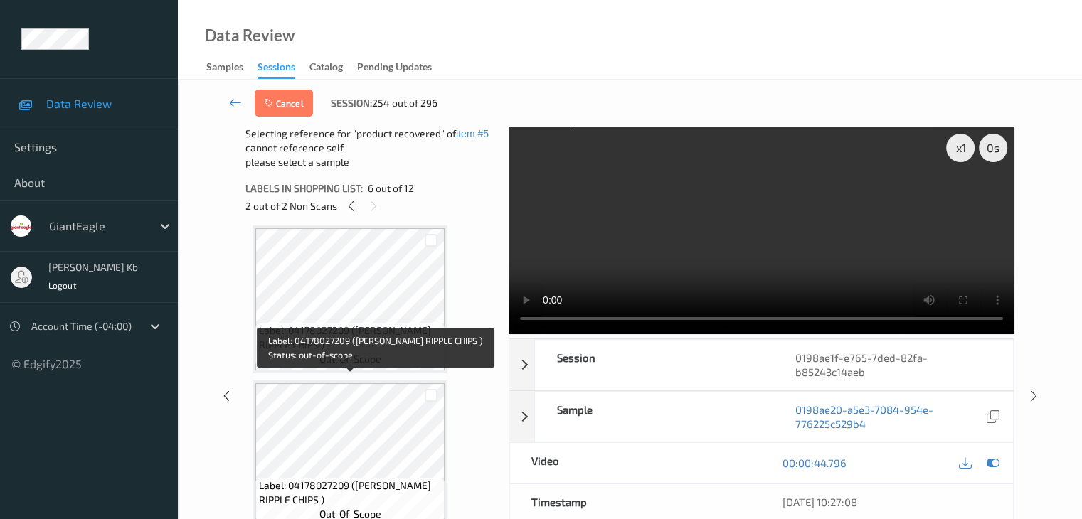
scroll to position [970, 0]
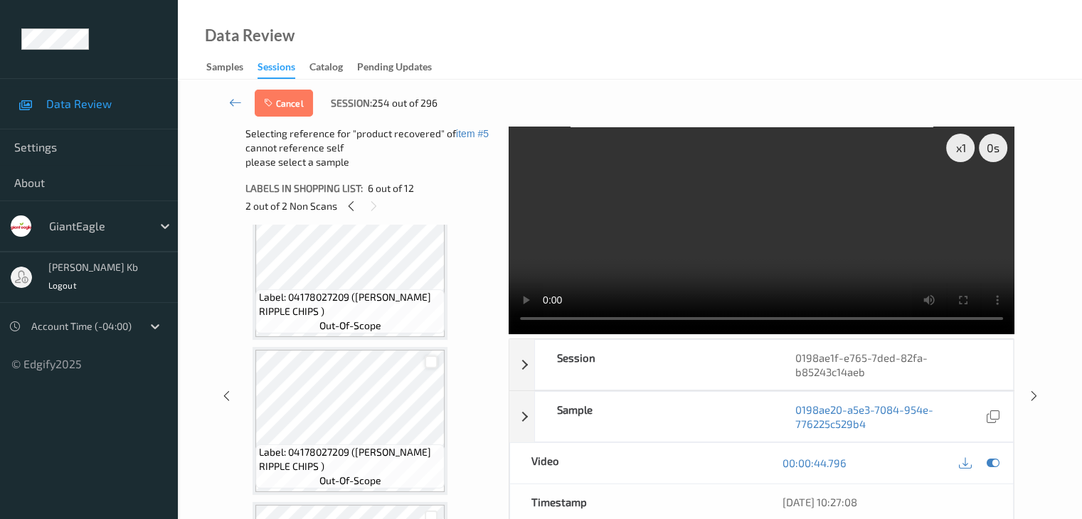
click at [430, 361] on div at bounding box center [432, 363] width 14 height 14
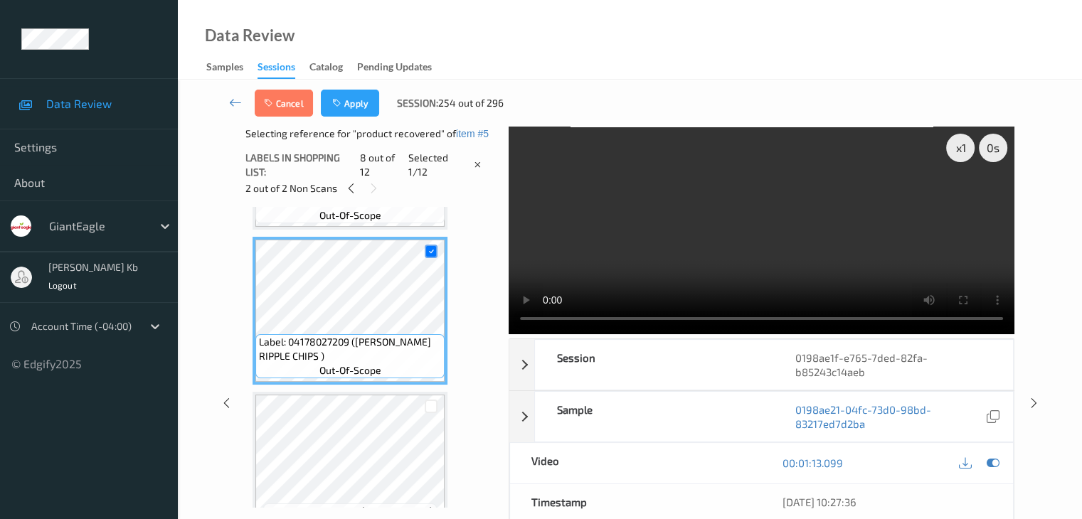
scroll to position [1041, 0]
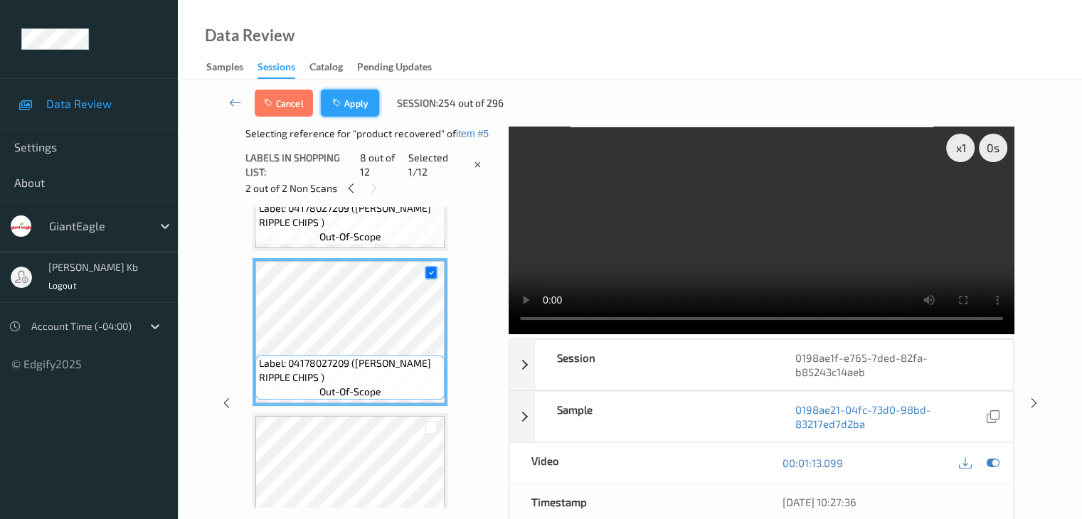
click at [355, 104] on button "Apply" at bounding box center [350, 103] width 58 height 27
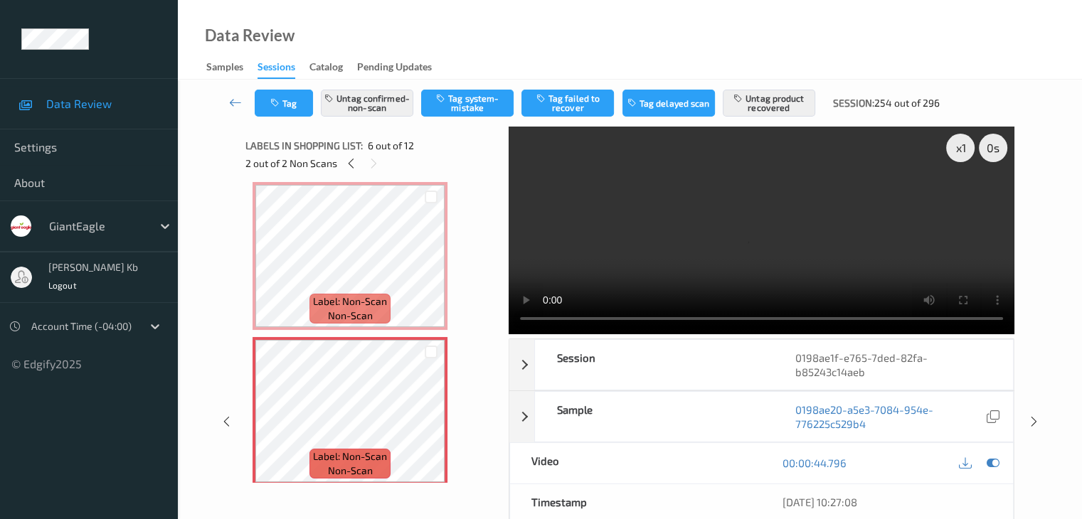
drag, startPoint x: 226, startPoint y: 104, endPoint x: 243, endPoint y: 85, distance: 25.2
click at [227, 104] on link at bounding box center [236, 103] width 38 height 27
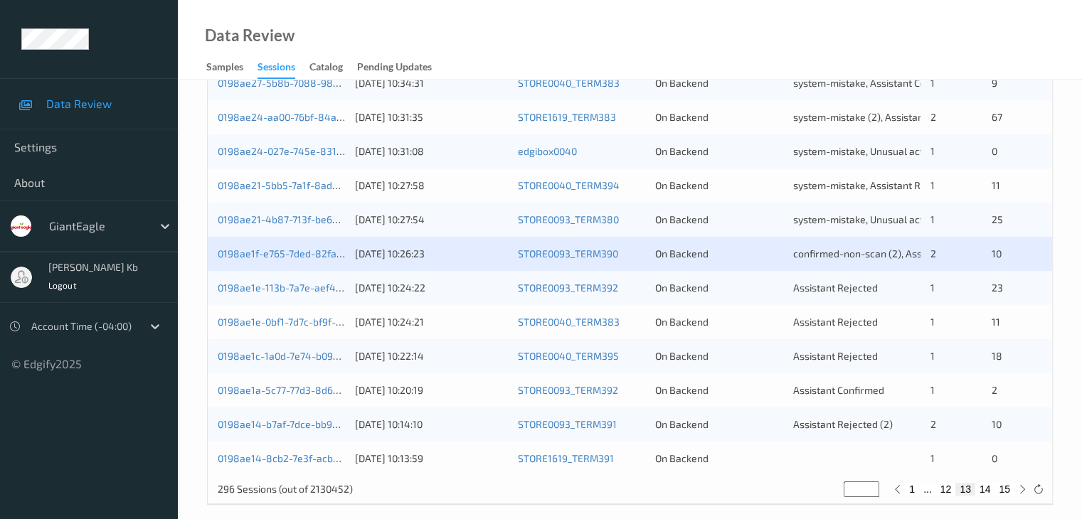
scroll to position [663, 0]
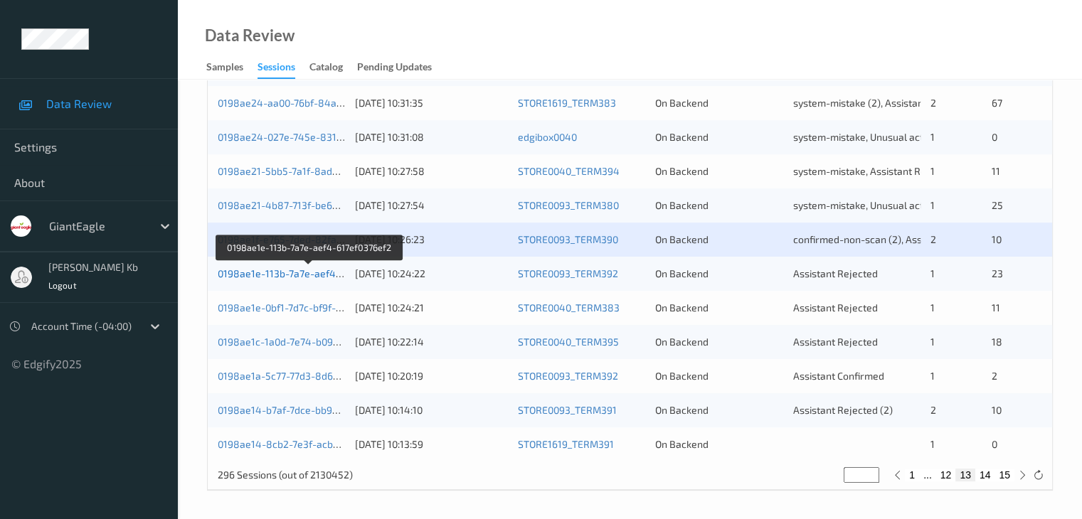
click at [273, 275] on link "0198ae1e-113b-7a7e-aef4-617ef0376ef2" at bounding box center [310, 273] width 184 height 12
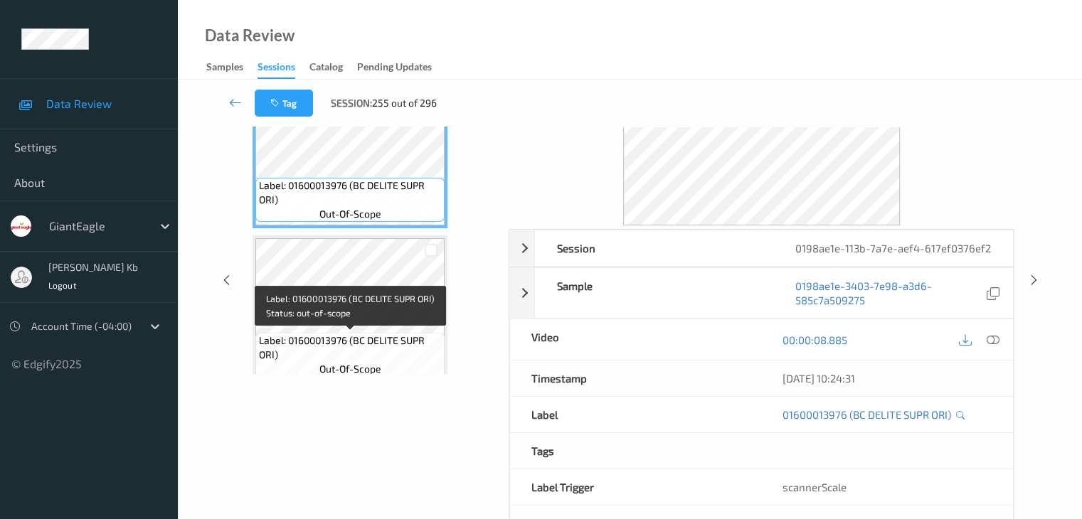
scroll to position [17, 0]
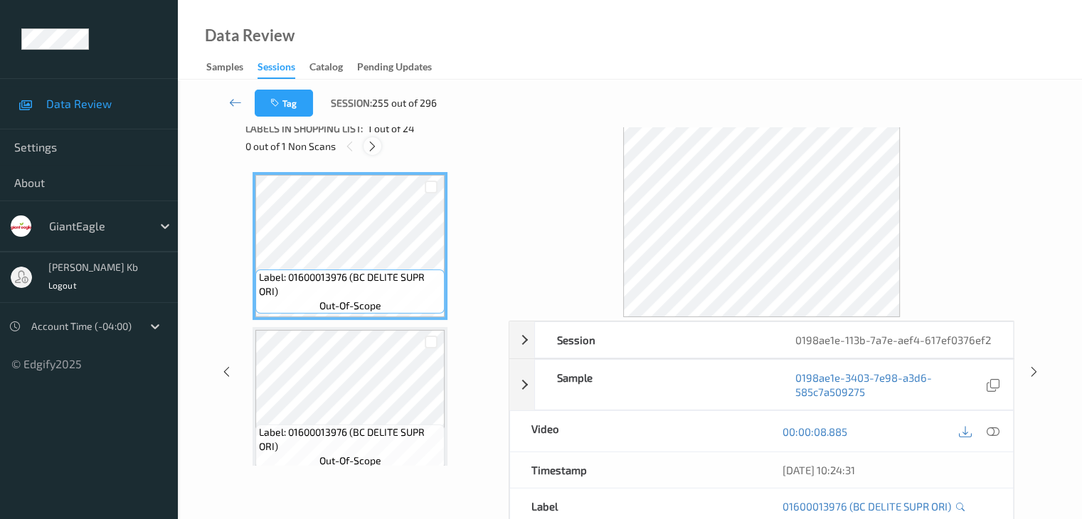
click at [373, 141] on icon at bounding box center [372, 146] width 12 height 13
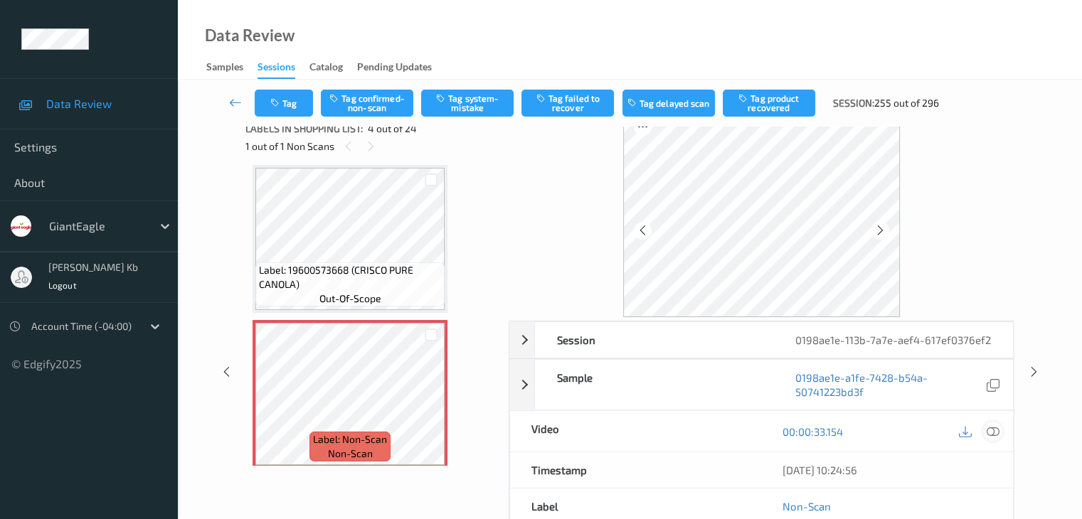
click at [994, 428] on icon at bounding box center [992, 431] width 13 height 13
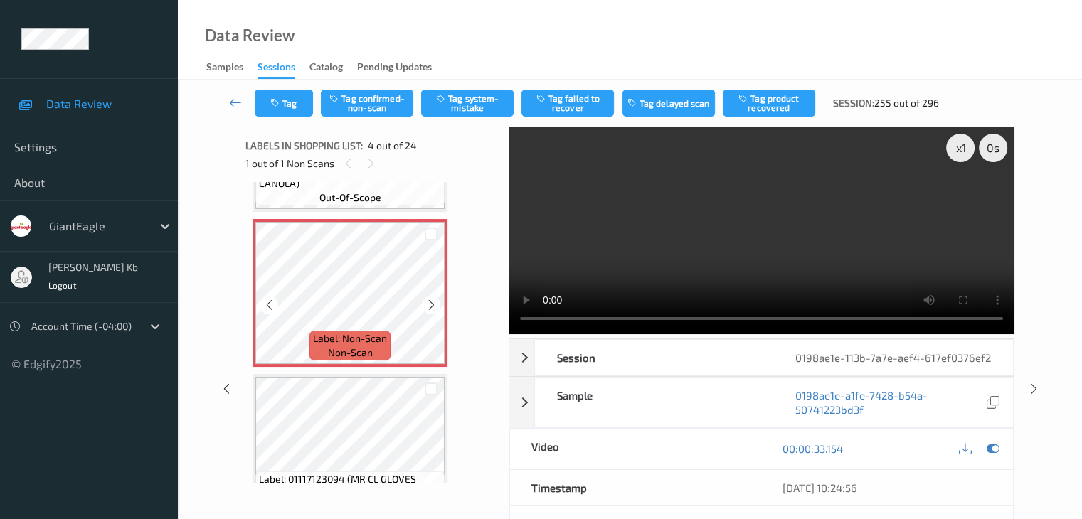
scroll to position [460, 0]
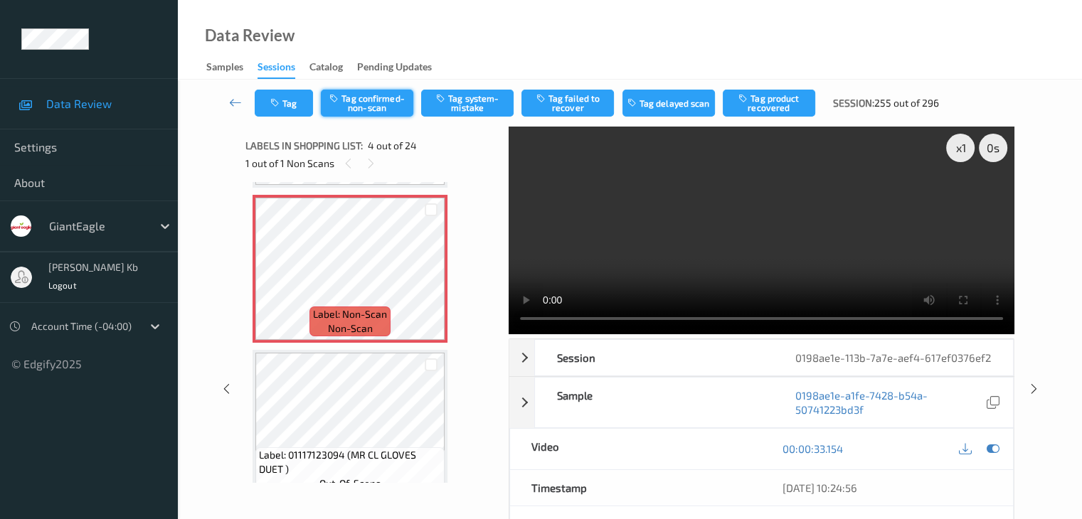
click at [387, 100] on button "Tag confirmed-non-scan" at bounding box center [367, 103] width 92 height 27
click at [761, 104] on button "Tag product recovered" at bounding box center [769, 103] width 92 height 27
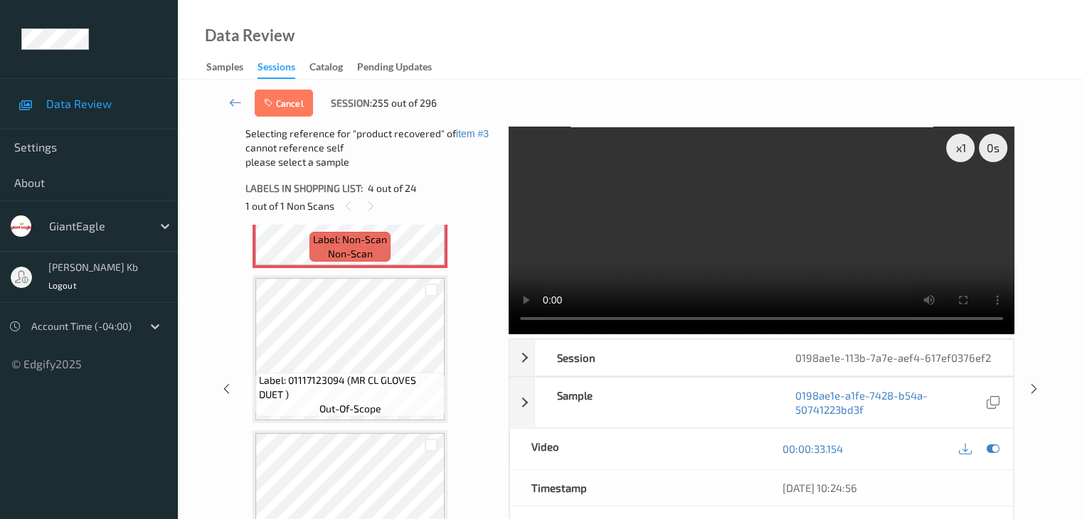
scroll to position [602, 0]
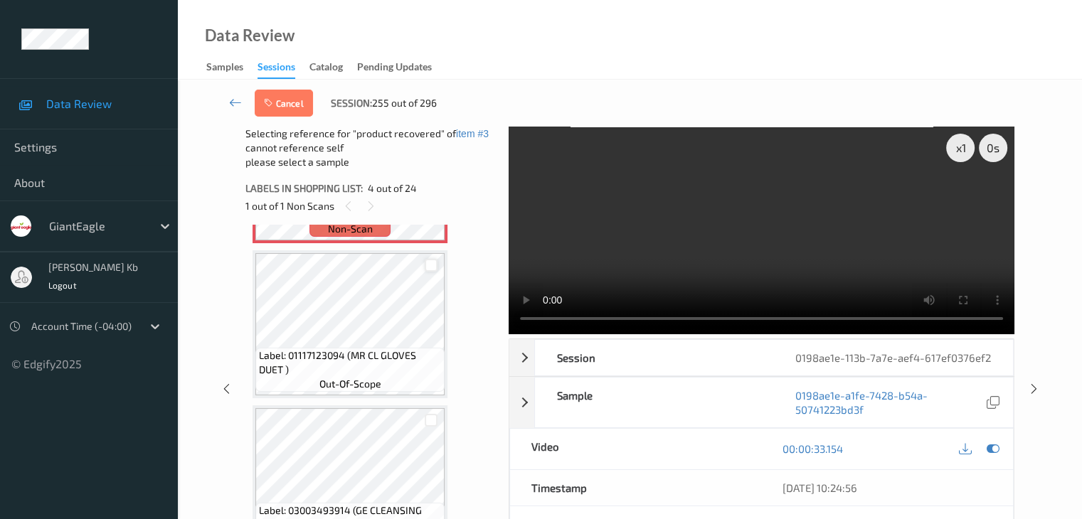
click at [432, 270] on div at bounding box center [432, 266] width 14 height 14
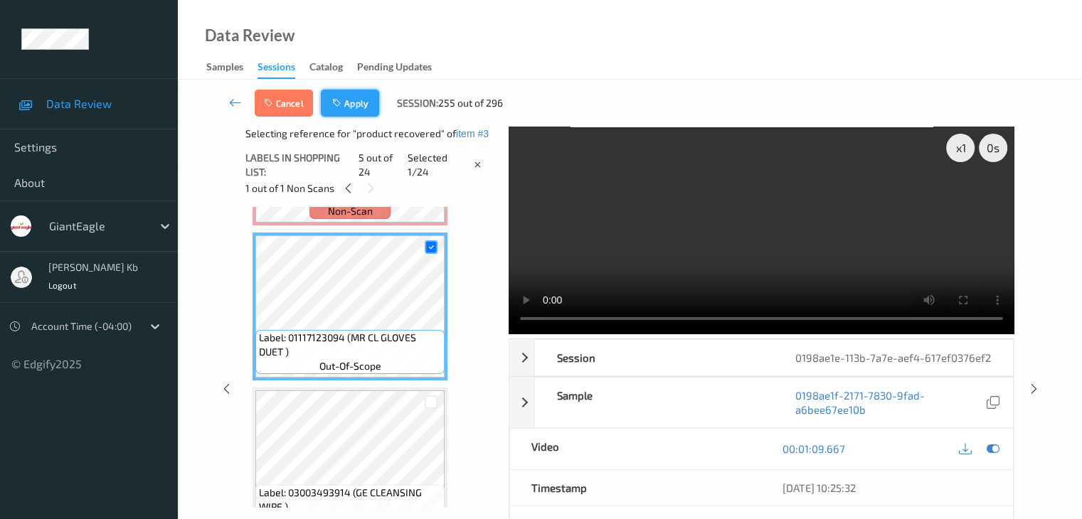
click at [346, 102] on button "Apply" at bounding box center [350, 103] width 58 height 27
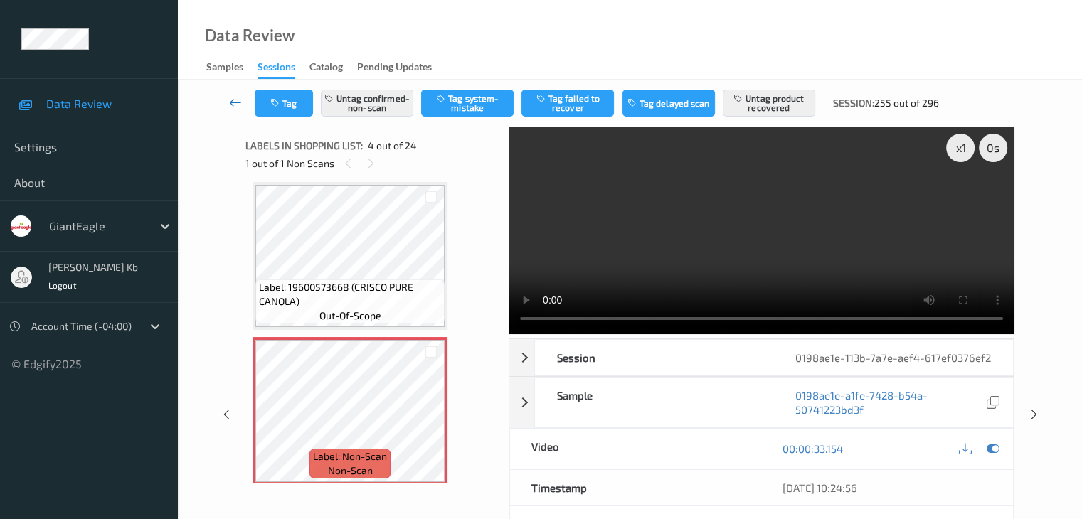
click at [238, 101] on icon at bounding box center [235, 102] width 13 height 14
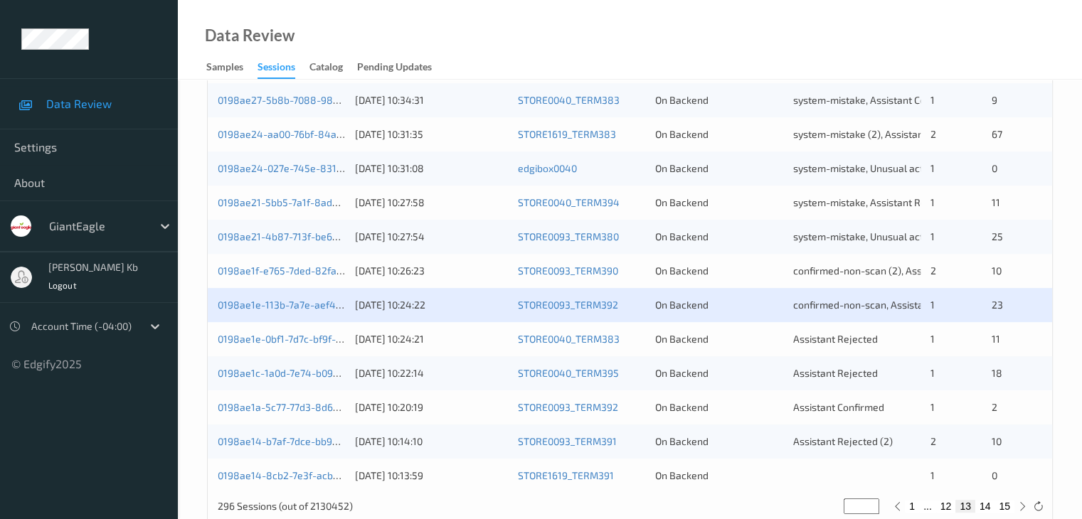
scroll to position [640, 0]
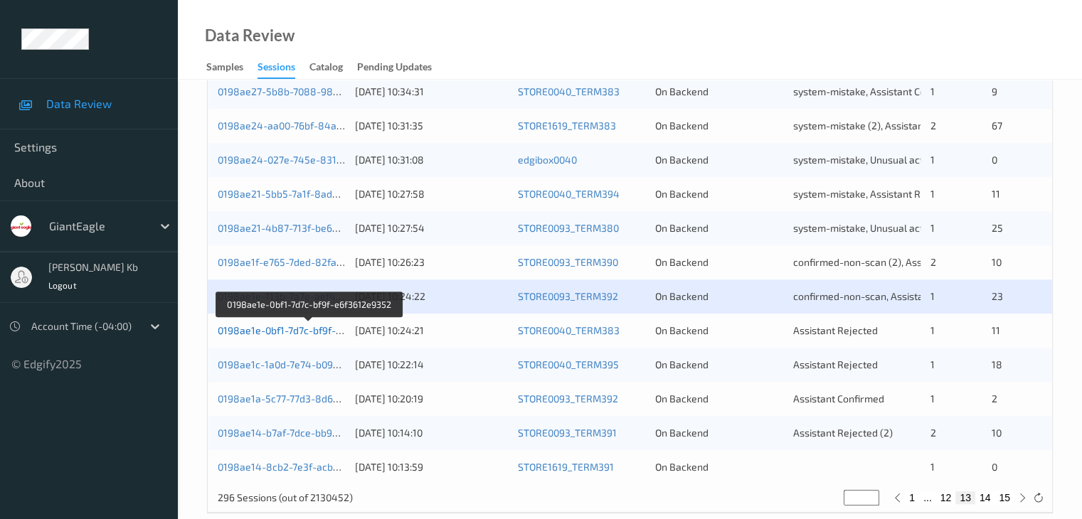
click at [272, 331] on link "0198ae1e-0bf1-7d7c-bf9f-e6f3612e9352" at bounding box center [309, 330] width 183 height 12
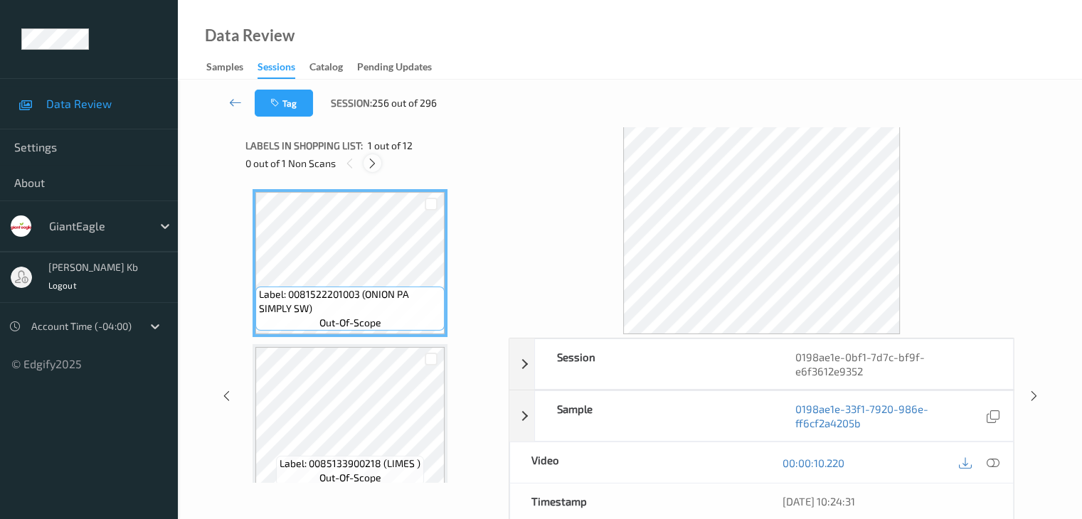
click at [374, 165] on icon at bounding box center [372, 163] width 12 height 13
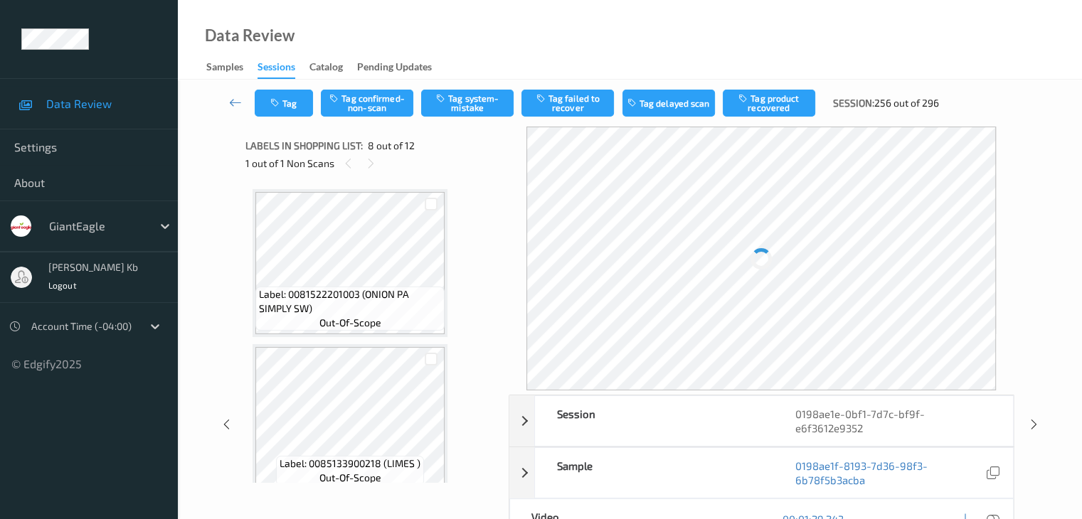
scroll to position [938, 0]
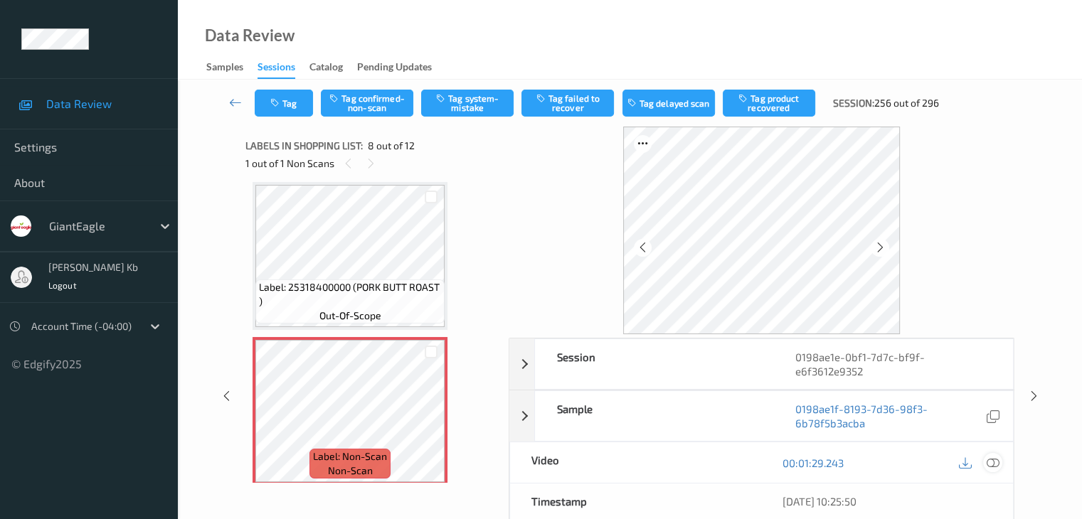
click at [995, 457] on icon at bounding box center [992, 463] width 13 height 13
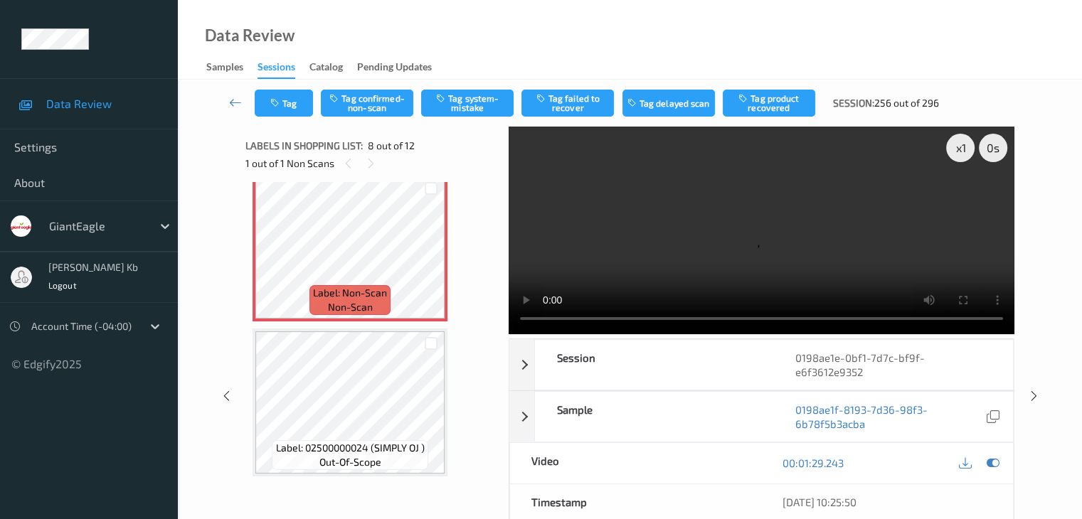
scroll to position [1080, 0]
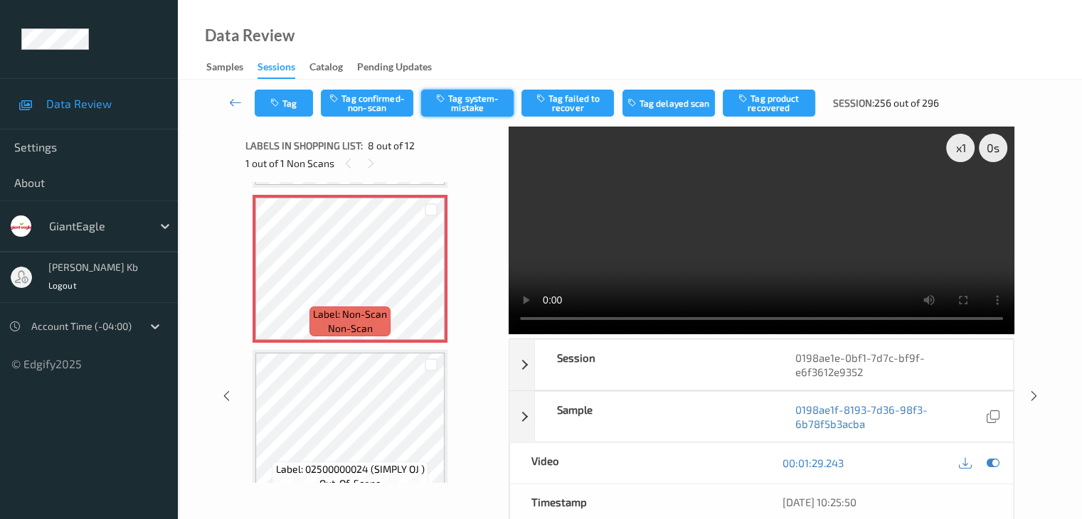
click at [473, 101] on button "Tag system-mistake" at bounding box center [467, 103] width 92 height 27
drag, startPoint x: 235, startPoint y: 101, endPoint x: 261, endPoint y: 65, distance: 43.8
click at [235, 101] on icon at bounding box center [235, 102] width 13 height 14
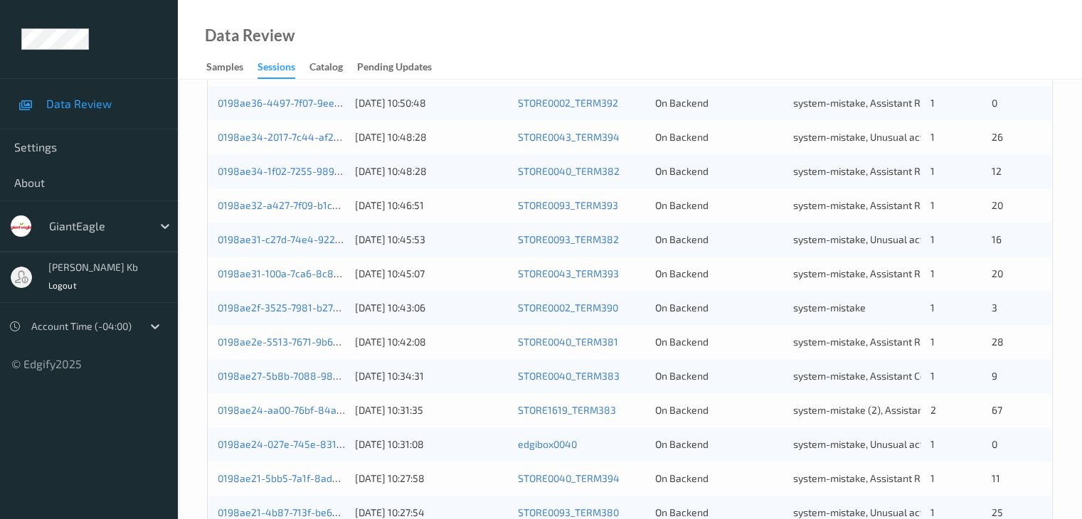
scroll to position [640, 0]
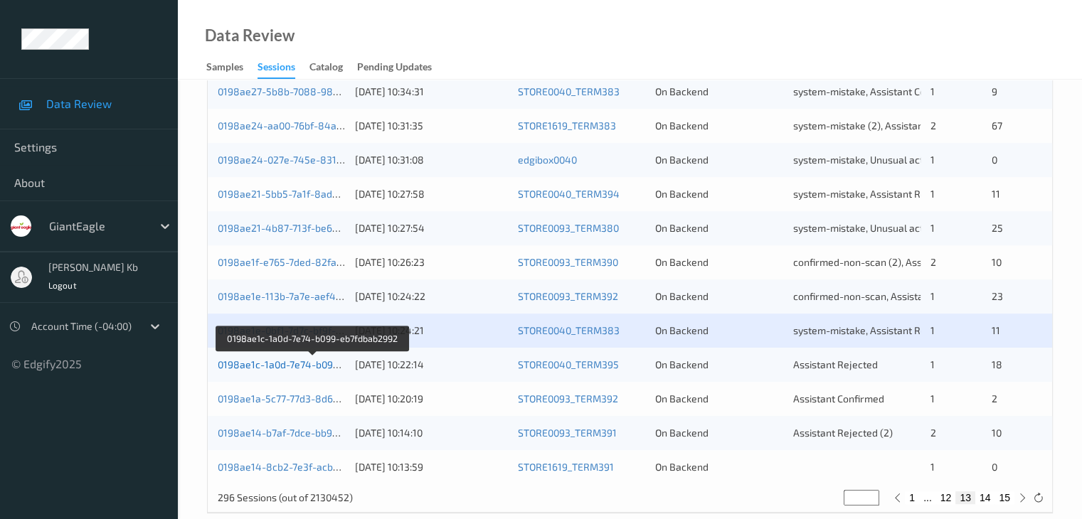
click at [283, 366] on link "0198ae1c-1a0d-7e74-b099-eb7fdbab2992" at bounding box center [313, 365] width 191 height 12
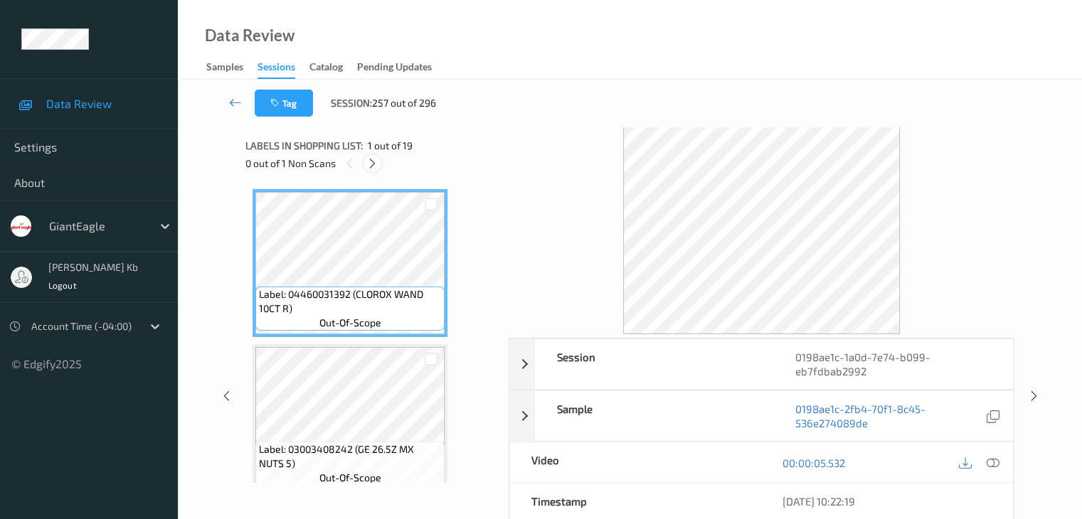
click at [373, 164] on icon at bounding box center [372, 163] width 12 height 13
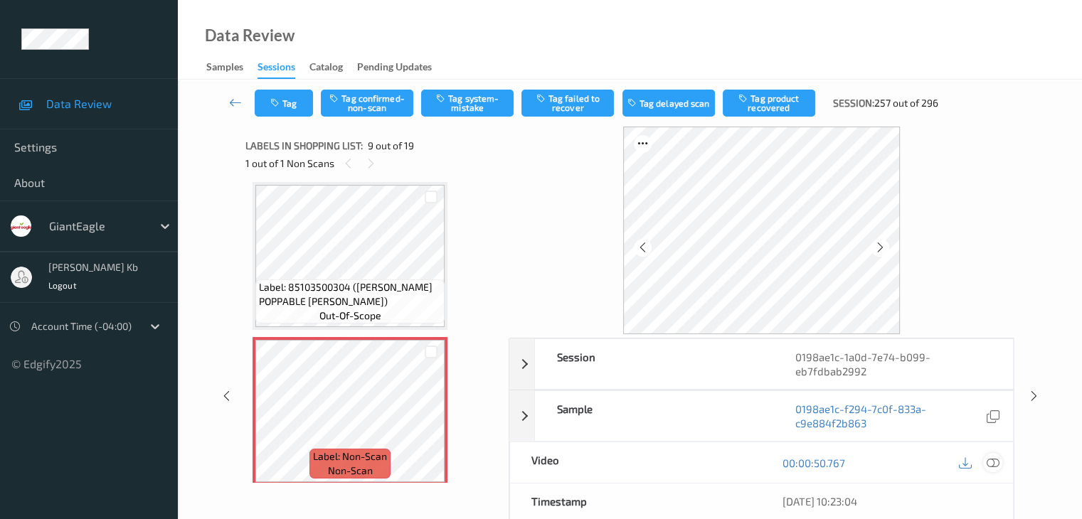
click at [996, 462] on icon at bounding box center [992, 463] width 13 height 13
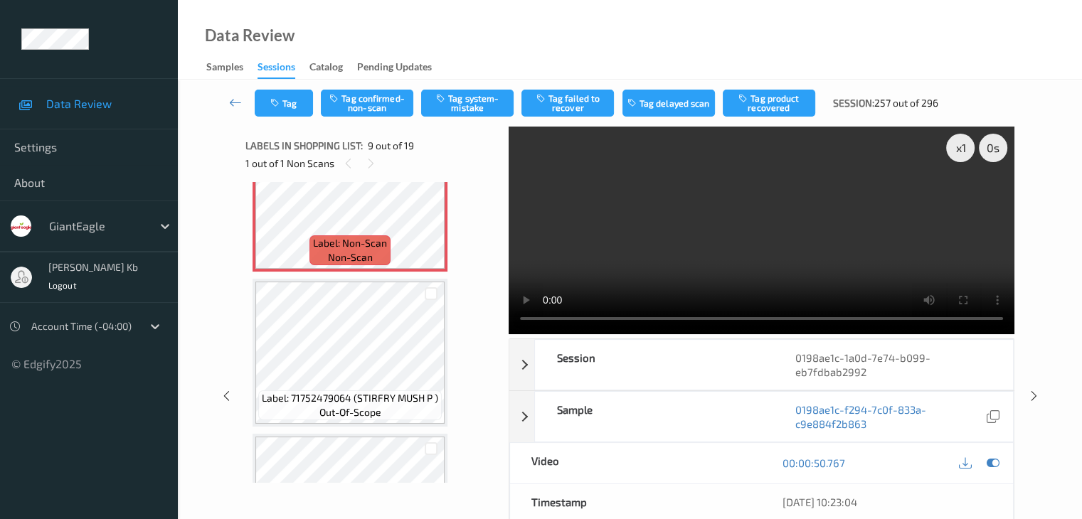
scroll to position [1235, 0]
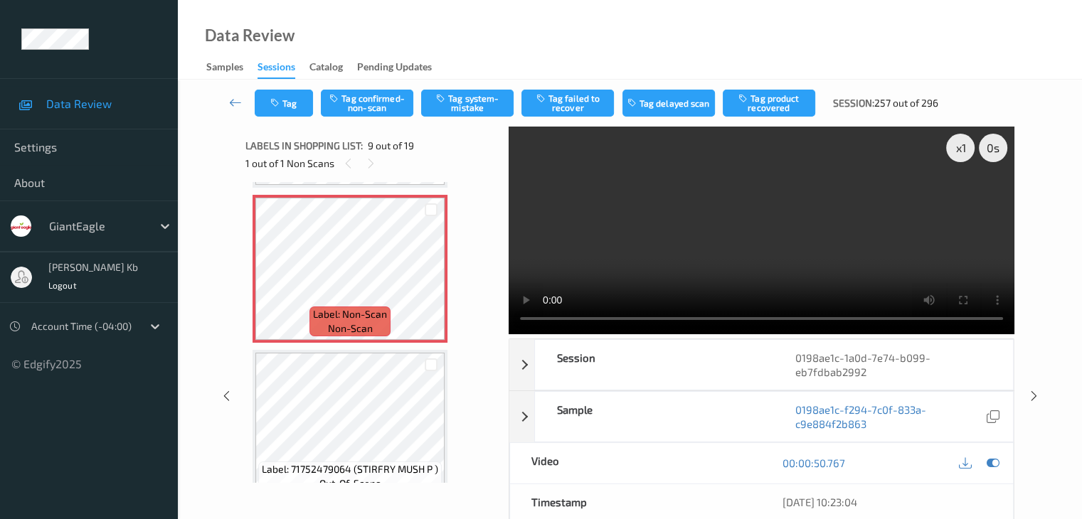
click at [711, 317] on video at bounding box center [762, 231] width 506 height 208
click at [487, 100] on button "Tag system-mistake" at bounding box center [467, 103] width 92 height 27
drag, startPoint x: 236, startPoint y: 102, endPoint x: 236, endPoint y: 92, distance: 10.0
click at [236, 102] on icon at bounding box center [235, 102] width 13 height 14
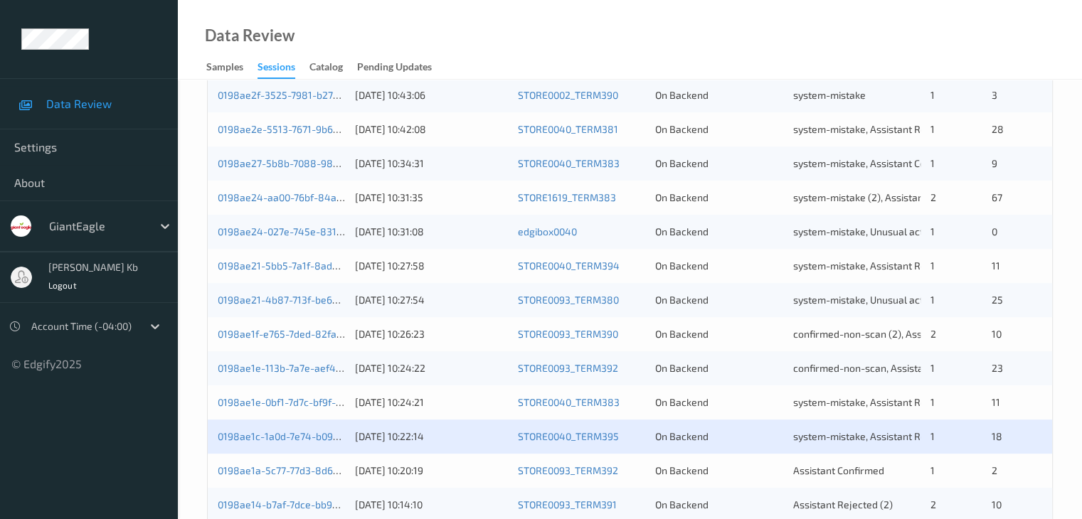
scroll to position [569, 0]
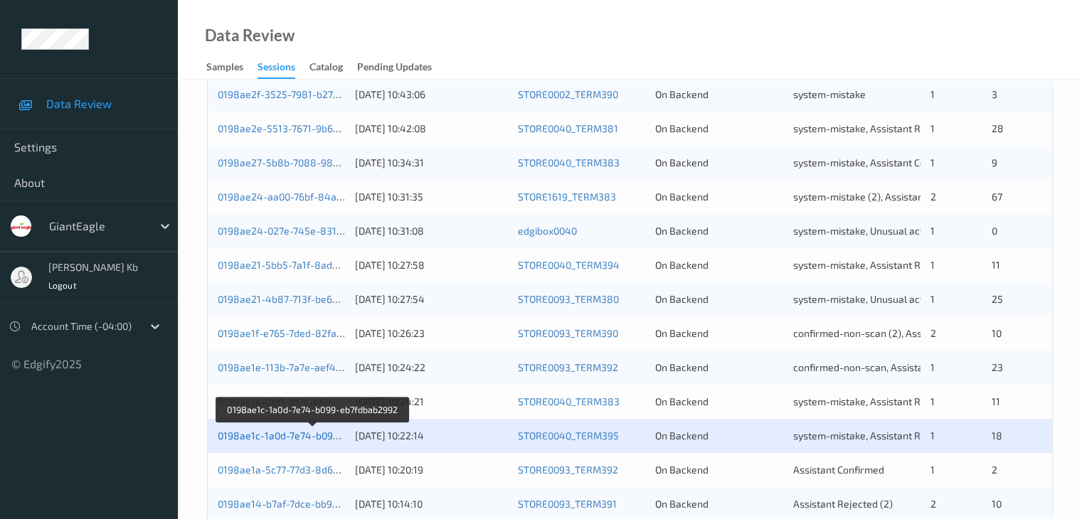
click at [298, 435] on link "0198ae1c-1a0d-7e74-b099-eb7fdbab2992" at bounding box center [313, 436] width 191 height 12
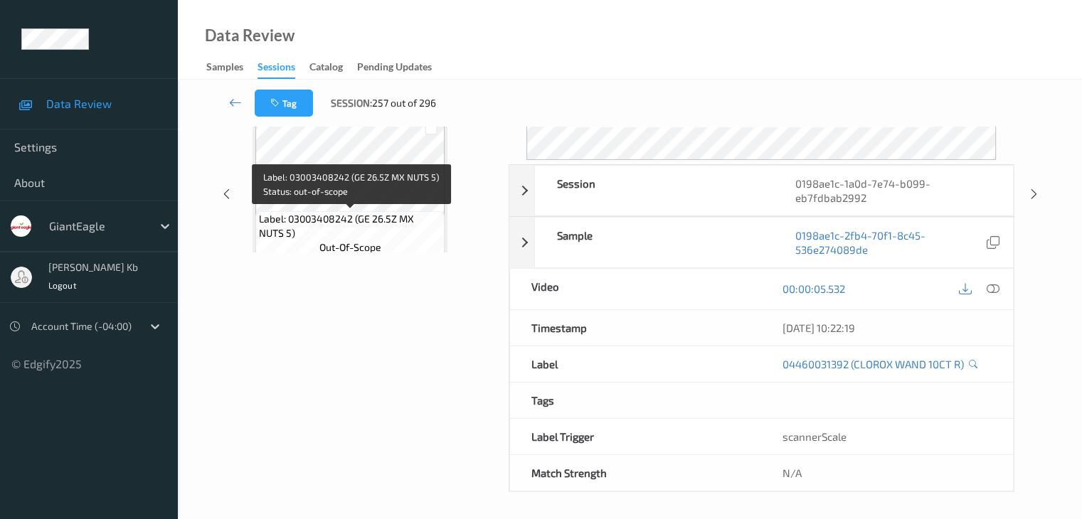
scroll to position [174, 0]
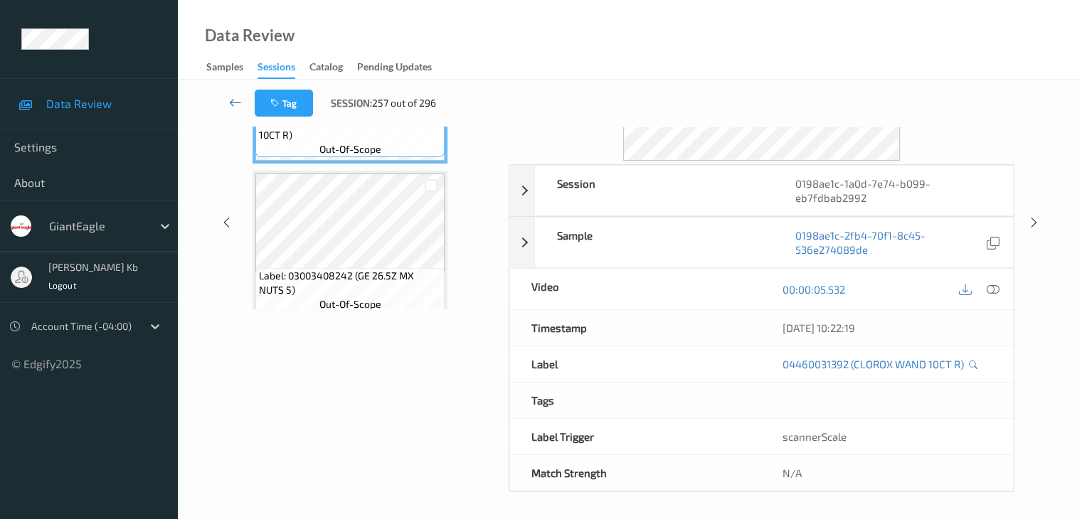
click at [231, 99] on icon at bounding box center [235, 102] width 13 height 14
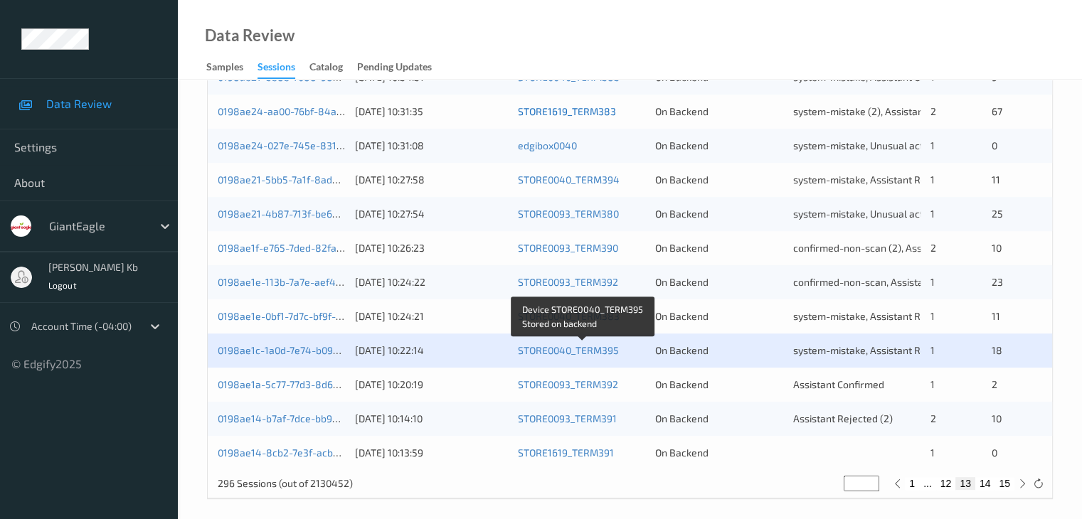
scroll to position [663, 0]
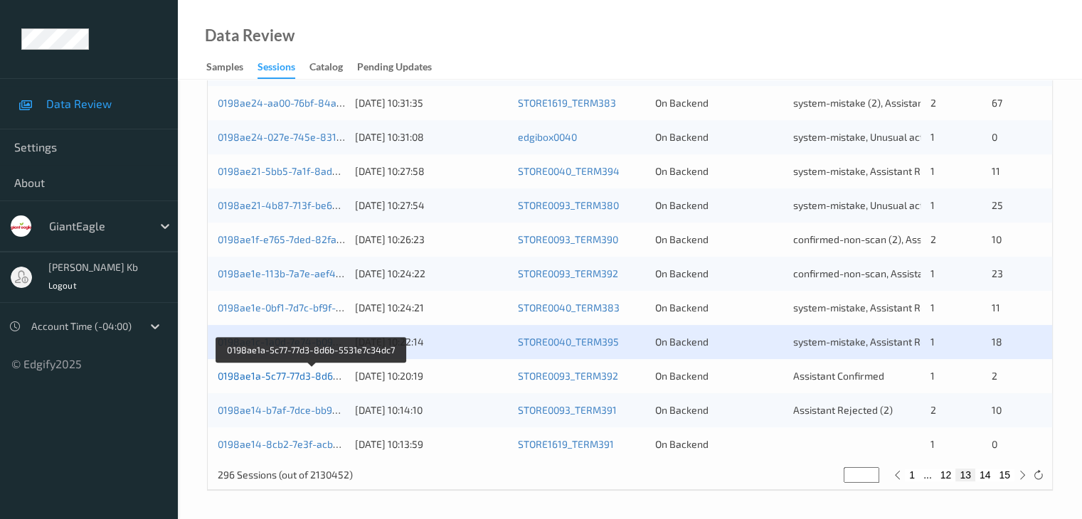
click at [289, 376] on link "0198ae1a-5c77-77d3-8d6b-5531e7c34dc7" at bounding box center [313, 376] width 190 height 12
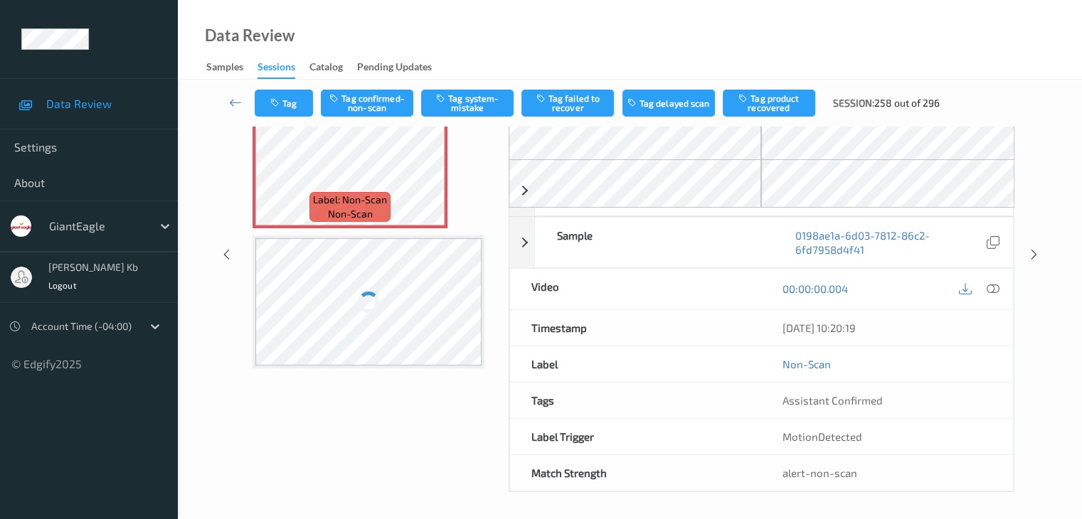
scroll to position [157, 0]
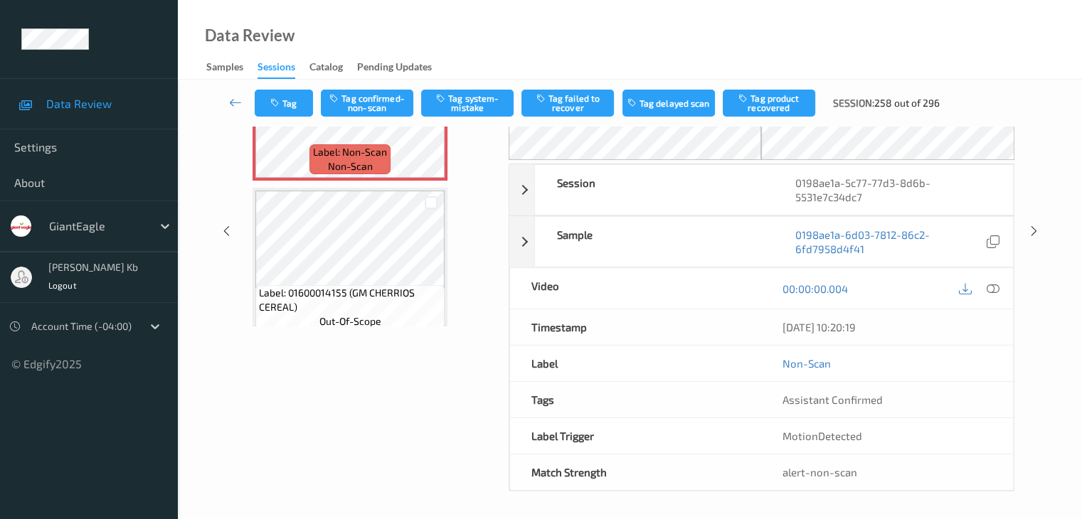
drag, startPoint x: 297, startPoint y: 16, endPoint x: 593, endPoint y: 14, distance: 295.9
click at [736, 39] on div "Data Review Samples Sessions Catalog Pending Updates" at bounding box center [630, 40] width 904 height 80
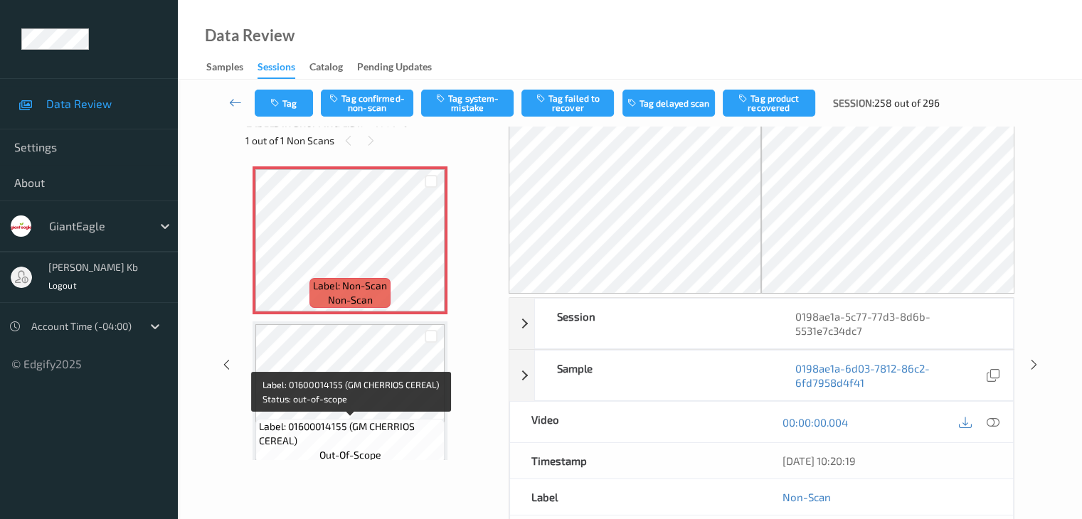
scroll to position [14, 0]
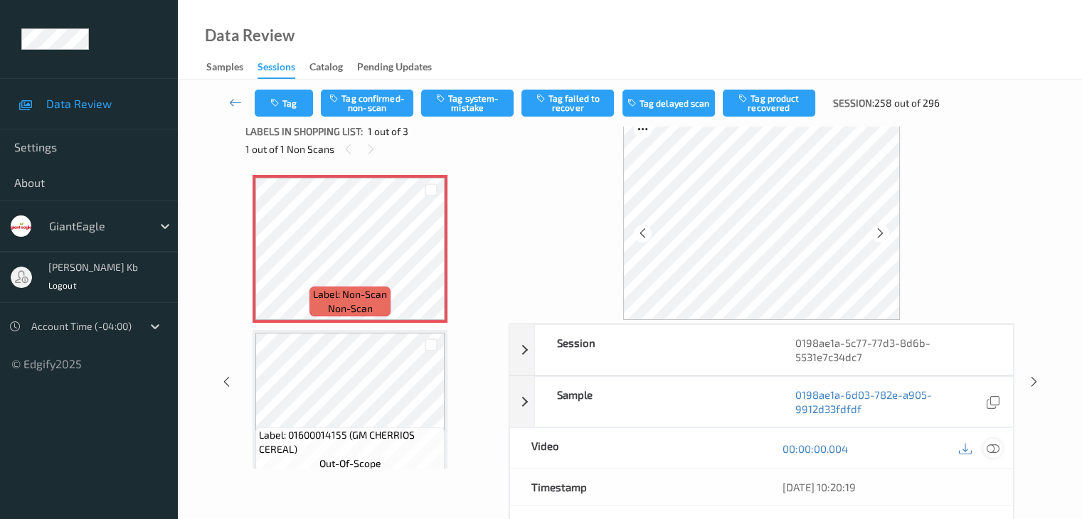
click at [990, 447] on icon at bounding box center [992, 448] width 13 height 13
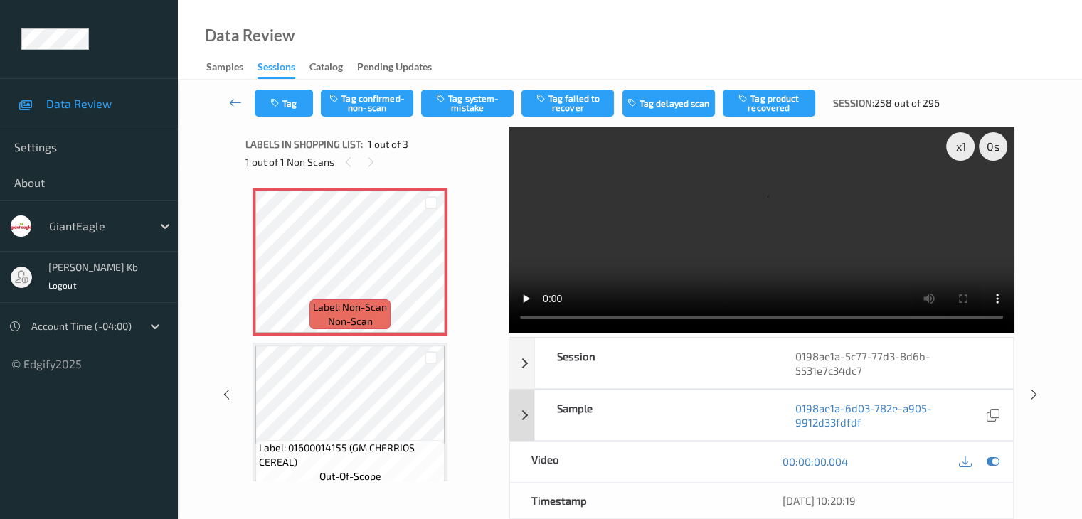
scroll to position [0, 0]
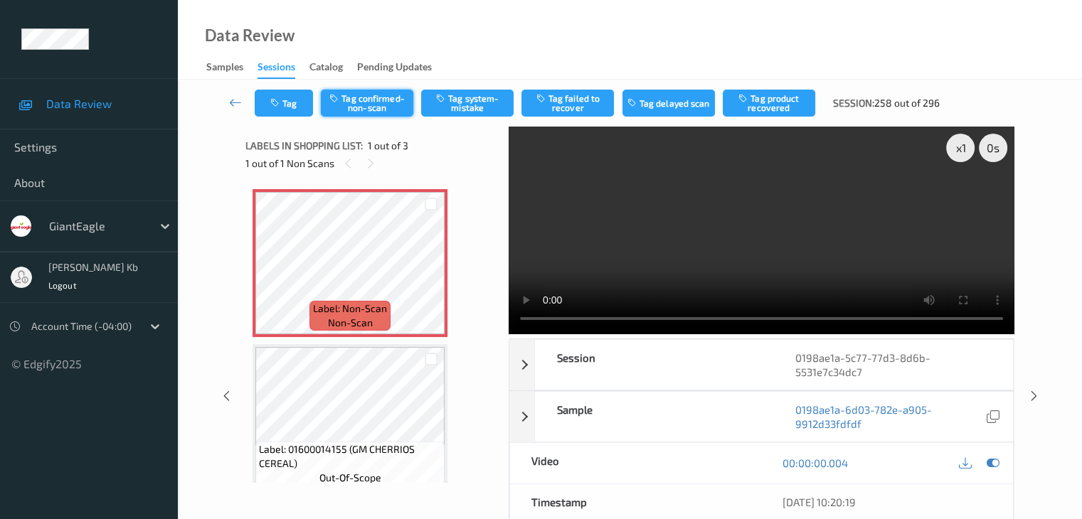
click at [373, 106] on button "Tag confirmed-non-scan" at bounding box center [367, 103] width 92 height 27
click at [771, 101] on button "Tag product recovered" at bounding box center [769, 103] width 92 height 27
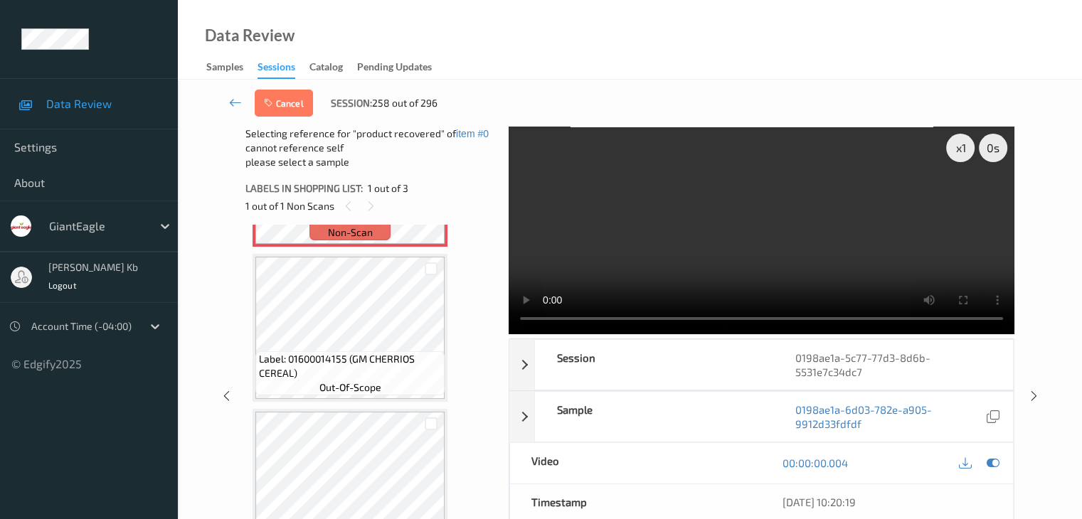
scroll to position [142, 0]
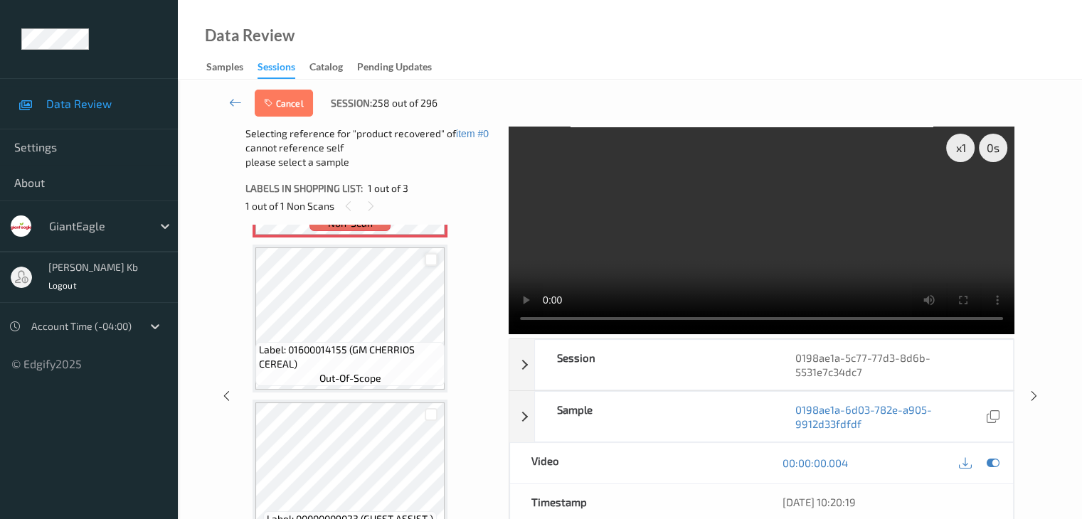
click at [430, 258] on div at bounding box center [432, 260] width 14 height 14
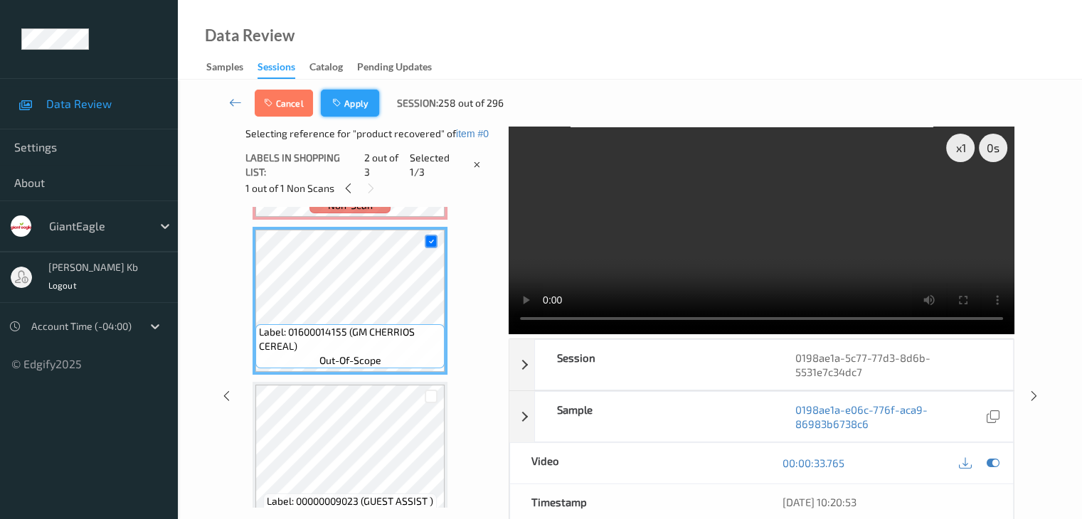
click at [350, 93] on button "Apply" at bounding box center [350, 103] width 58 height 27
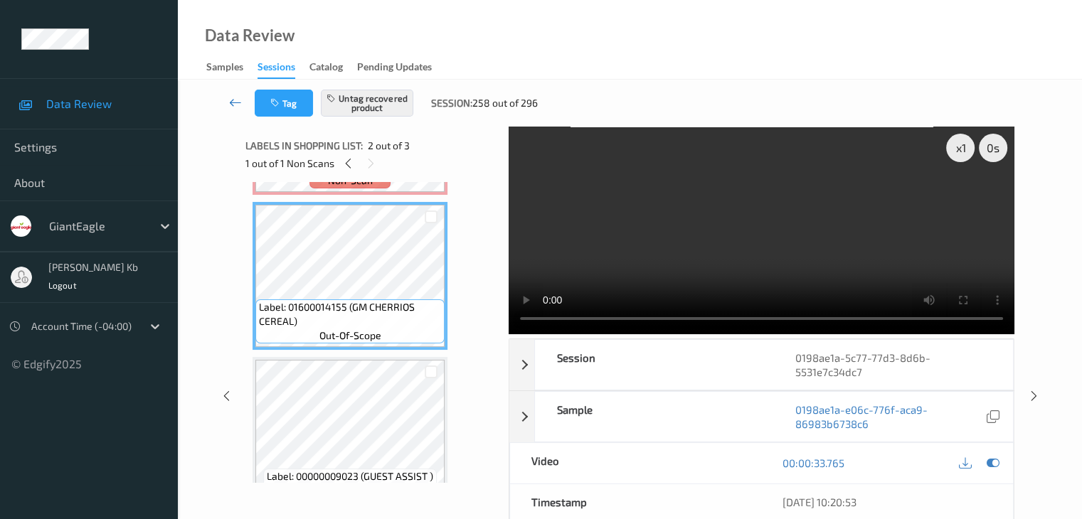
click at [234, 102] on icon at bounding box center [235, 102] width 13 height 14
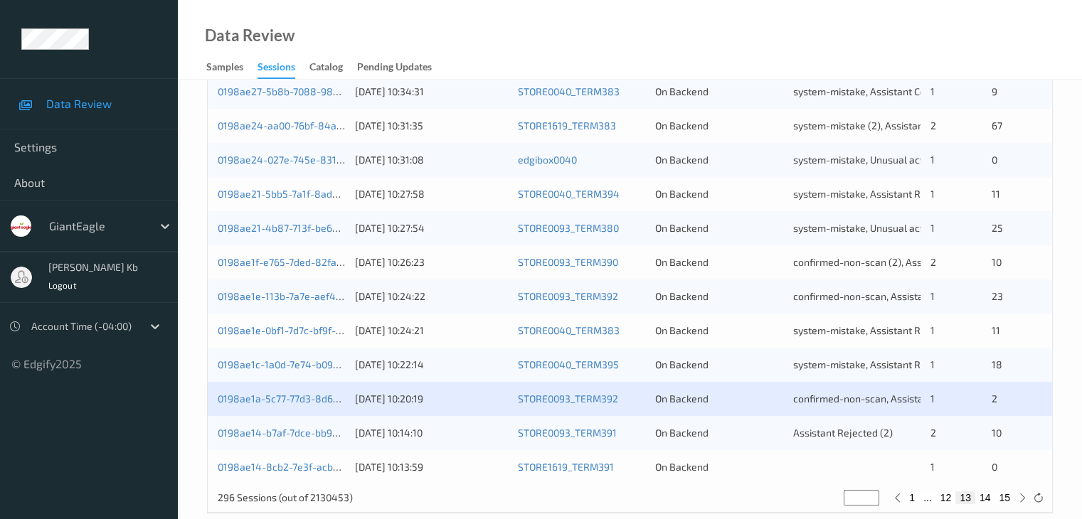
scroll to position [663, 0]
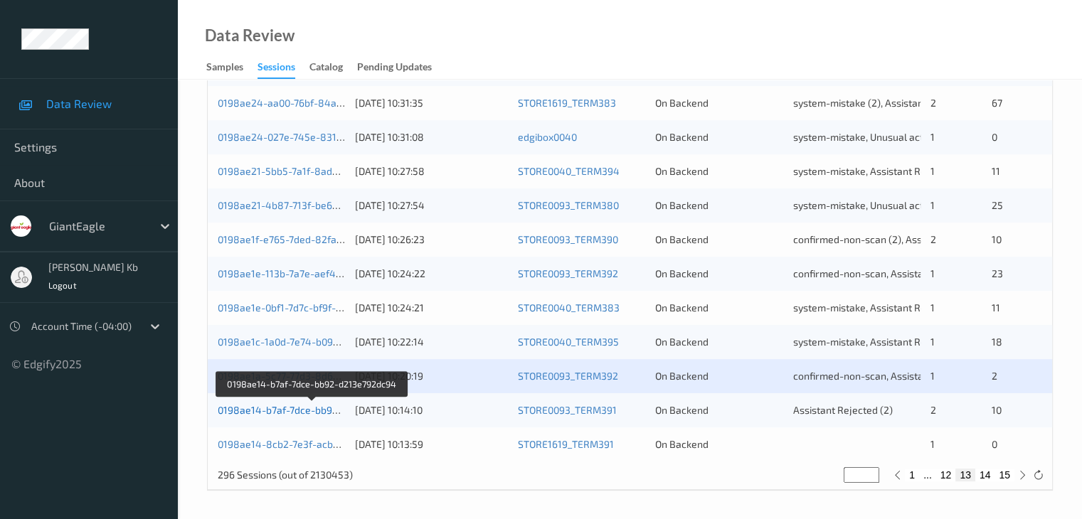
click at [300, 410] on link "0198ae14-b7af-7dce-bb92-d213e792dc94" at bounding box center [313, 410] width 191 height 12
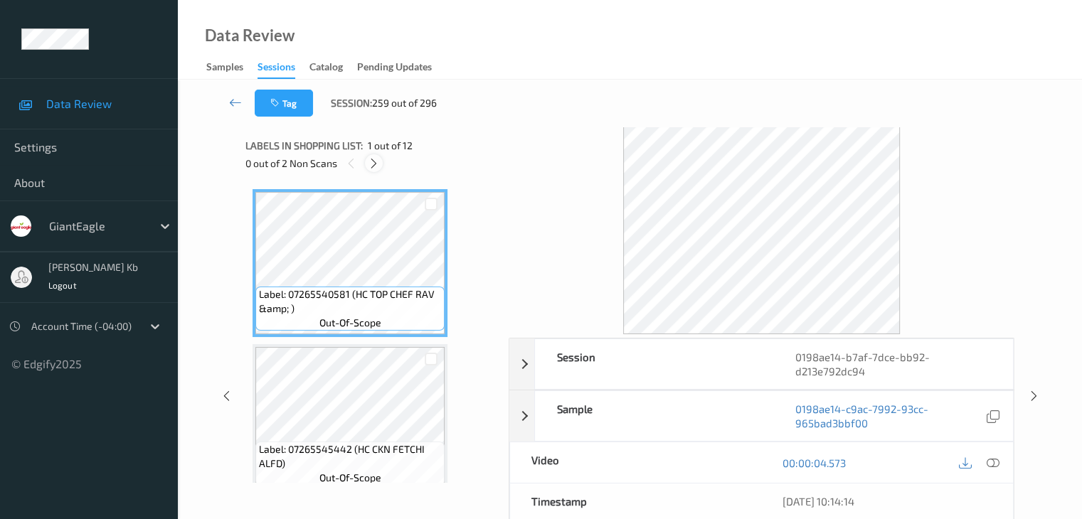
click at [378, 163] on icon at bounding box center [374, 163] width 12 height 13
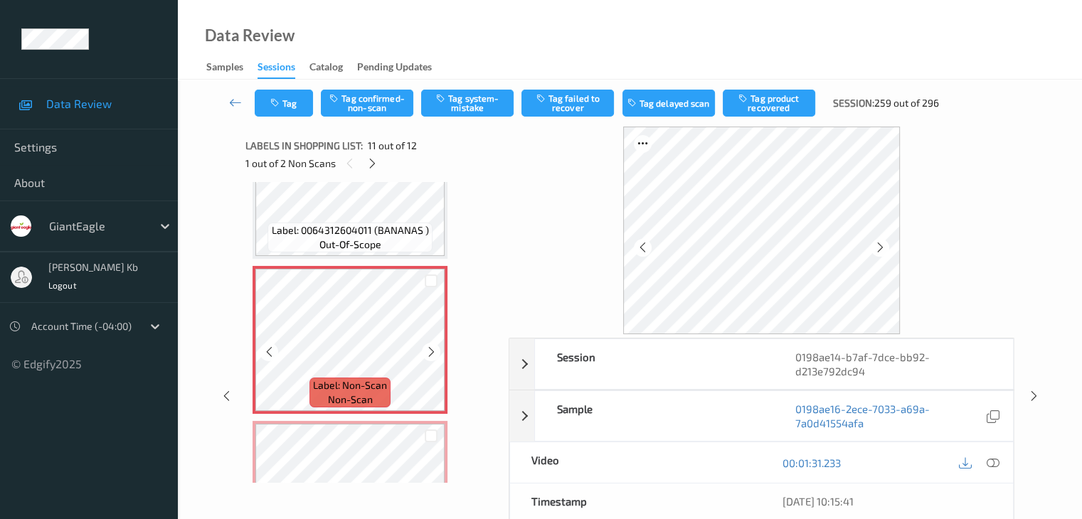
scroll to position [1545, 0]
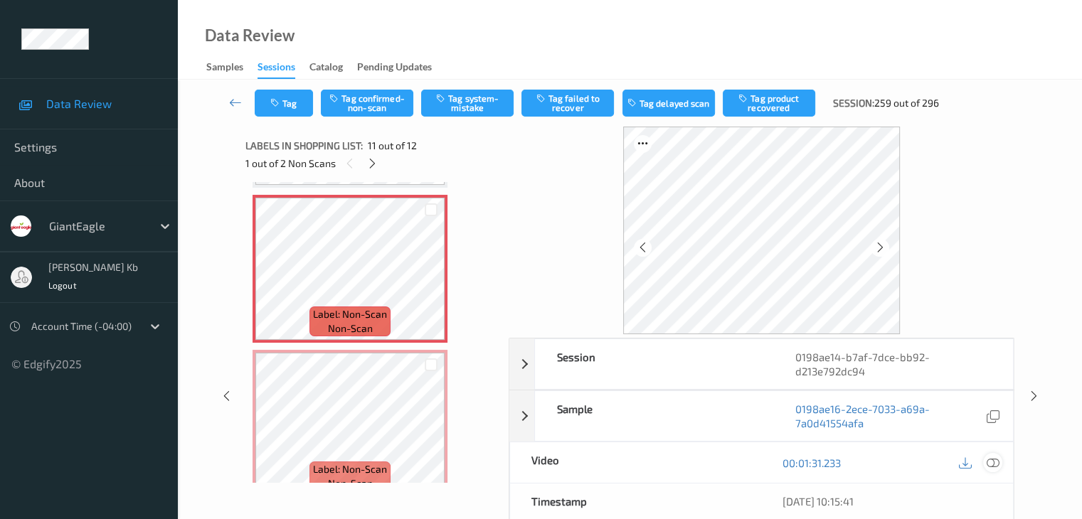
click at [994, 461] on icon at bounding box center [992, 463] width 13 height 13
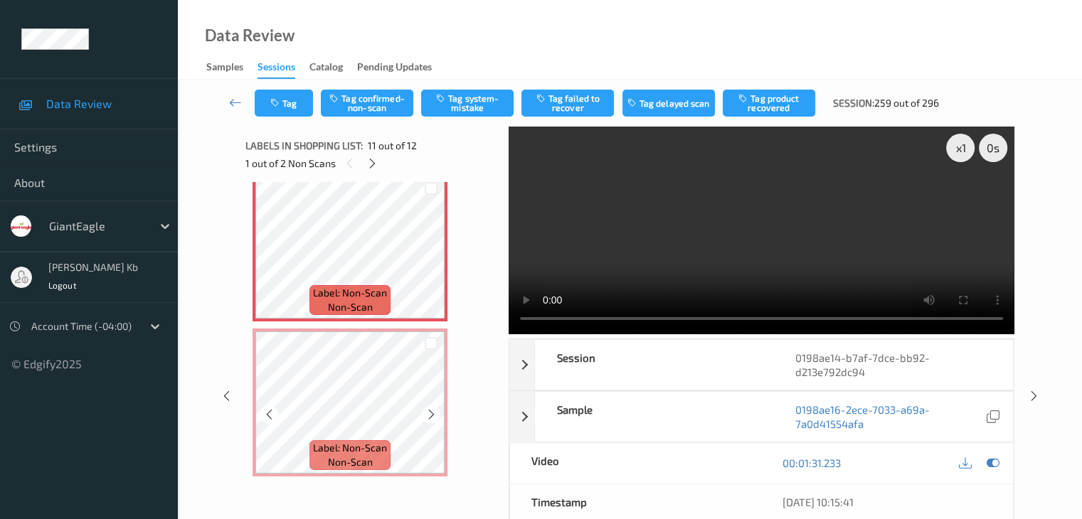
scroll to position [1567, 0]
click at [474, 105] on button "Tag system-mistake" at bounding box center [467, 103] width 92 height 27
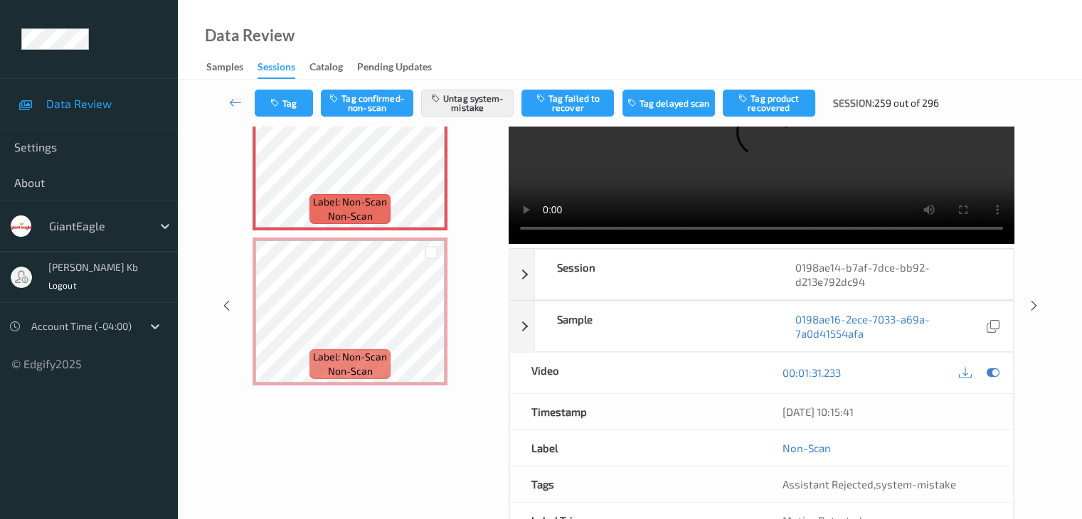
scroll to position [0, 0]
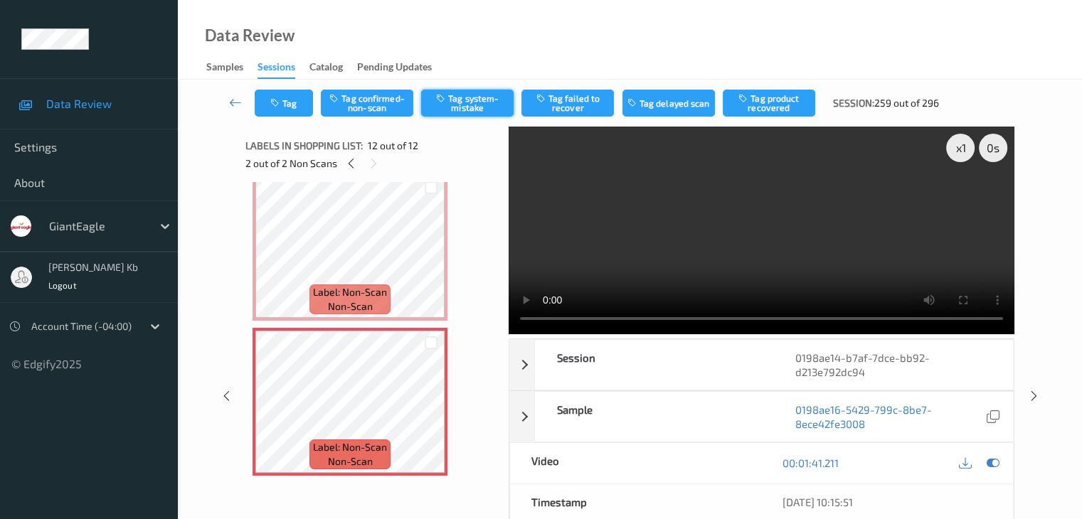
click at [467, 103] on button "Tag system-mistake" at bounding box center [467, 103] width 92 height 27
click at [235, 103] on icon at bounding box center [235, 102] width 13 height 14
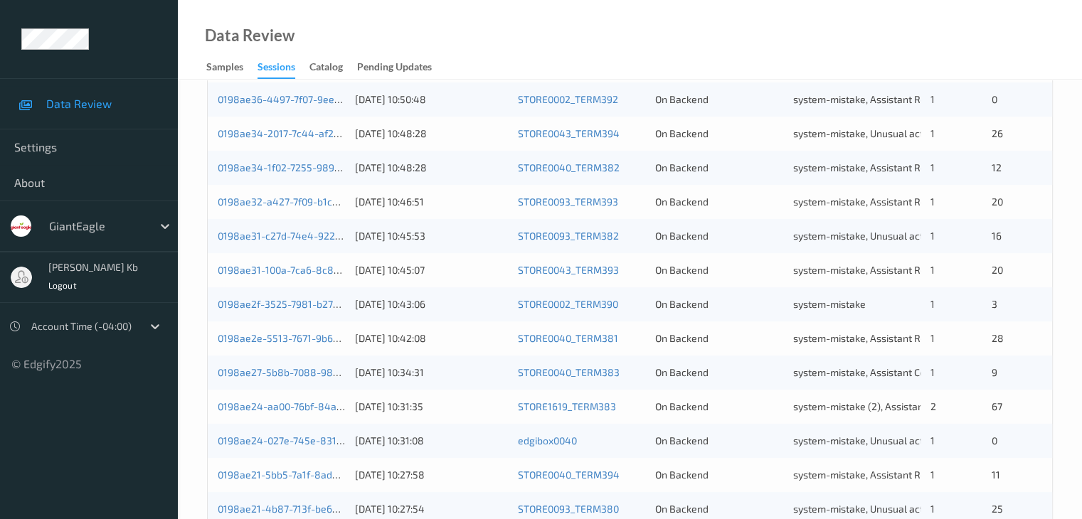
scroll to position [663, 0]
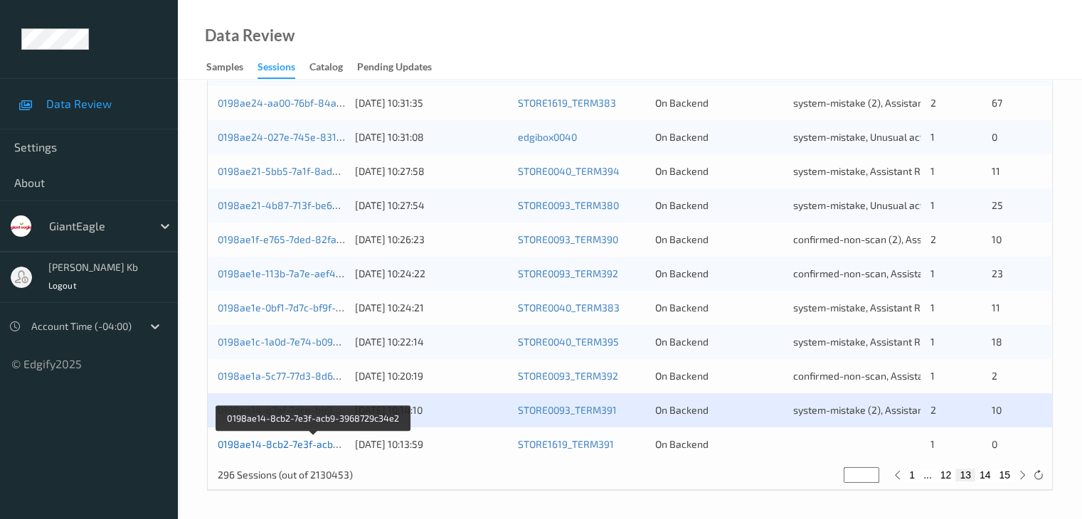
click at [301, 445] on link "0198ae14-8cb2-7e3f-acb9-3968729c34e2" at bounding box center [314, 444] width 193 height 12
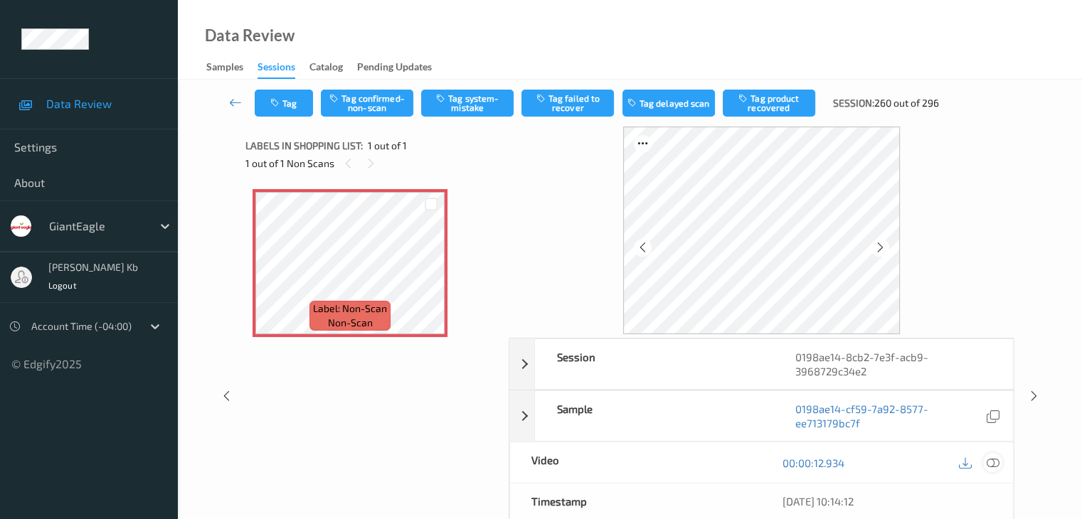
click at [999, 463] on icon at bounding box center [992, 463] width 13 height 13
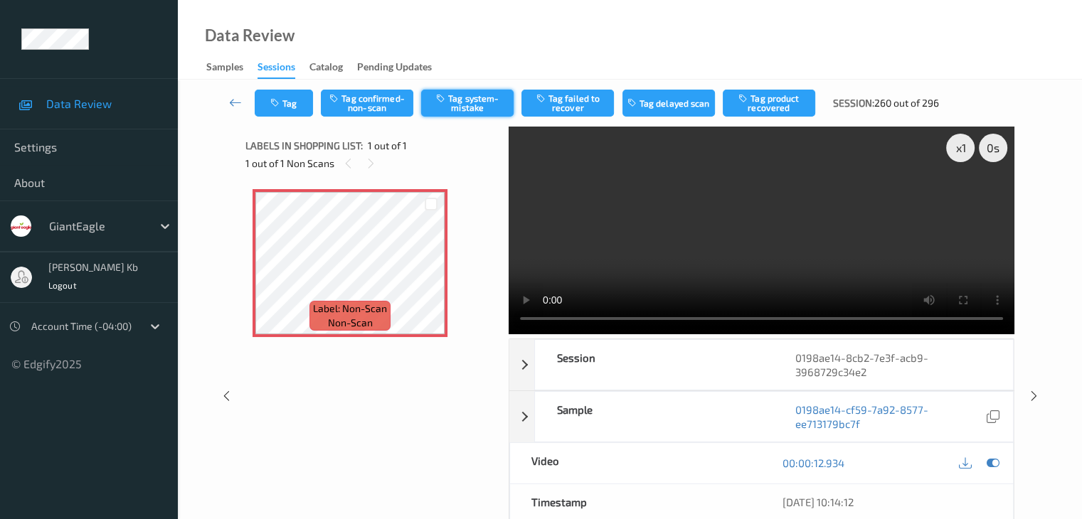
click at [472, 104] on button "Tag system-mistake" at bounding box center [467, 103] width 92 height 27
click at [304, 97] on button "Tag" at bounding box center [284, 103] width 58 height 27
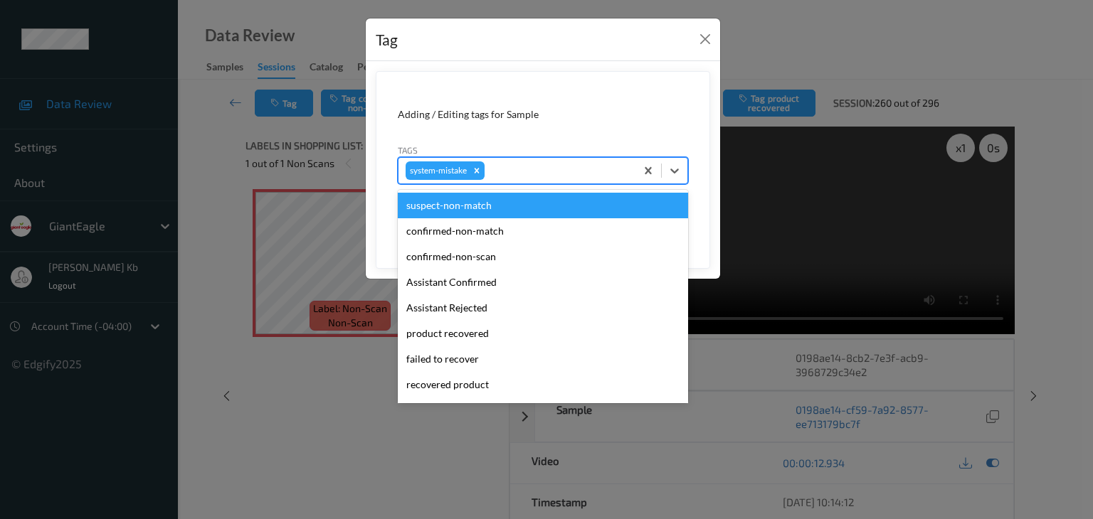
click at [546, 169] on div at bounding box center [557, 170] width 141 height 17
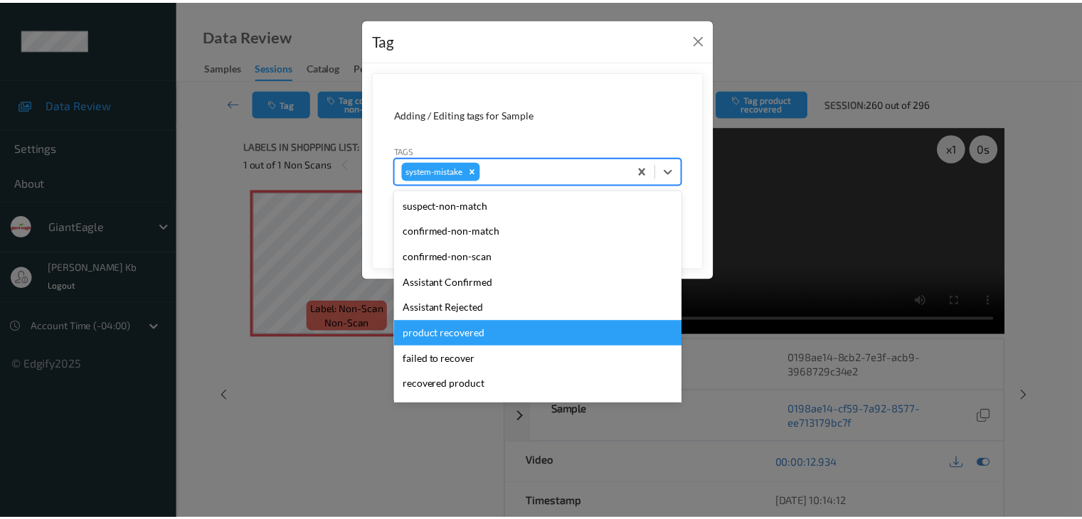
scroll to position [151, 0]
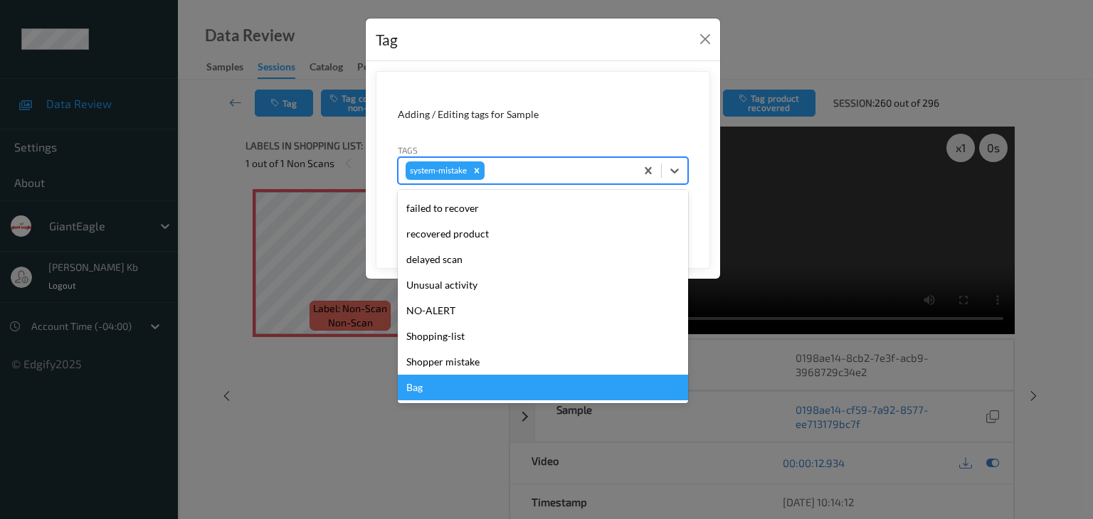
click at [437, 391] on div "Bag" at bounding box center [543, 388] width 290 height 26
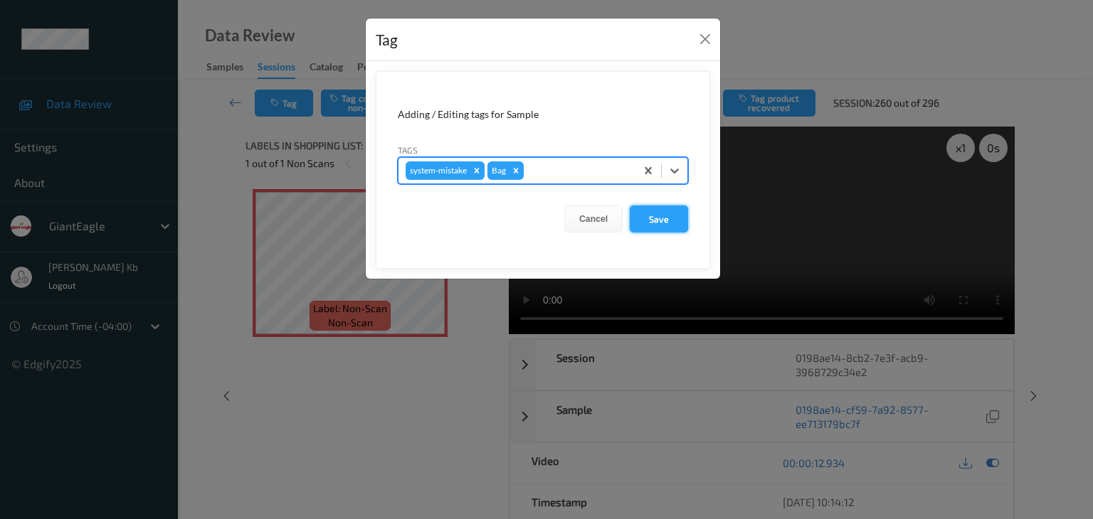
click at [669, 216] on button "Save" at bounding box center [659, 219] width 58 height 27
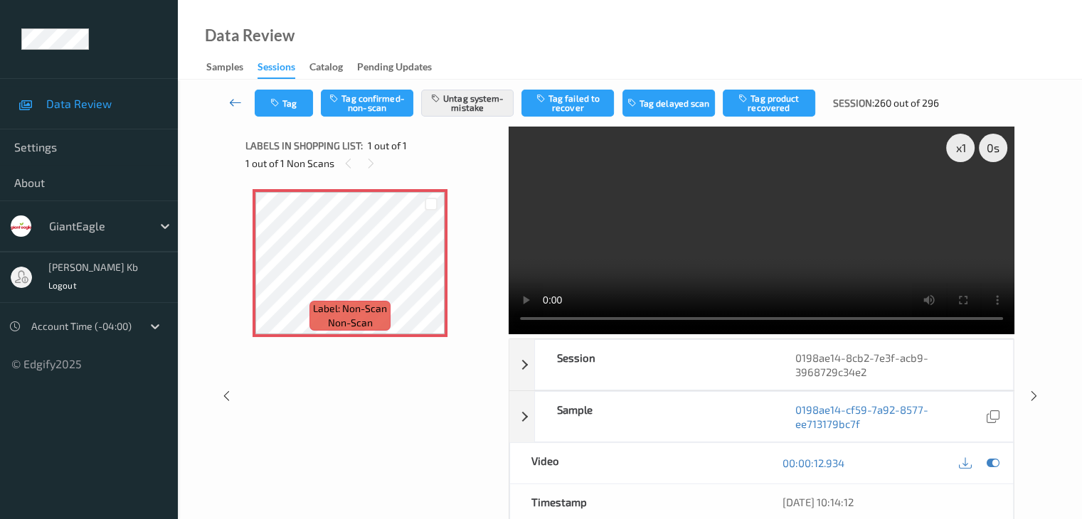
click at [236, 98] on icon at bounding box center [235, 102] width 13 height 14
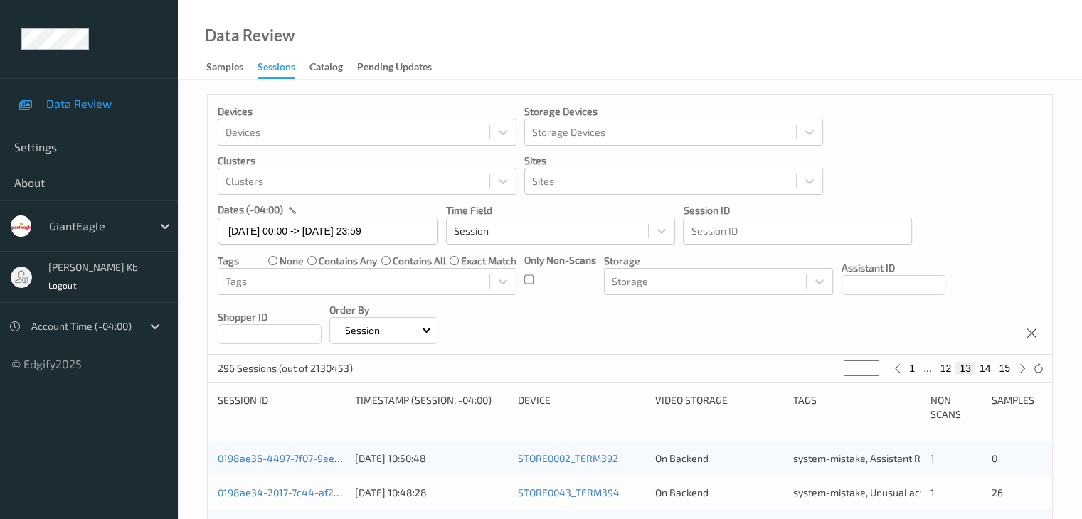
click at [1004, 369] on button "15" at bounding box center [1005, 368] width 20 height 13
type input "**"
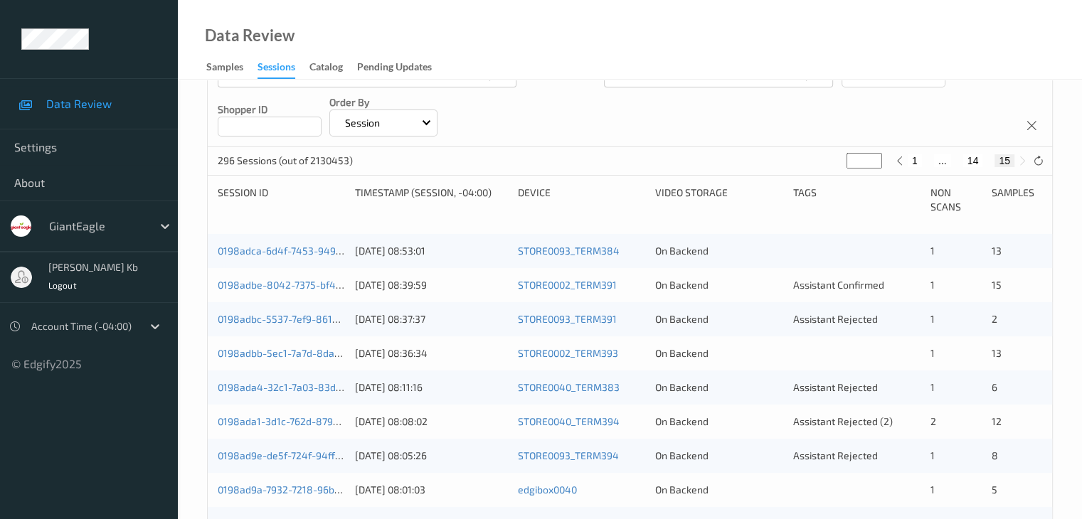
scroll to position [171, 0]
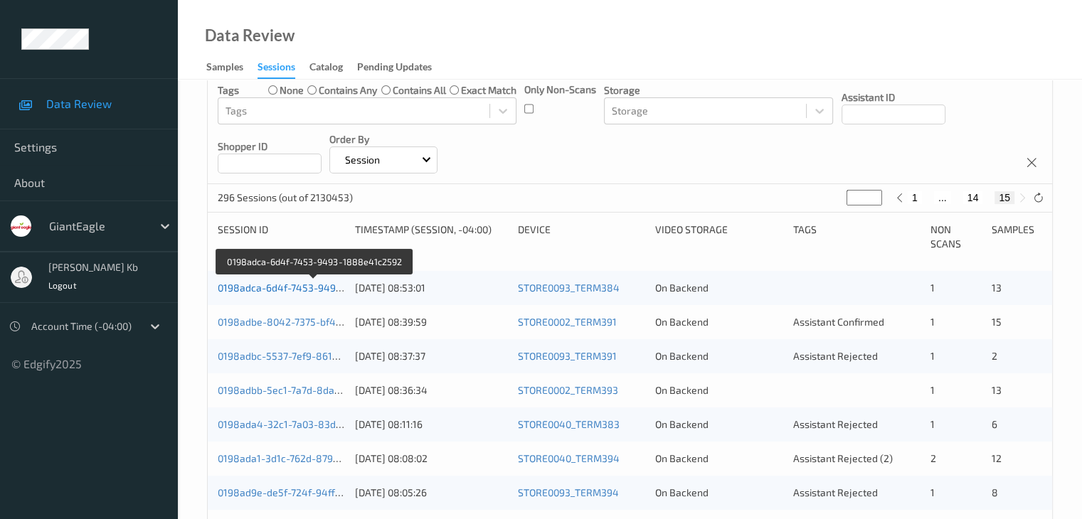
click at [296, 290] on link "0198adca-6d4f-7453-9493-1888e41c2592" at bounding box center [316, 288] width 196 height 12
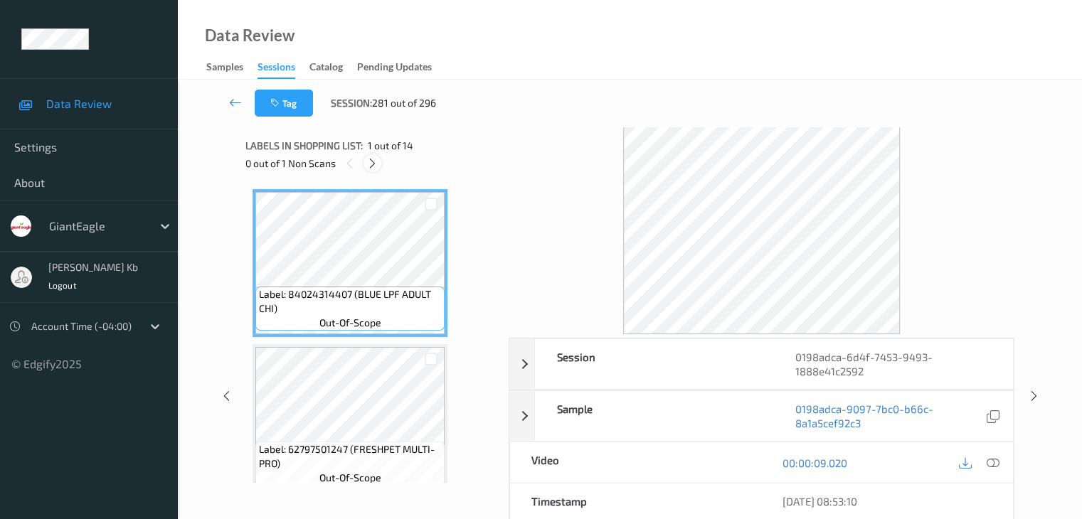
click at [374, 163] on icon at bounding box center [372, 163] width 12 height 13
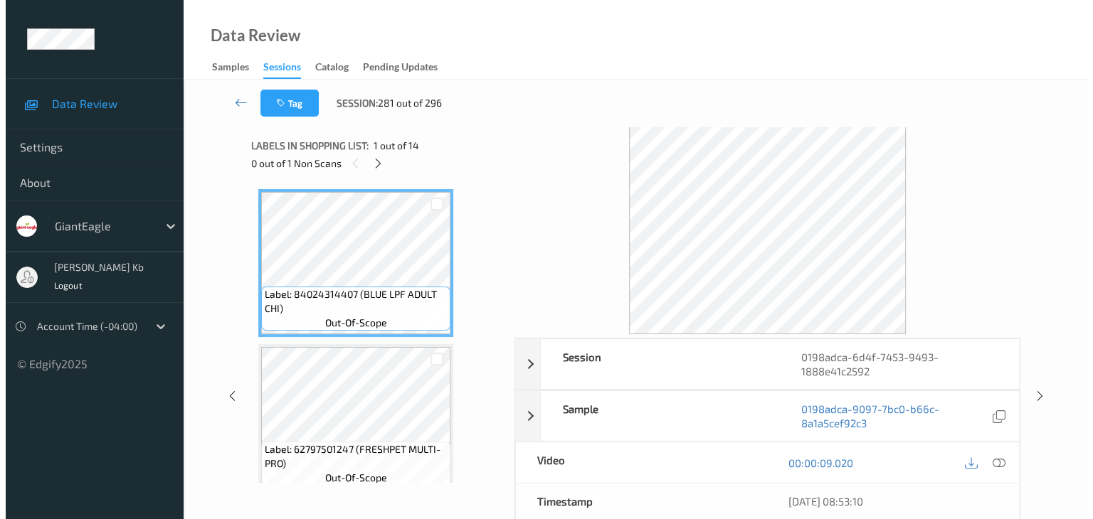
scroll to position [1248, 0]
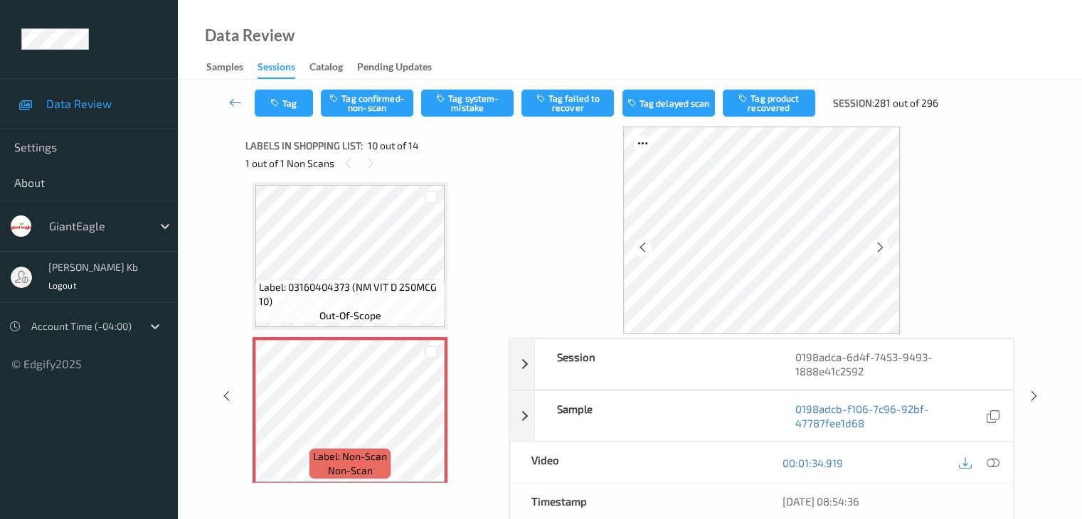
click at [996, 462] on icon at bounding box center [992, 463] width 13 height 13
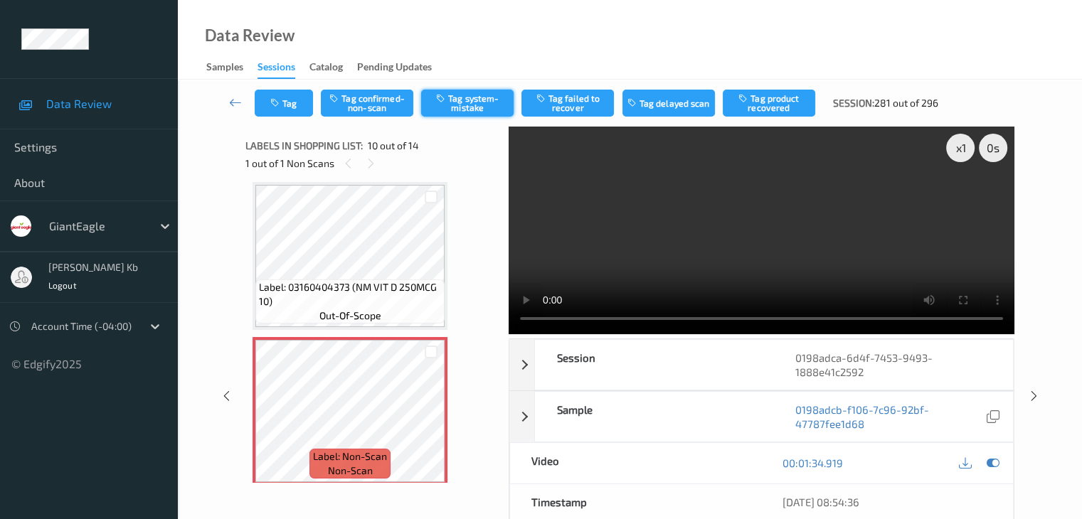
click at [493, 104] on button "Tag system-mistake" at bounding box center [467, 103] width 92 height 27
click at [302, 97] on button "Tag" at bounding box center [284, 103] width 58 height 27
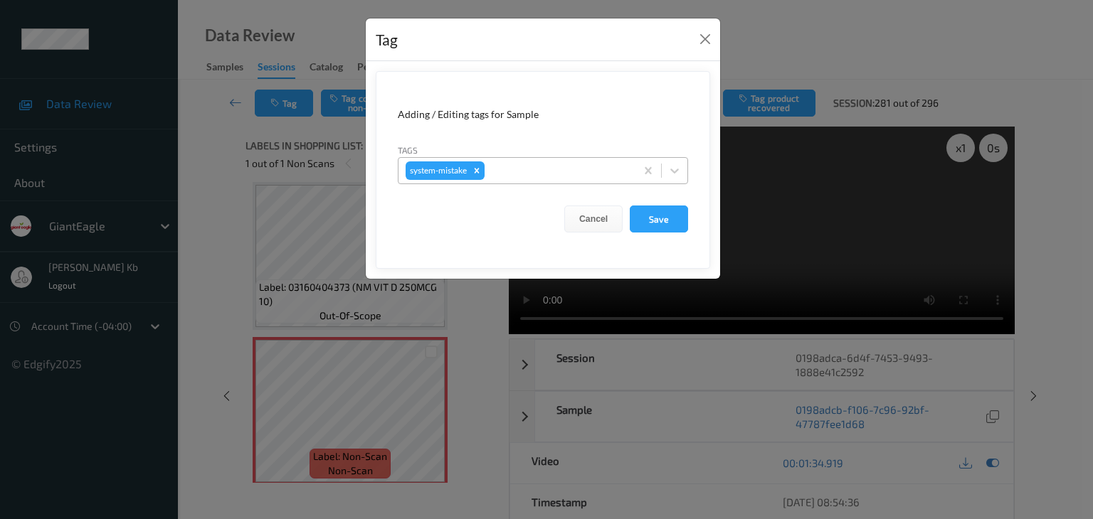
click at [546, 169] on div at bounding box center [557, 170] width 141 height 17
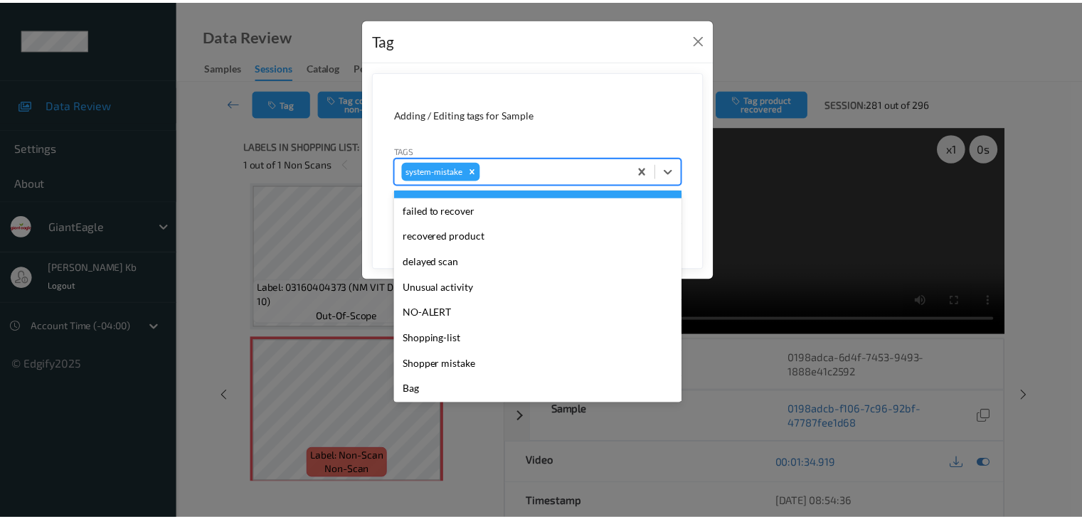
scroll to position [151, 0]
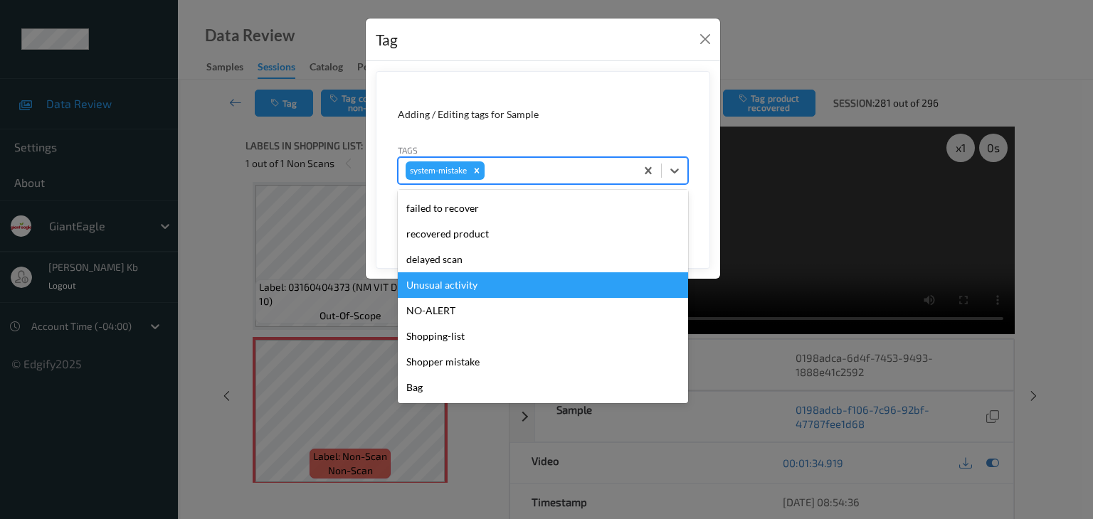
click at [460, 288] on div "Unusual activity" at bounding box center [543, 285] width 290 height 26
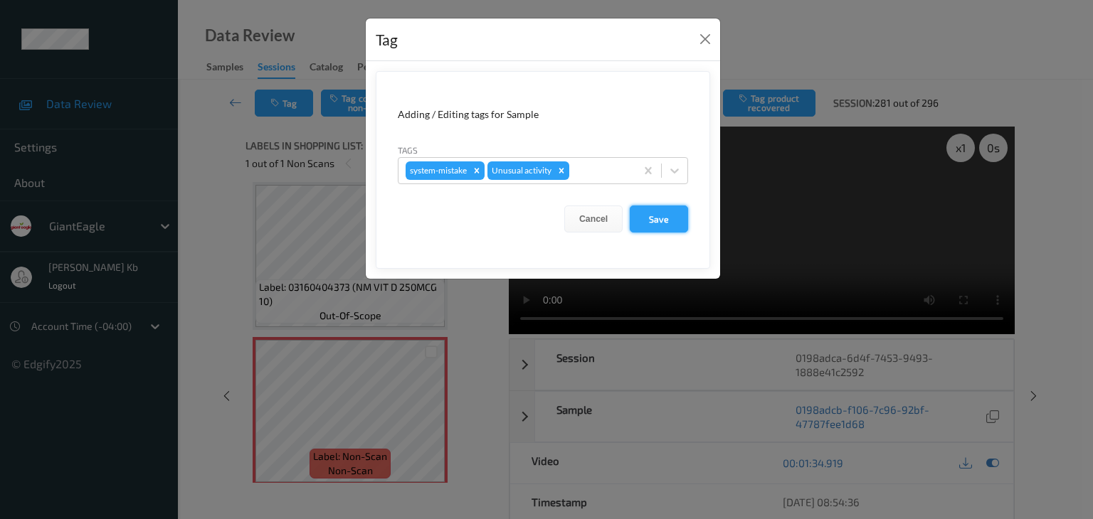
click at [671, 219] on button "Save" at bounding box center [659, 219] width 58 height 27
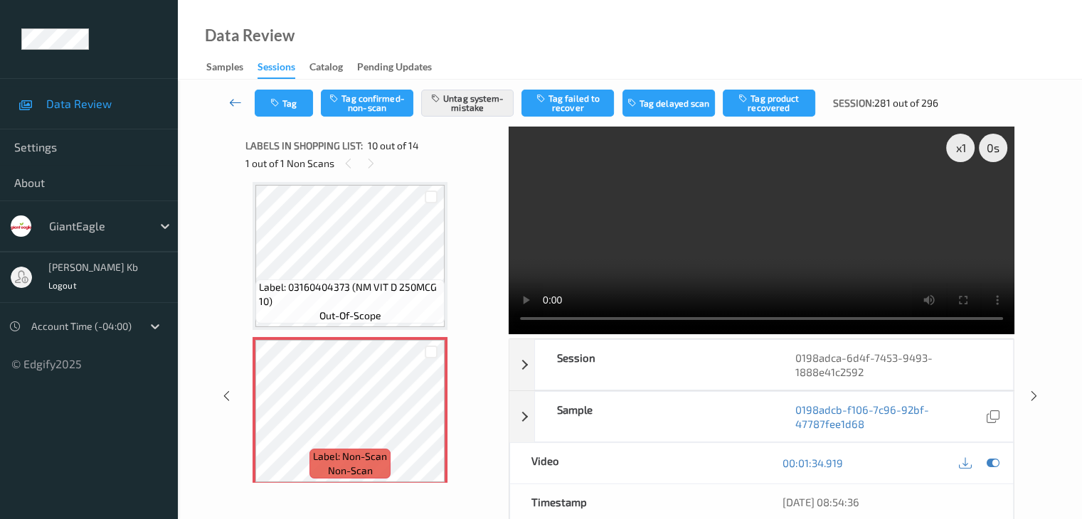
click at [235, 103] on icon at bounding box center [235, 102] width 13 height 14
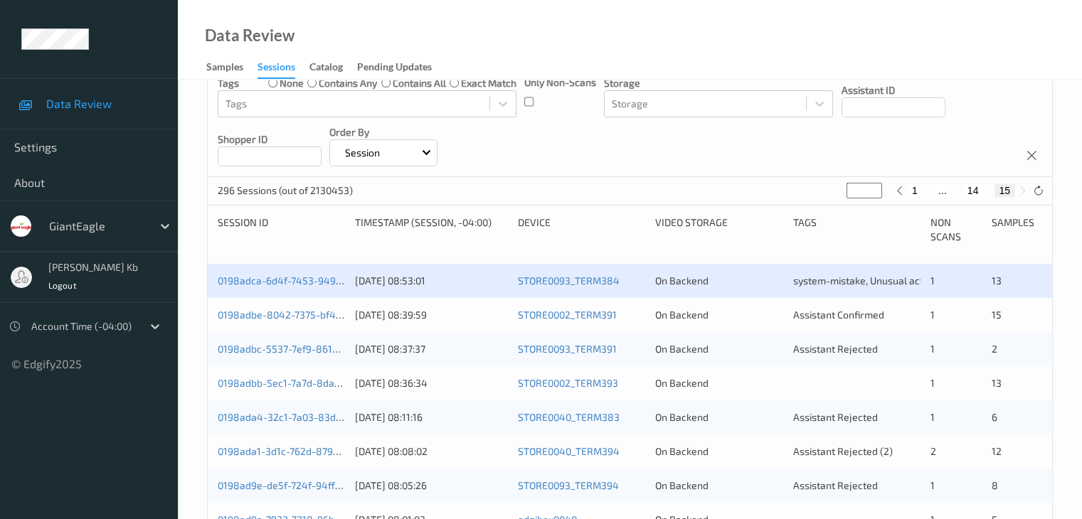
scroll to position [213, 0]
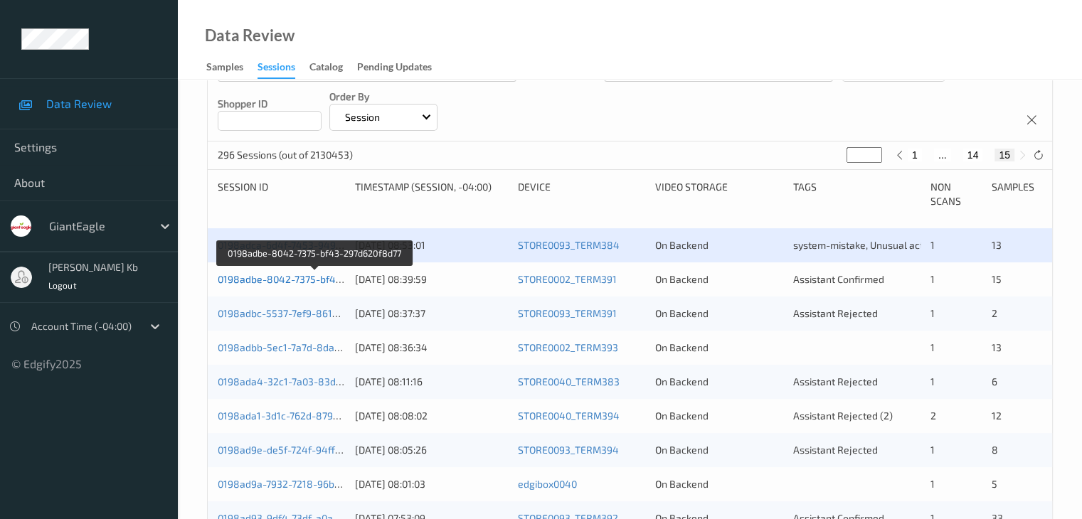
click at [314, 279] on link "0198adbe-8042-7375-bf43-297d620f8d77" at bounding box center [314, 279] width 193 height 12
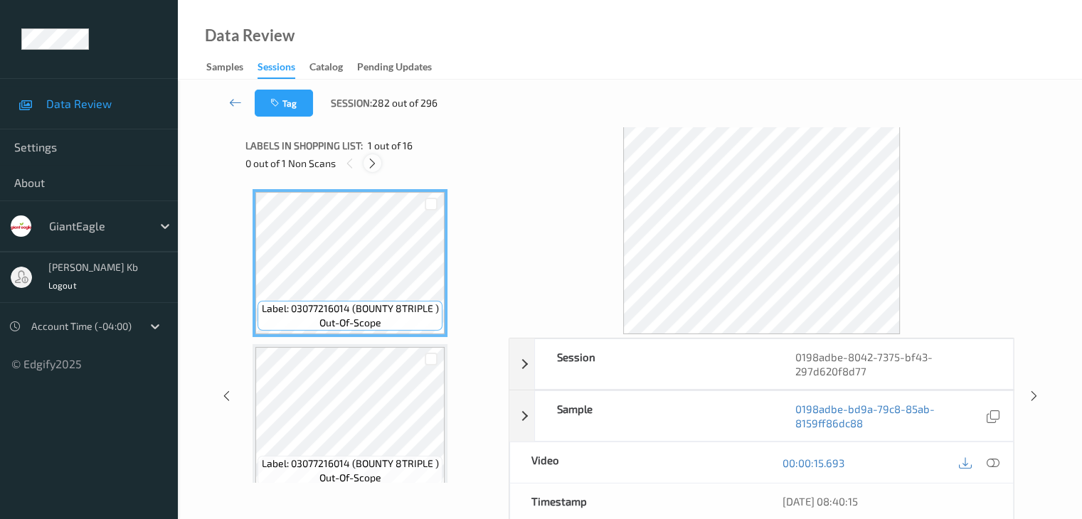
click at [373, 164] on icon at bounding box center [372, 163] width 12 height 13
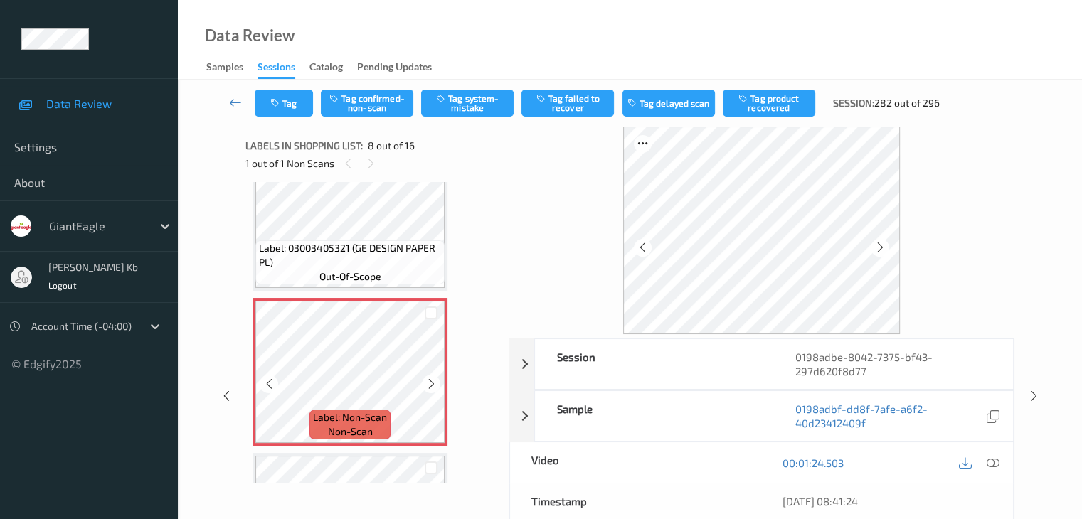
scroll to position [1009, 0]
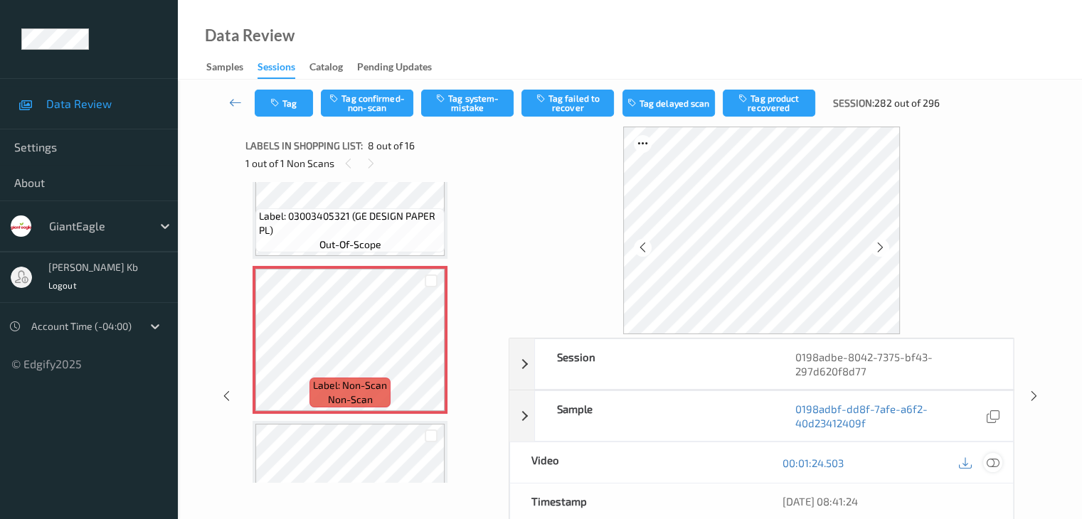
click at [997, 461] on icon at bounding box center [992, 463] width 13 height 13
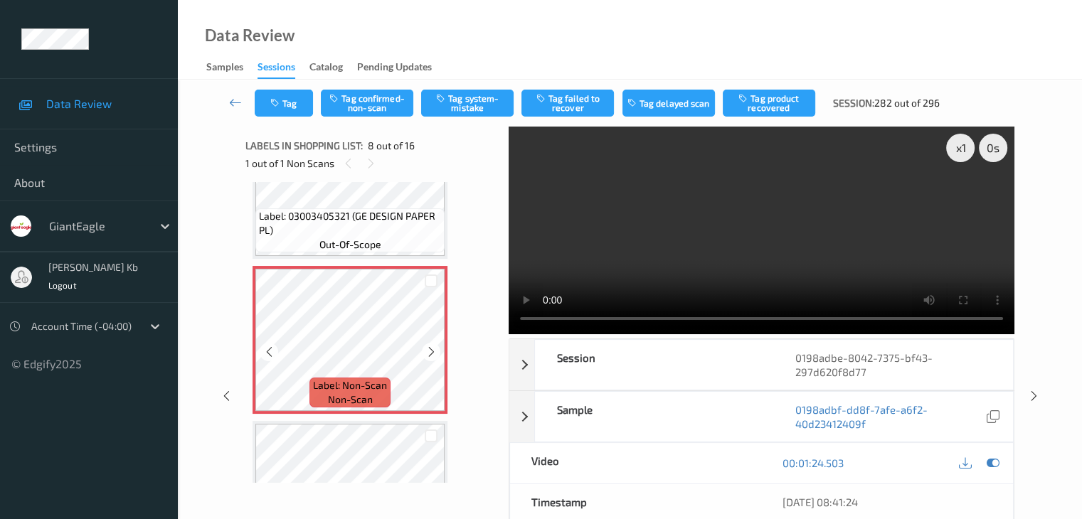
scroll to position [1080, 0]
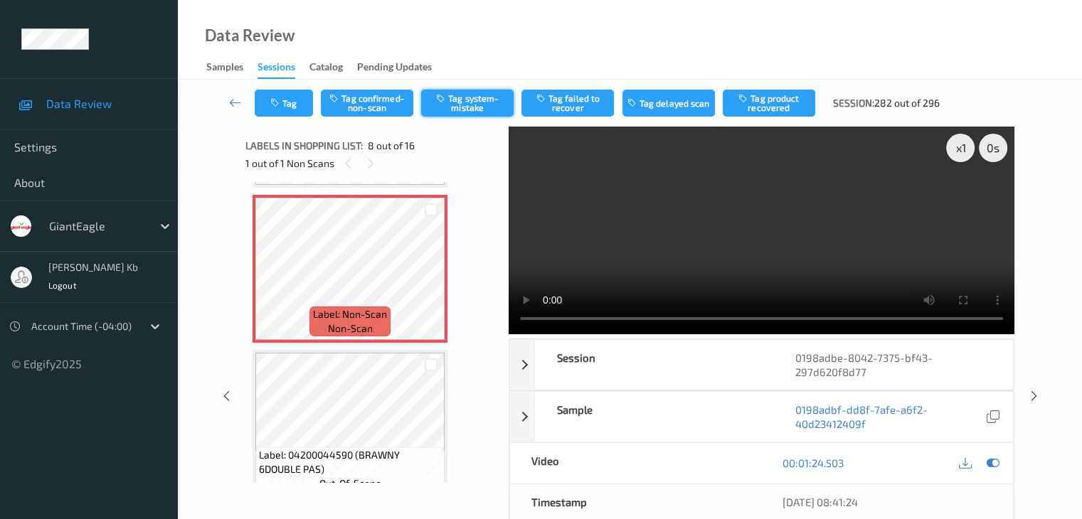
click at [473, 103] on button "Tag system-mistake" at bounding box center [467, 103] width 92 height 27
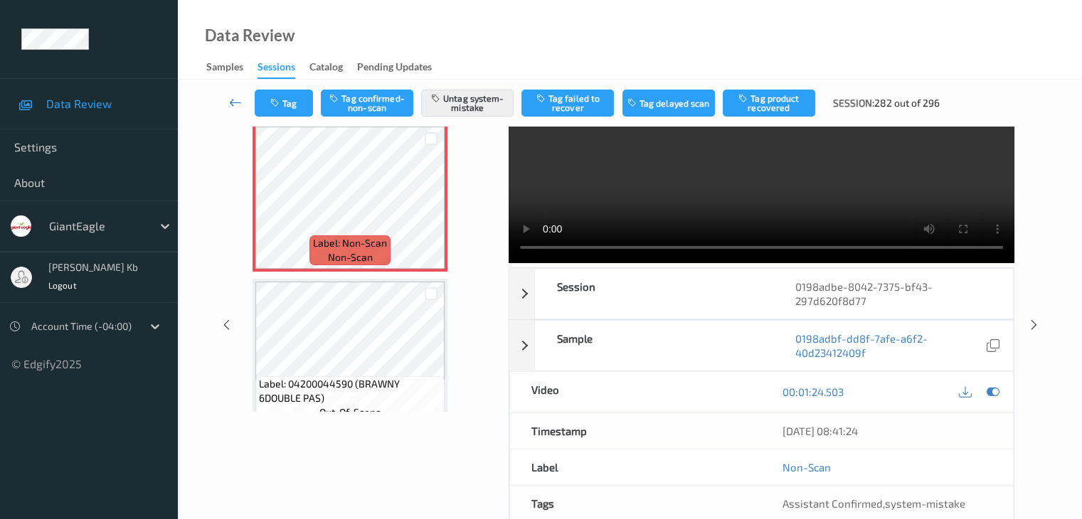
click at [238, 102] on icon at bounding box center [235, 102] width 13 height 14
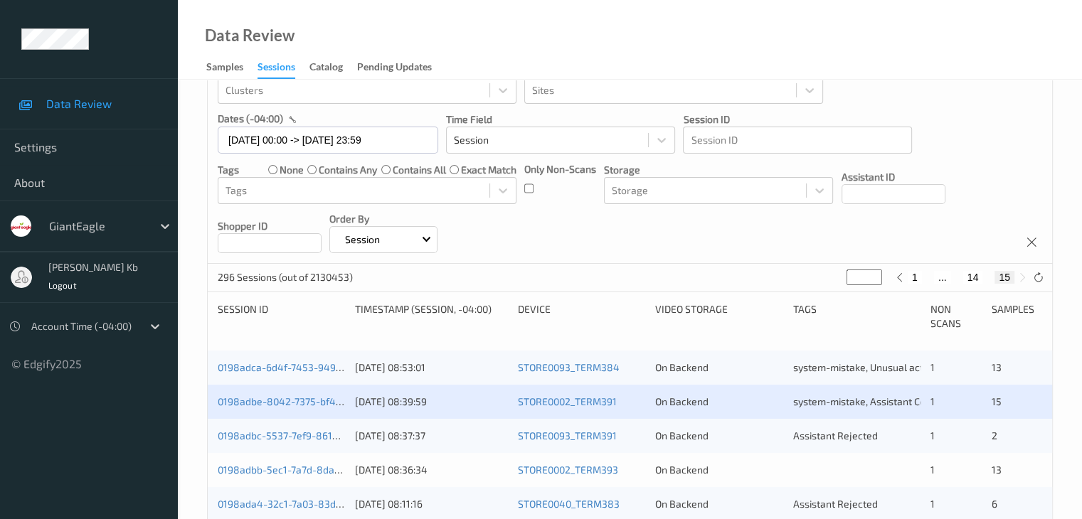
scroll to position [213, 0]
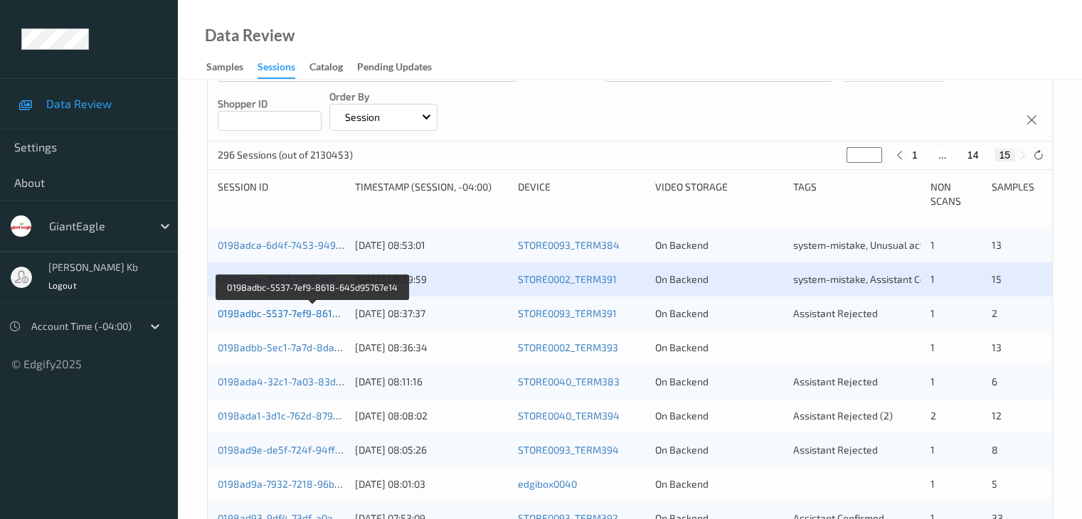
click at [295, 314] on link "0198adbc-5537-7ef9-8618-645d95767e14" at bounding box center [314, 313] width 192 height 12
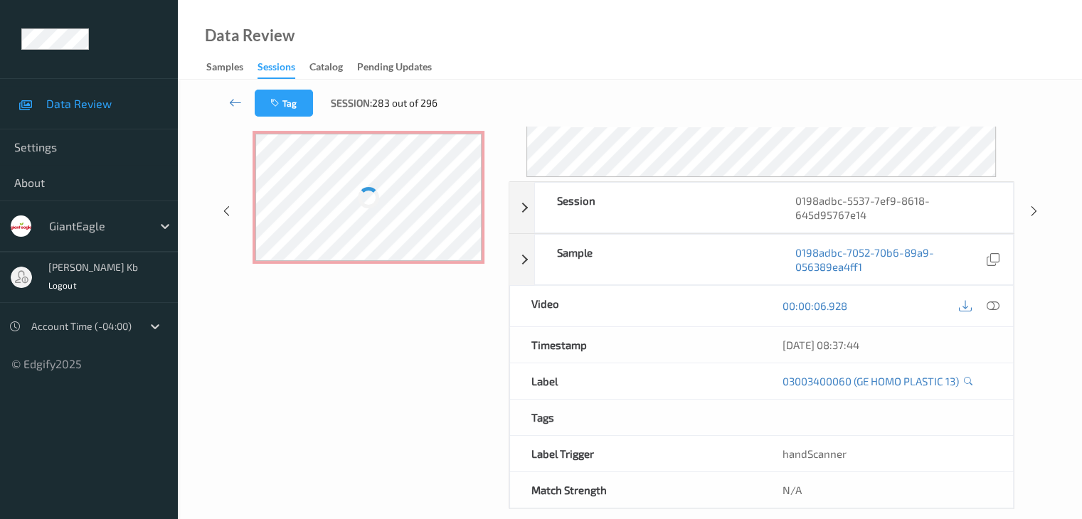
scroll to position [174, 0]
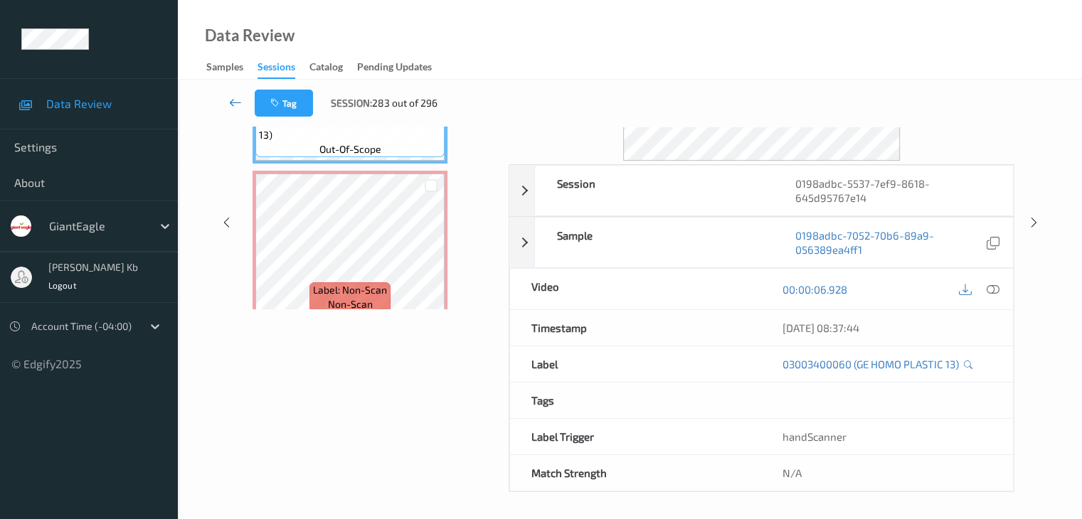
click at [236, 100] on icon at bounding box center [235, 102] width 13 height 14
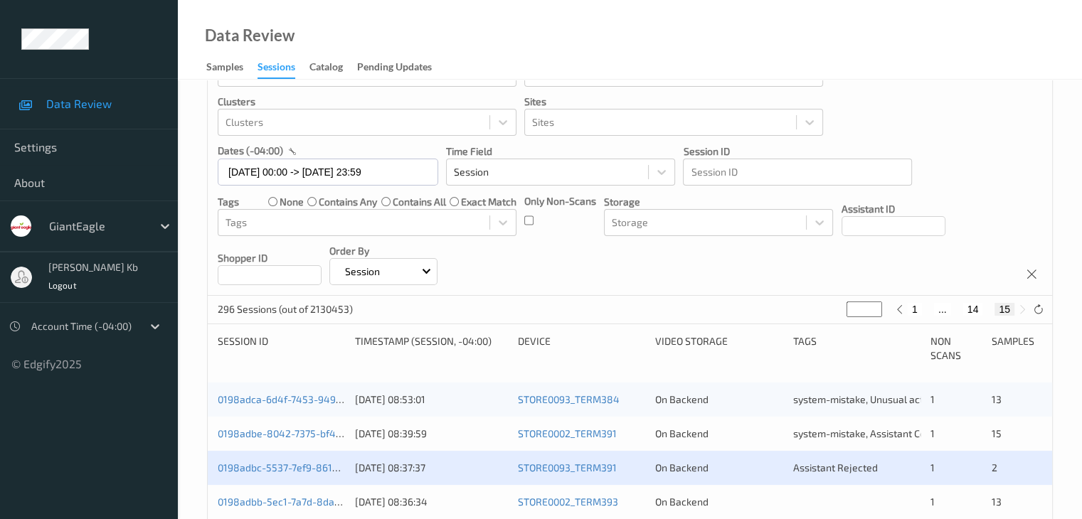
scroll to position [142, 0]
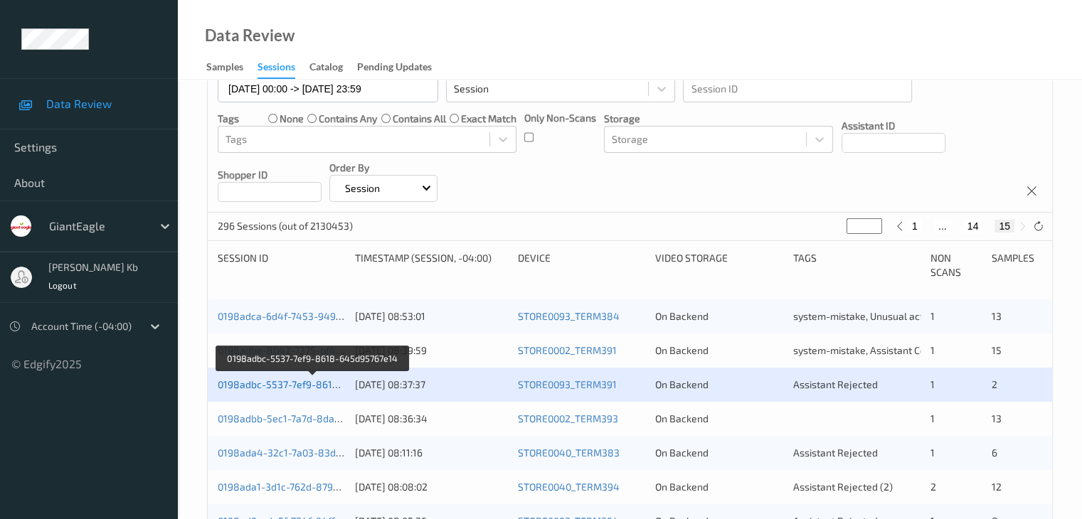
click at [309, 387] on link "0198adbc-5537-7ef9-8618-645d95767e14" at bounding box center [314, 384] width 192 height 12
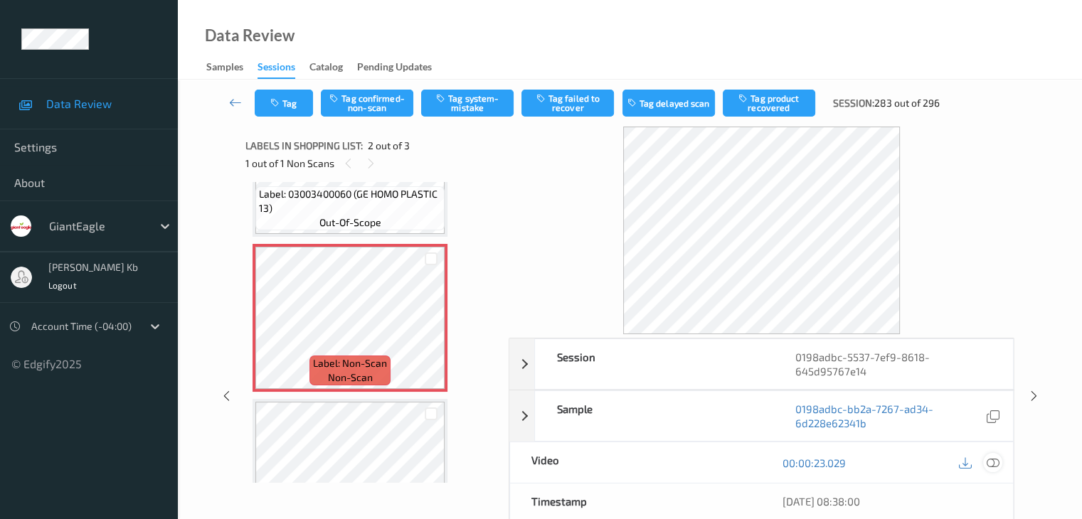
click at [996, 462] on icon at bounding box center [992, 463] width 13 height 13
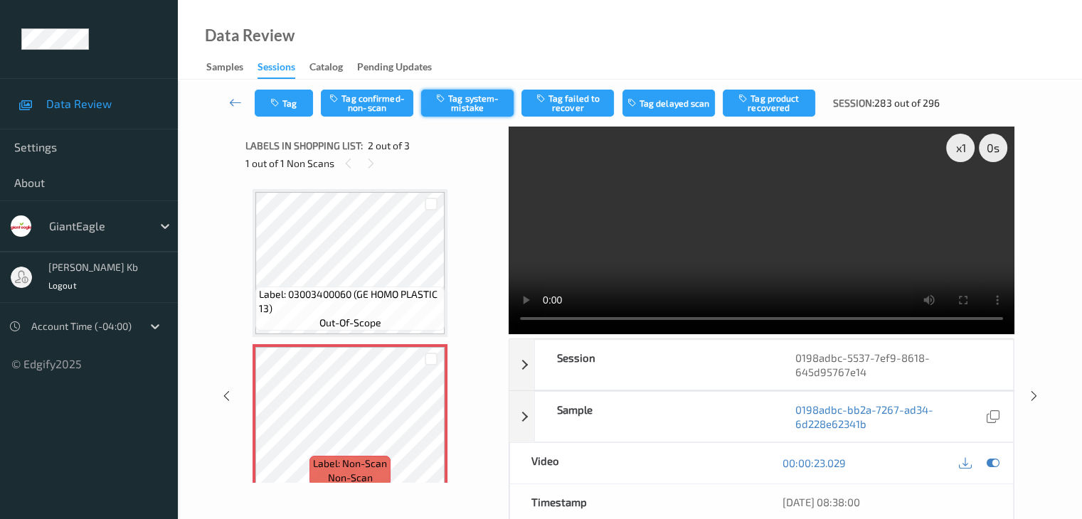
click at [469, 103] on button "Tag system-mistake" at bounding box center [467, 103] width 92 height 27
click at [302, 103] on button "Tag" at bounding box center [284, 103] width 58 height 27
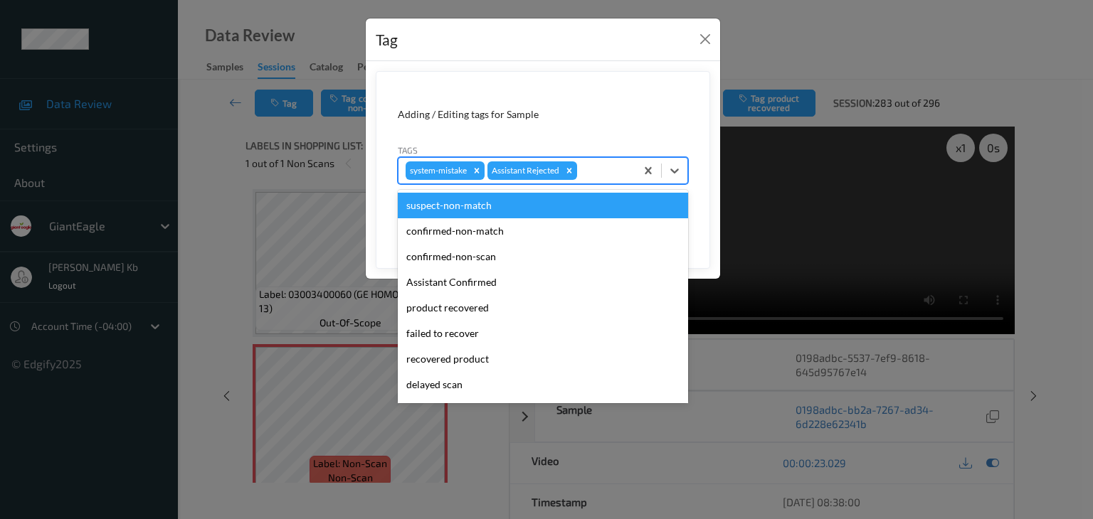
click at [605, 170] on div at bounding box center [604, 170] width 48 height 17
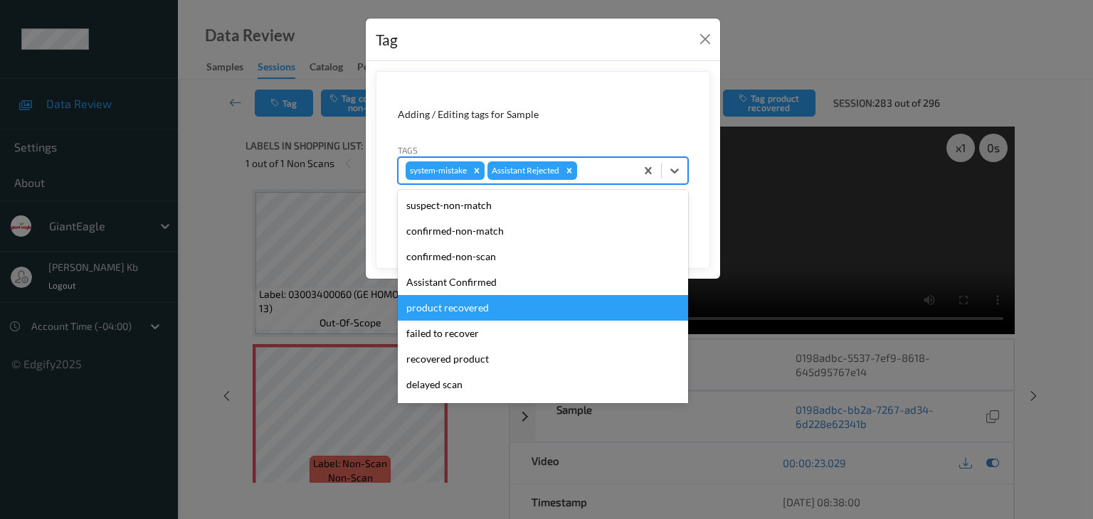
scroll to position [125, 0]
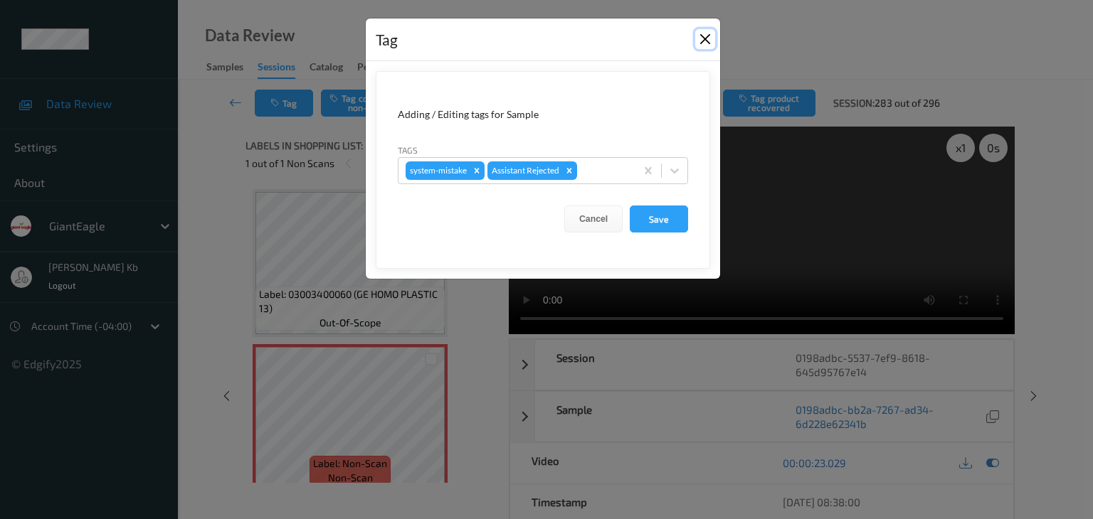
click at [706, 38] on button "Close" at bounding box center [705, 39] width 20 height 20
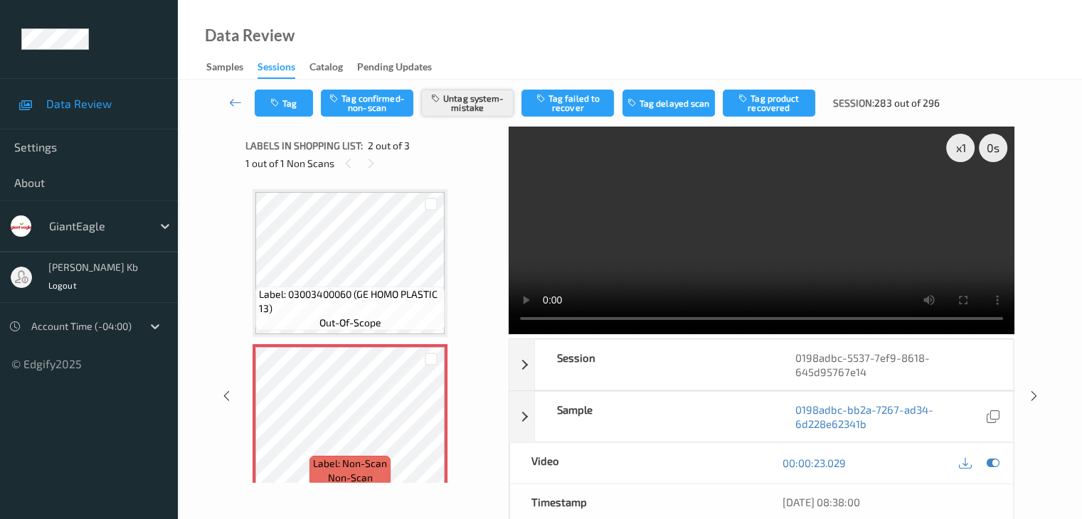
click at [462, 103] on button "Untag system-mistake" at bounding box center [467, 103] width 92 height 27
click at [298, 103] on button "Tag" at bounding box center [284, 103] width 58 height 27
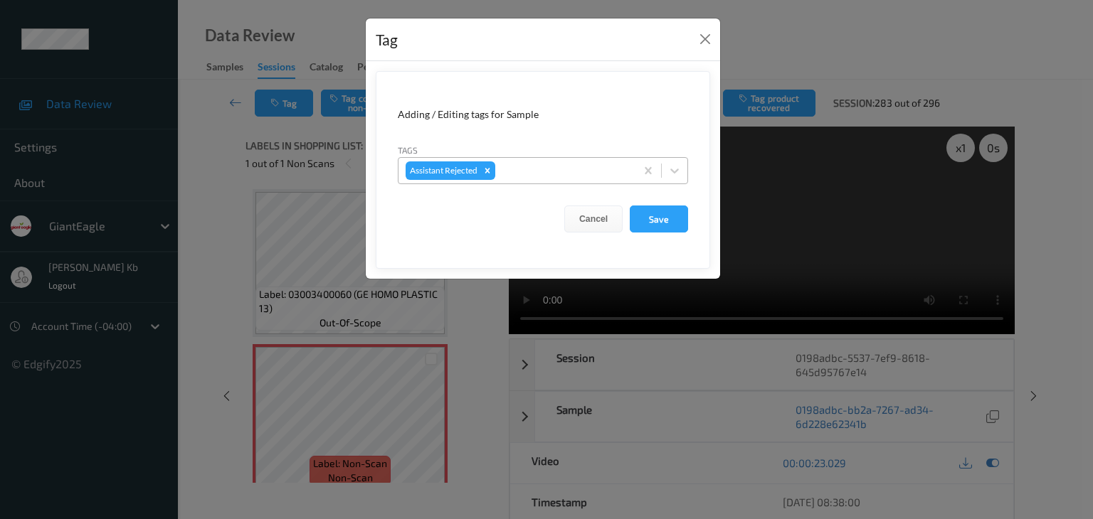
click at [541, 169] on div at bounding box center [563, 170] width 130 height 17
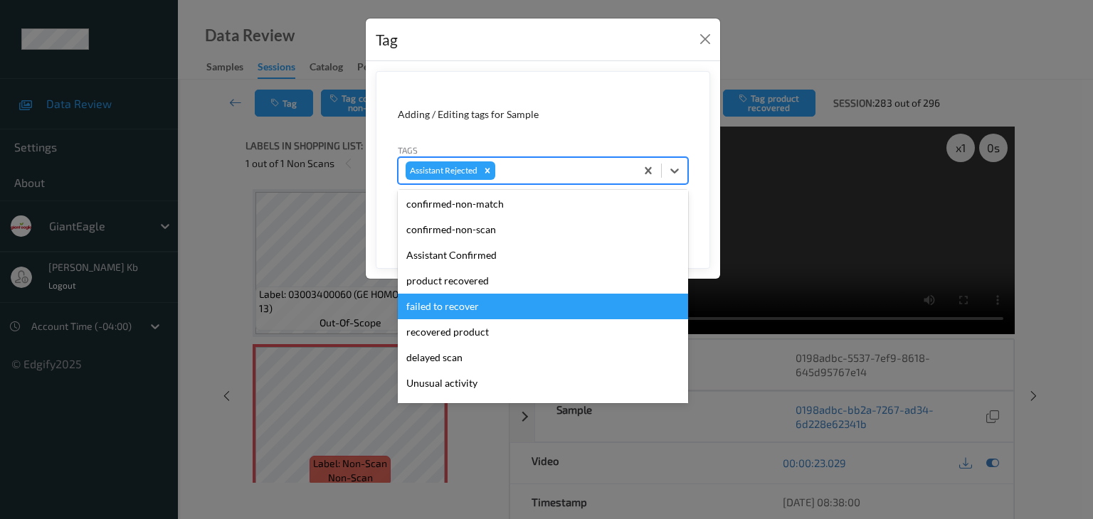
scroll to position [142, 0]
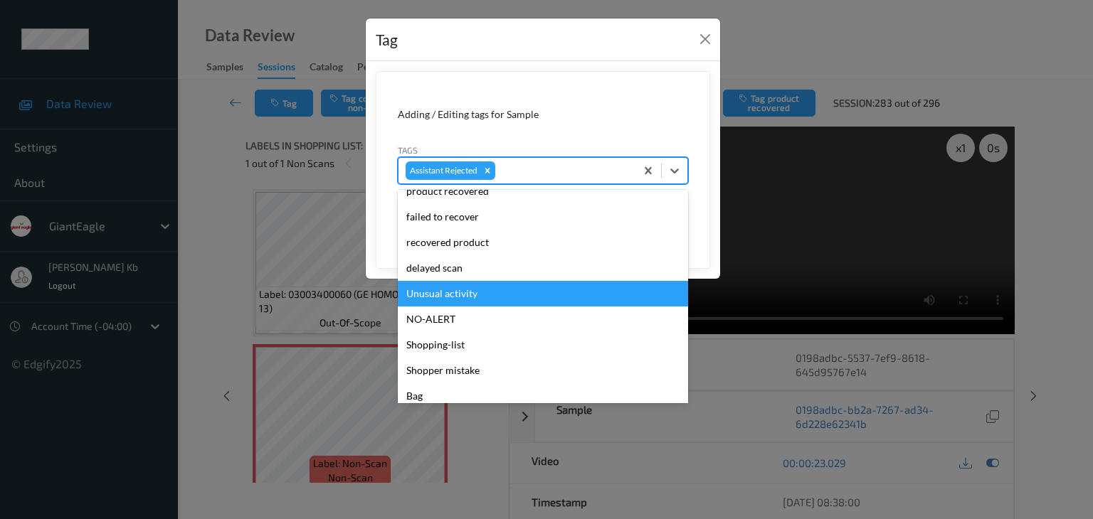
click at [450, 295] on div "Unusual activity" at bounding box center [543, 294] width 290 height 26
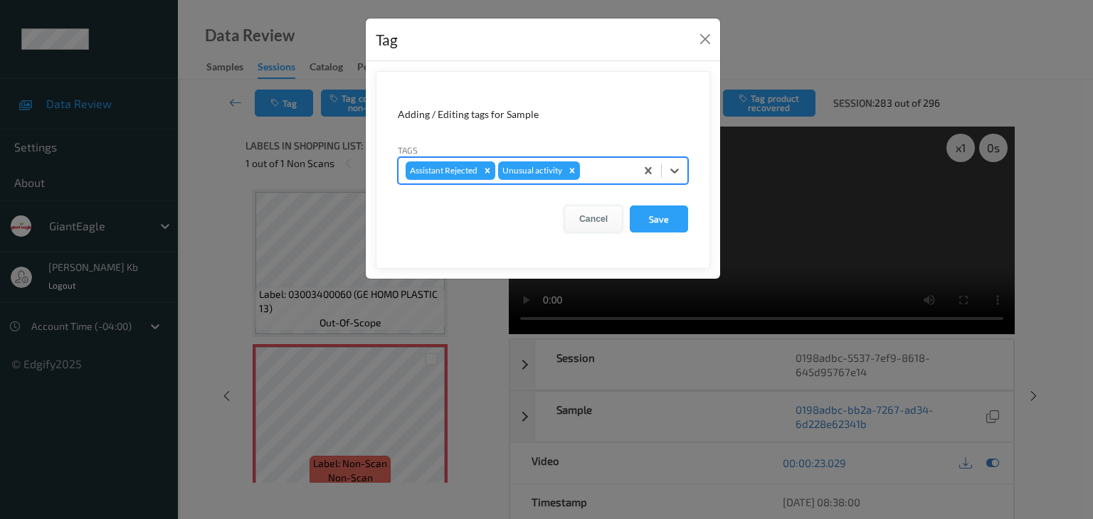
click at [600, 217] on button "Cancel" at bounding box center [593, 219] width 58 height 27
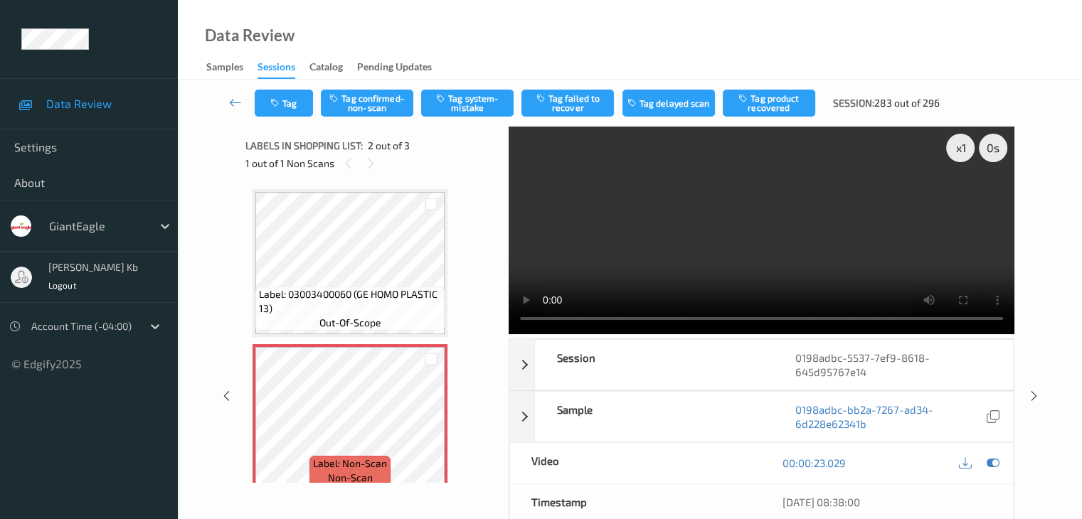
click at [472, 35] on div "Data Review Samples Sessions Catalog Pending Updates" at bounding box center [630, 40] width 904 height 80
click at [467, 98] on button "Tag system-mistake" at bounding box center [467, 103] width 92 height 27
click at [288, 97] on button "Tag" at bounding box center [284, 103] width 58 height 27
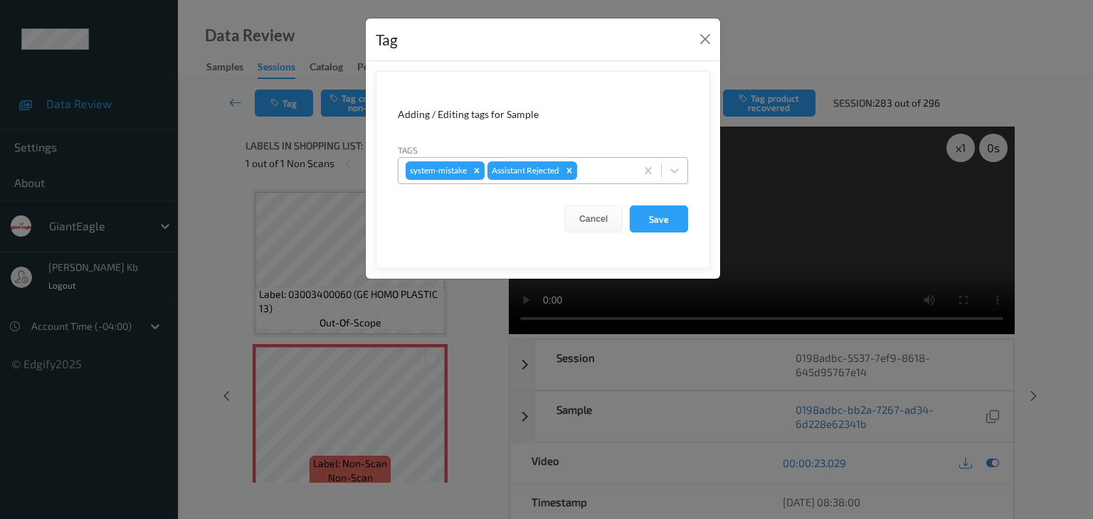
click at [605, 170] on div at bounding box center [604, 170] width 48 height 17
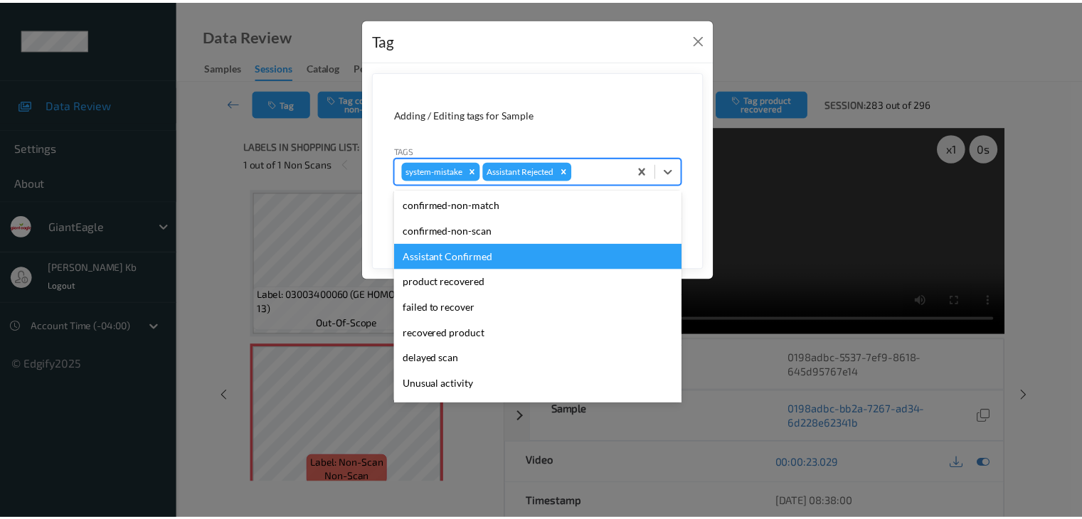
scroll to position [71, 0]
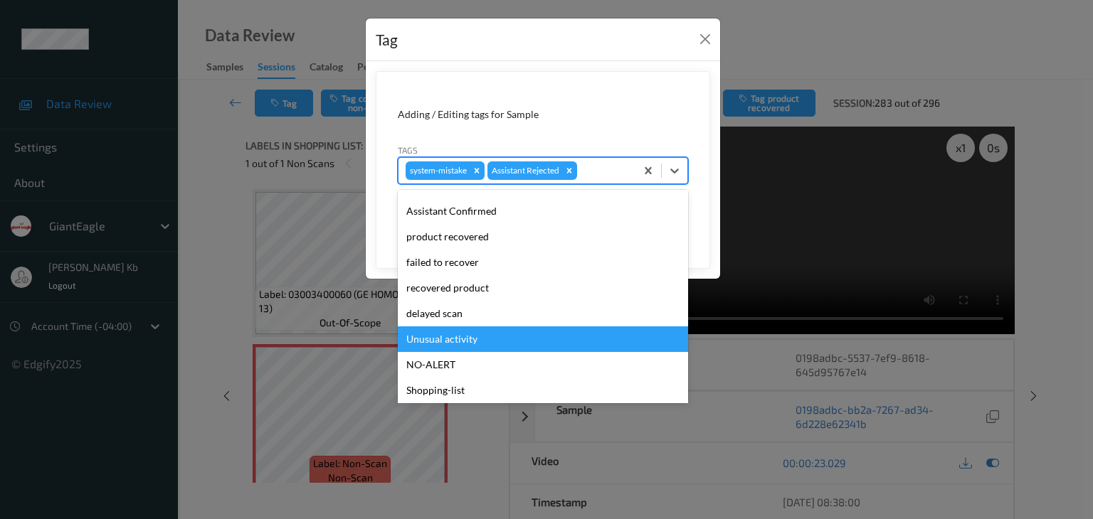
click at [458, 335] on div "Unusual activity" at bounding box center [543, 340] width 290 height 26
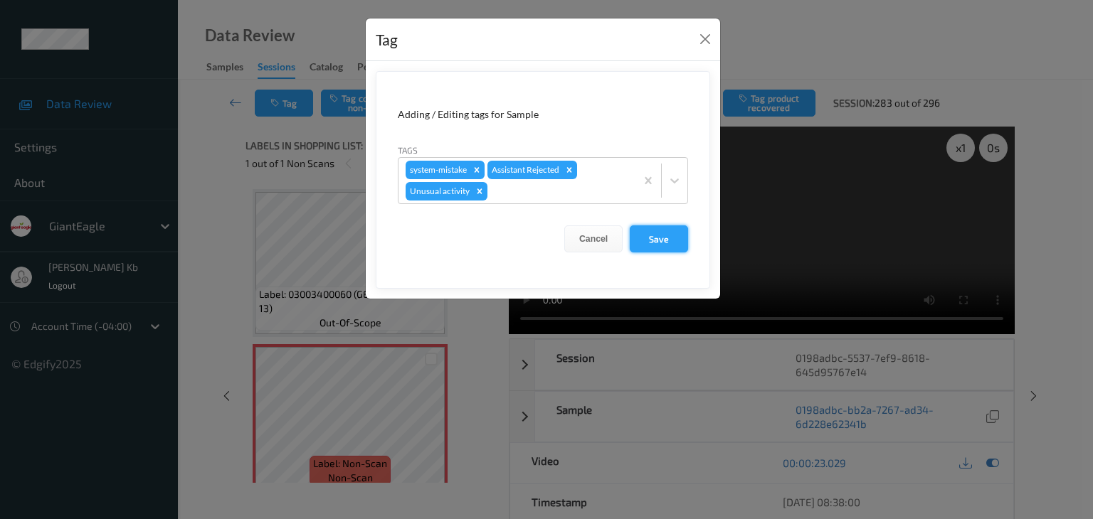
click at [654, 238] on button "Save" at bounding box center [659, 239] width 58 height 27
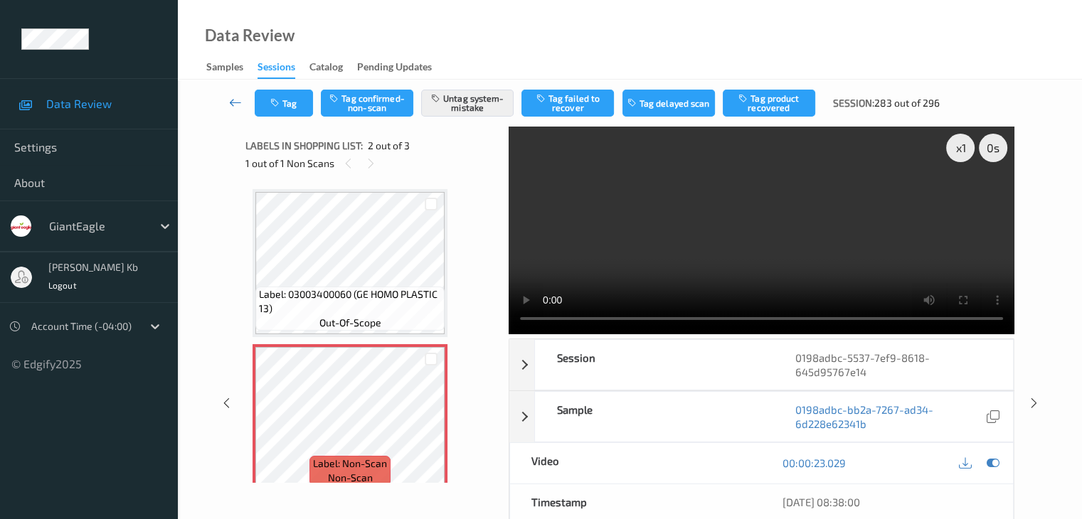
click at [239, 102] on icon at bounding box center [235, 102] width 13 height 14
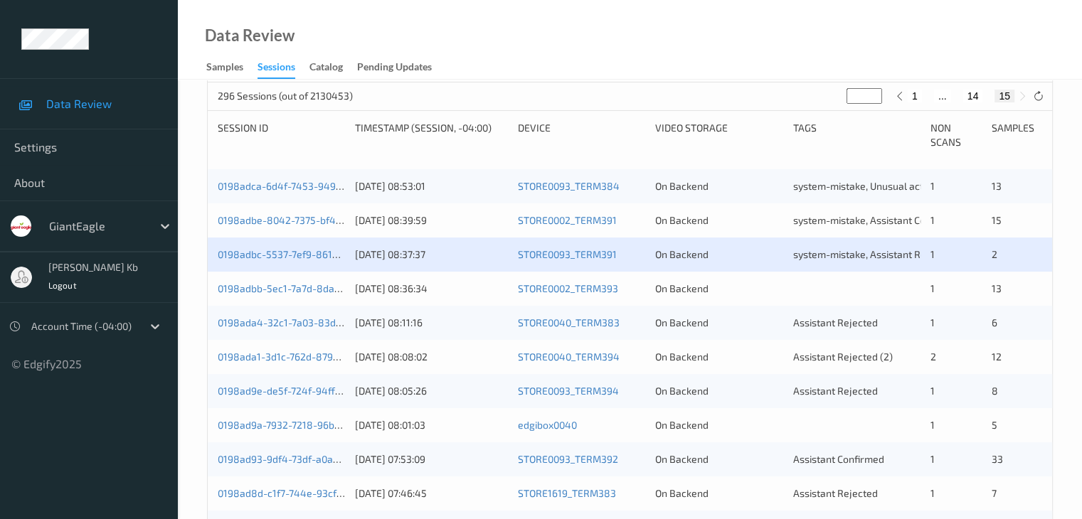
scroll to position [285, 0]
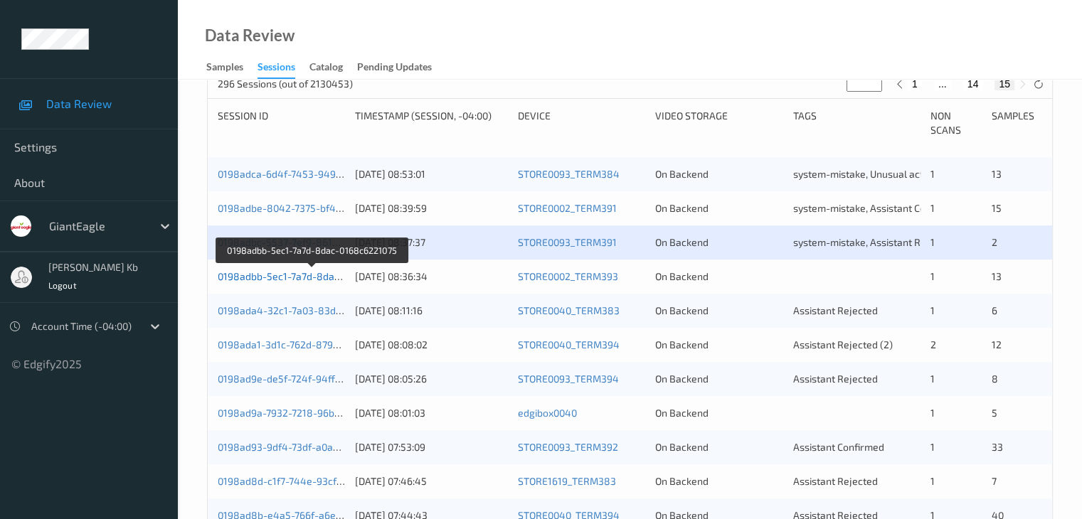
click at [319, 280] on link "0198adbb-5ec1-7a7d-8dac-0168c6221075" at bounding box center [313, 276] width 191 height 12
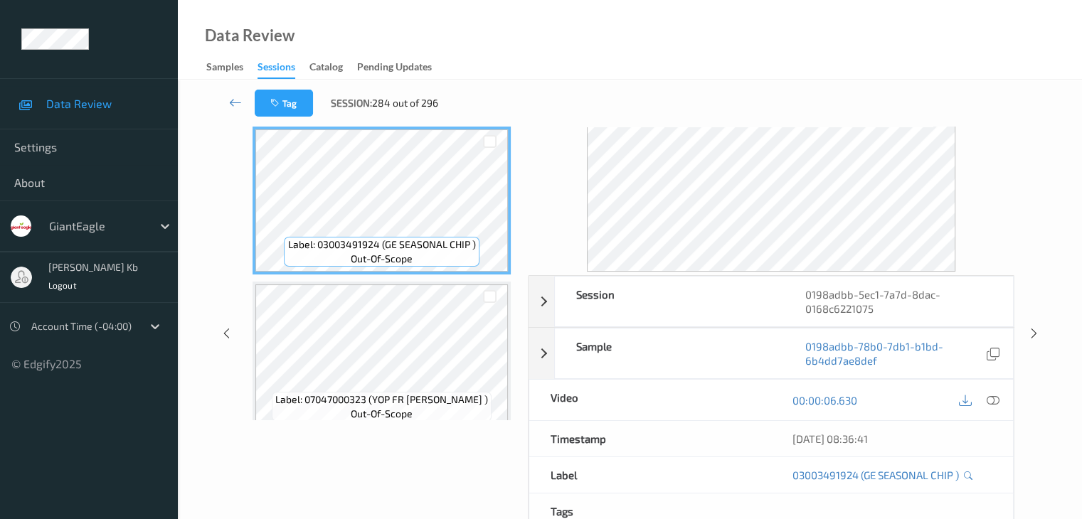
scroll to position [31, 0]
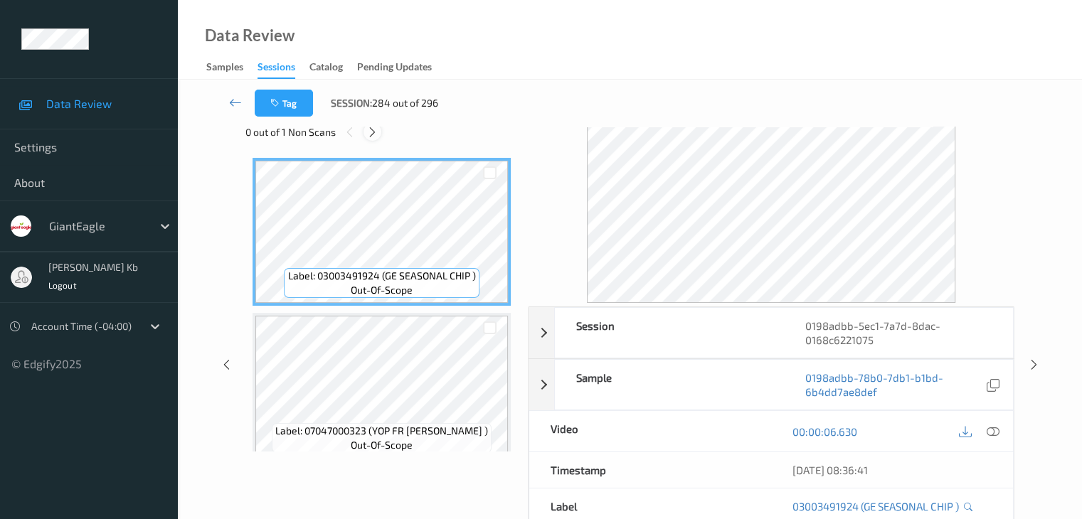
click at [373, 129] on icon at bounding box center [372, 132] width 12 height 13
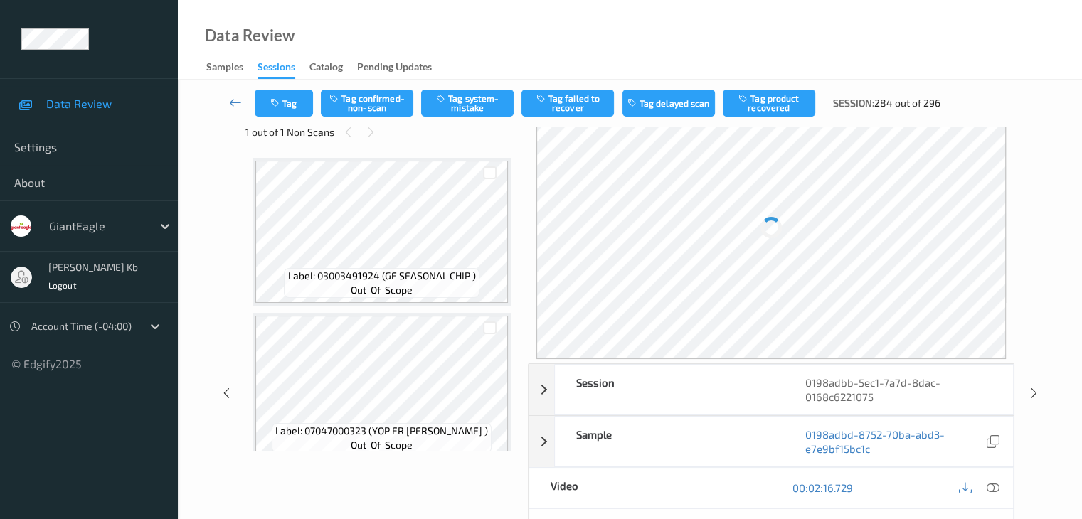
scroll to position [1868, 0]
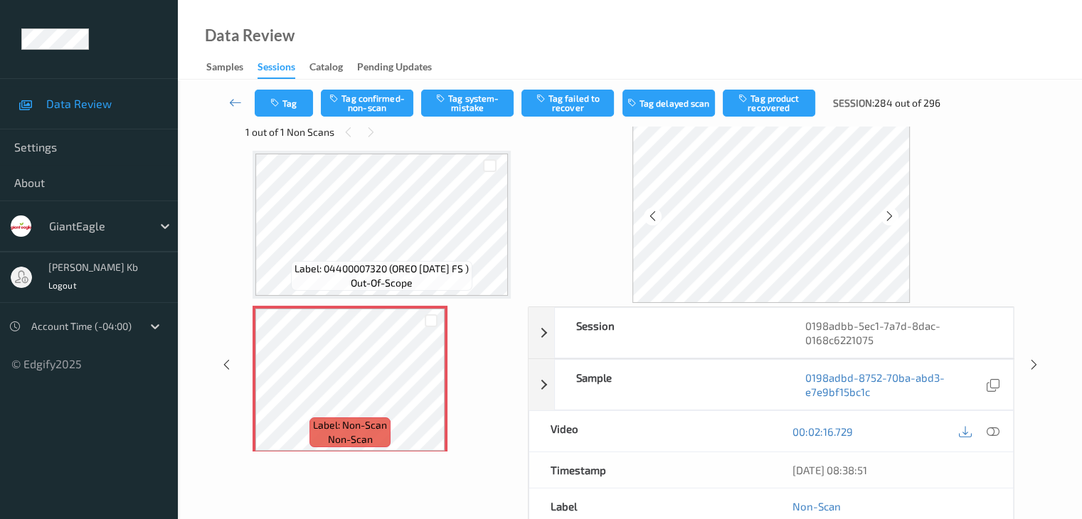
click at [993, 430] on icon at bounding box center [992, 431] width 13 height 13
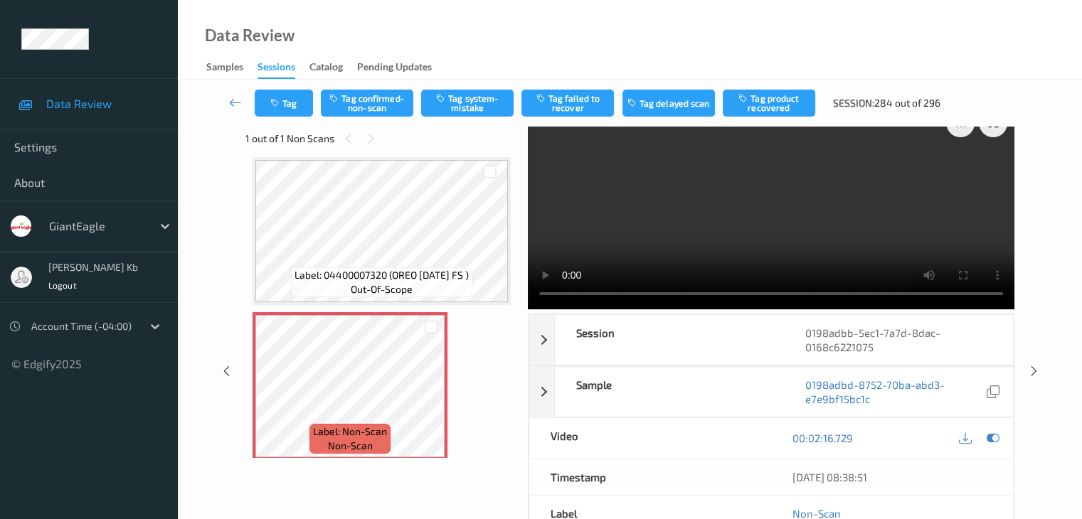
scroll to position [0, 0]
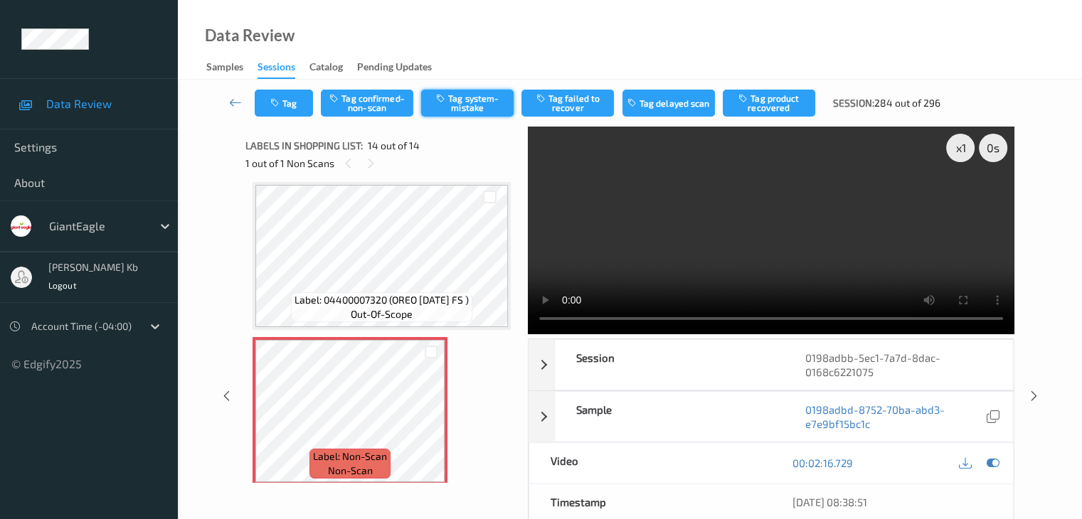
click at [479, 101] on button "Tag system-mistake" at bounding box center [467, 103] width 92 height 27
click at [236, 106] on icon at bounding box center [235, 102] width 13 height 14
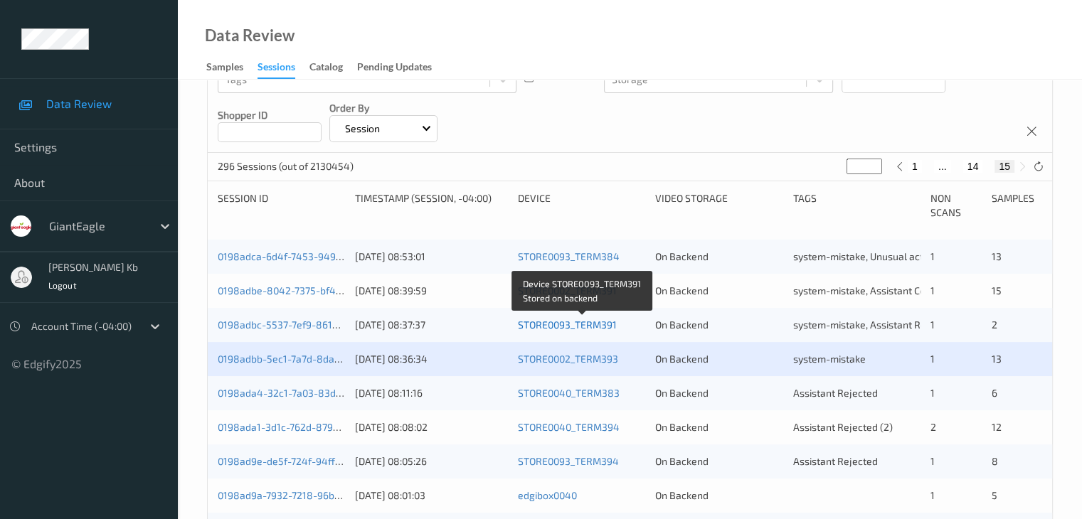
scroll to position [285, 0]
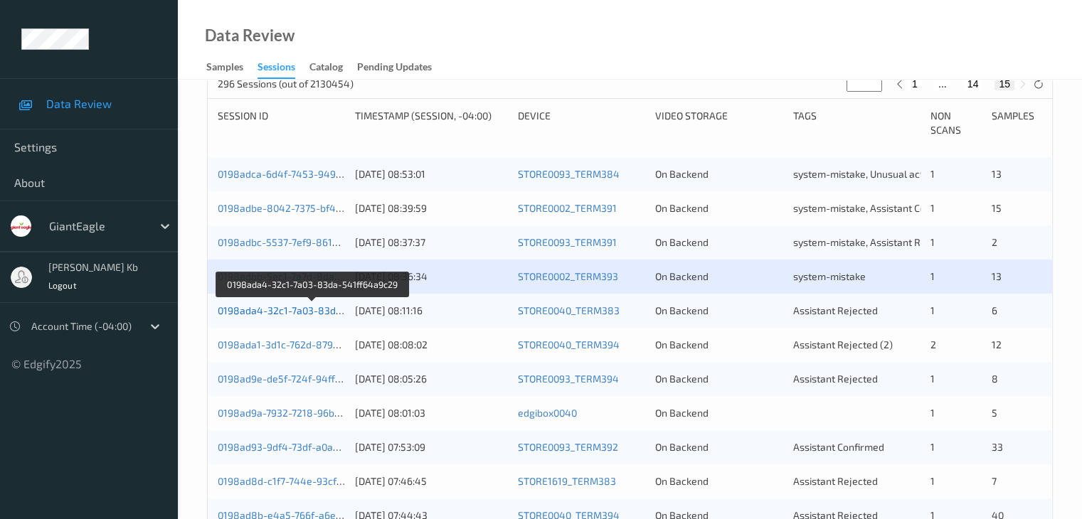
click at [279, 312] on link "0198ada4-32c1-7a03-83da-541ff64a9c29" at bounding box center [313, 310] width 191 height 12
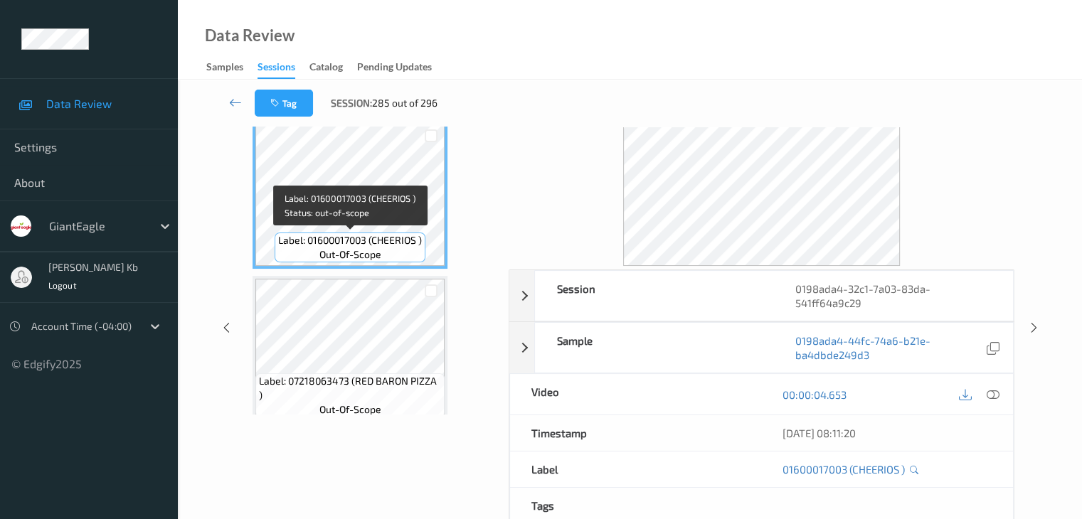
scroll to position [31, 0]
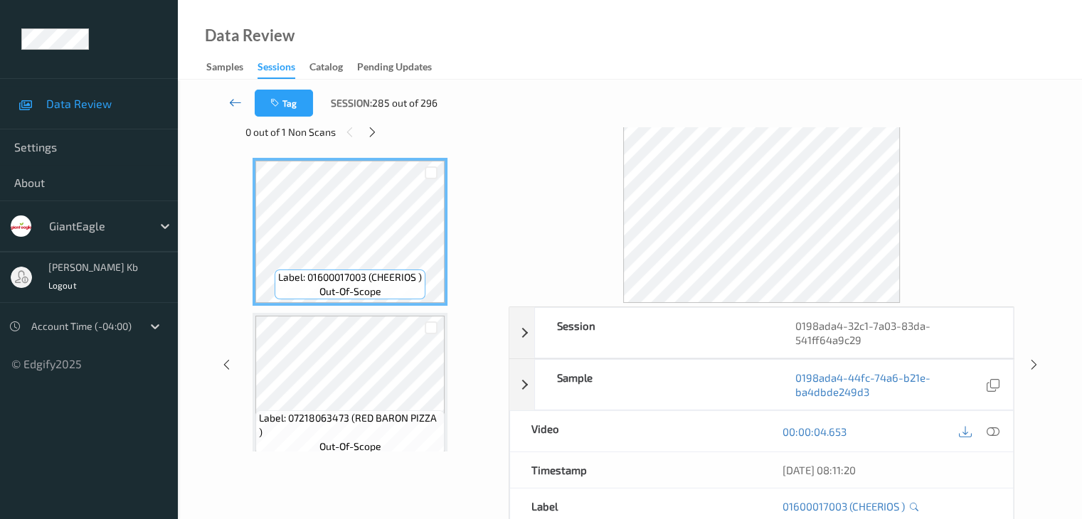
click at [231, 98] on icon at bounding box center [235, 102] width 13 height 14
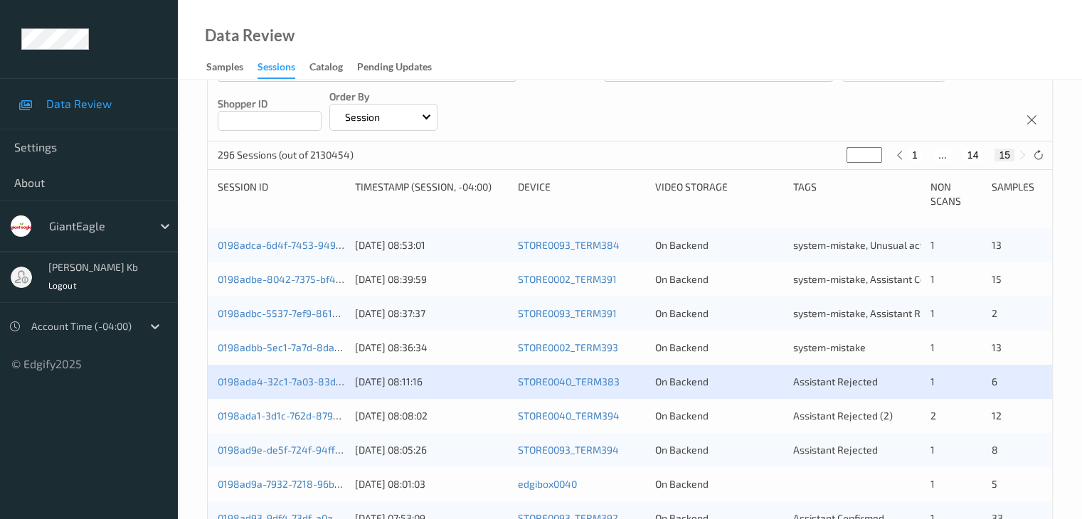
scroll to position [285, 0]
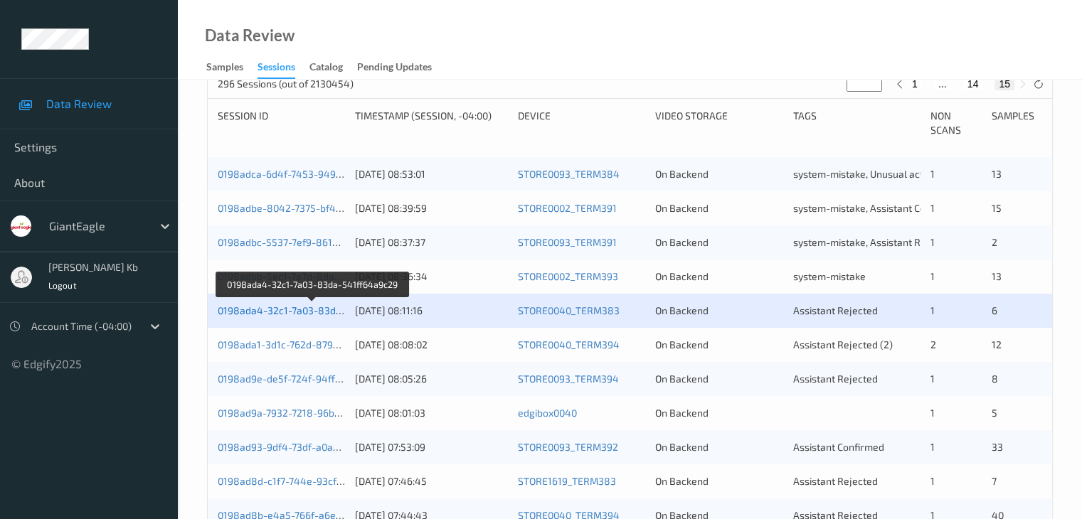
click at [291, 308] on link "0198ada4-32c1-7a03-83da-541ff64a9c29" at bounding box center [313, 310] width 191 height 12
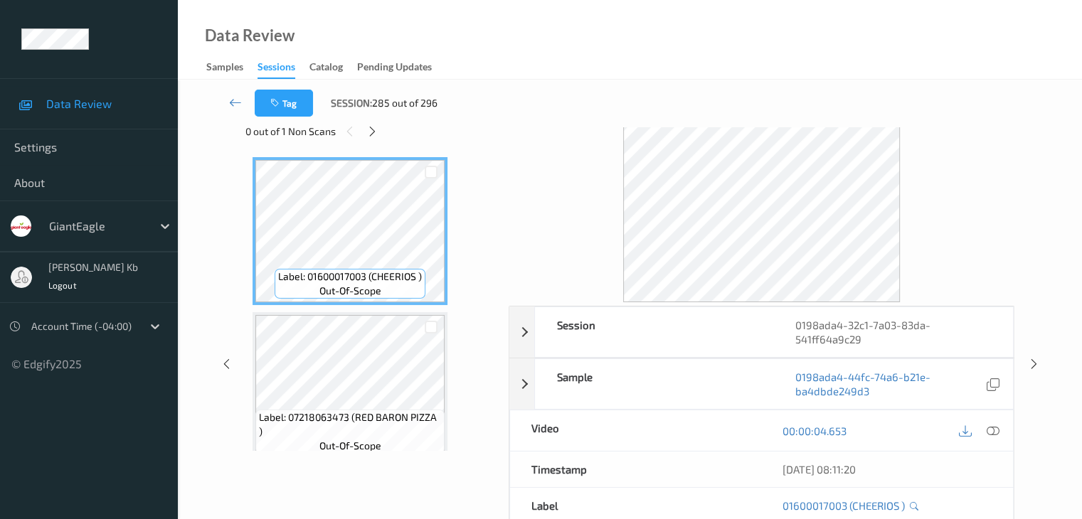
scroll to position [31, 0]
click at [376, 134] on icon at bounding box center [372, 132] width 12 height 13
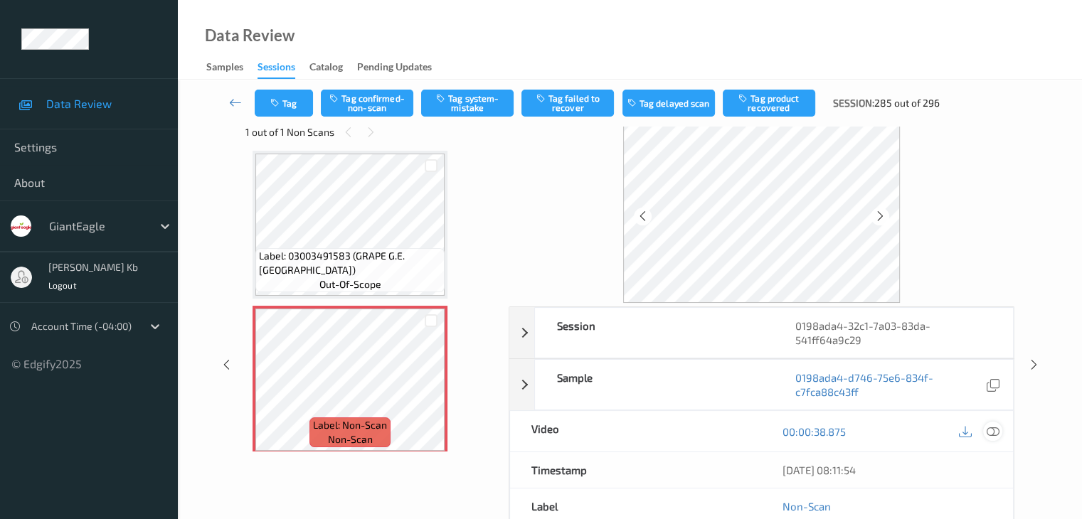
click at [996, 430] on icon at bounding box center [992, 431] width 13 height 13
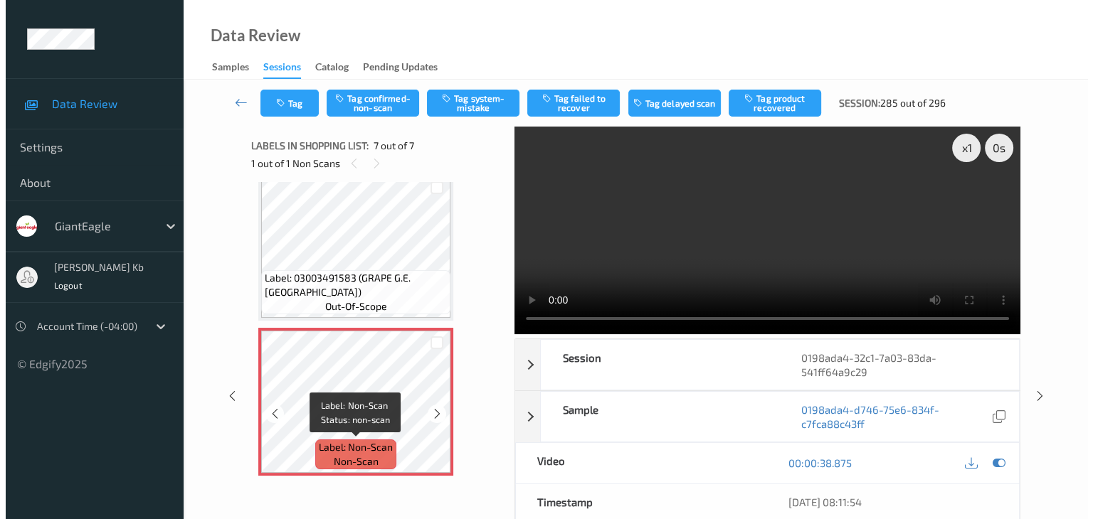
scroll to position [71, 0]
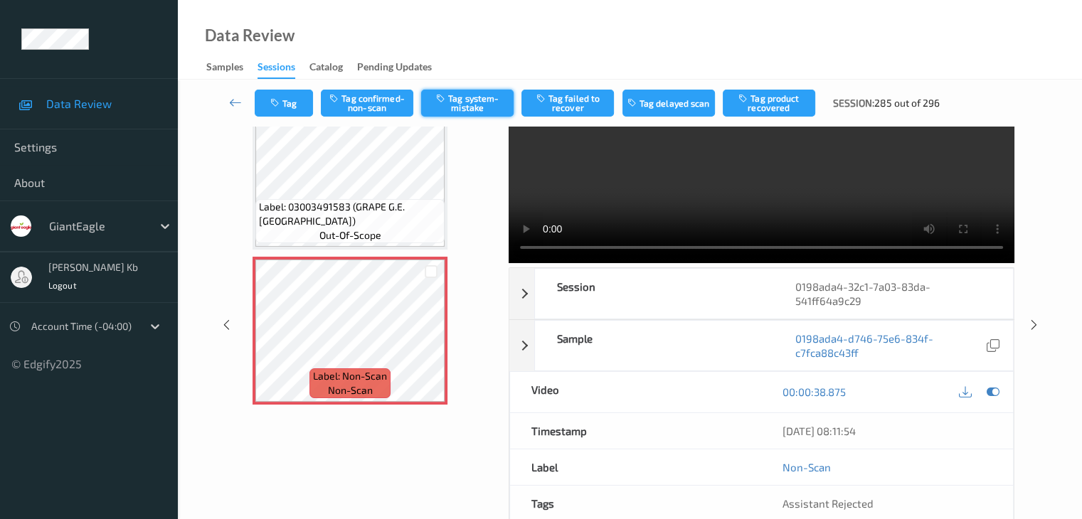
click at [466, 101] on button "Tag system-mistake" at bounding box center [467, 103] width 92 height 27
click at [304, 97] on button "Tag" at bounding box center [284, 103] width 58 height 27
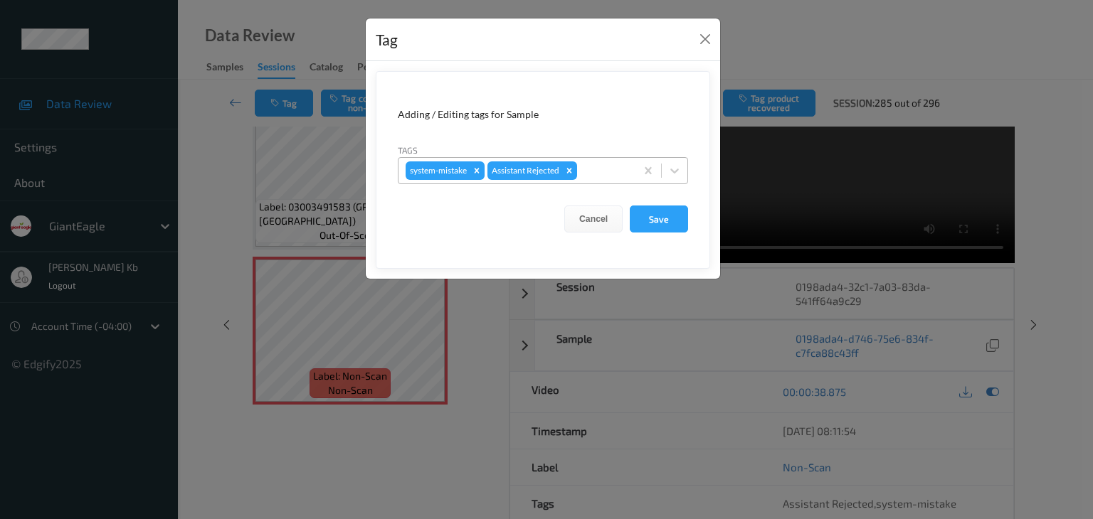
click at [608, 169] on div at bounding box center [604, 170] width 48 height 17
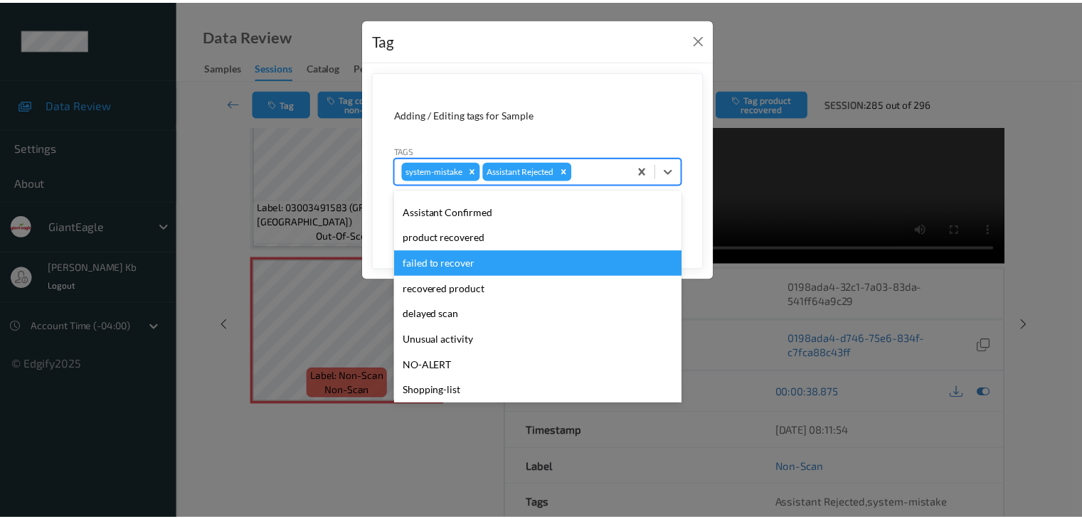
scroll to position [125, 0]
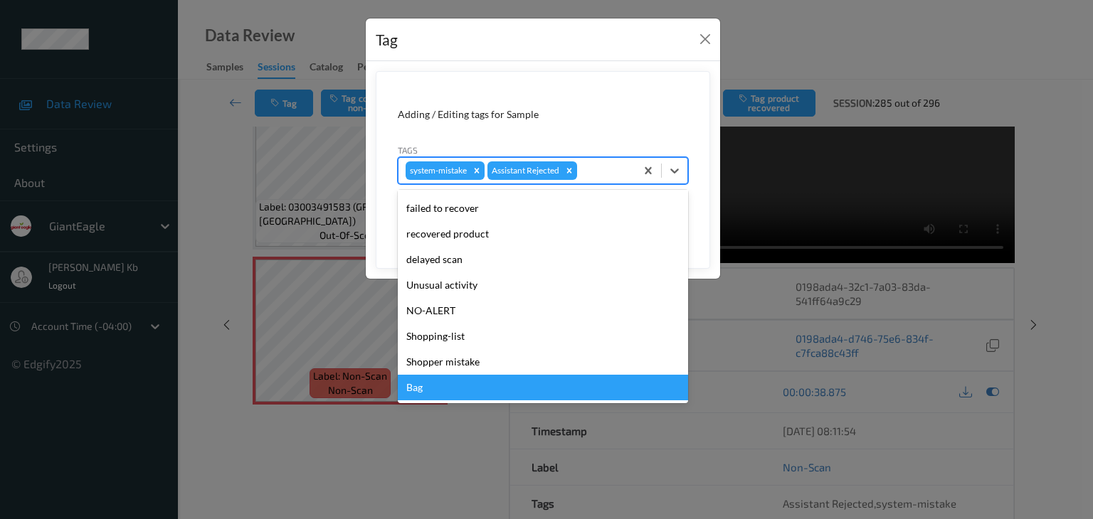
click at [433, 388] on div "Bag" at bounding box center [543, 388] width 290 height 26
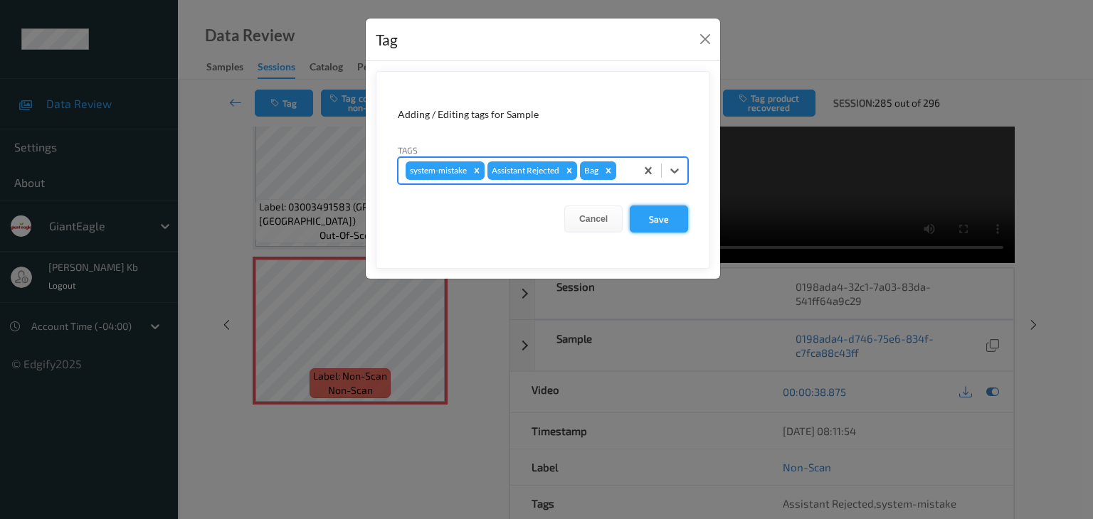
click at [665, 220] on button "Save" at bounding box center [659, 219] width 58 height 27
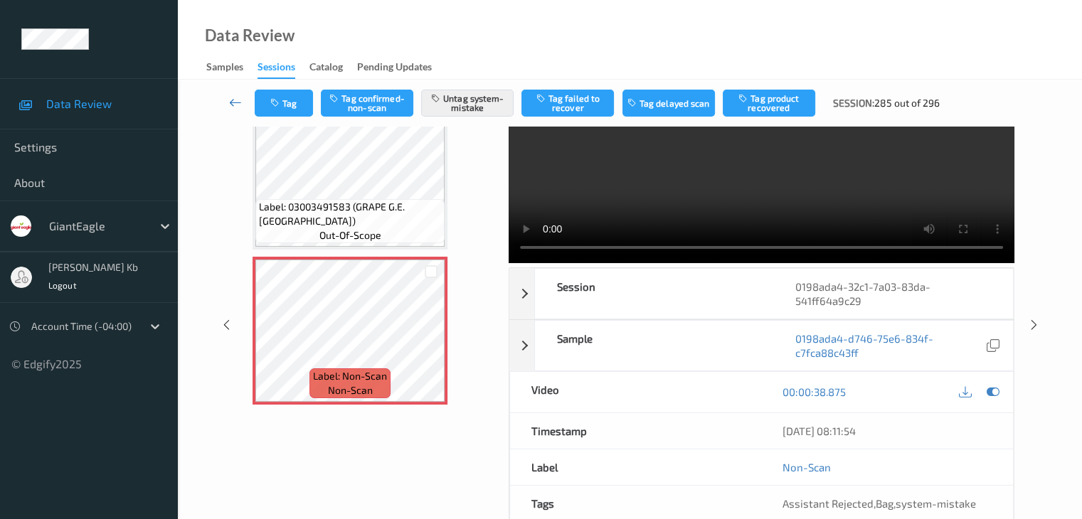
click at [231, 100] on icon at bounding box center [235, 102] width 13 height 14
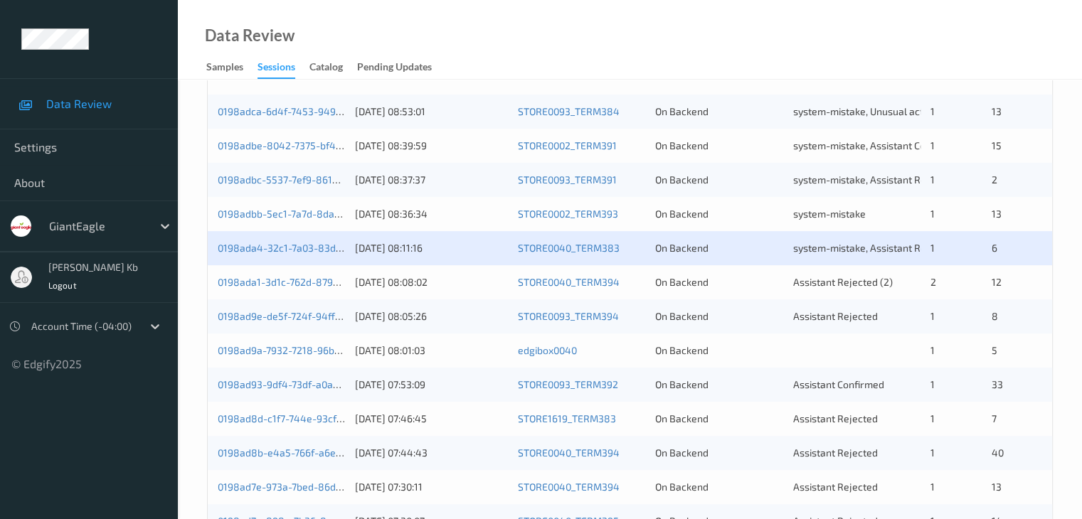
scroll to position [356, 0]
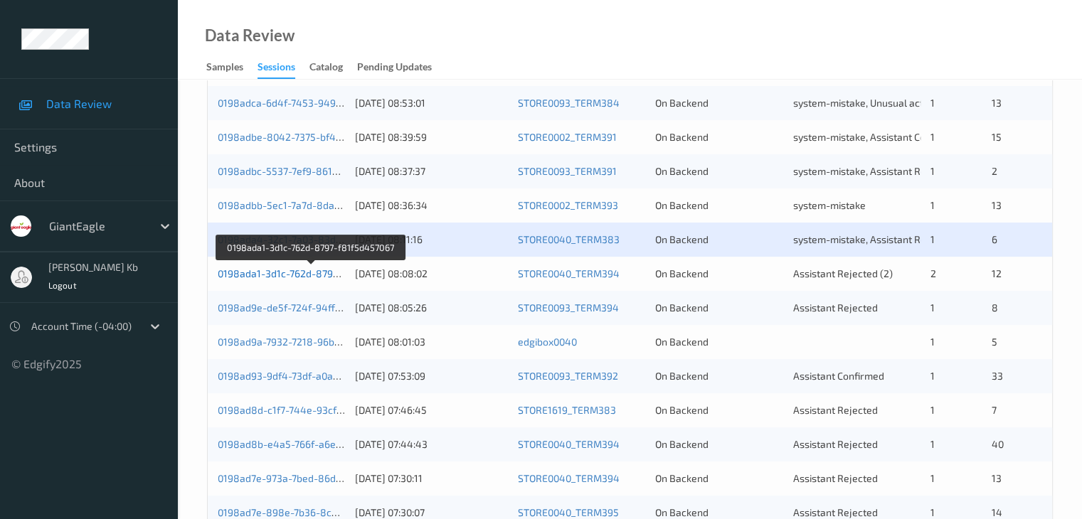
click at [295, 272] on link "0198ada1-3d1c-762d-8797-f81f5d457067" at bounding box center [311, 273] width 187 height 12
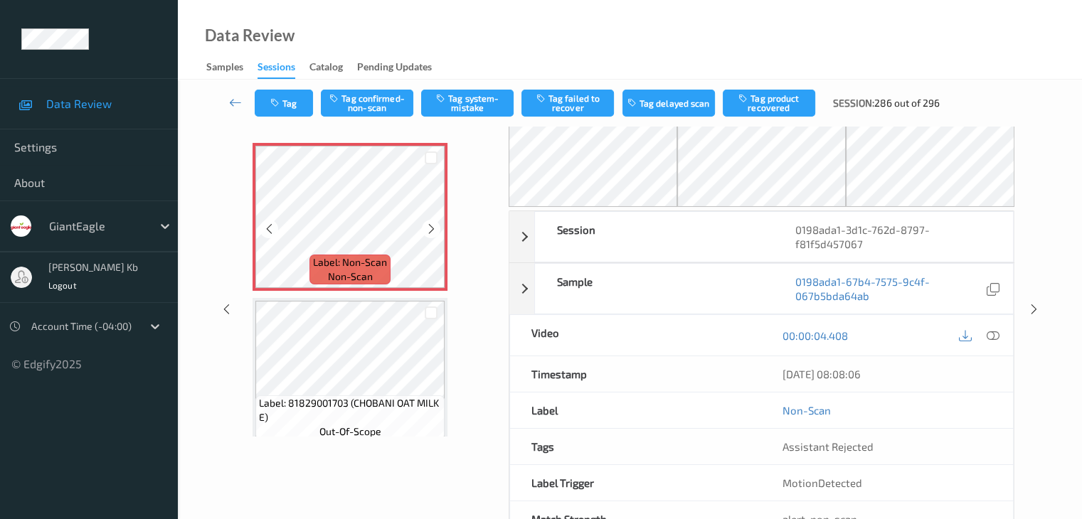
scroll to position [22, 0]
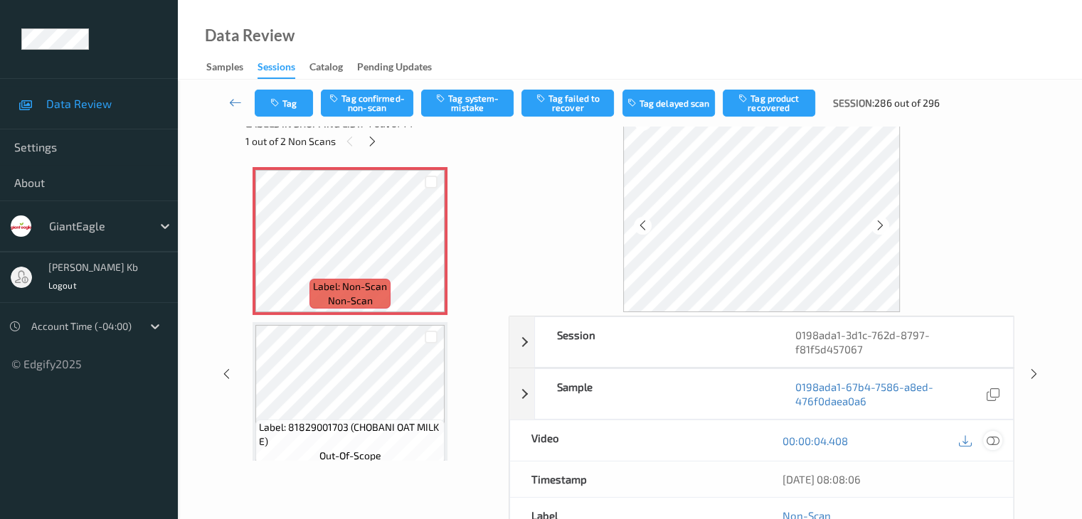
click at [999, 438] on div at bounding box center [992, 440] width 19 height 19
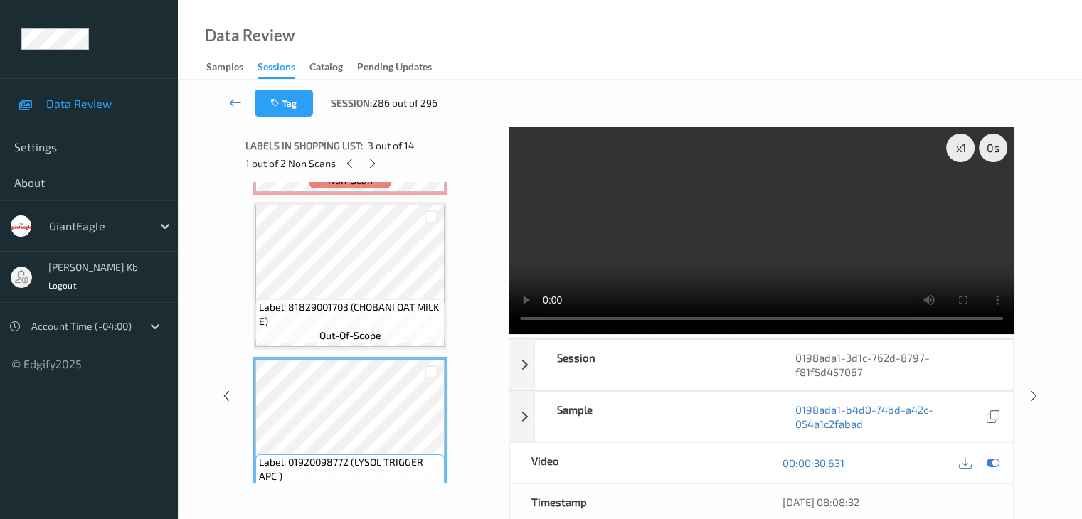
scroll to position [0, 0]
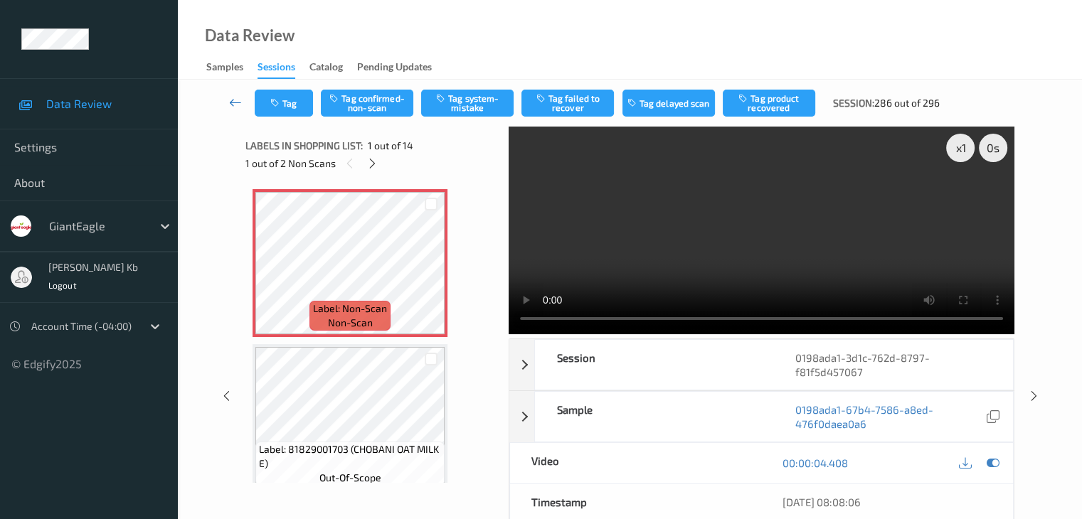
click at [229, 101] on icon at bounding box center [235, 102] width 13 height 14
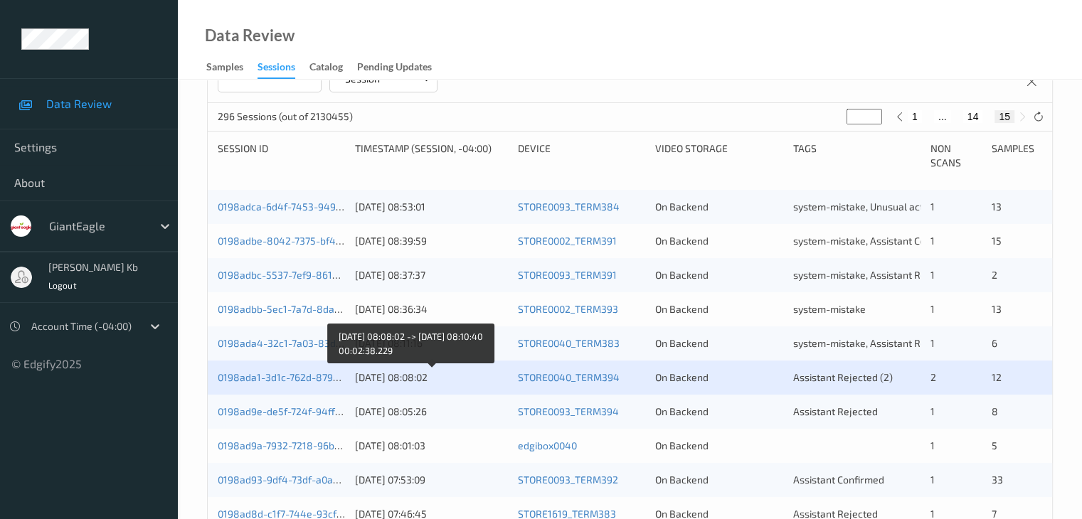
scroll to position [285, 0]
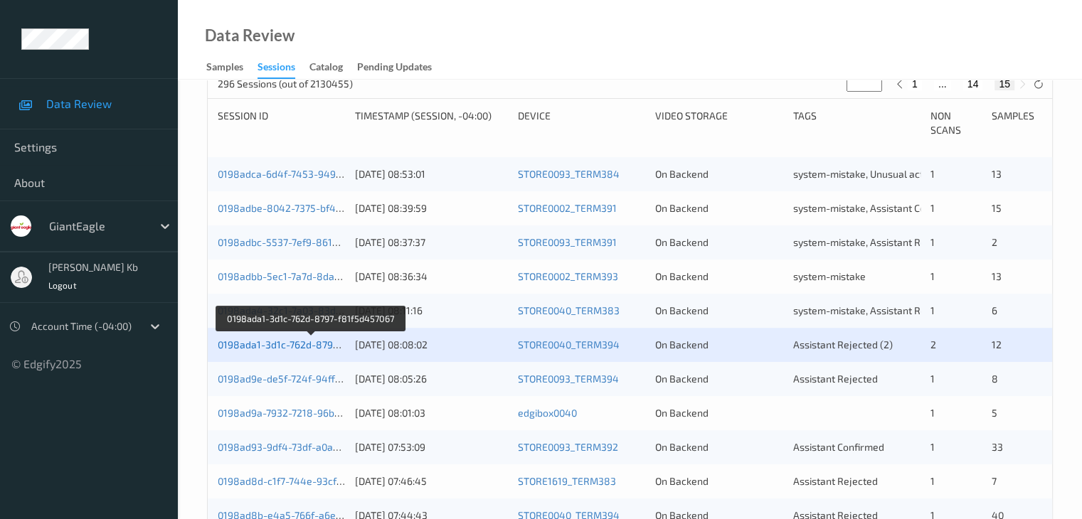
click at [278, 349] on link "0198ada1-3d1c-762d-8797-f81f5d457067" at bounding box center [311, 345] width 187 height 12
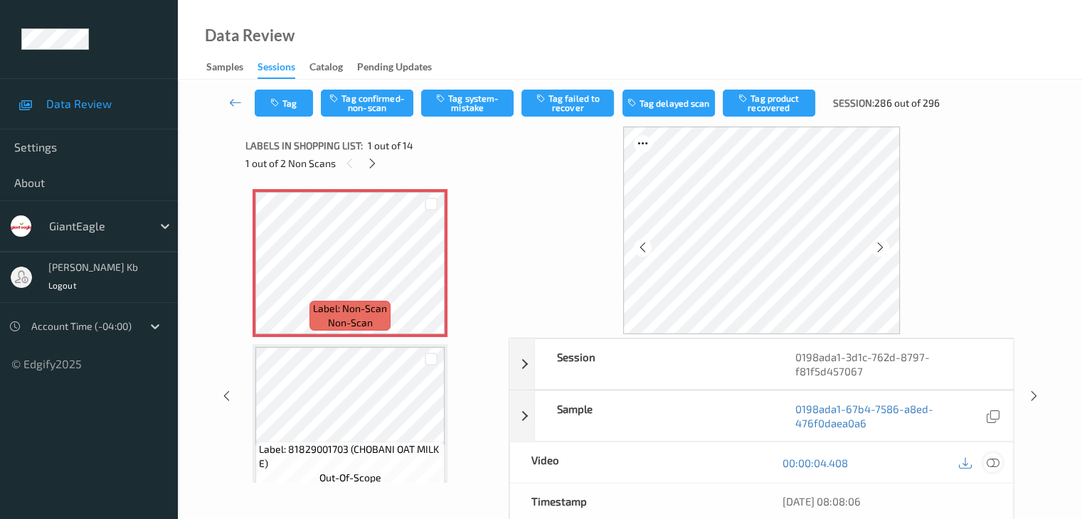
click at [993, 462] on icon at bounding box center [992, 463] width 13 height 13
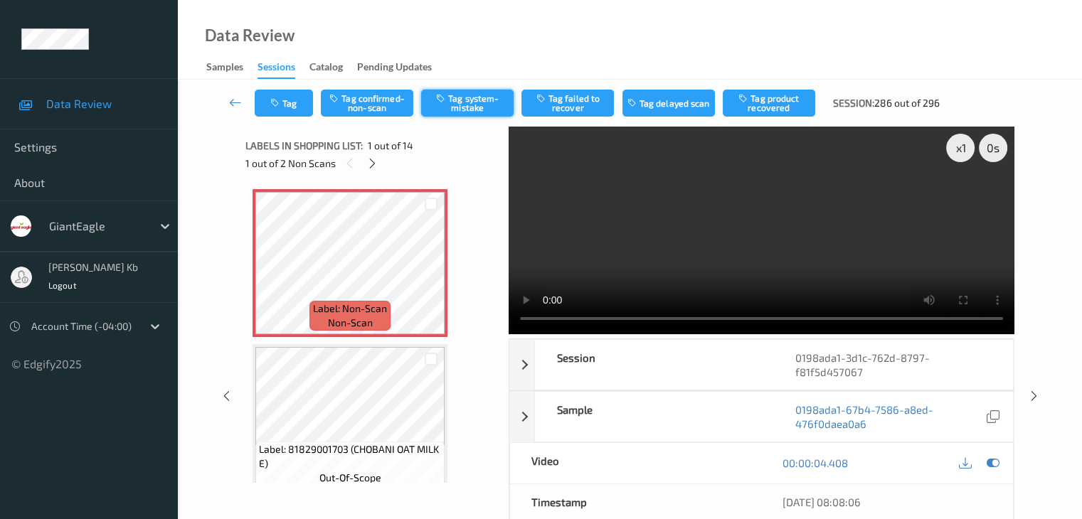
click at [472, 102] on button "Tag system-mistake" at bounding box center [467, 103] width 92 height 27
click at [299, 97] on button "Tag" at bounding box center [284, 103] width 58 height 27
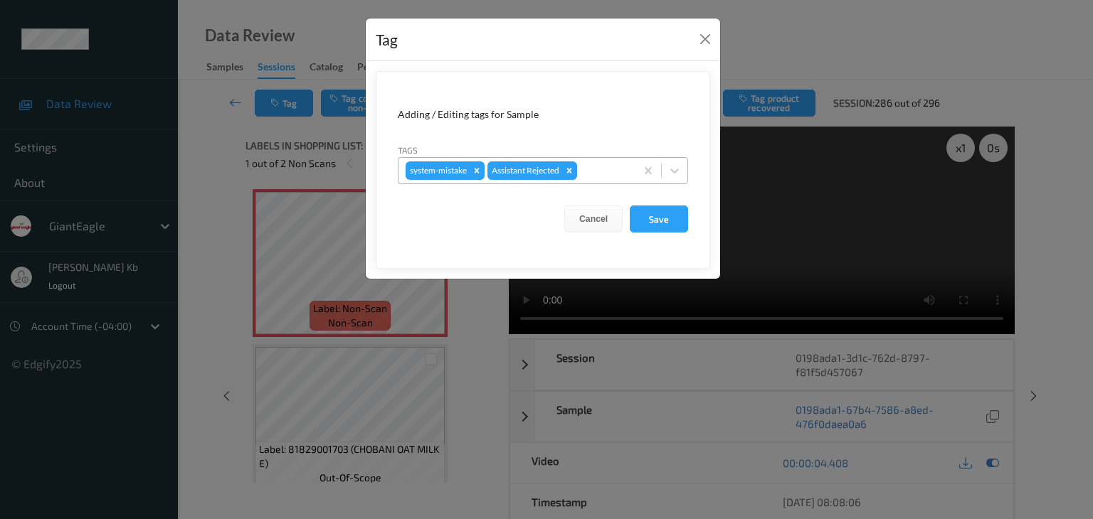
click at [610, 169] on div at bounding box center [604, 170] width 48 height 17
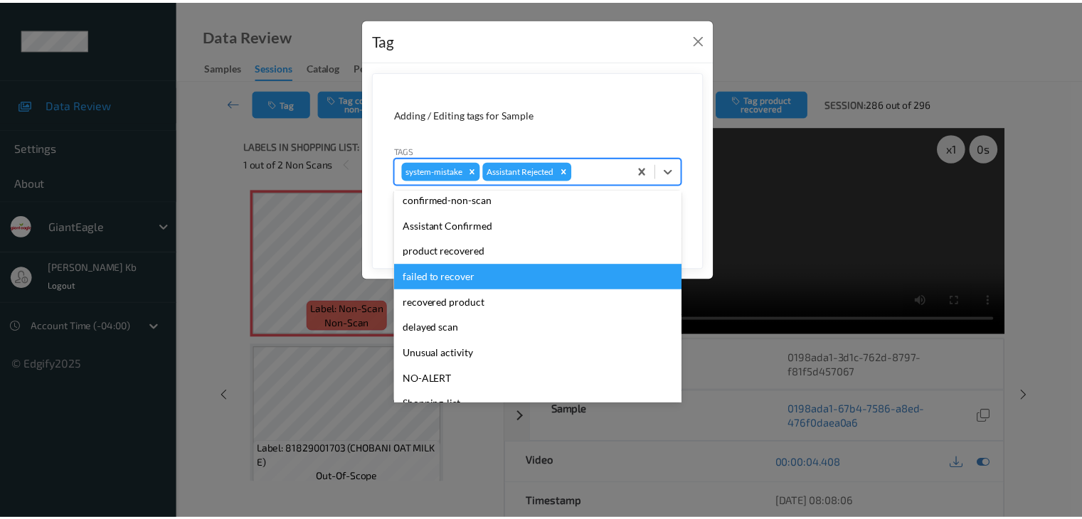
scroll to position [125, 0]
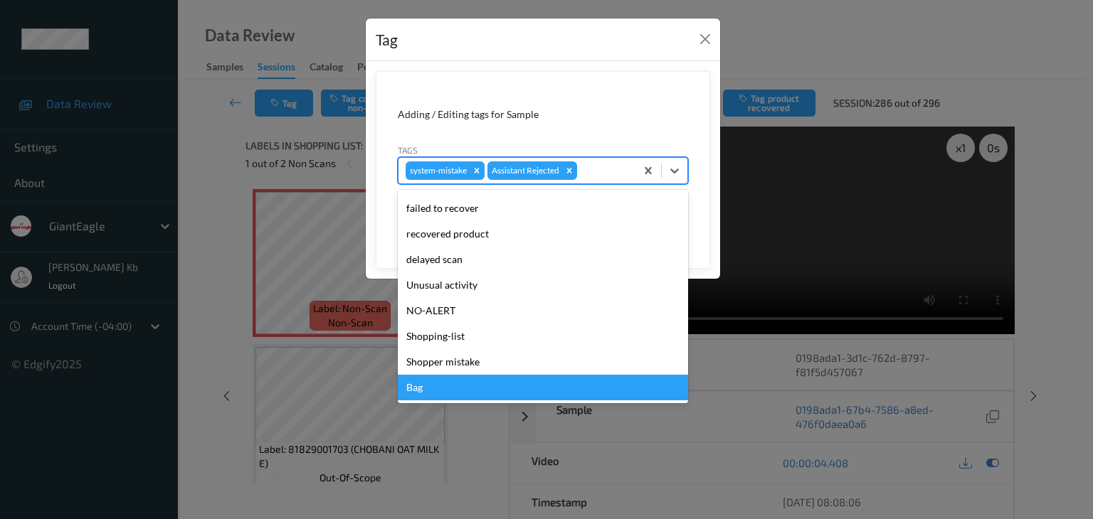
click at [433, 391] on div "Bag" at bounding box center [543, 388] width 290 height 26
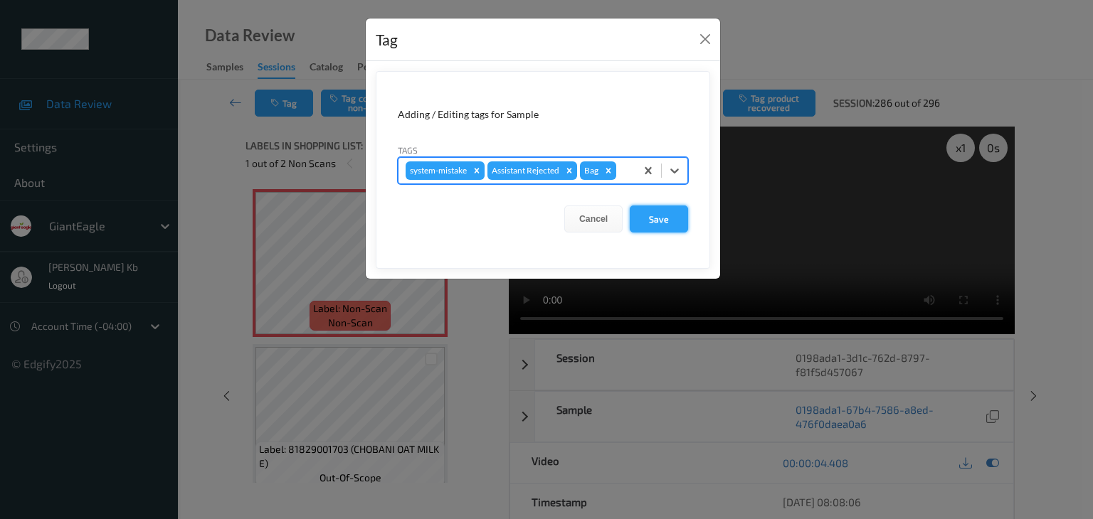
click at [658, 218] on button "Save" at bounding box center [659, 219] width 58 height 27
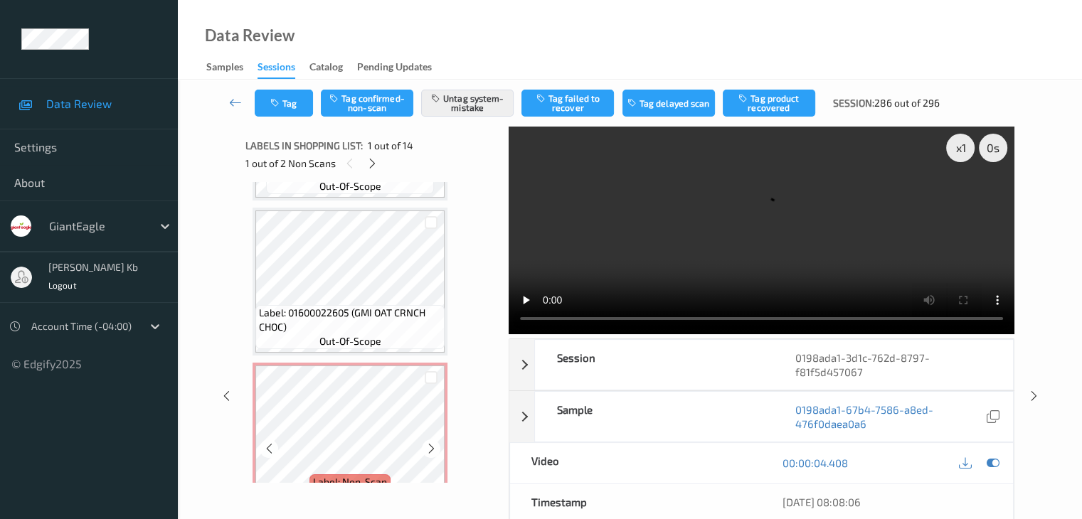
scroll to position [1209, 0]
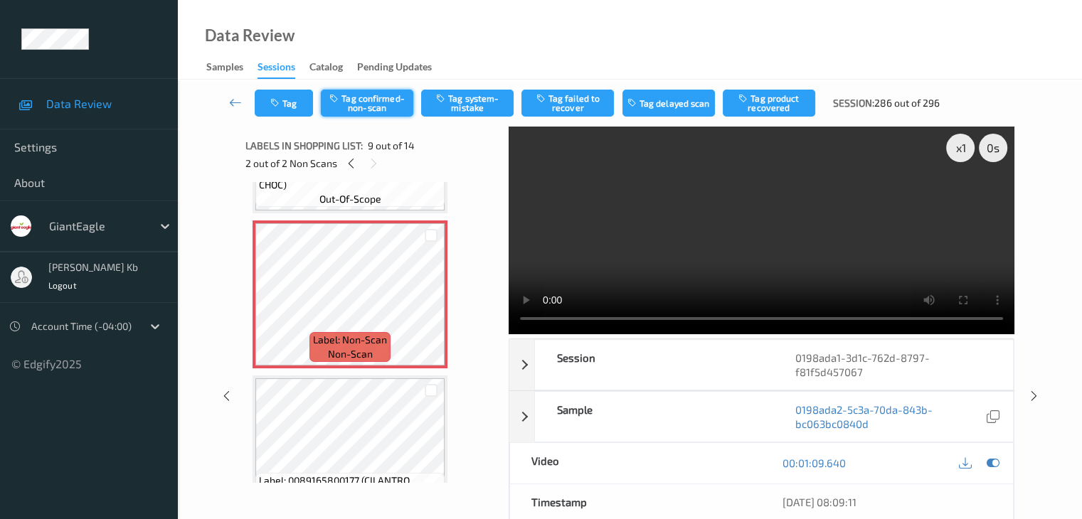
click at [367, 101] on button "Tag confirmed-non-scan" at bounding box center [367, 103] width 92 height 27
click at [768, 103] on button "Tag product recovered" at bounding box center [769, 103] width 92 height 27
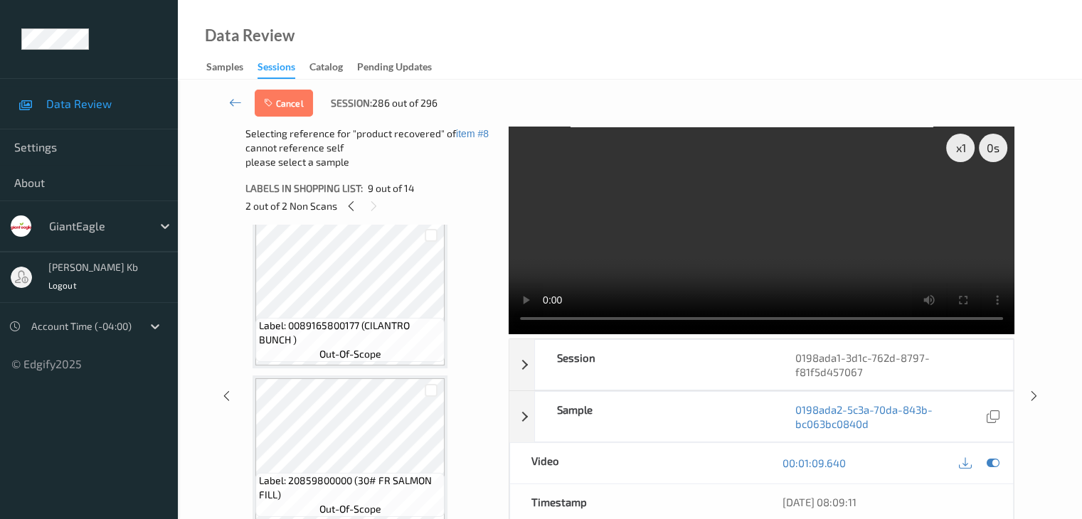
scroll to position [1423, 0]
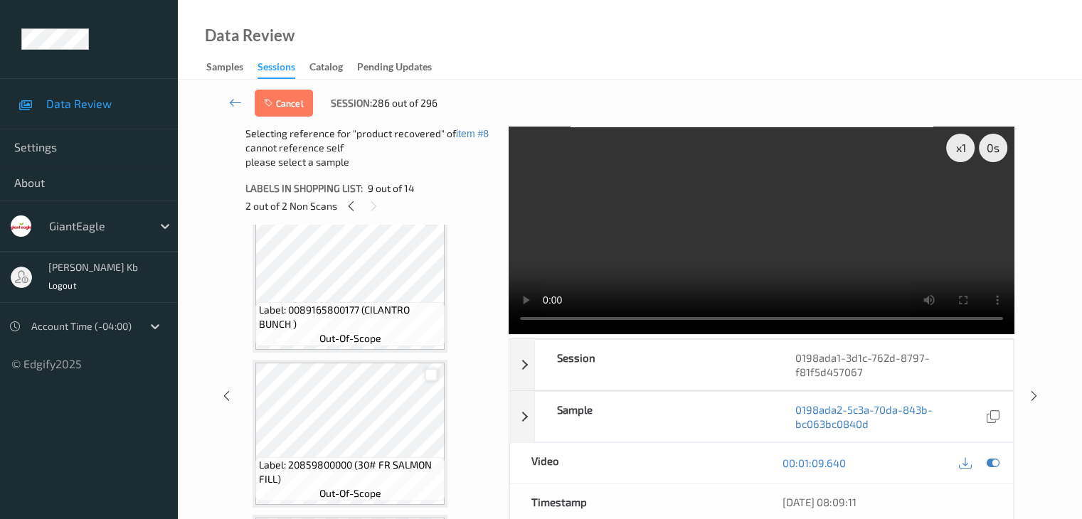
click at [433, 375] on div at bounding box center [432, 376] width 14 height 14
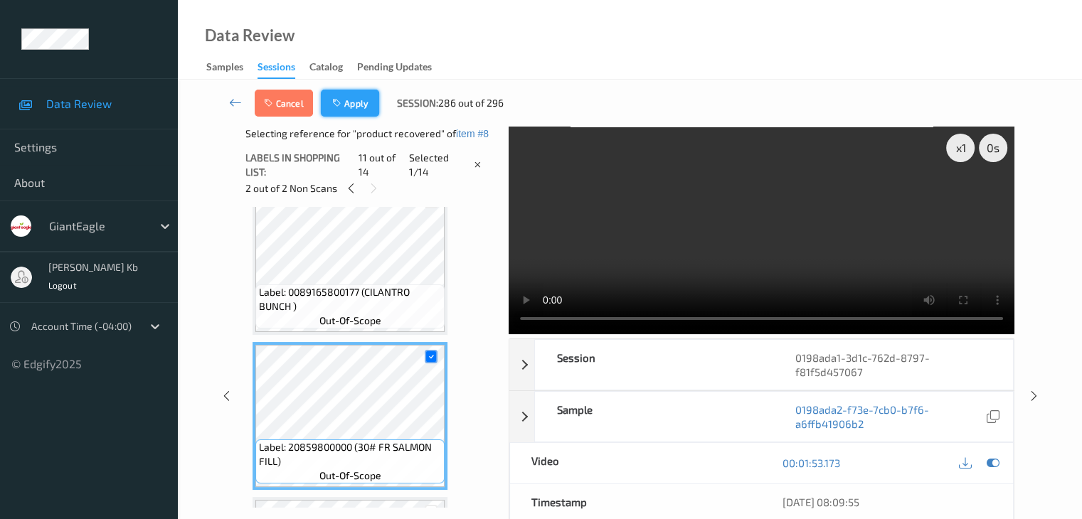
click at [353, 103] on button "Apply" at bounding box center [350, 103] width 58 height 27
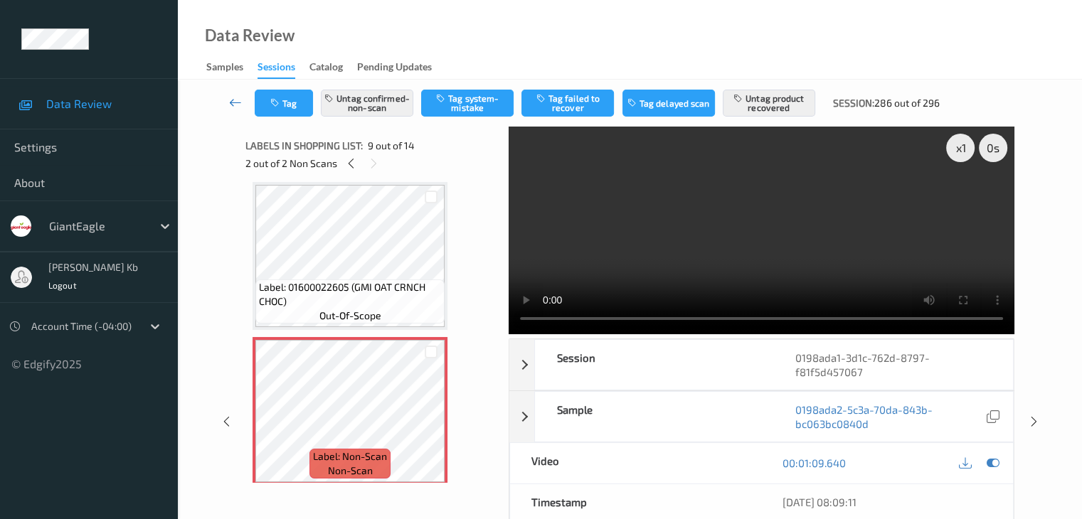
click at [239, 102] on icon at bounding box center [235, 102] width 13 height 14
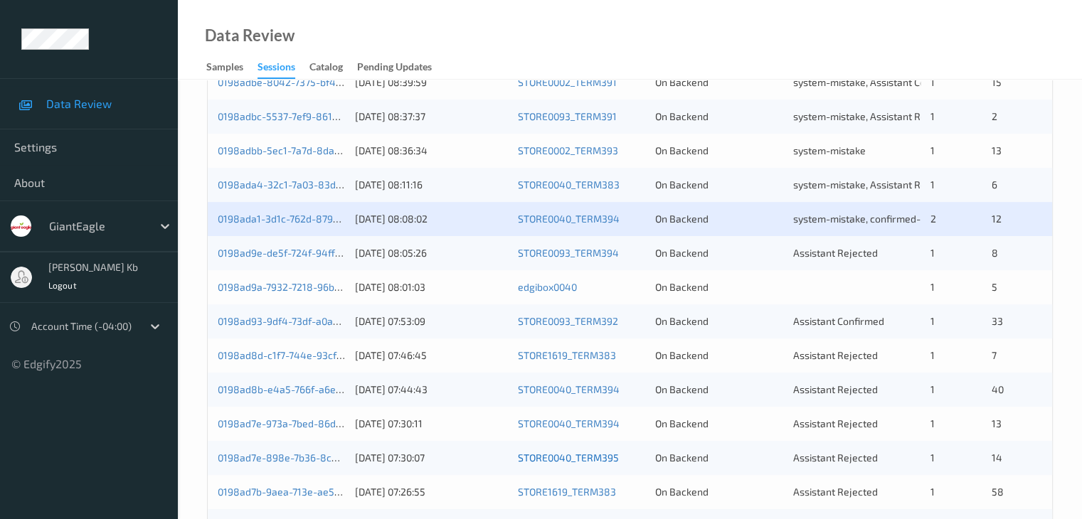
scroll to position [427, 0]
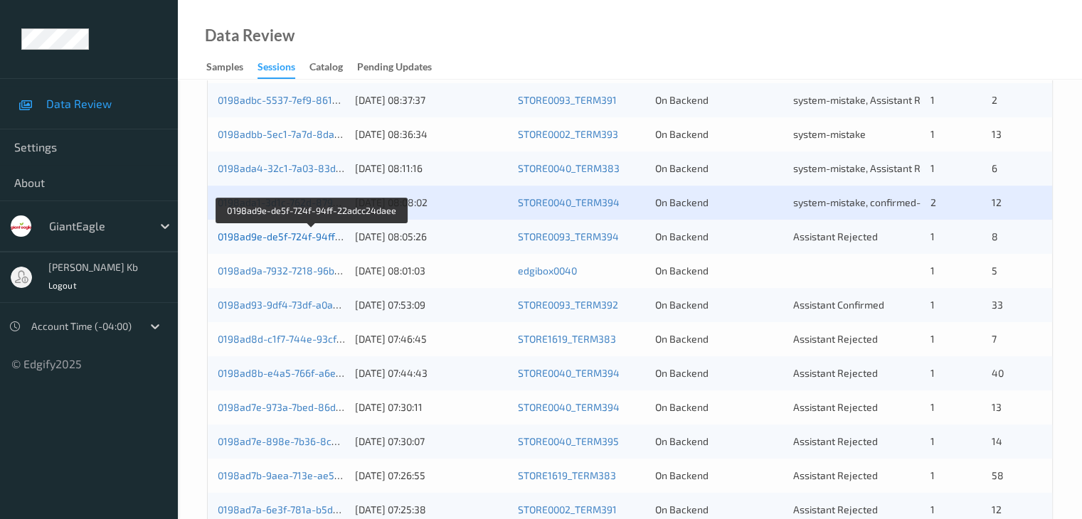
click at [309, 238] on link "0198ad9e-de5f-724f-94ff-22adcc24daee" at bounding box center [312, 236] width 189 height 12
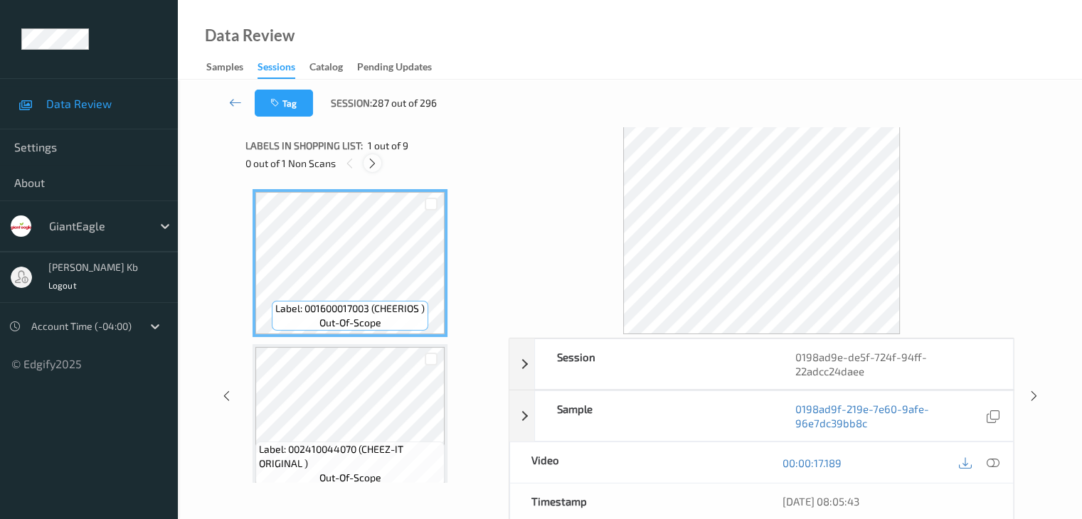
click at [367, 160] on icon at bounding box center [372, 163] width 12 height 13
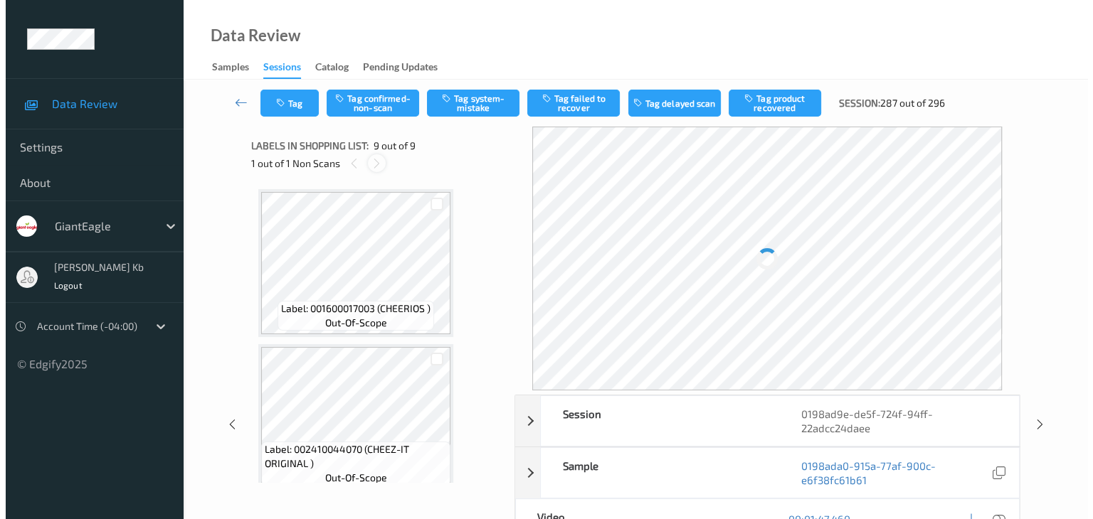
scroll to position [1093, 0]
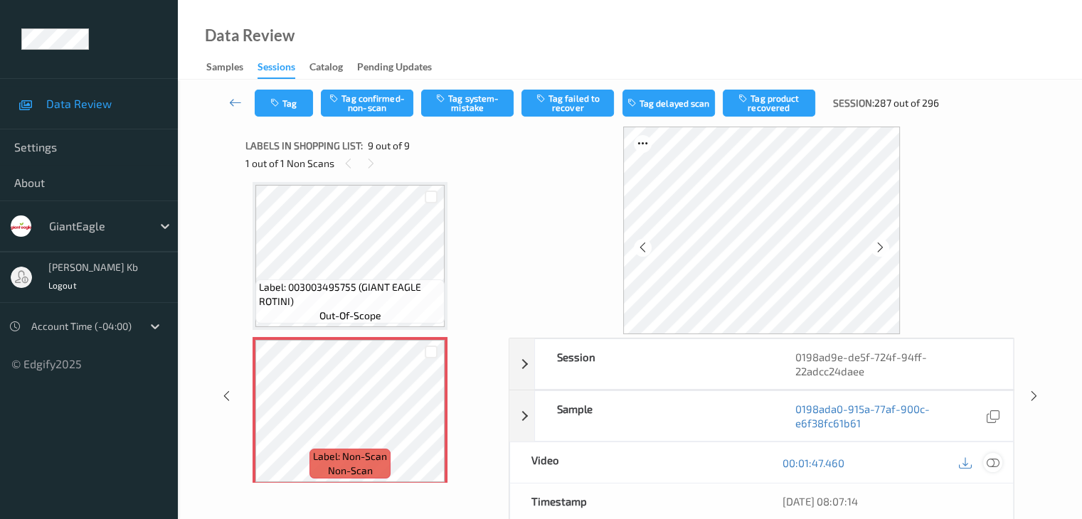
click at [995, 462] on icon at bounding box center [992, 463] width 13 height 13
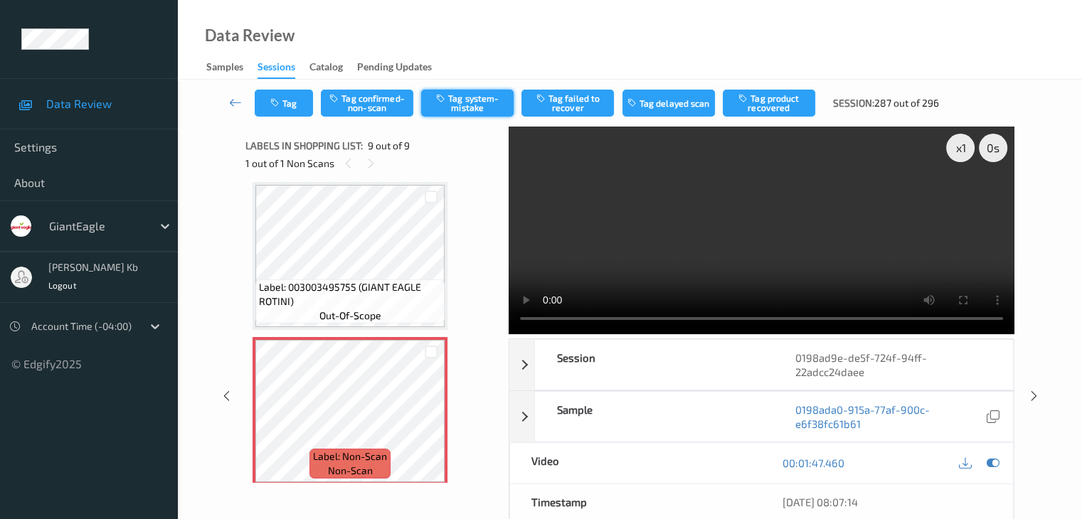
click at [488, 98] on button "Tag system-mistake" at bounding box center [467, 103] width 92 height 27
click at [303, 102] on button "Tag" at bounding box center [284, 103] width 58 height 27
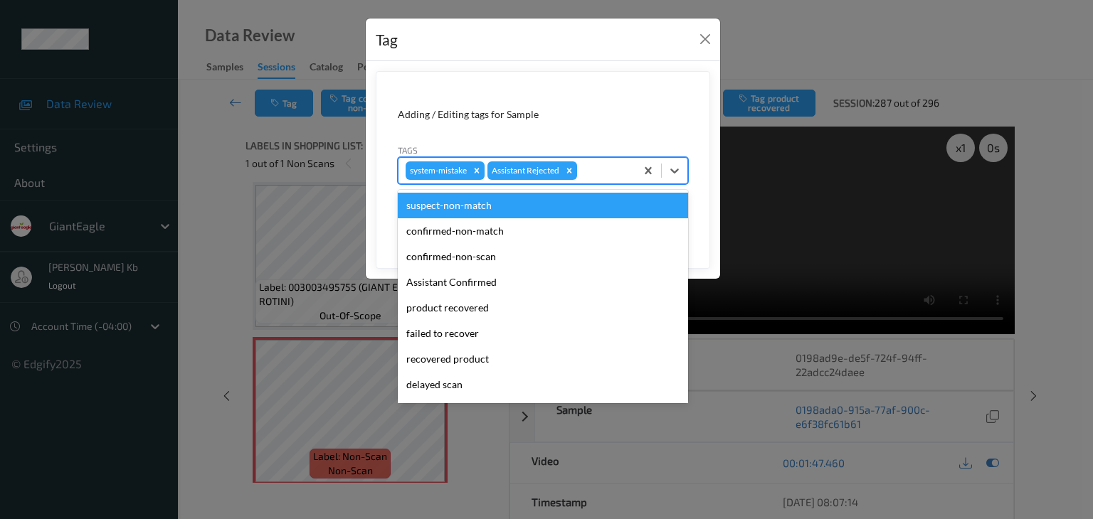
click at [609, 167] on div at bounding box center [604, 170] width 48 height 17
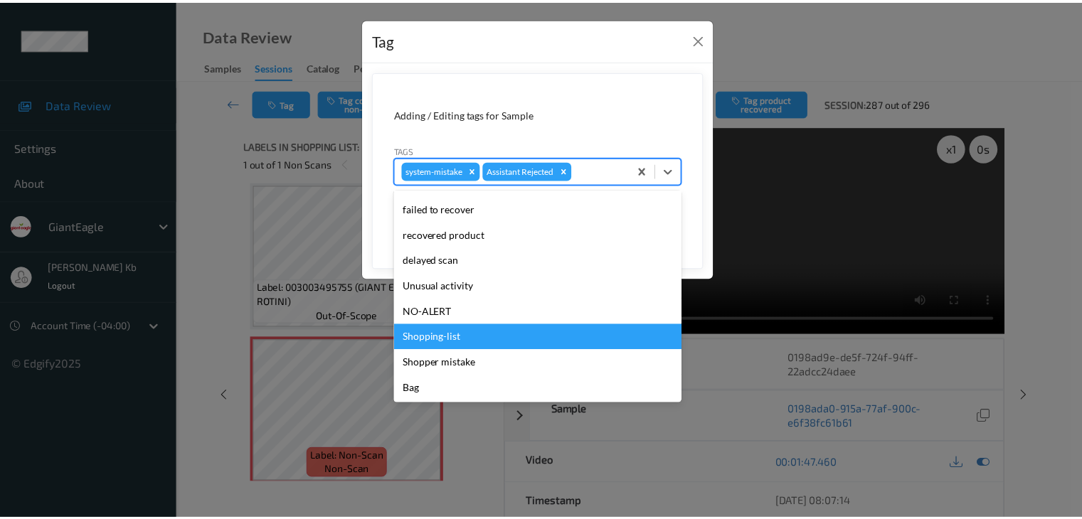
scroll to position [125, 0]
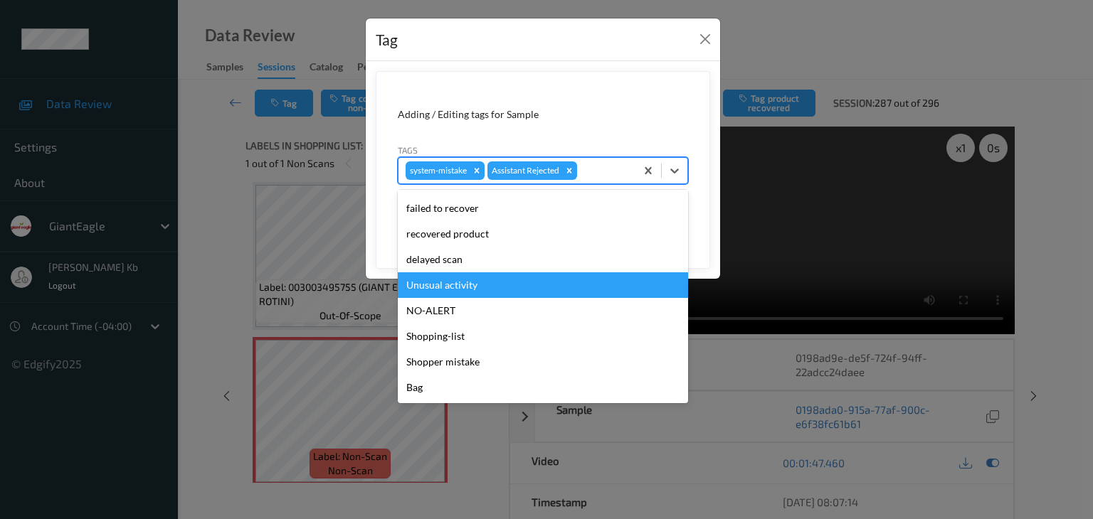
click at [459, 290] on div "Unusual activity" at bounding box center [543, 285] width 290 height 26
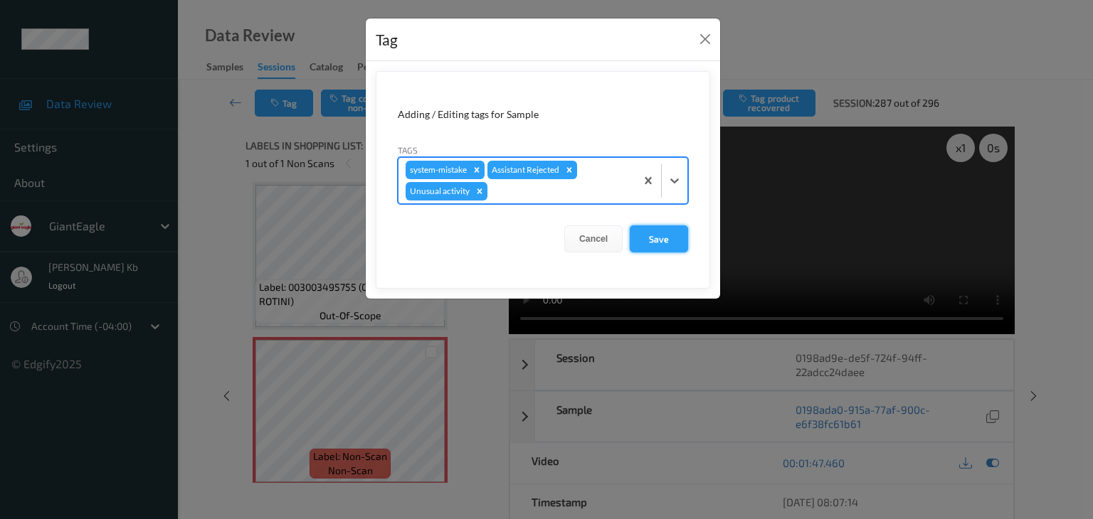
click at [664, 236] on button "Save" at bounding box center [659, 239] width 58 height 27
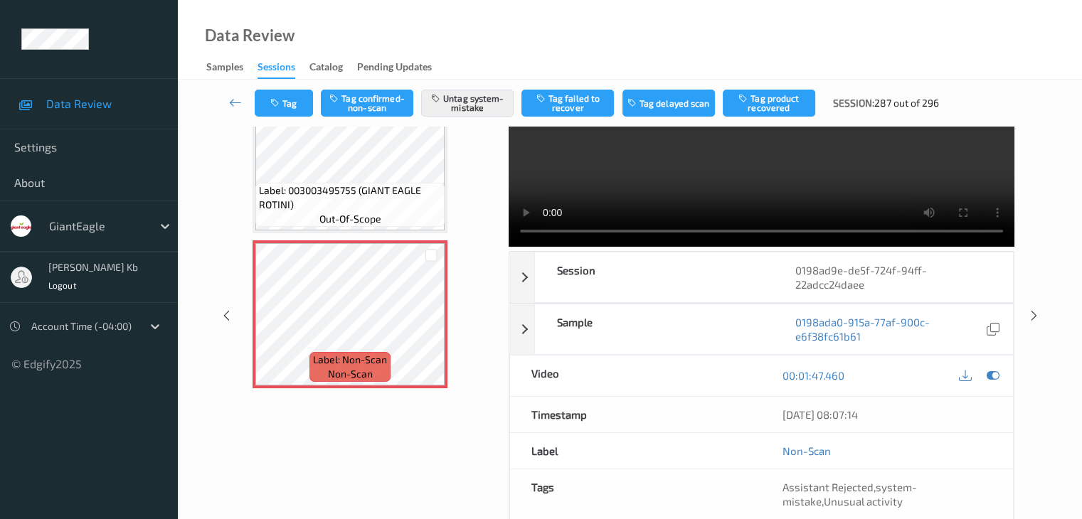
scroll to position [0, 0]
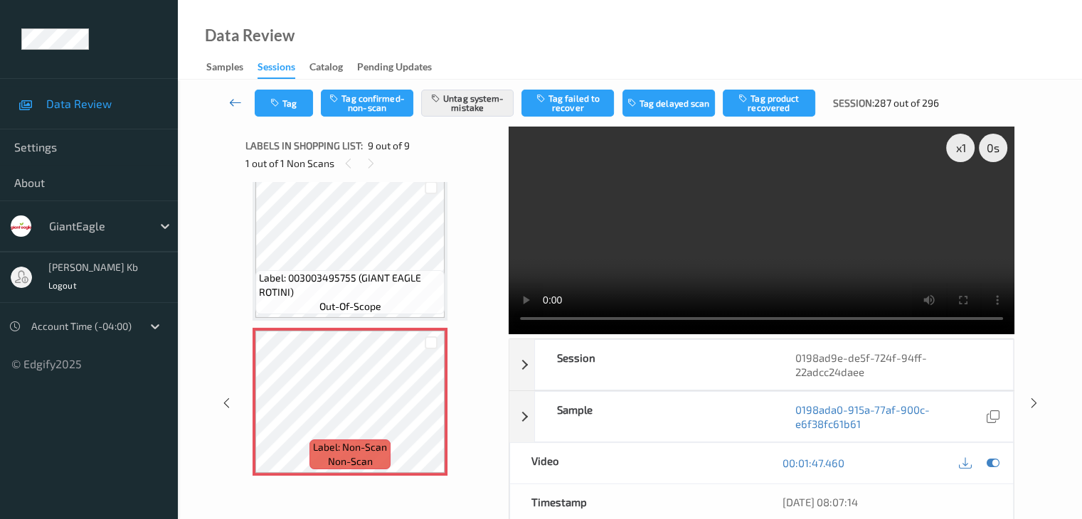
click at [230, 97] on icon at bounding box center [235, 102] width 13 height 14
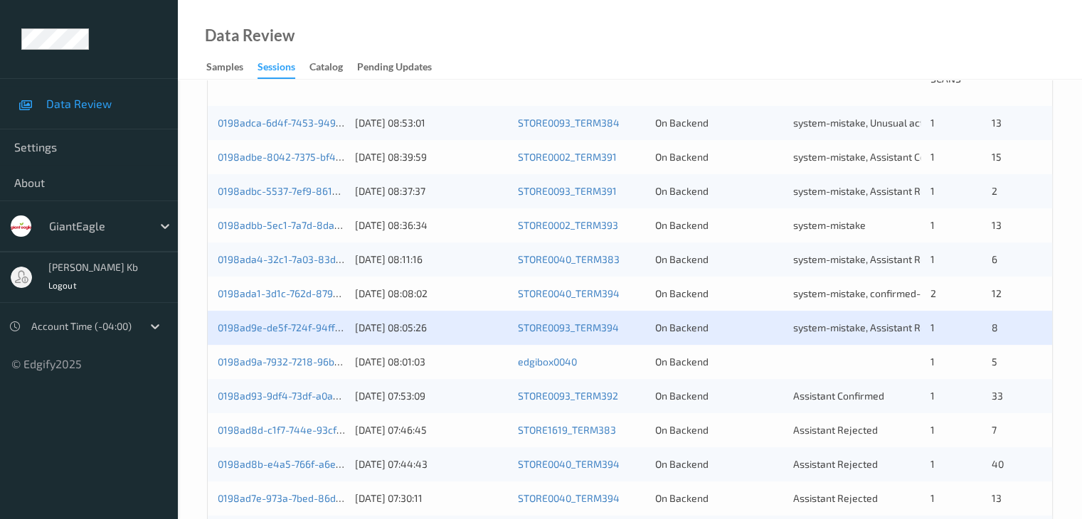
scroll to position [356, 0]
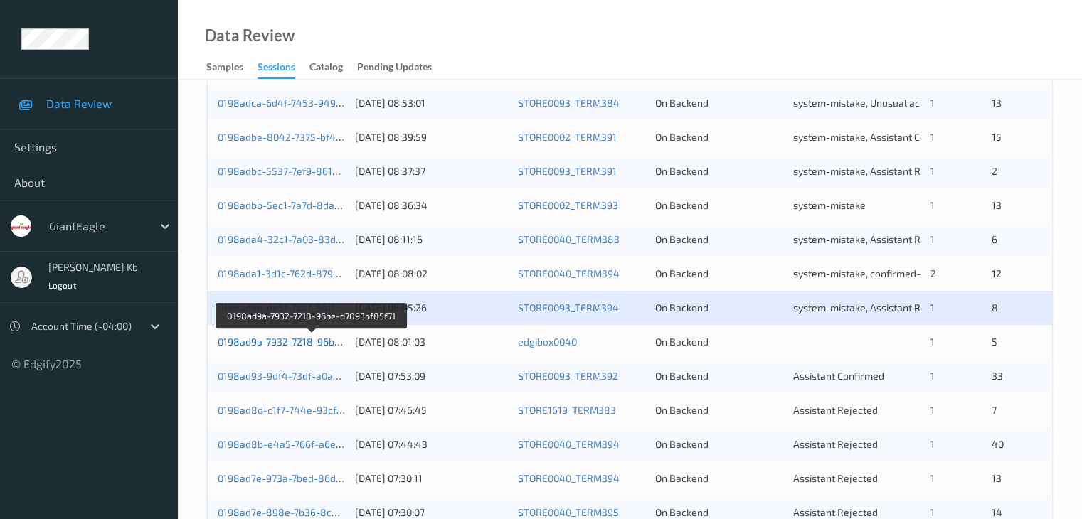
click at [257, 343] on link "0198ad9a-7932-7218-96be-d7093bf85f71" at bounding box center [312, 342] width 189 height 12
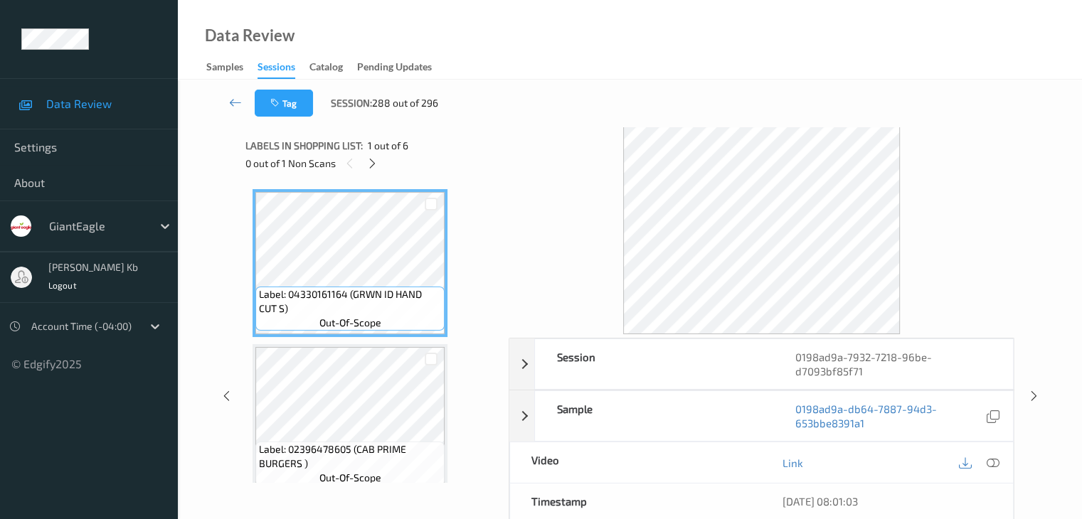
click at [381, 127] on div "Tag Session: 288 out of 296 Session 0198ad9a-7932-7218-96be-d7093bf85f71 Sessio…" at bounding box center [630, 373] width 846 height 586
click at [374, 166] on icon at bounding box center [372, 163] width 12 height 13
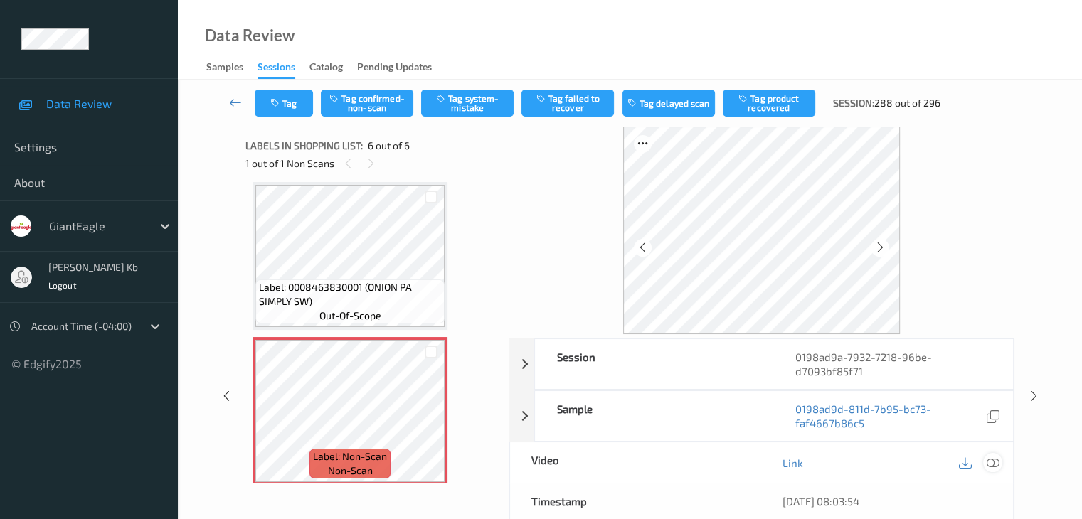
click at [993, 463] on icon at bounding box center [992, 463] width 13 height 13
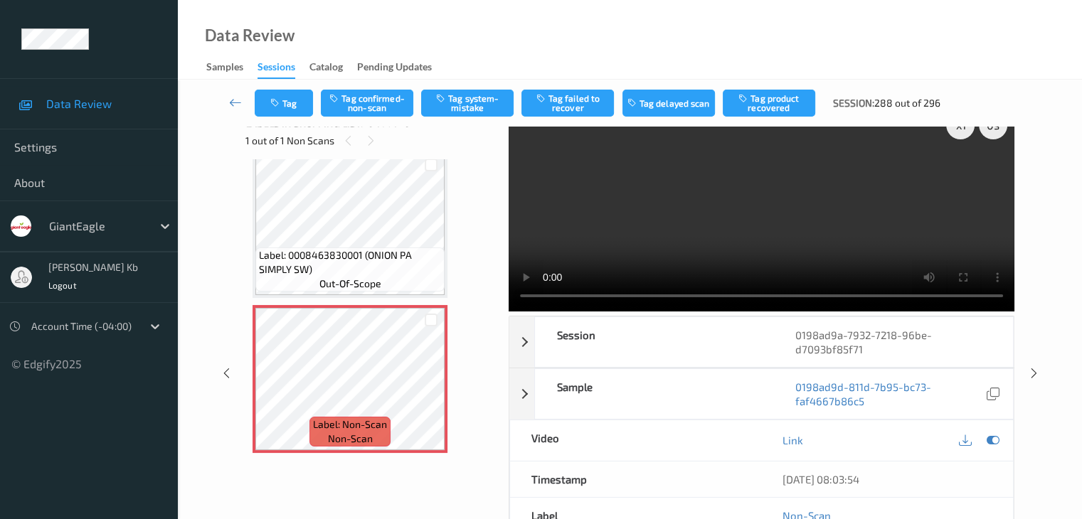
scroll to position [0, 0]
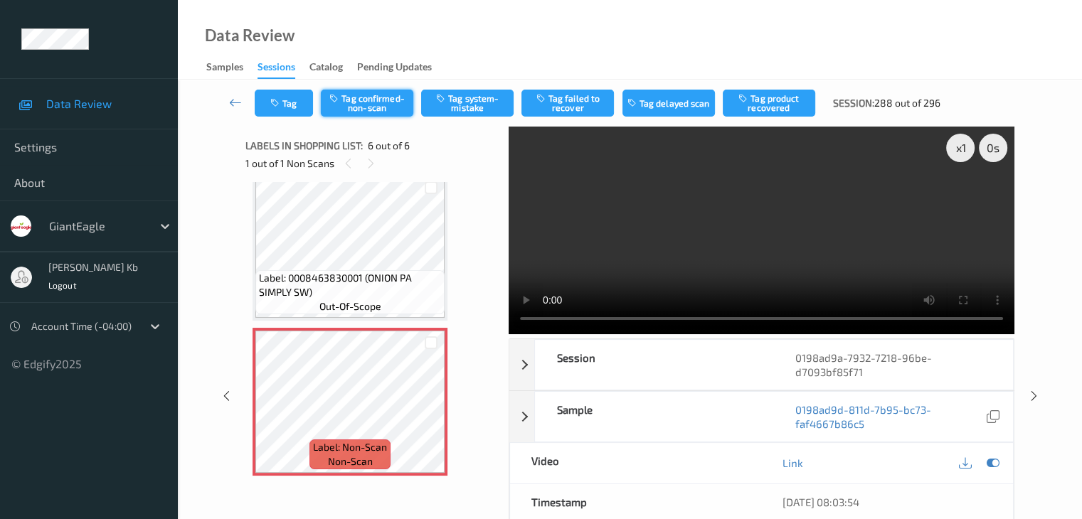
click at [378, 100] on button "Tag confirmed-non-scan" at bounding box center [367, 103] width 92 height 27
drag, startPoint x: 578, startPoint y: 104, endPoint x: 566, endPoint y: 107, distance: 11.9
click at [578, 104] on button "Tag failed to recover" at bounding box center [567, 103] width 92 height 27
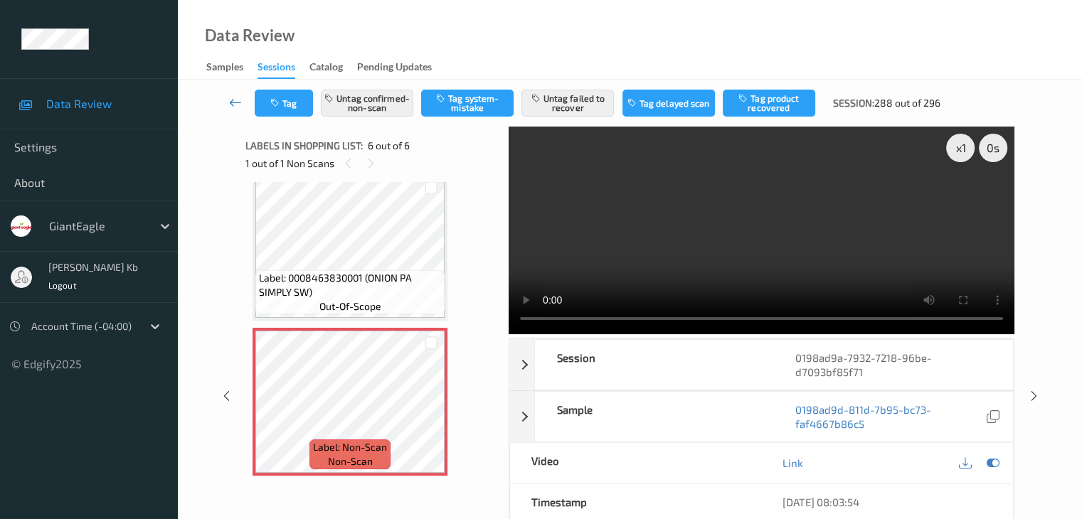
click at [235, 99] on icon at bounding box center [235, 102] width 13 height 14
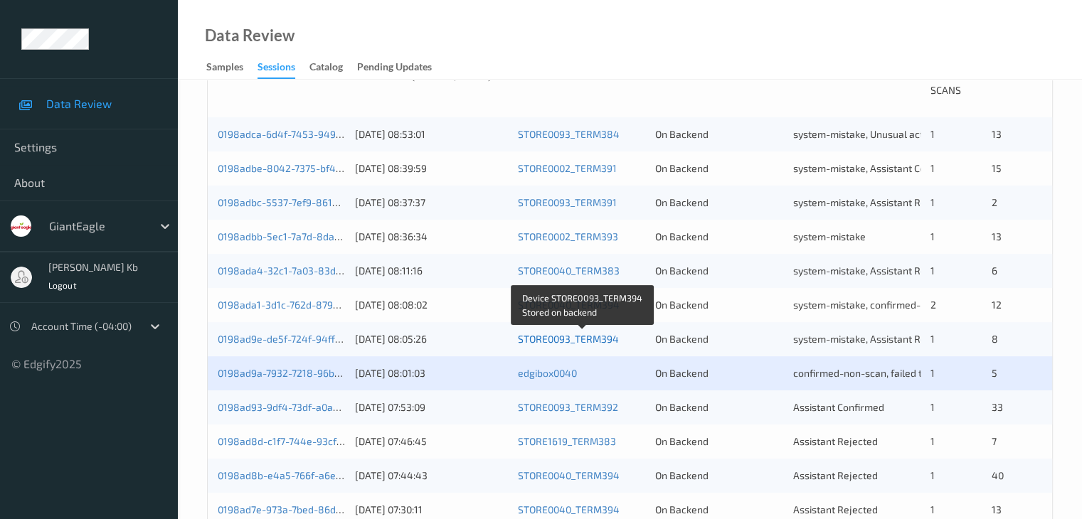
scroll to position [356, 0]
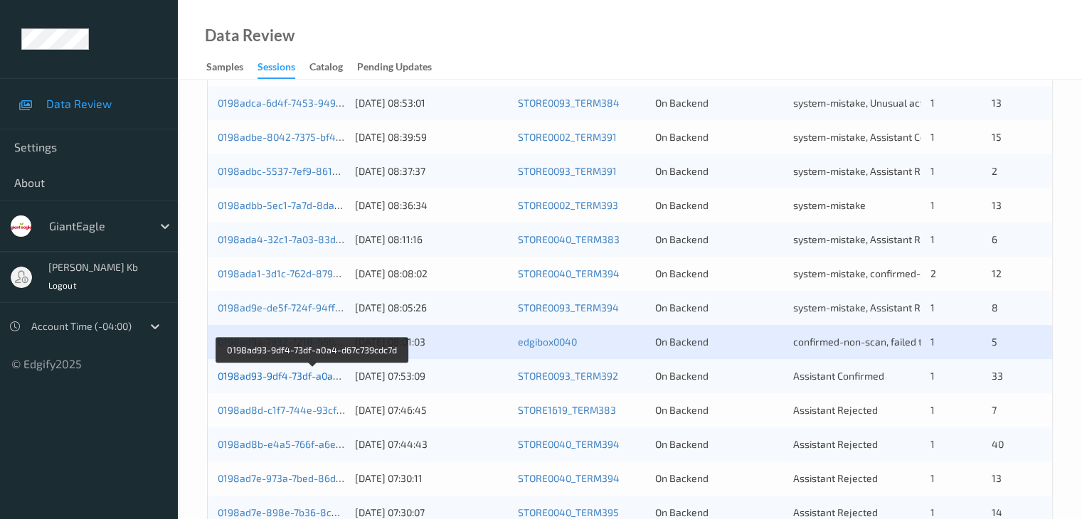
click at [295, 377] on link "0198ad93-9df4-73df-a0a4-d67c739cdc7d" at bounding box center [313, 376] width 190 height 12
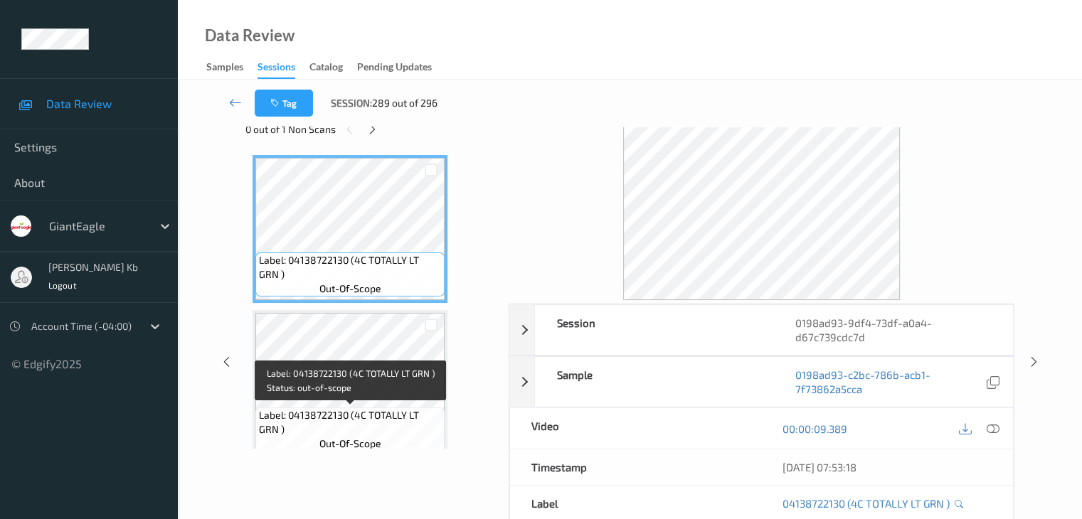
scroll to position [31, 0]
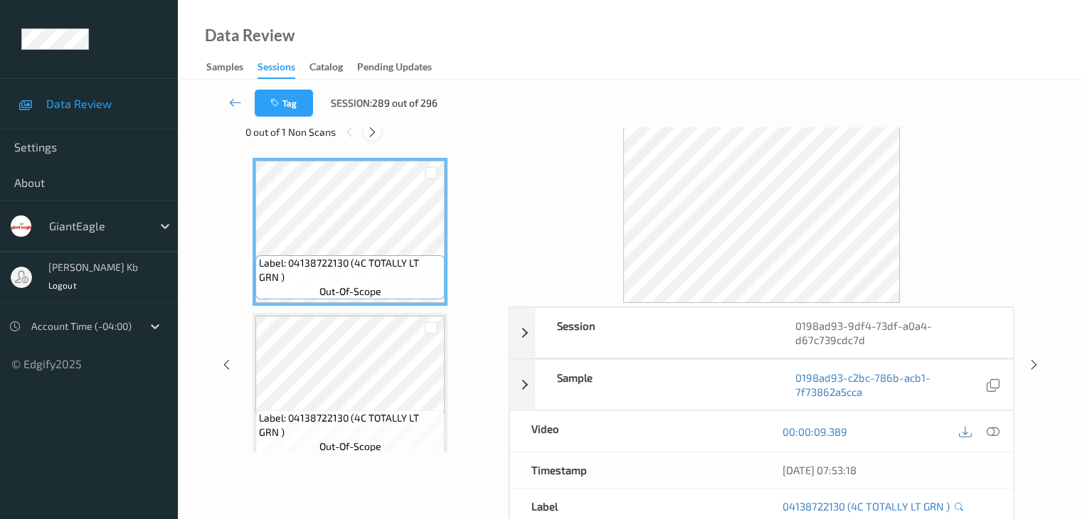
click at [373, 131] on icon at bounding box center [372, 132] width 12 height 13
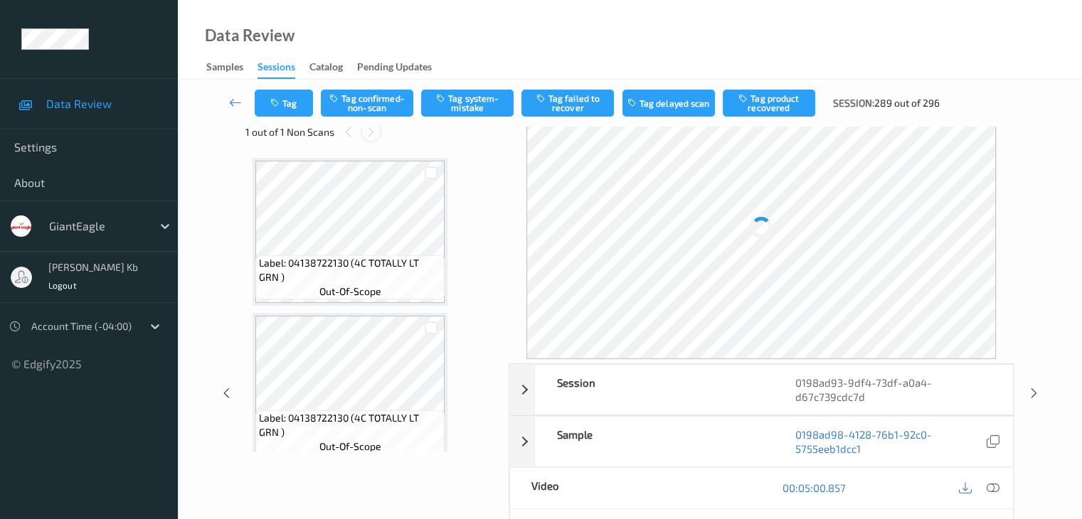
scroll to position [4349, 0]
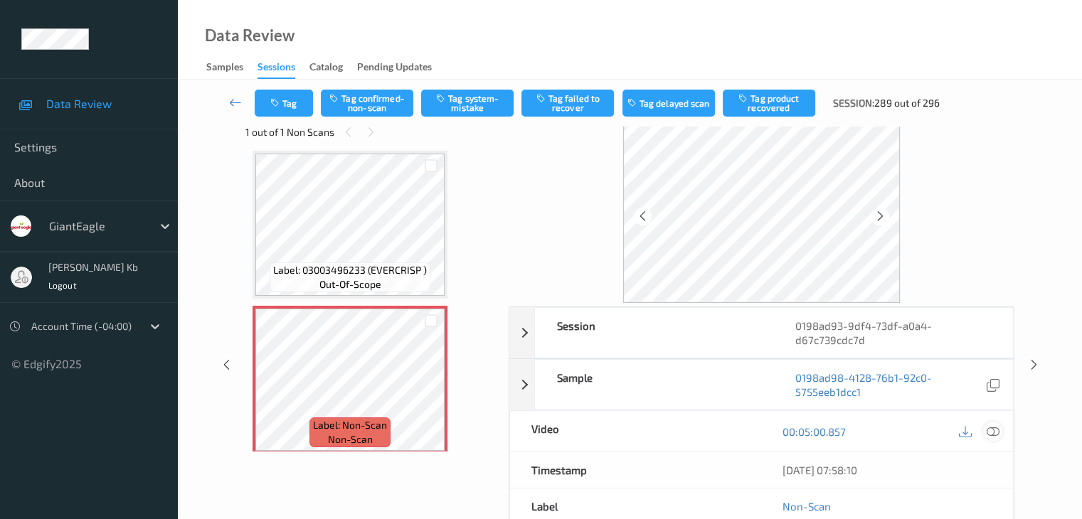
click at [997, 429] on icon at bounding box center [992, 431] width 13 height 13
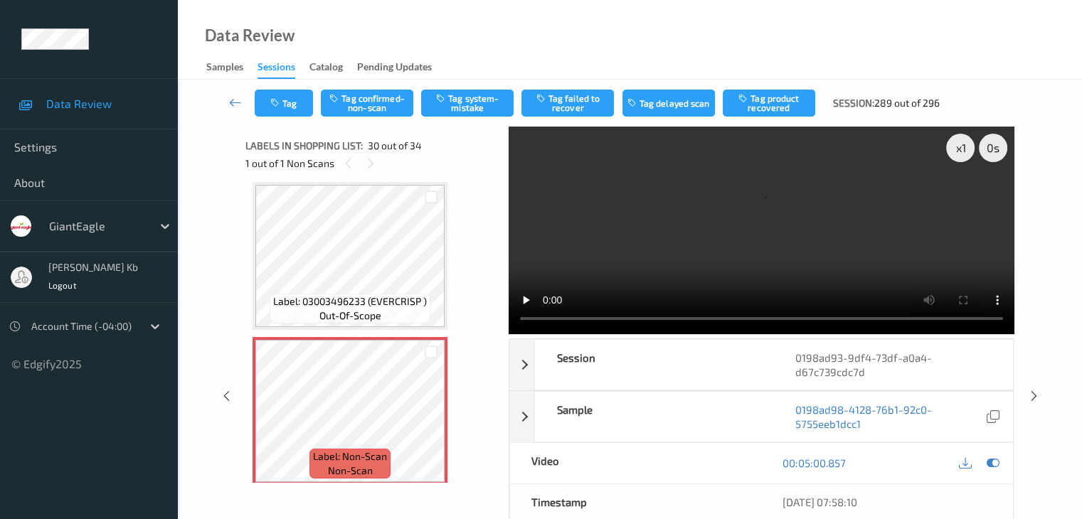
scroll to position [0, 0]
click at [473, 106] on button "Tag system-mistake" at bounding box center [467, 103] width 92 height 27
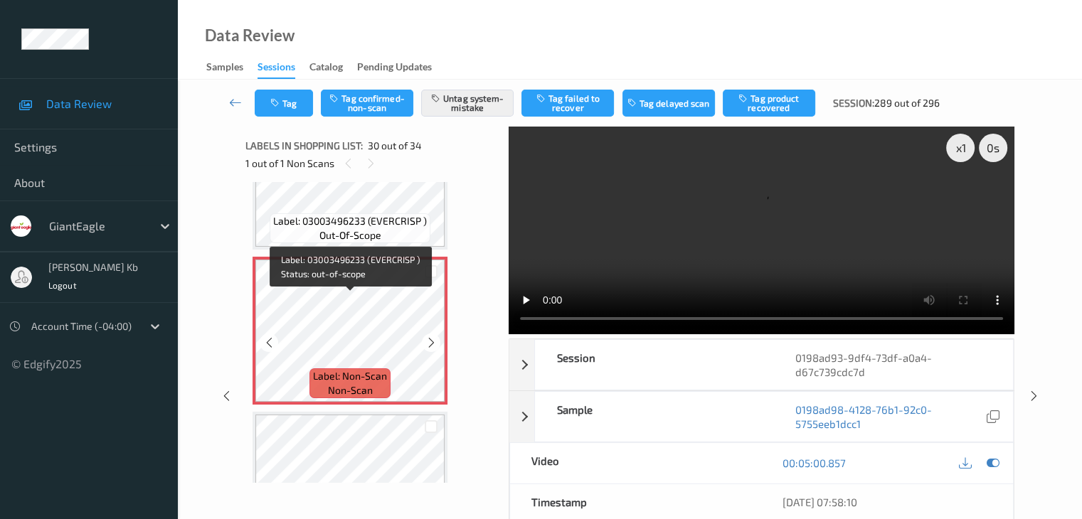
scroll to position [4492, 0]
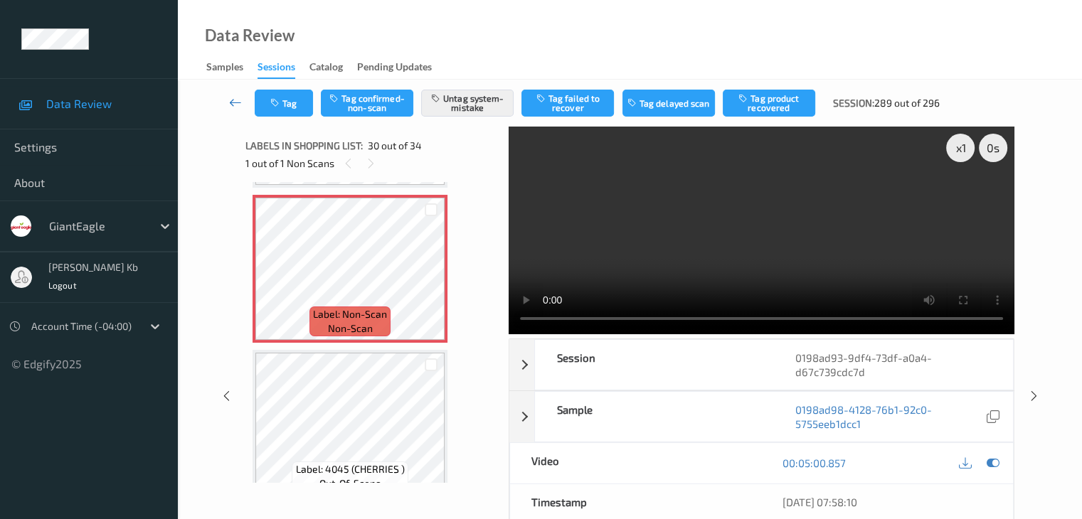
click at [228, 104] on link at bounding box center [236, 103] width 38 height 27
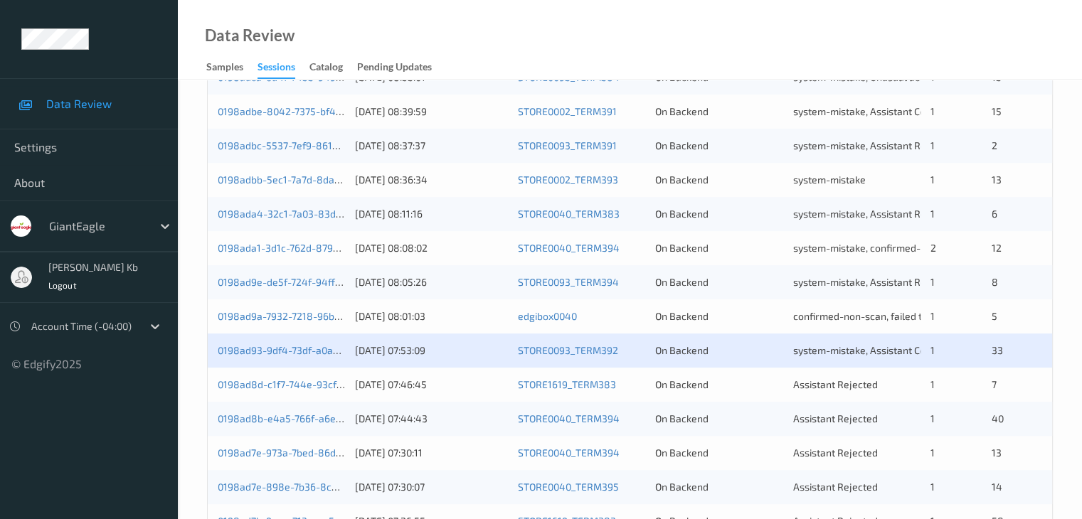
scroll to position [427, 0]
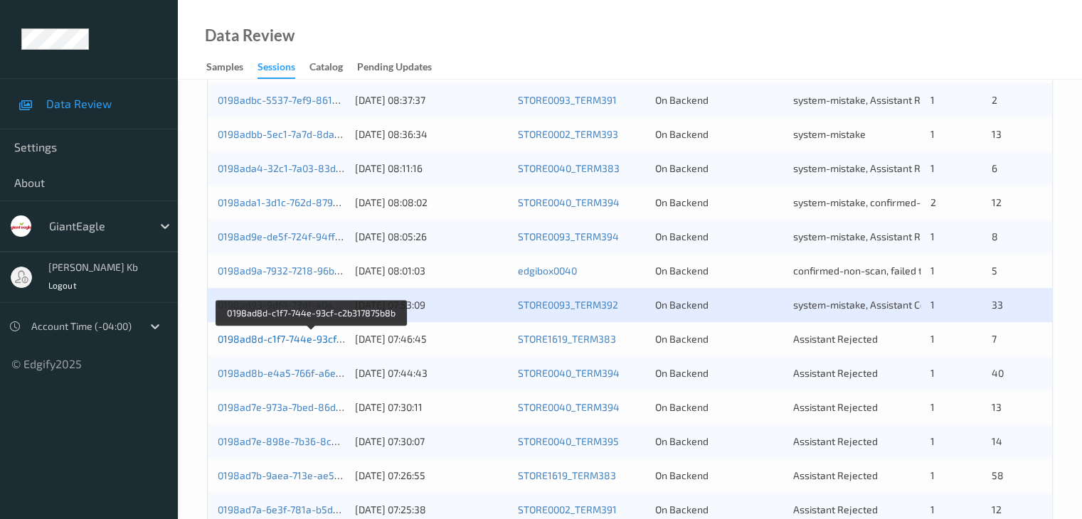
click at [292, 341] on link "0198ad8d-c1f7-744e-93cf-c2b317875b8b" at bounding box center [312, 339] width 189 height 12
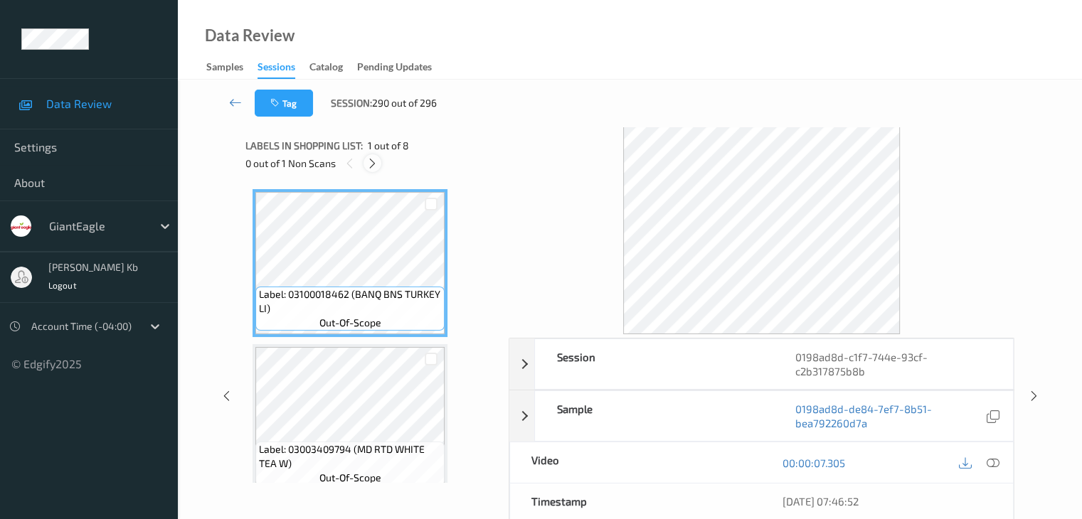
click at [380, 163] on div at bounding box center [373, 163] width 18 height 18
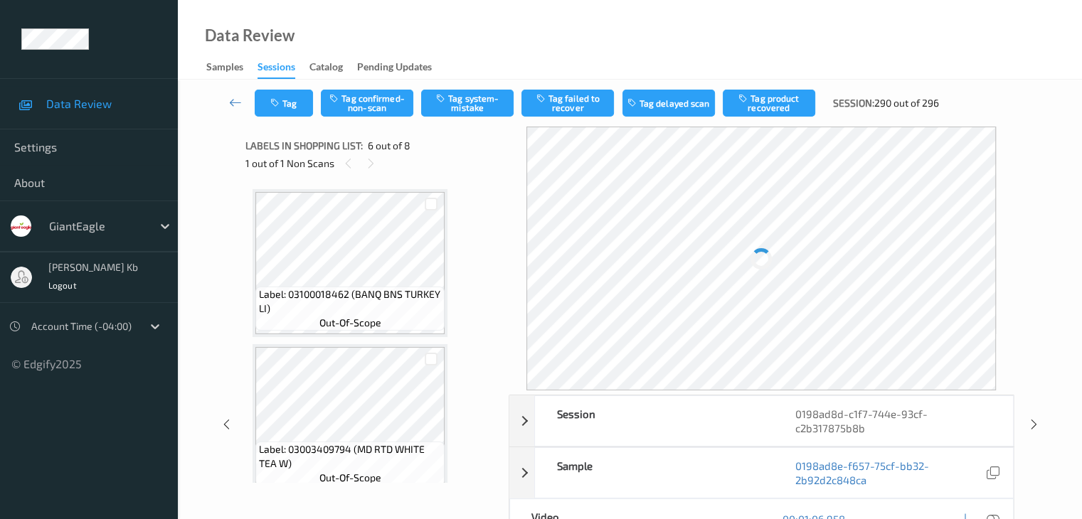
scroll to position [627, 0]
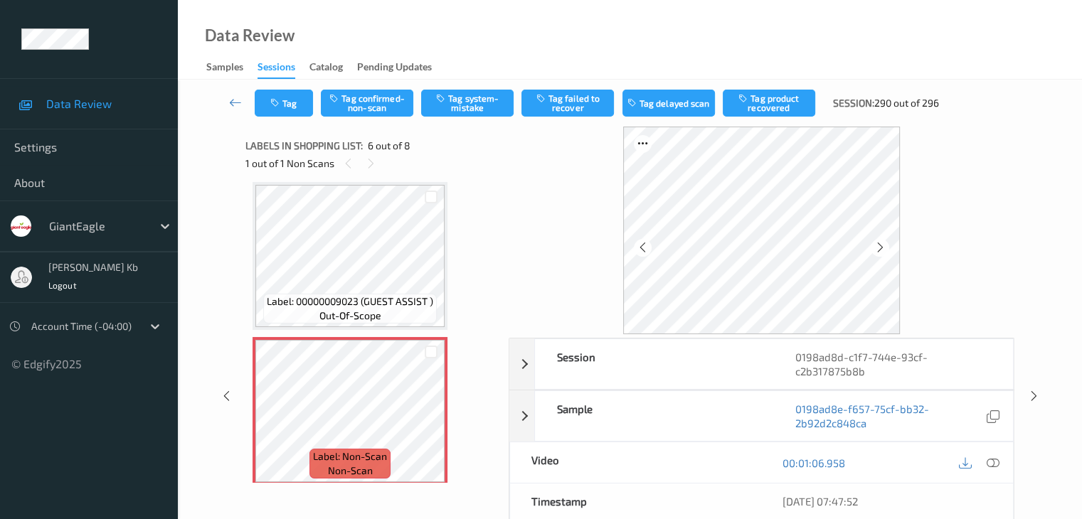
click at [997, 461] on icon at bounding box center [992, 463] width 13 height 13
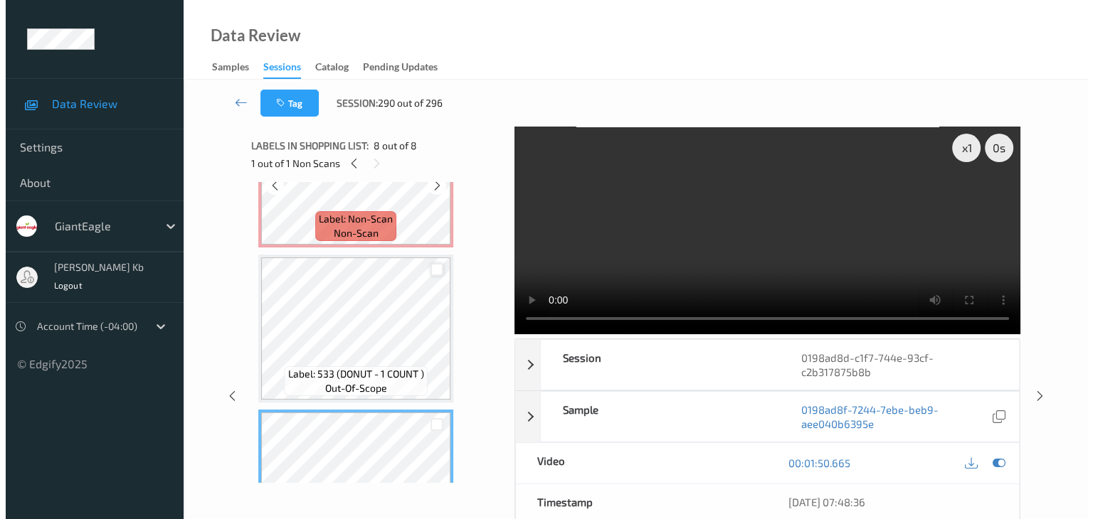
scroll to position [841, 0]
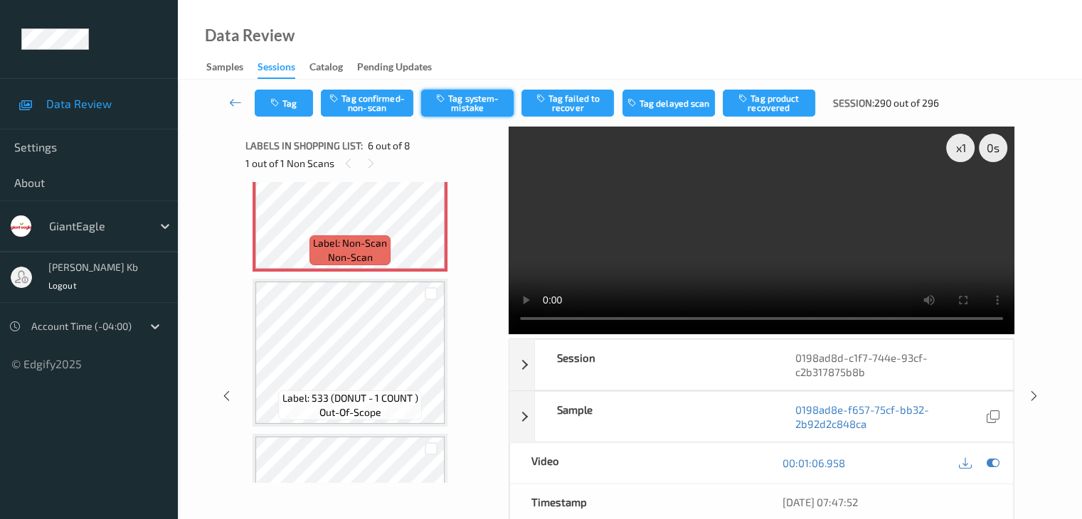
click at [470, 104] on button "Tag system-mistake" at bounding box center [467, 103] width 92 height 27
click at [298, 92] on button "Tag" at bounding box center [284, 103] width 58 height 27
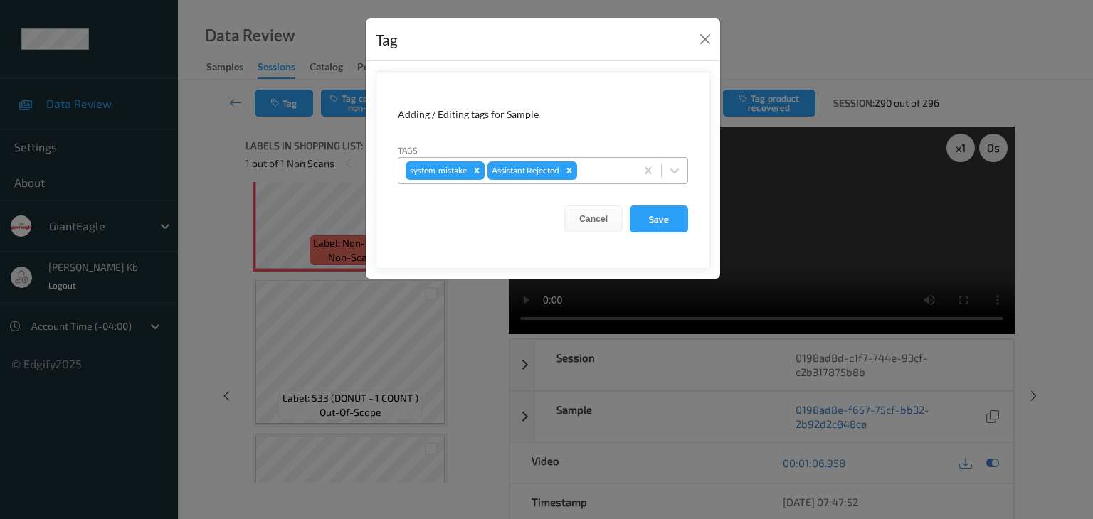
click at [608, 169] on div at bounding box center [604, 170] width 48 height 17
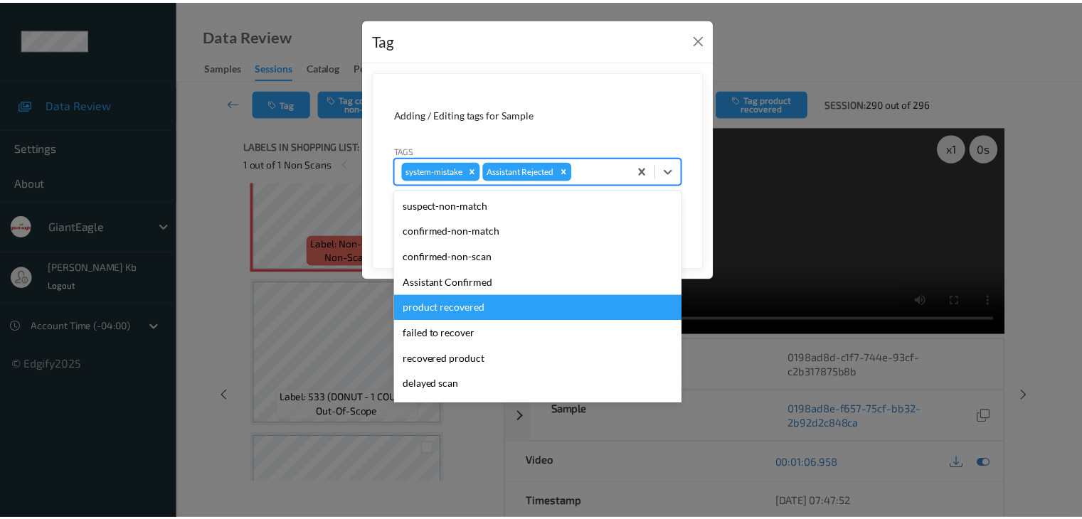
scroll to position [125, 0]
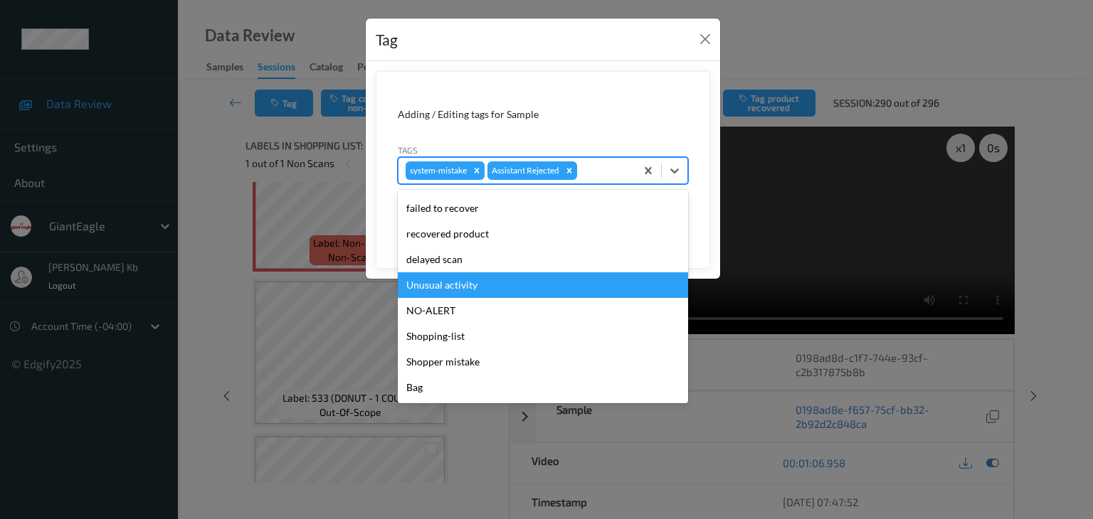
click at [447, 285] on div "Unusual activity" at bounding box center [543, 285] width 290 height 26
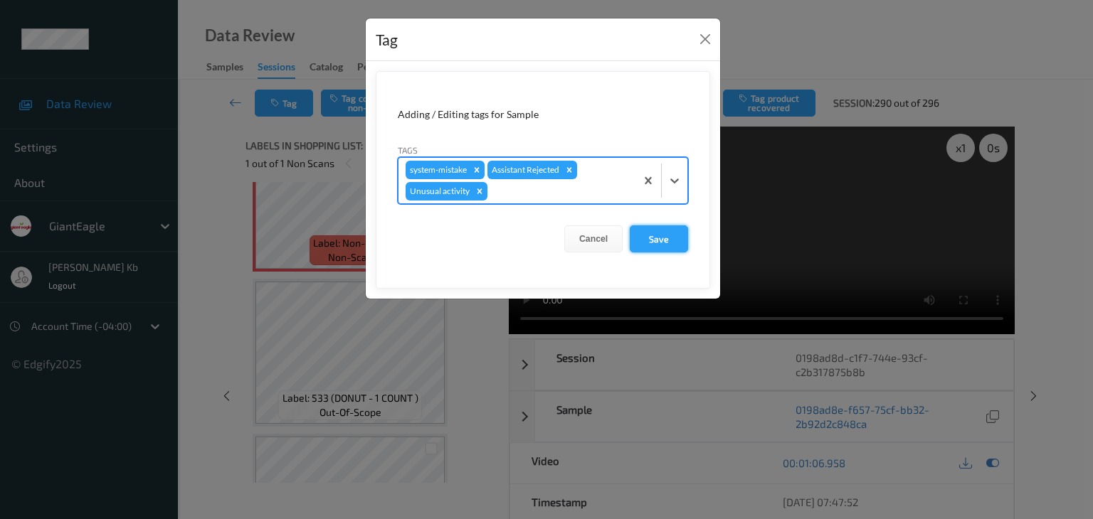
drag, startPoint x: 665, startPoint y: 243, endPoint x: 655, endPoint y: 233, distance: 14.1
click at [665, 242] on button "Save" at bounding box center [659, 239] width 58 height 27
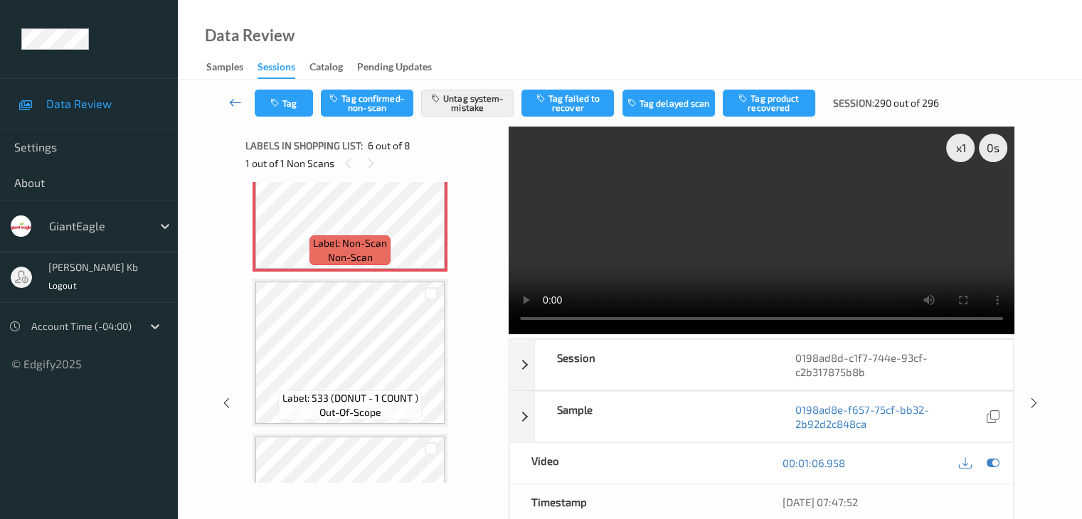
click at [236, 97] on icon at bounding box center [235, 102] width 13 height 14
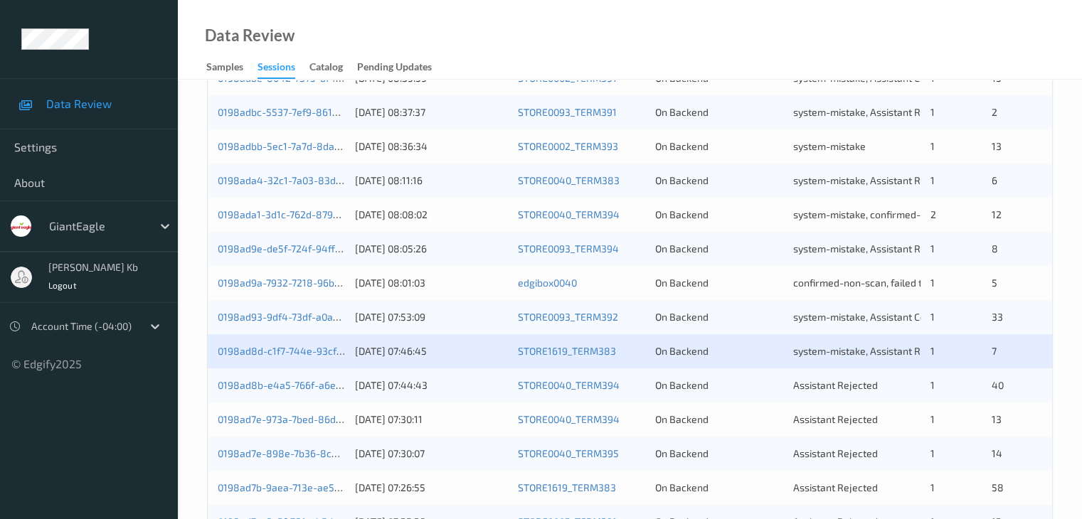
scroll to position [498, 0]
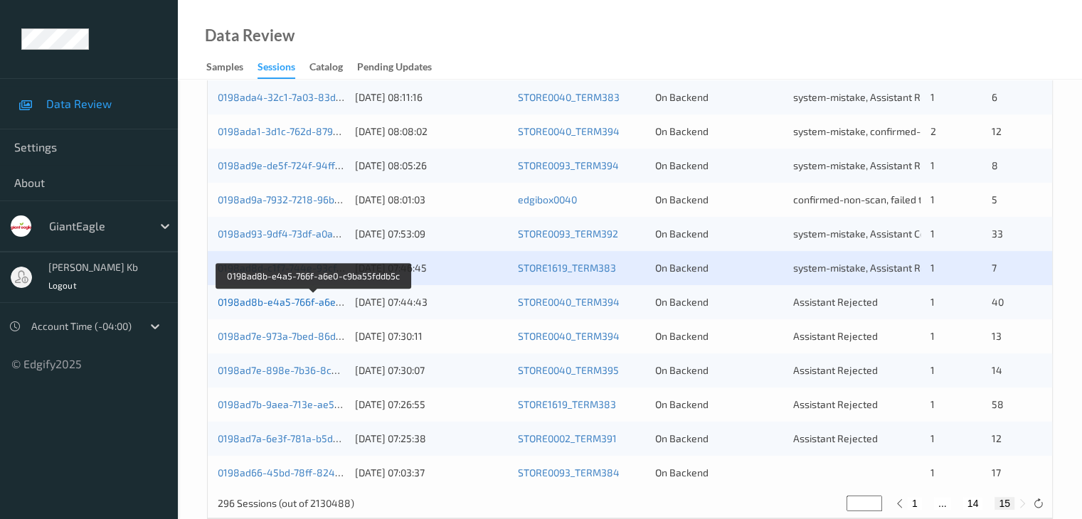
click at [280, 300] on link "0198ad8b-e4a5-766f-a6e0-c9ba55fddb5c" at bounding box center [314, 302] width 193 height 12
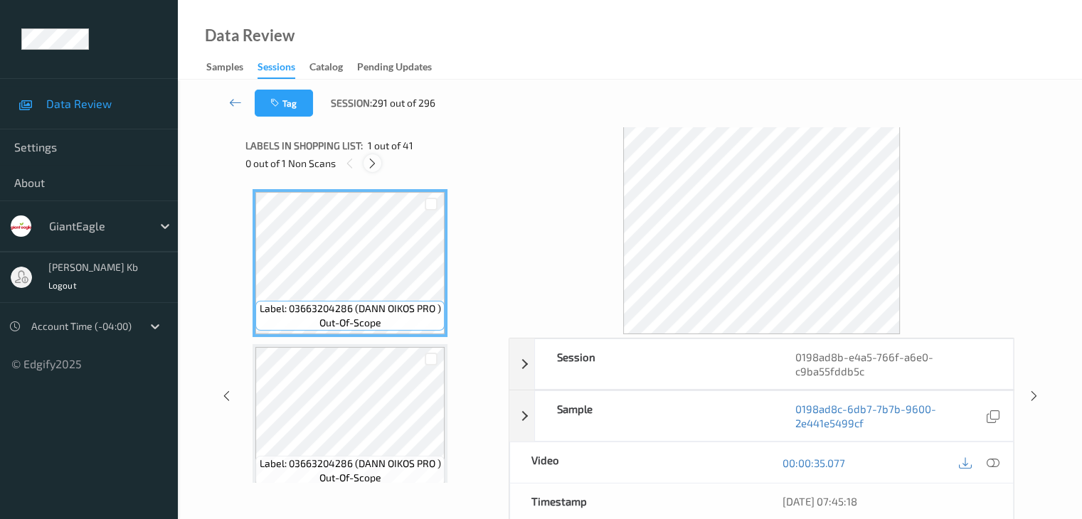
click at [376, 164] on icon at bounding box center [372, 163] width 12 height 13
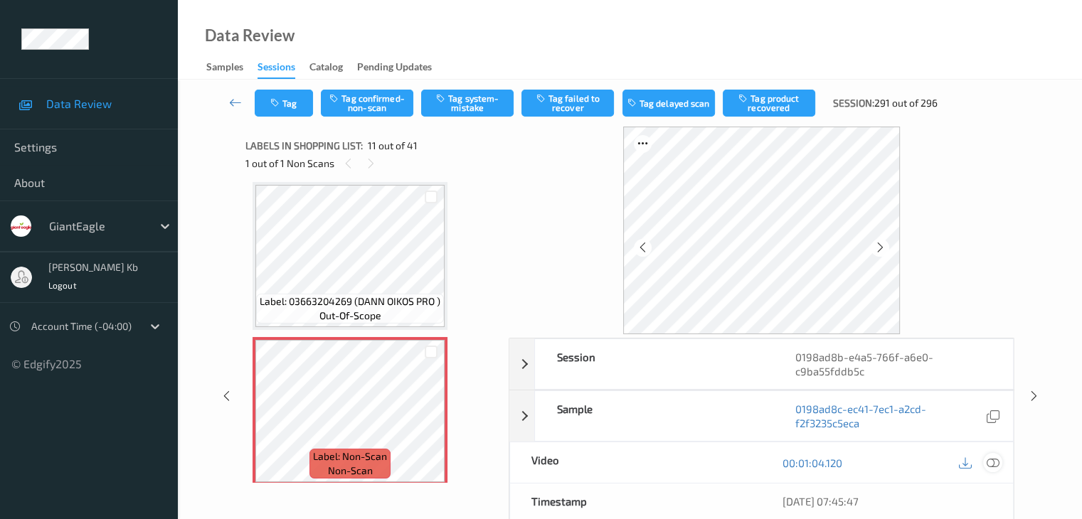
click at [995, 462] on icon at bounding box center [992, 463] width 13 height 13
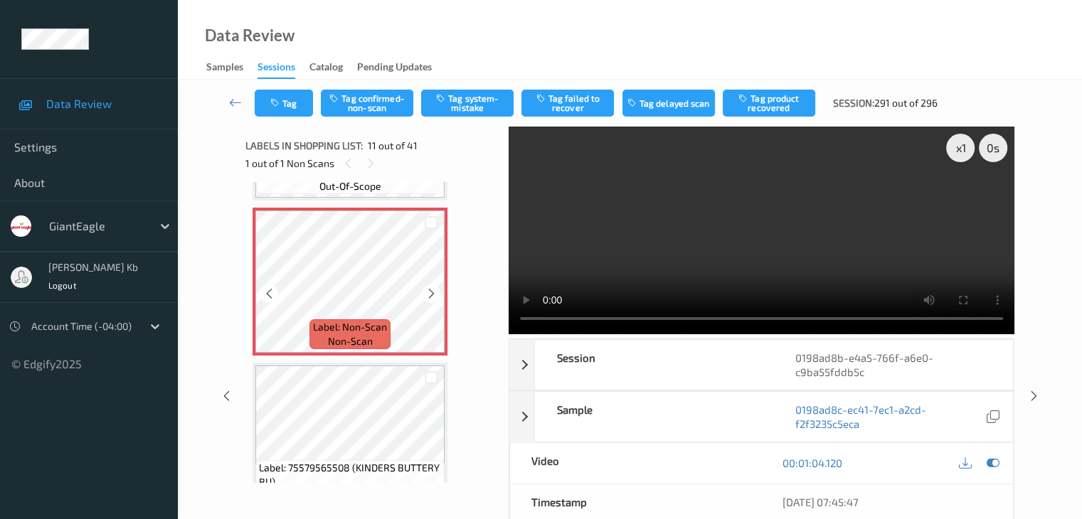
scroll to position [1545, 0]
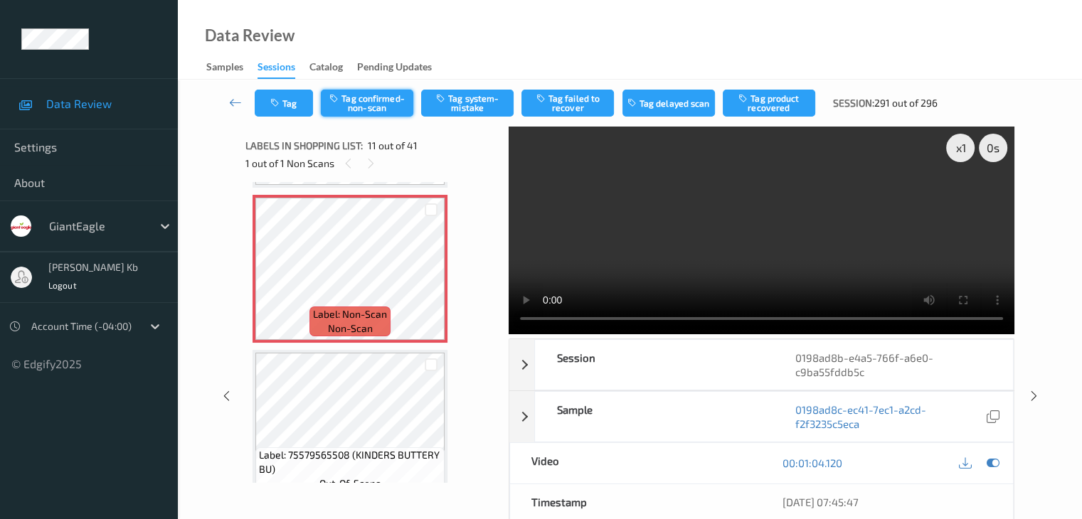
click at [386, 101] on button "Tag confirmed-non-scan" at bounding box center [367, 103] width 92 height 27
click at [788, 100] on button "Tag product recovered" at bounding box center [769, 103] width 92 height 27
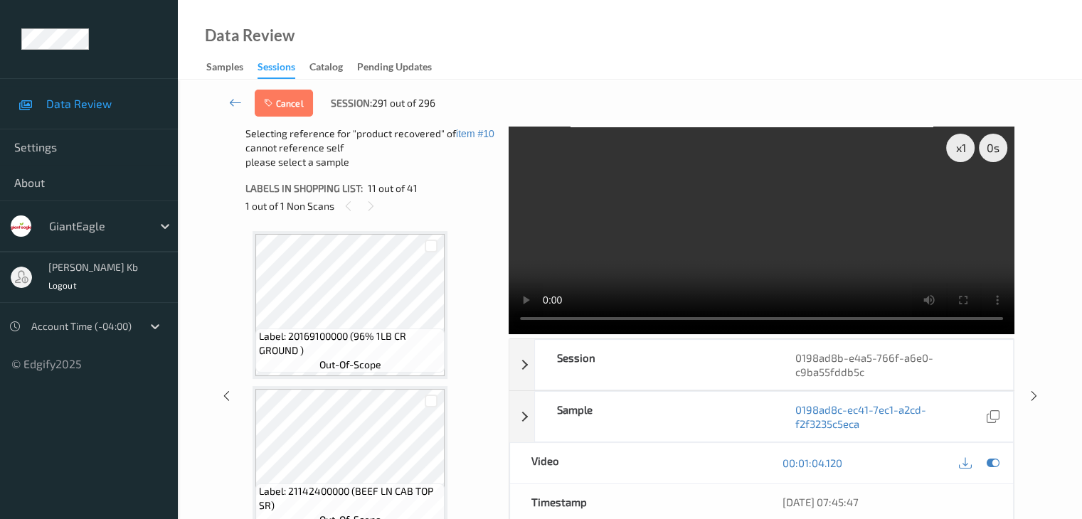
scroll to position [2328, 0]
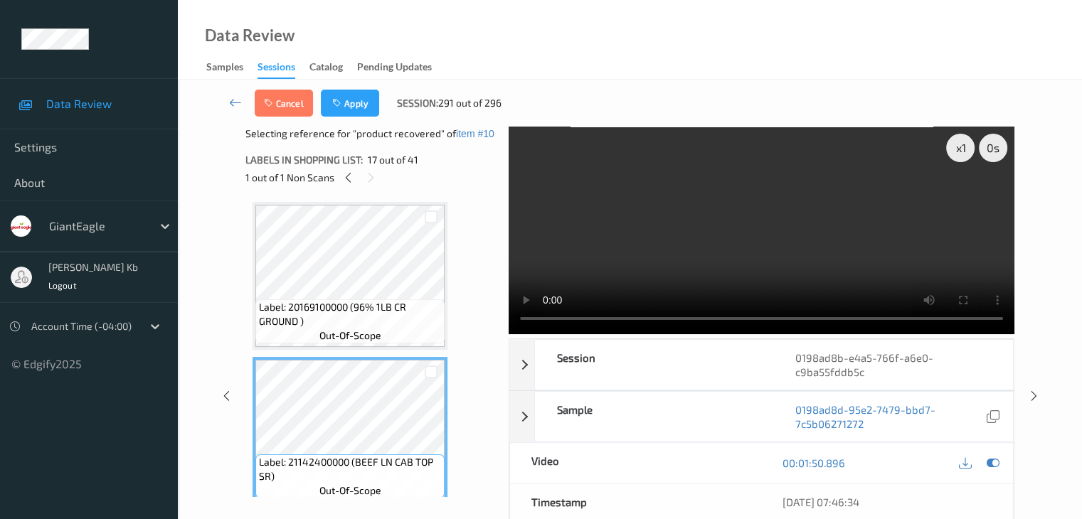
click at [434, 369] on div at bounding box center [432, 373] width 14 height 14
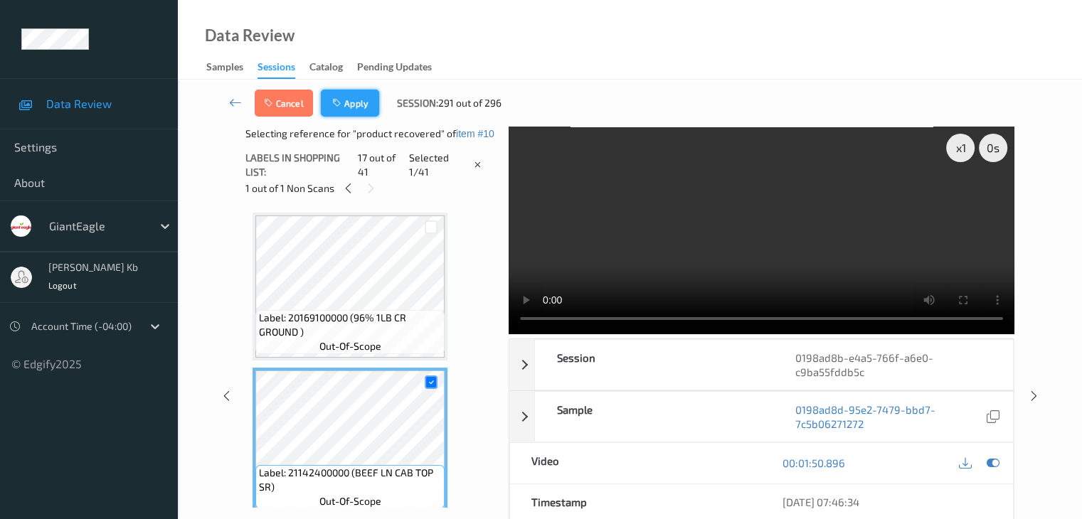
click at [362, 110] on button "Apply" at bounding box center [350, 103] width 58 height 27
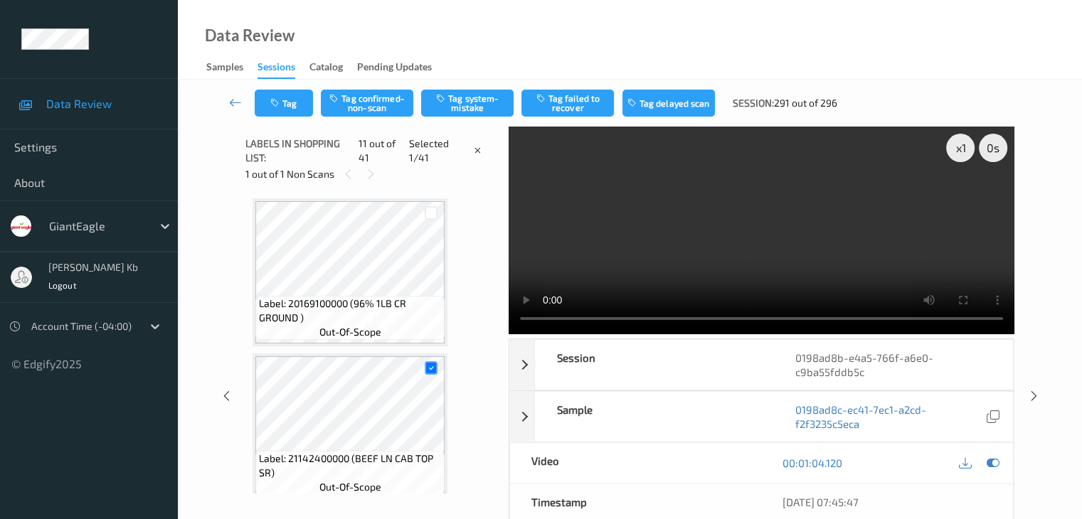
scroll to position [1403, 0]
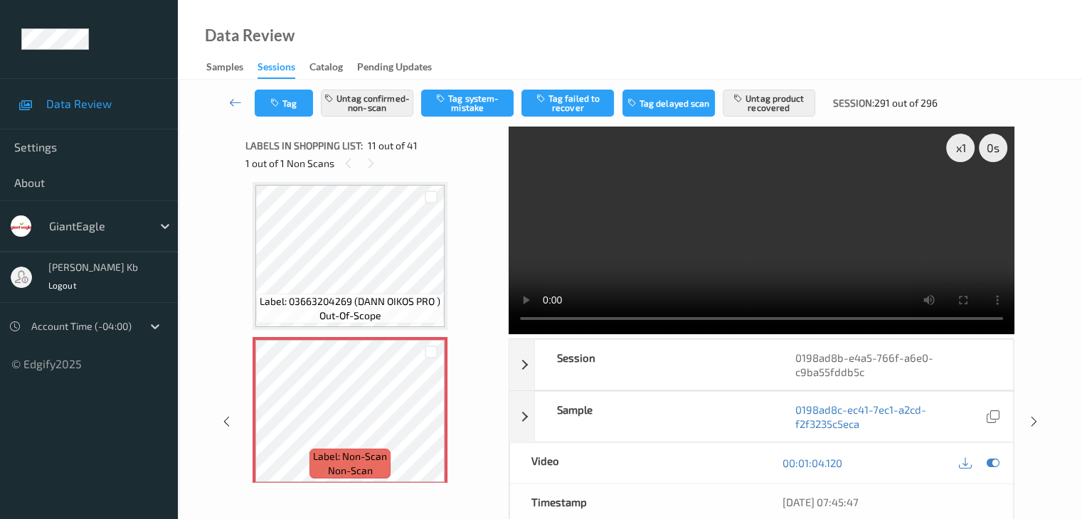
drag, startPoint x: 238, startPoint y: 103, endPoint x: 256, endPoint y: 64, distance: 43.3
click at [238, 103] on icon at bounding box center [235, 102] width 13 height 14
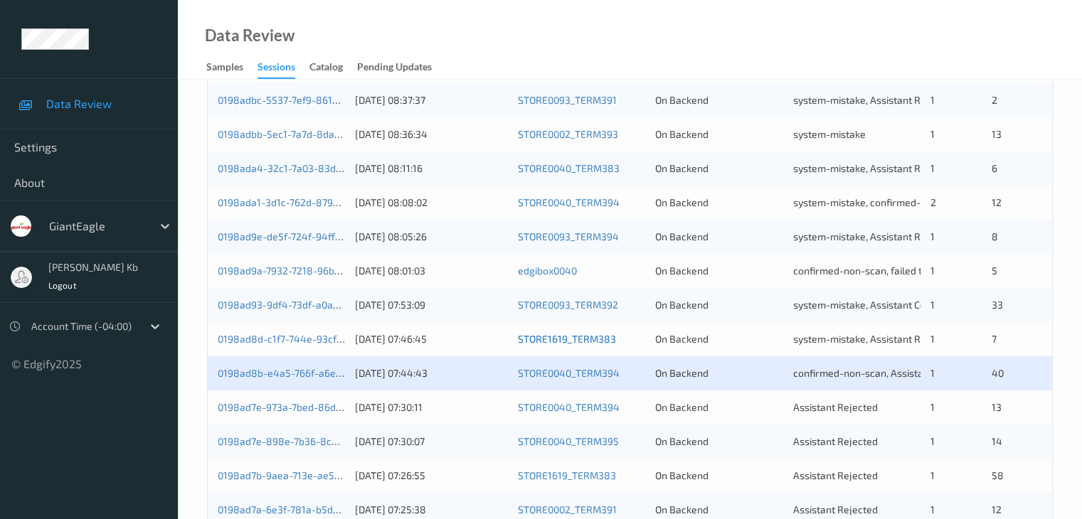
scroll to position [498, 0]
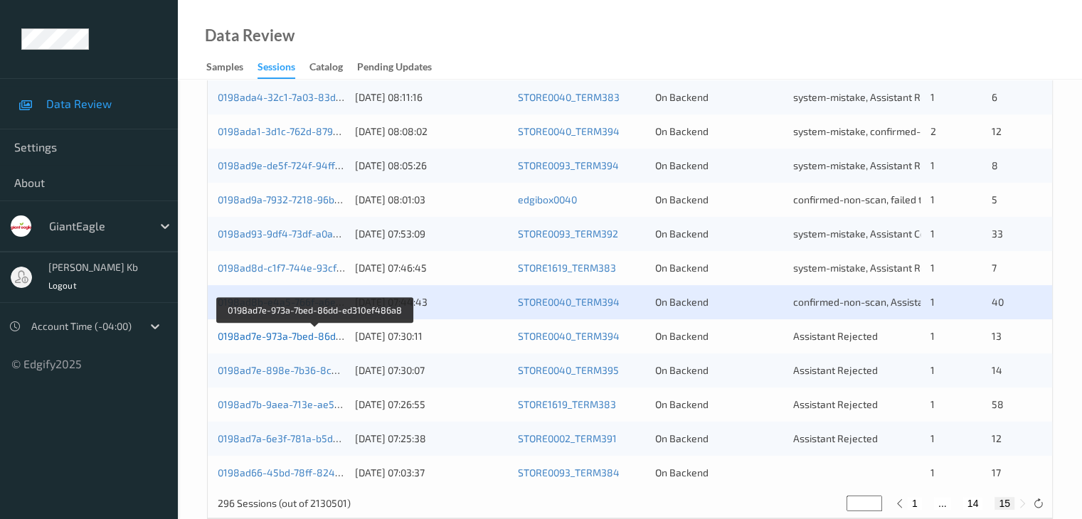
click at [310, 336] on link "0198ad7e-973a-7bed-86dd-ed310ef486a8" at bounding box center [315, 336] width 195 height 12
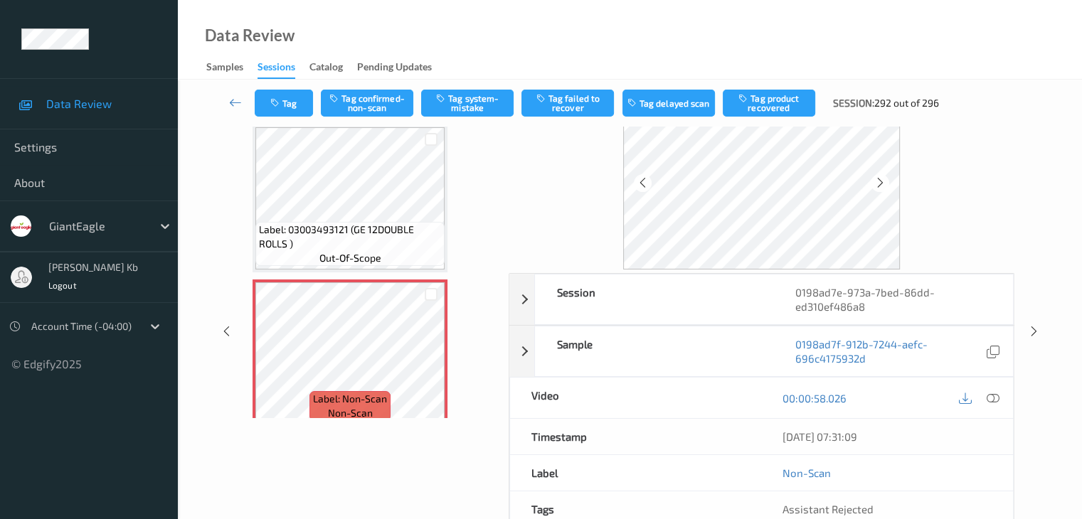
scroll to position [31, 0]
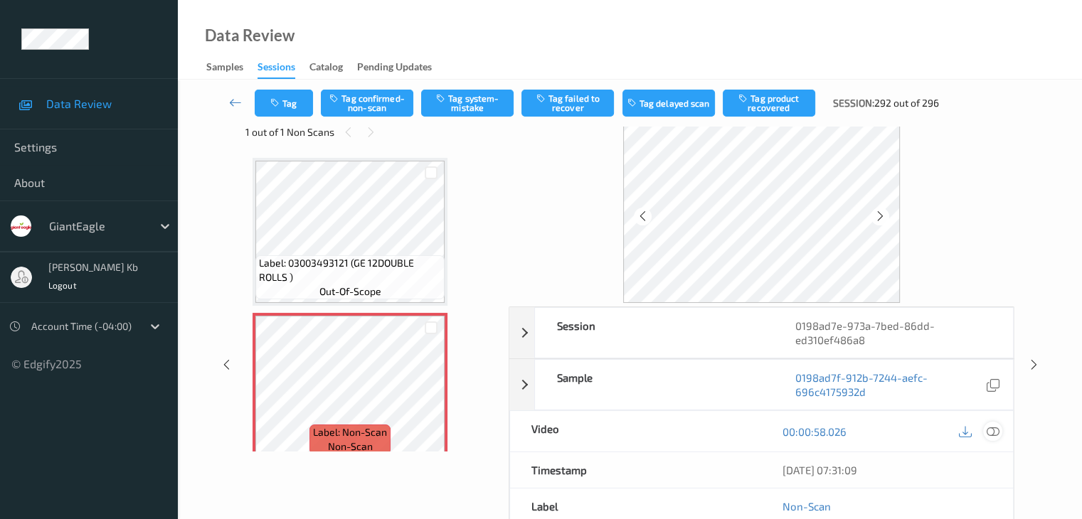
click at [995, 426] on icon at bounding box center [992, 431] width 13 height 13
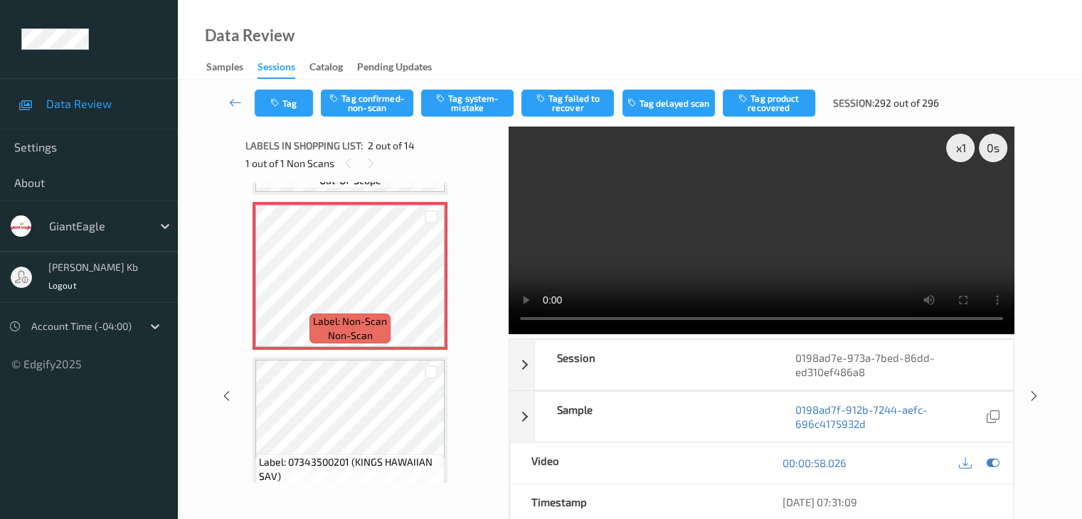
scroll to position [71, 0]
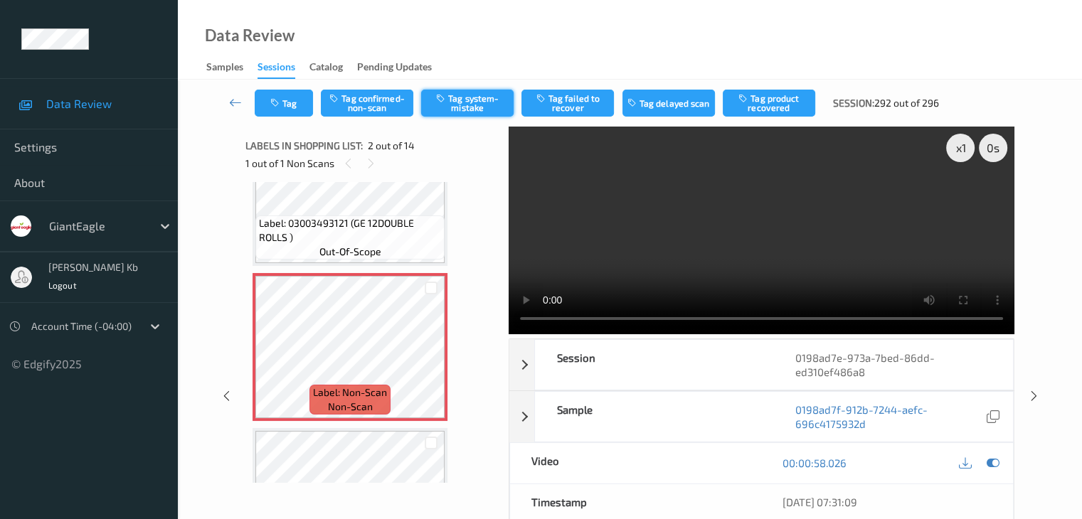
click at [472, 105] on button "Tag system-mistake" at bounding box center [467, 103] width 92 height 27
click at [244, 100] on link at bounding box center [236, 103] width 38 height 27
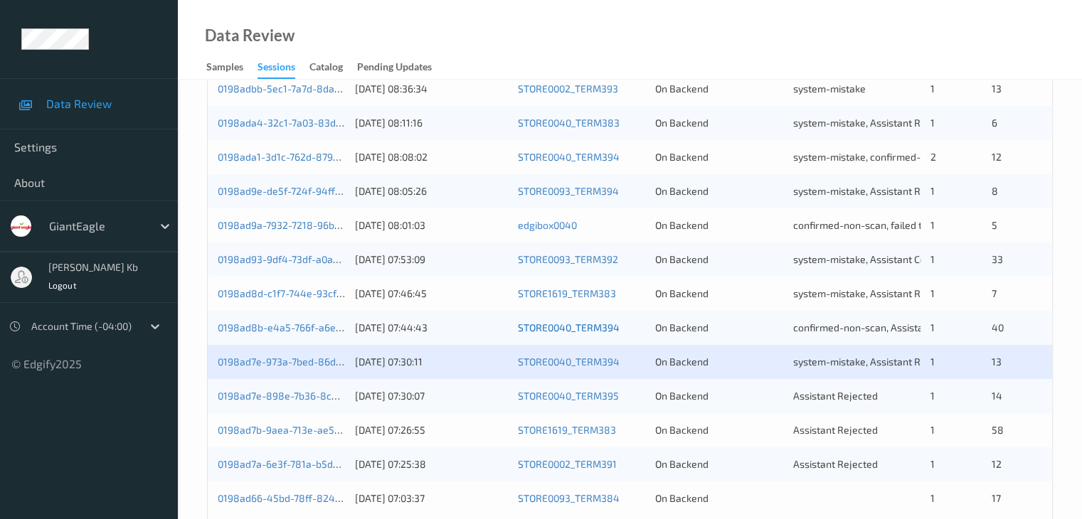
scroll to position [498, 0]
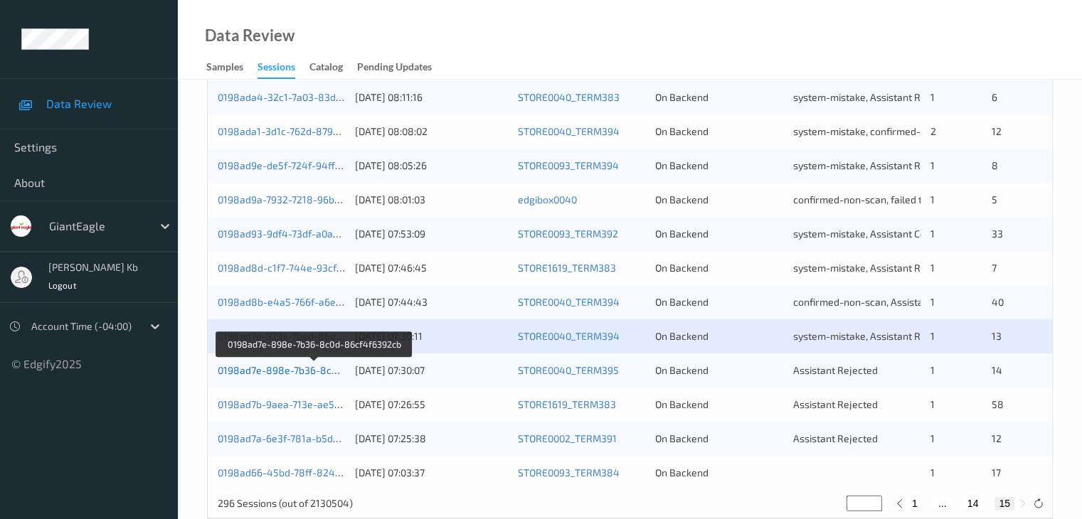
click at [271, 371] on link "0198ad7e-898e-7b36-8c0d-86cf4f6392cb" at bounding box center [314, 370] width 193 height 12
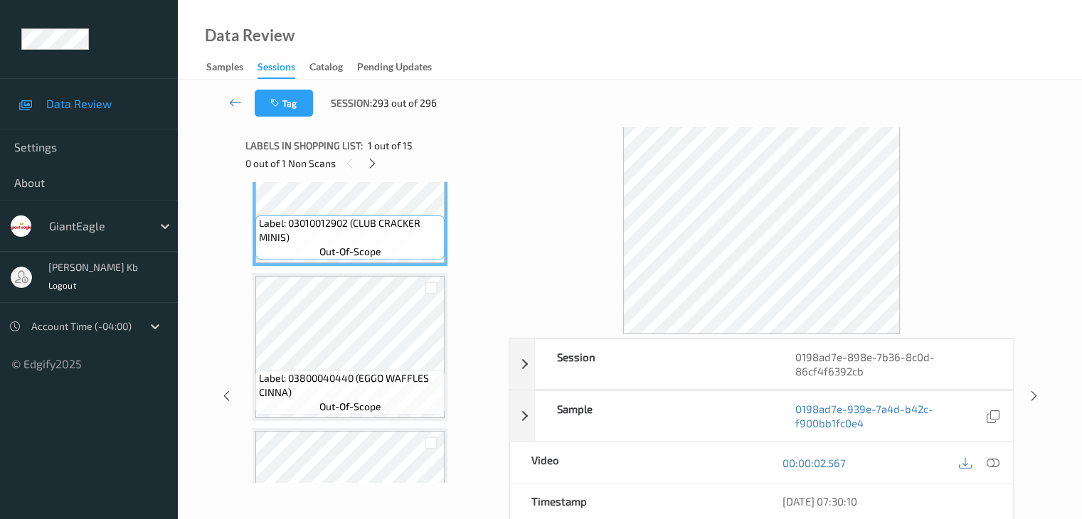
scroll to position [142, 0]
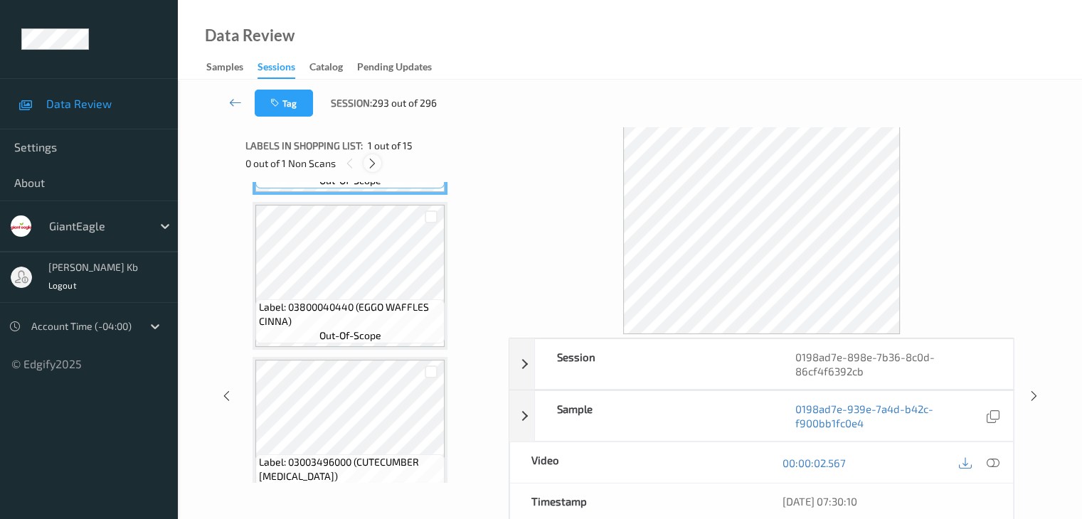
click at [376, 163] on icon at bounding box center [372, 163] width 12 height 13
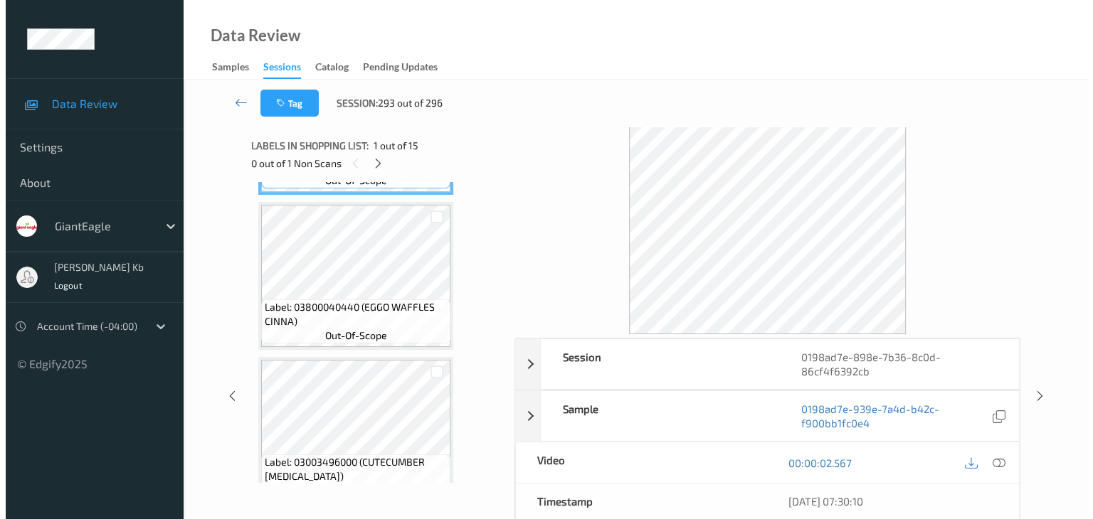
scroll to position [1403, 0]
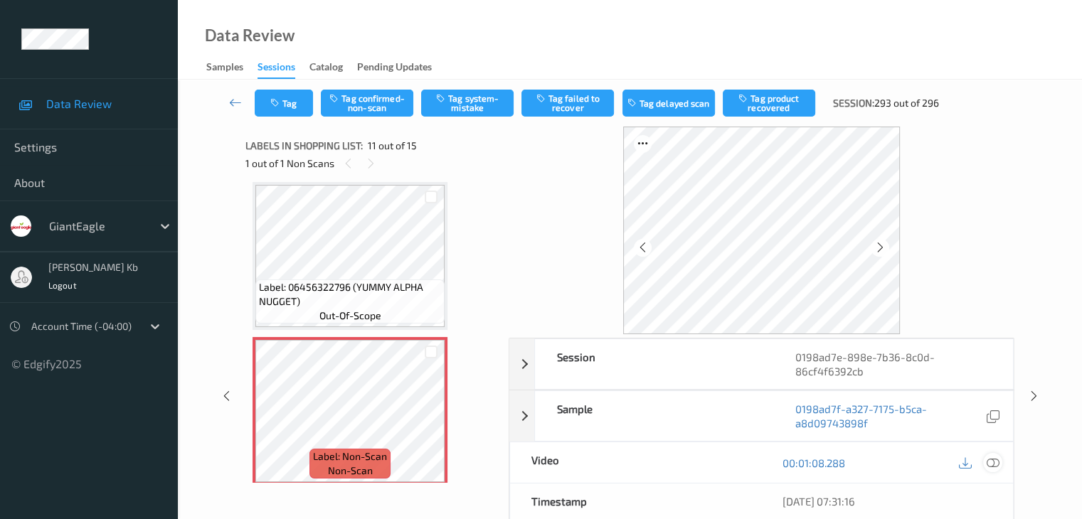
click at [996, 460] on icon at bounding box center [992, 463] width 13 height 13
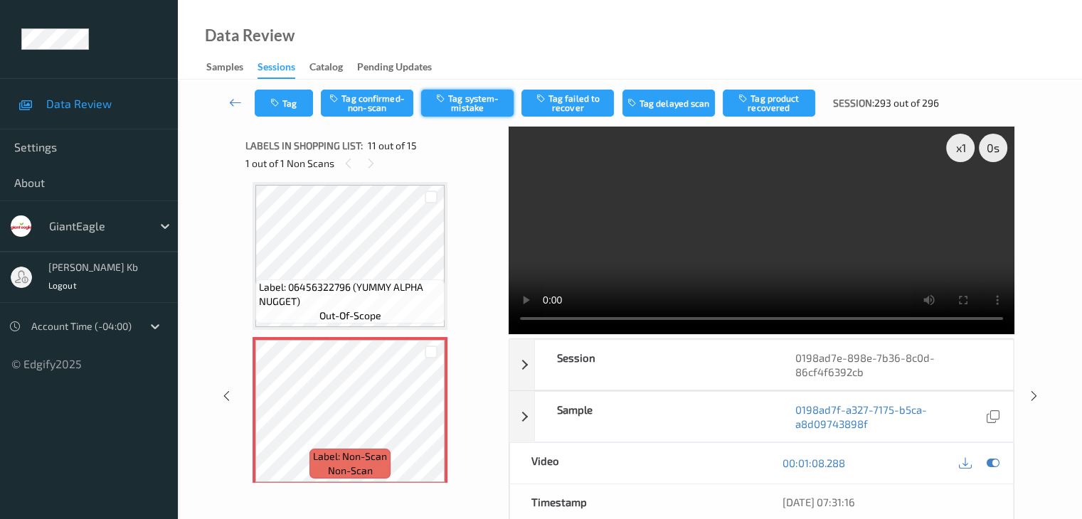
click at [478, 103] on button "Tag system-mistake" at bounding box center [467, 103] width 92 height 27
click at [287, 98] on button "Tag" at bounding box center [284, 103] width 58 height 27
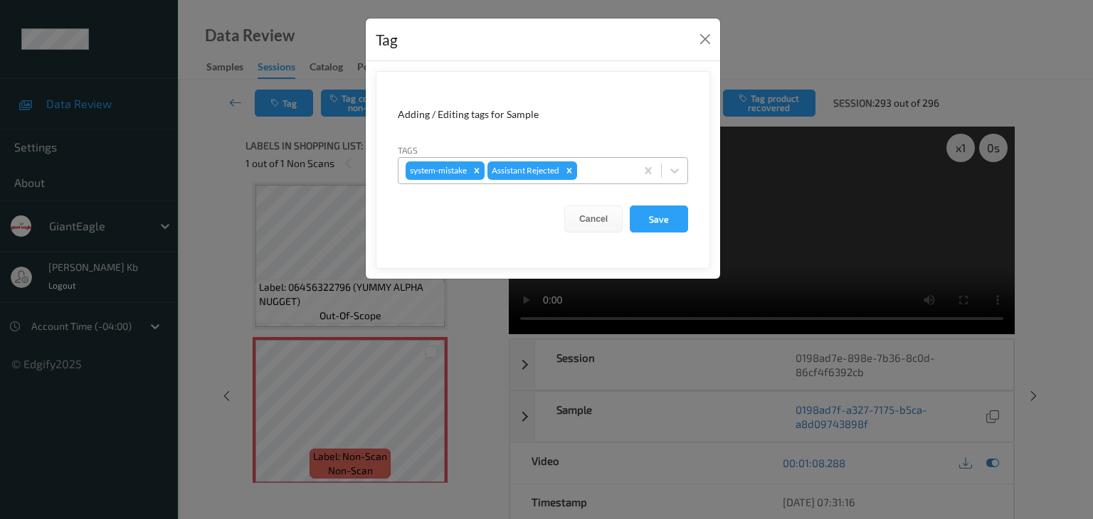
click at [611, 173] on div at bounding box center [604, 170] width 48 height 17
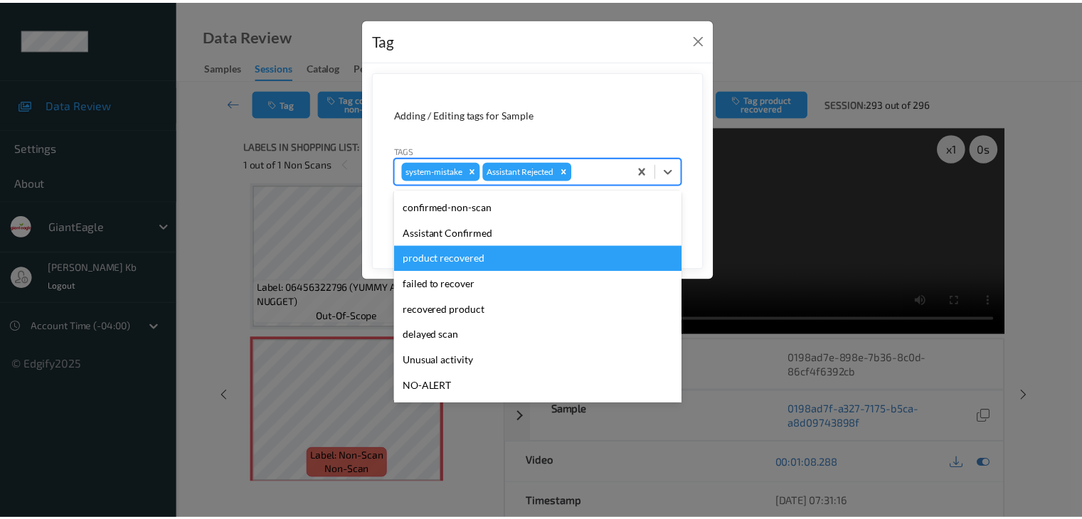
scroll to position [71, 0]
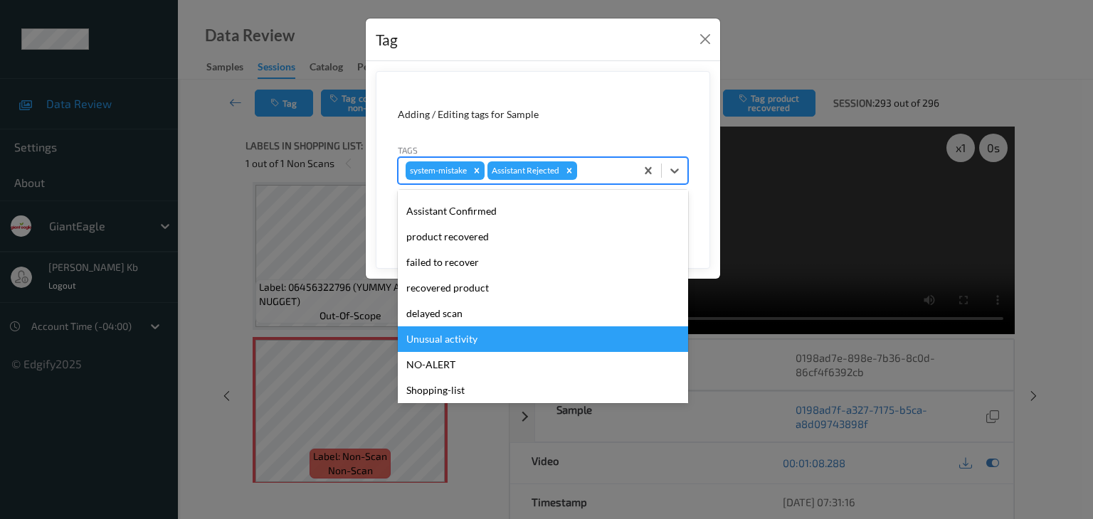
click at [462, 340] on div "Unusual activity" at bounding box center [543, 340] width 290 height 26
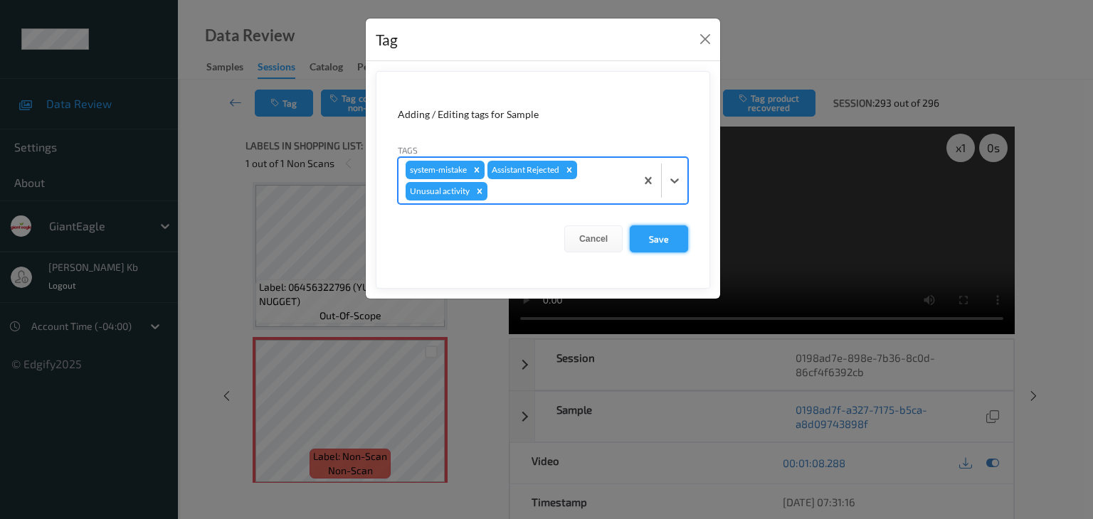
click at [655, 234] on button "Save" at bounding box center [659, 239] width 58 height 27
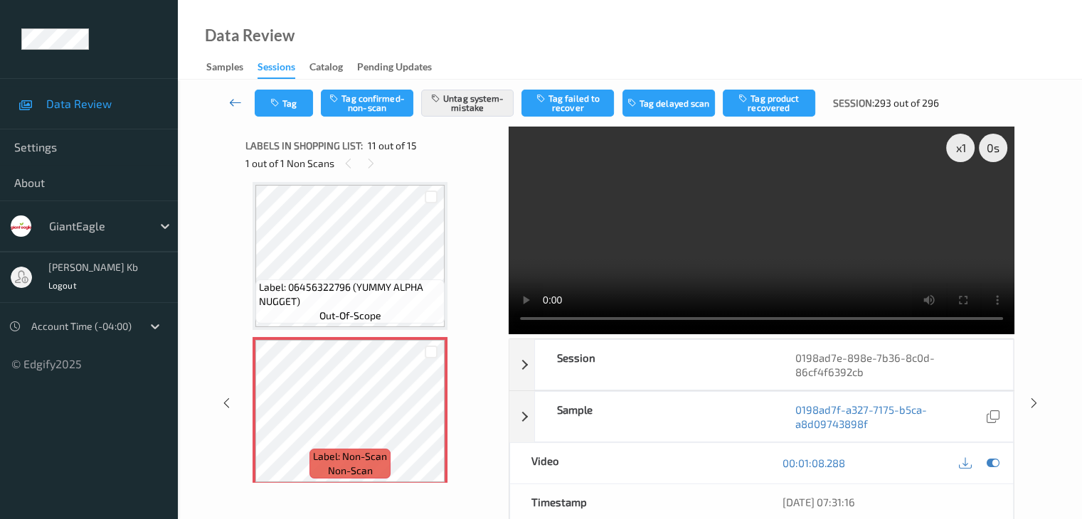
click at [237, 100] on icon at bounding box center [235, 102] width 13 height 14
